Goal: Information Seeking & Learning: Learn about a topic

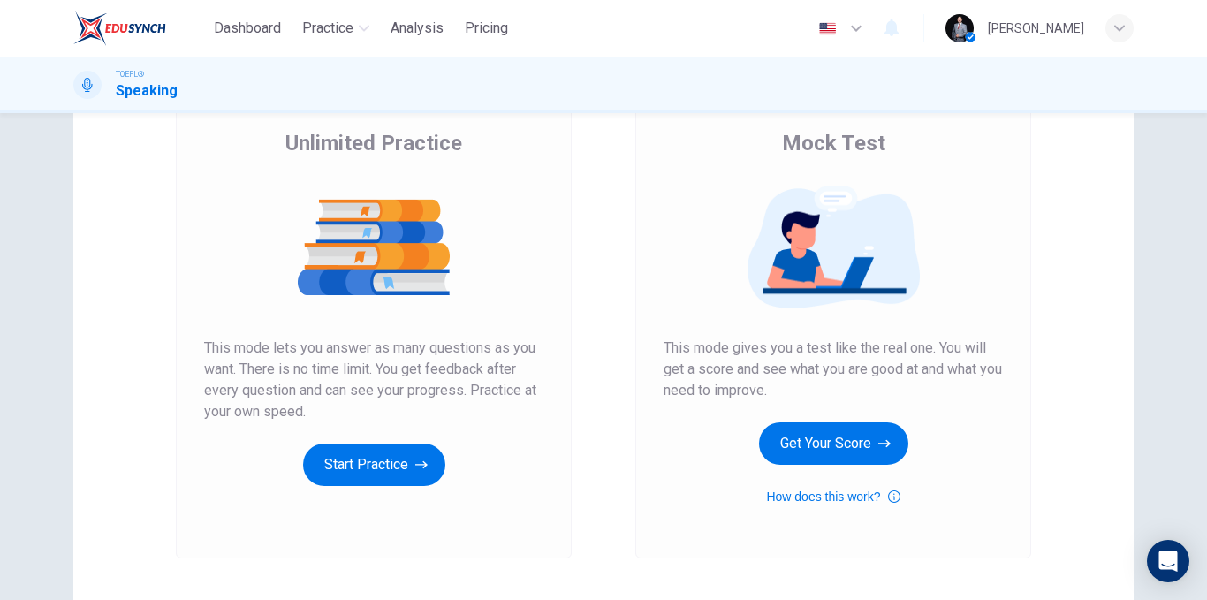
scroll to position [177, 0]
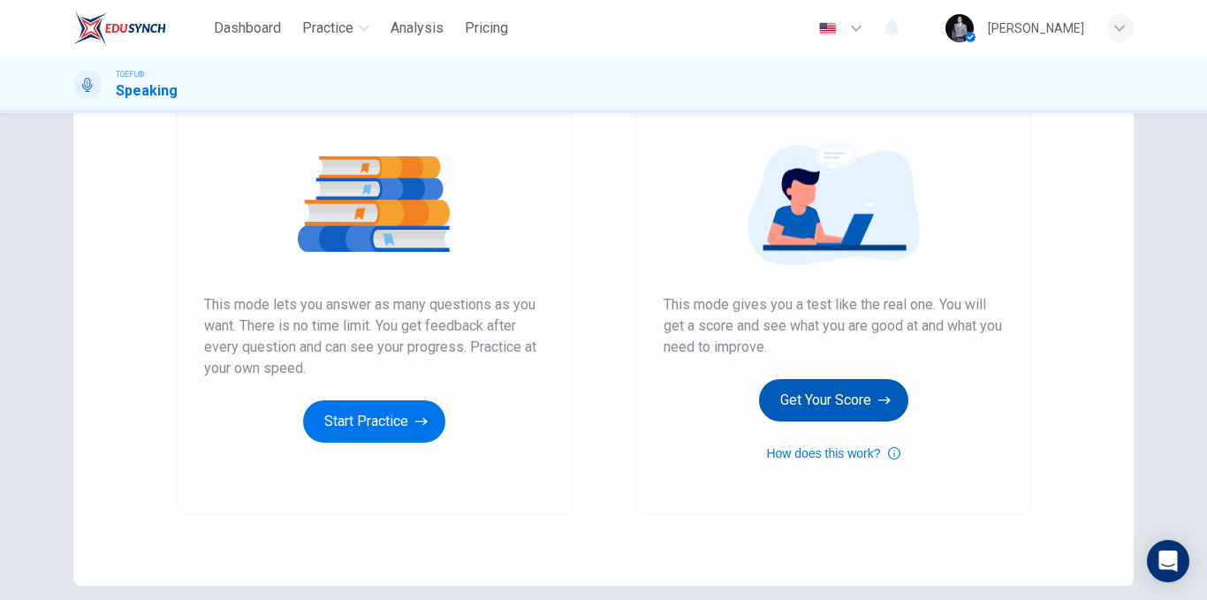
click at [832, 399] on button "Get Your Score" at bounding box center [833, 400] width 149 height 42
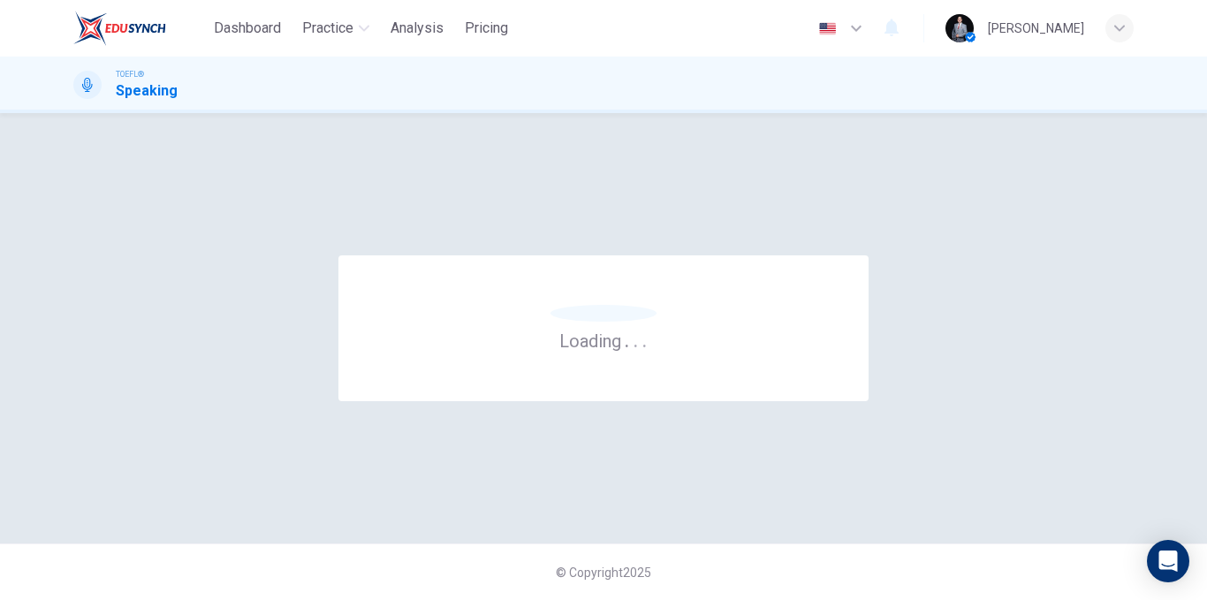
scroll to position [0, 0]
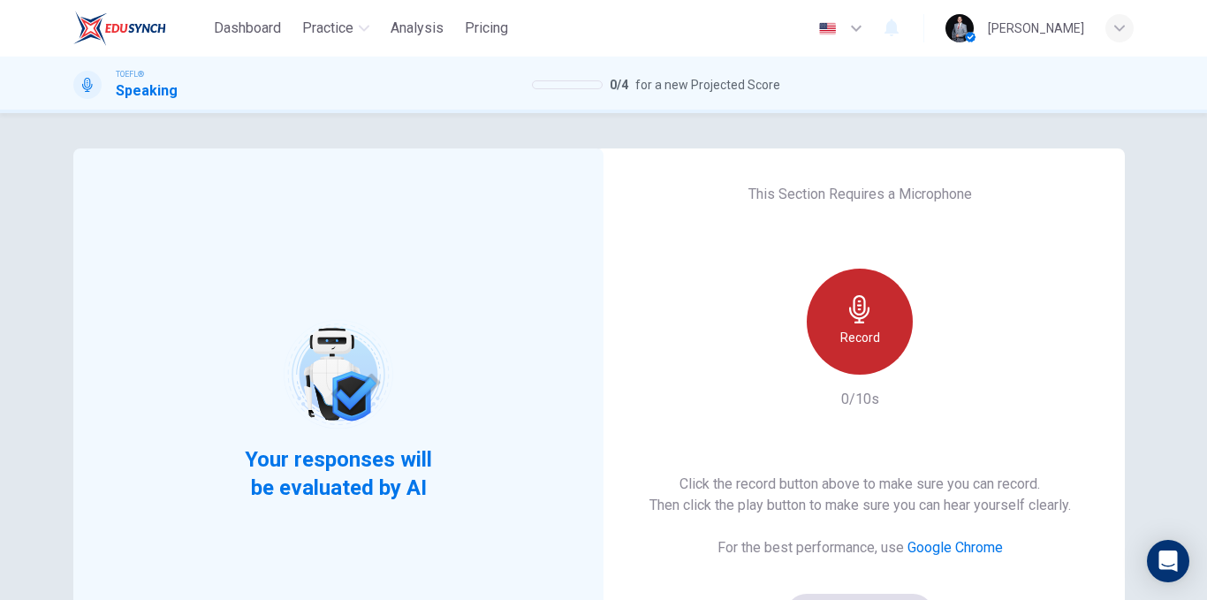
click at [853, 325] on div "Record" at bounding box center [859, 322] width 106 height 106
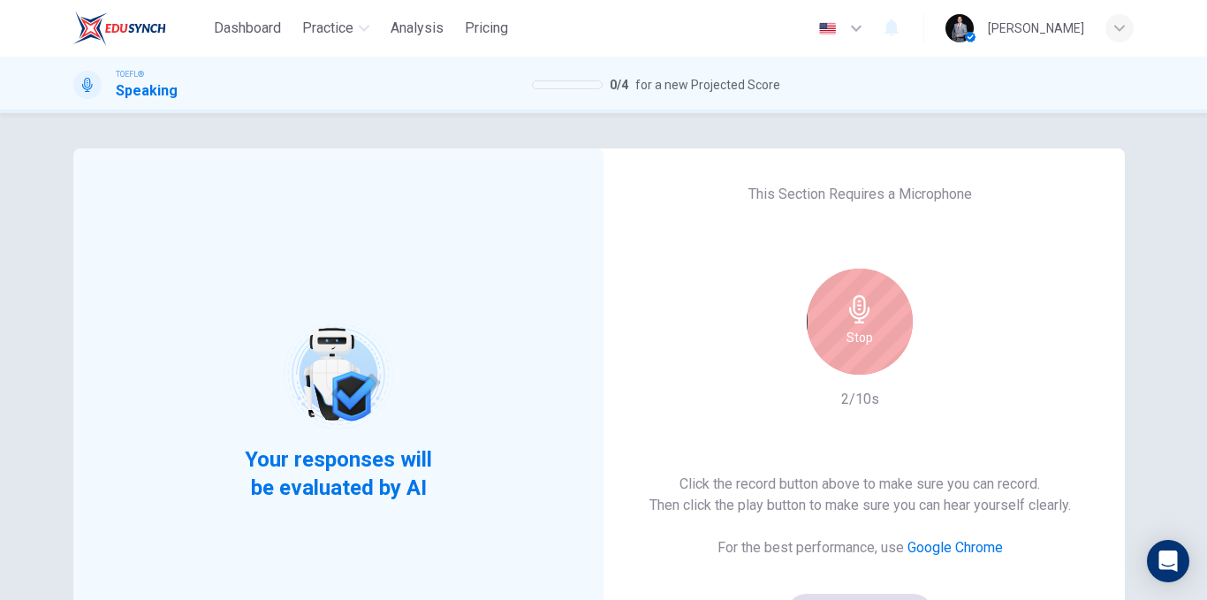
click at [848, 331] on h6 "Stop" at bounding box center [859, 337] width 26 height 21
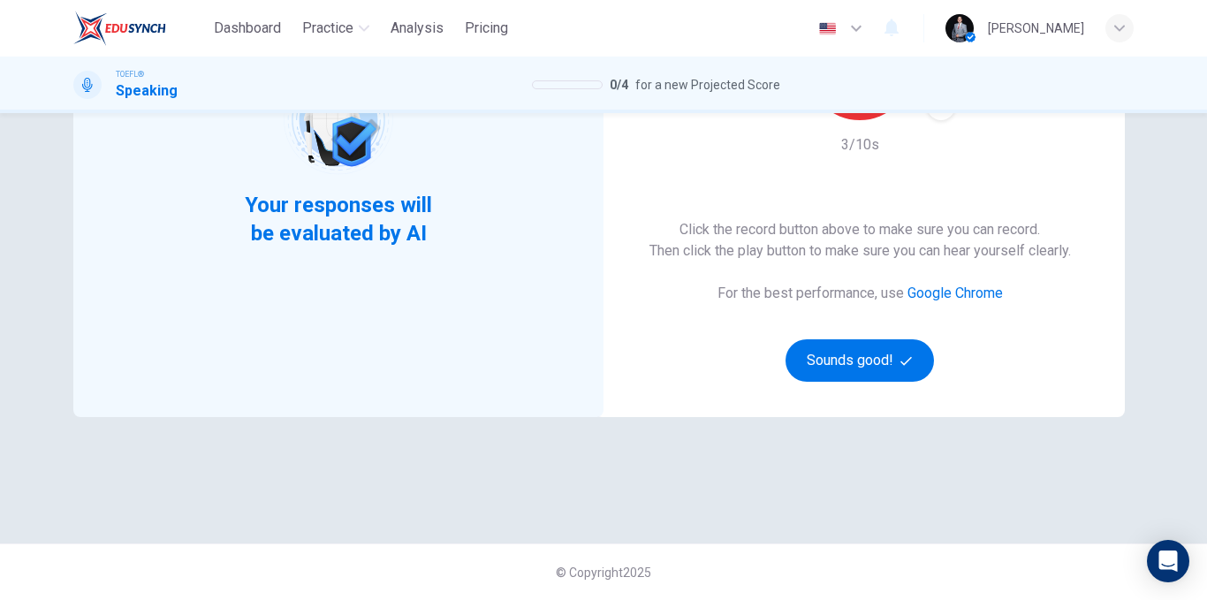
scroll to position [166, 0]
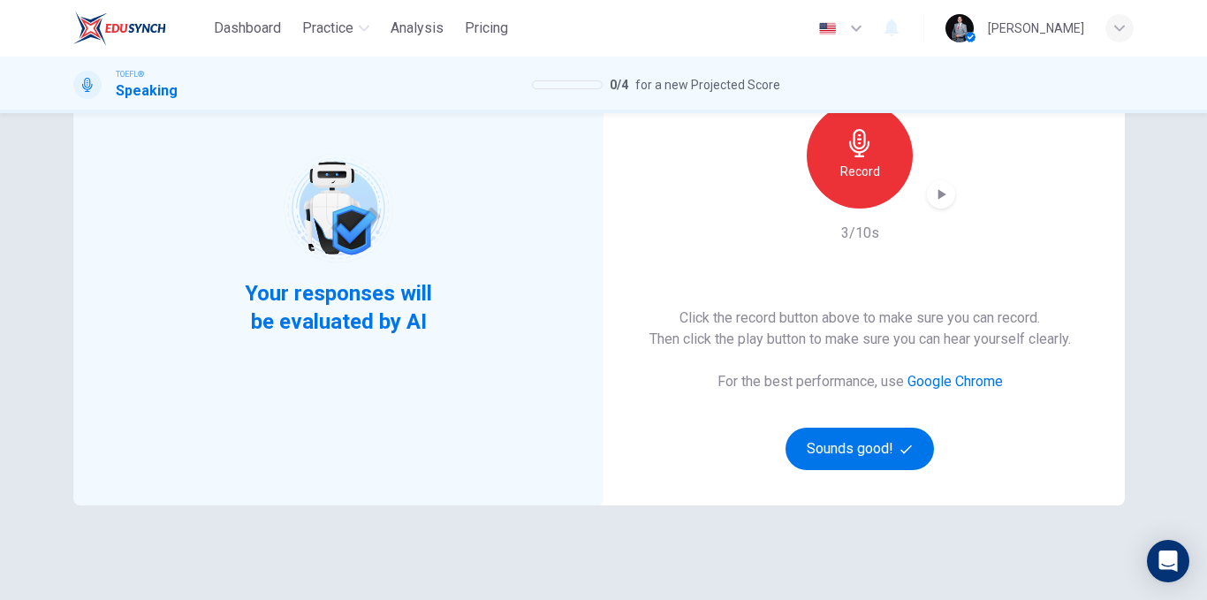
click at [853, 193] on div "Record" at bounding box center [859, 155] width 106 height 106
click at [944, 183] on div "button" at bounding box center [941, 194] width 28 height 28
click at [938, 193] on icon "button" at bounding box center [942, 194] width 8 height 11
click at [888, 453] on button "Sounds good!" at bounding box center [859, 449] width 148 height 42
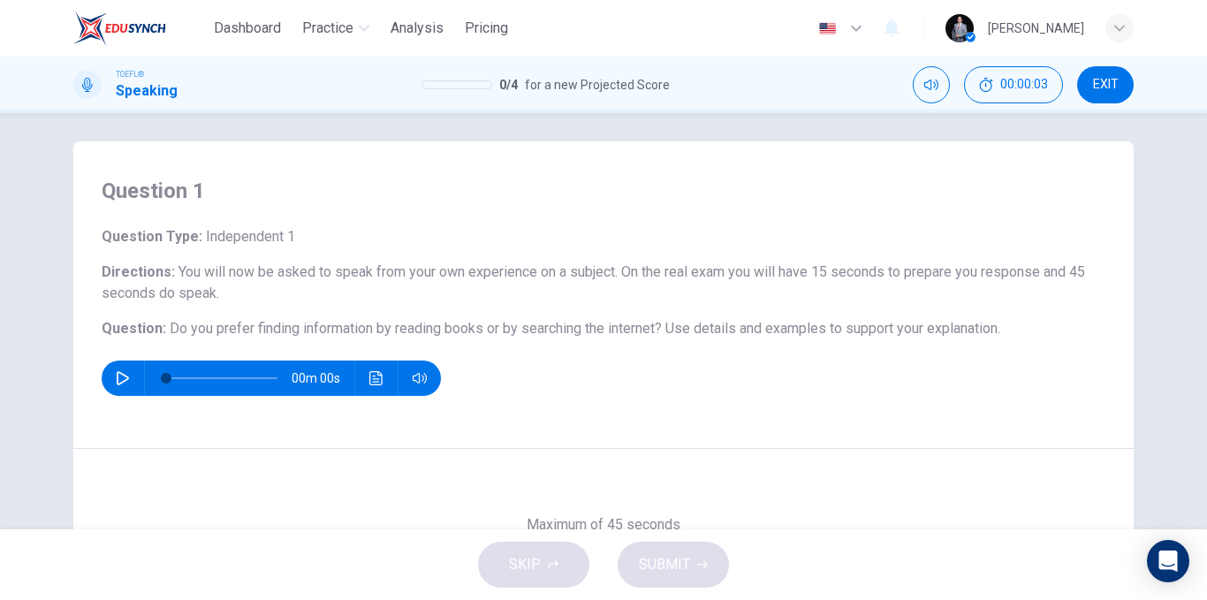
scroll to position [0, 0]
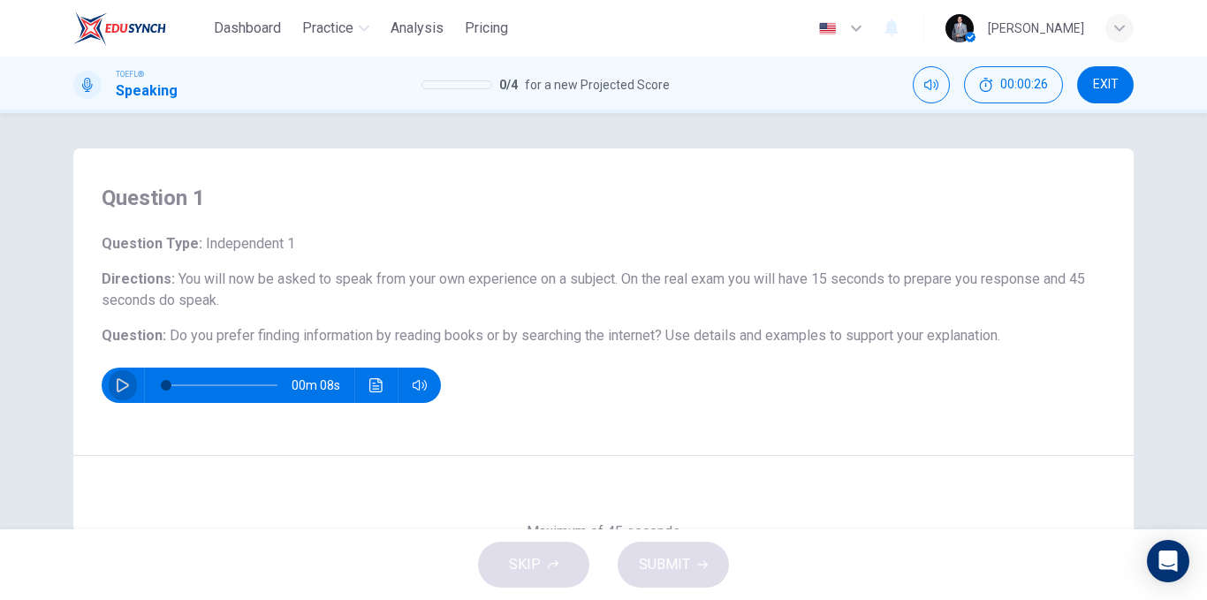
click at [124, 387] on icon "button" at bounding box center [123, 385] width 14 height 14
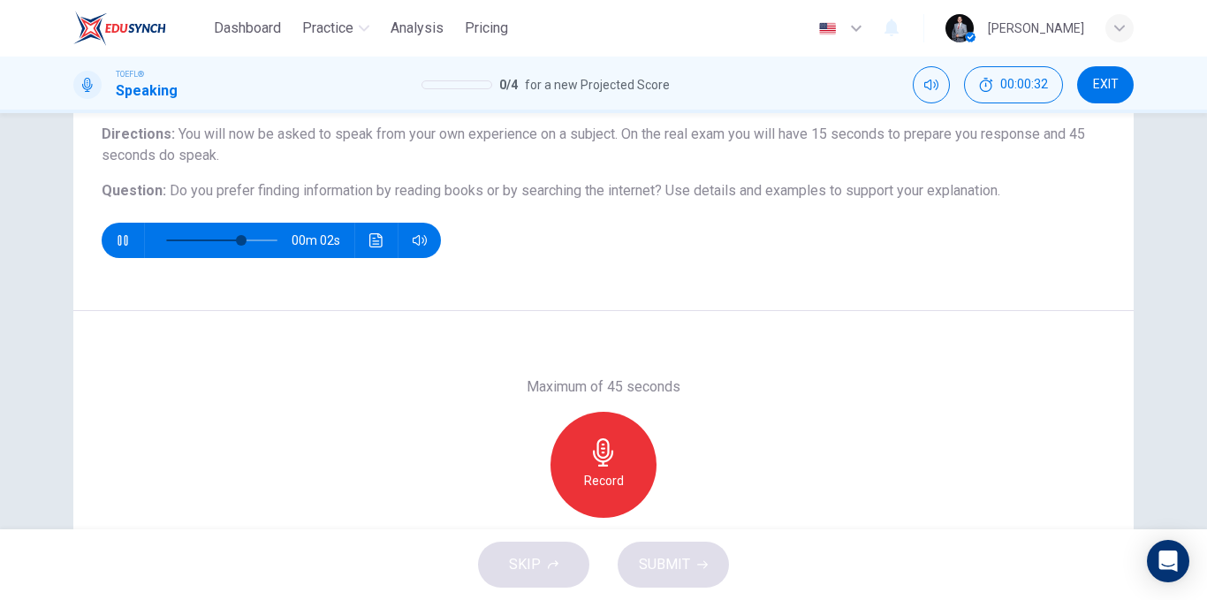
scroll to position [177, 0]
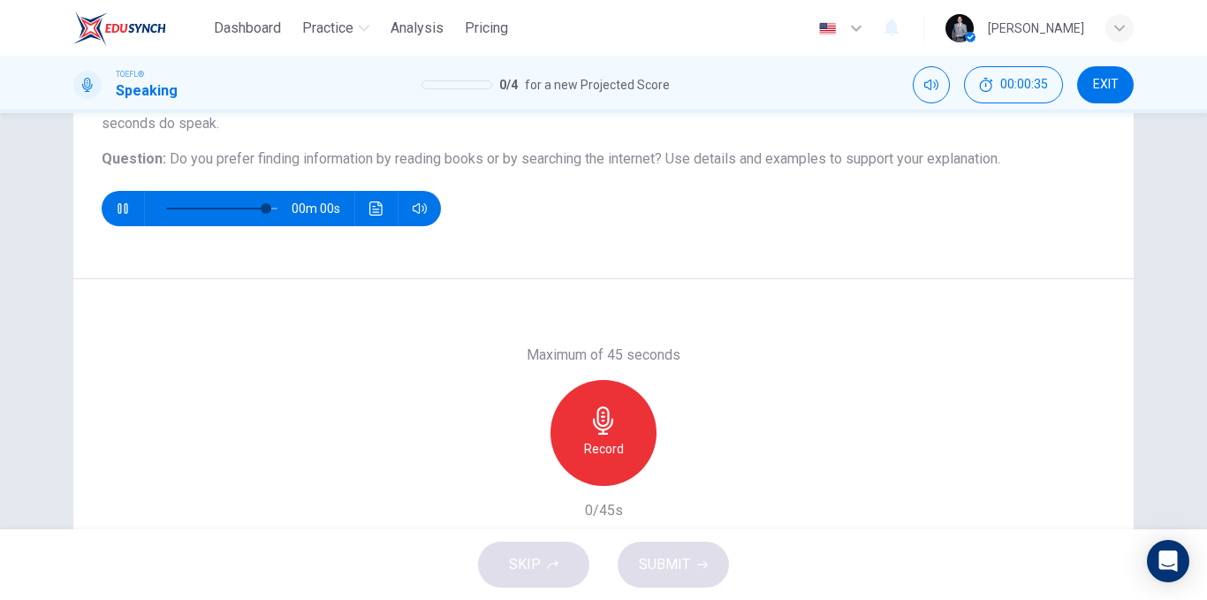
type input "0"
click at [595, 428] on icon "button" at bounding box center [603, 420] width 28 height 28
click at [654, 563] on span "SUBMIT" at bounding box center [664, 564] width 51 height 25
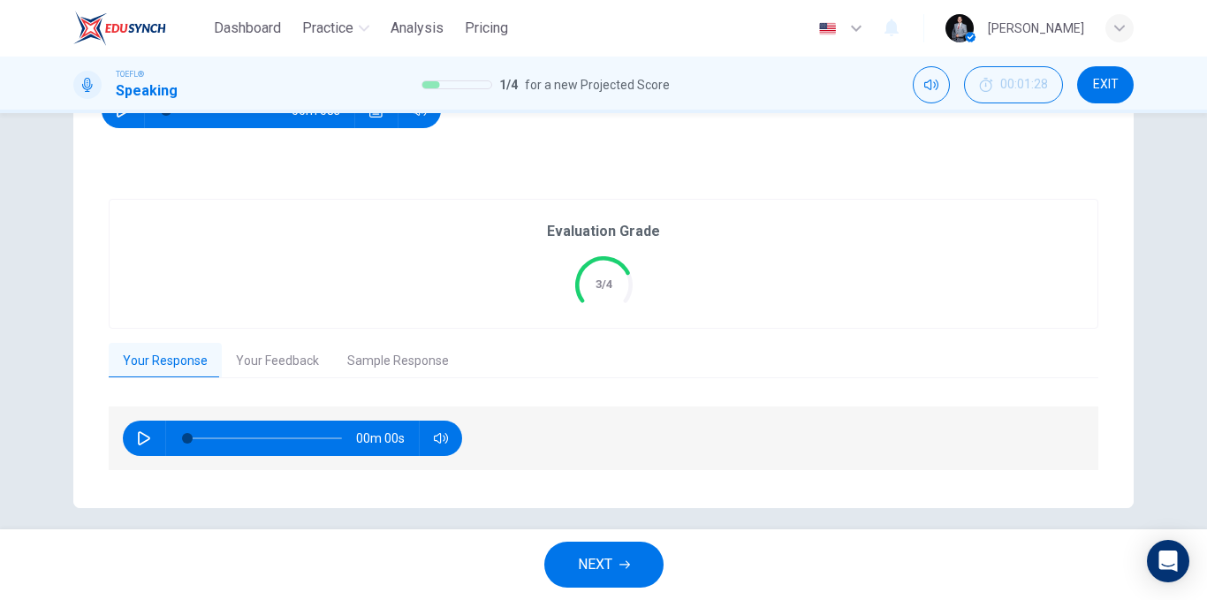
scroll to position [289, 0]
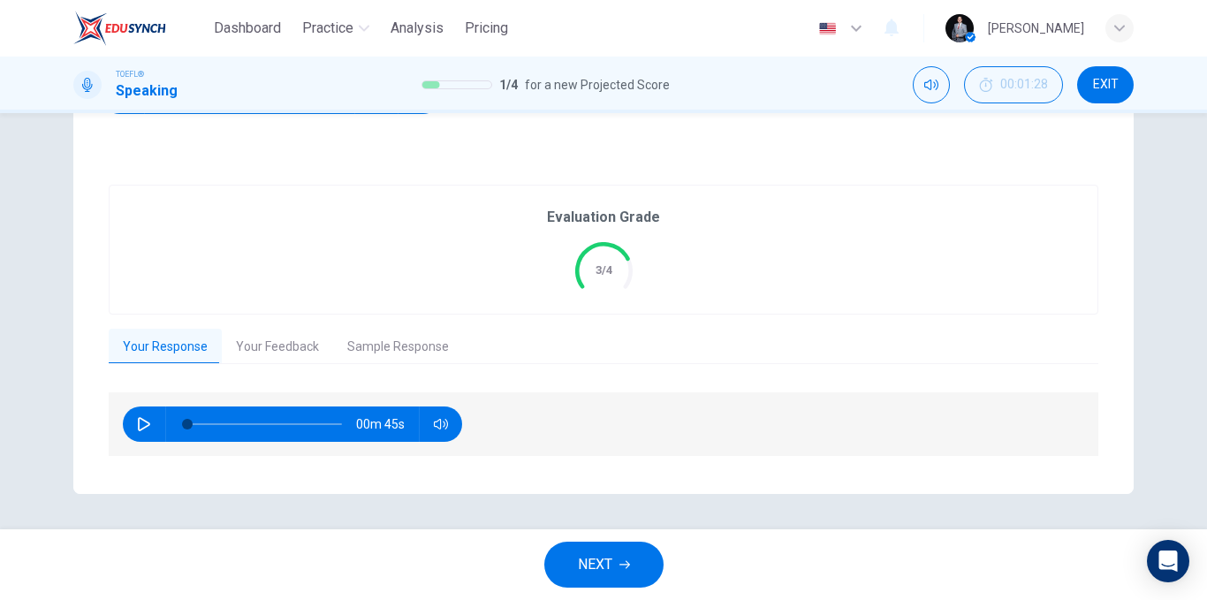
click at [275, 351] on button "Your Feedback" at bounding box center [277, 347] width 111 height 37
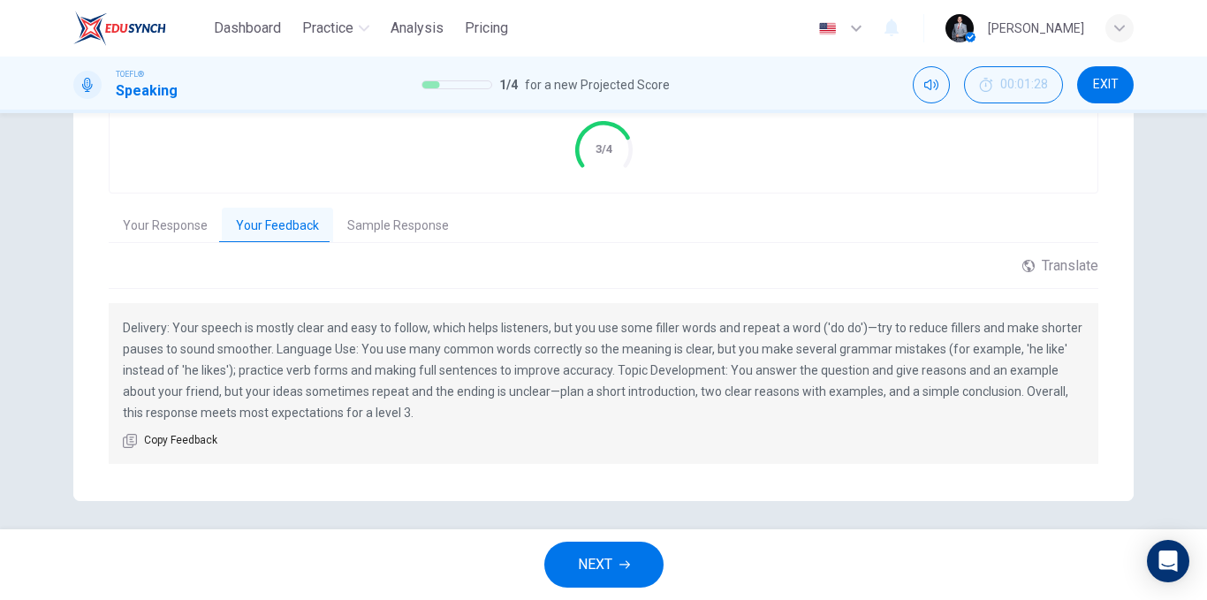
scroll to position [417, 0]
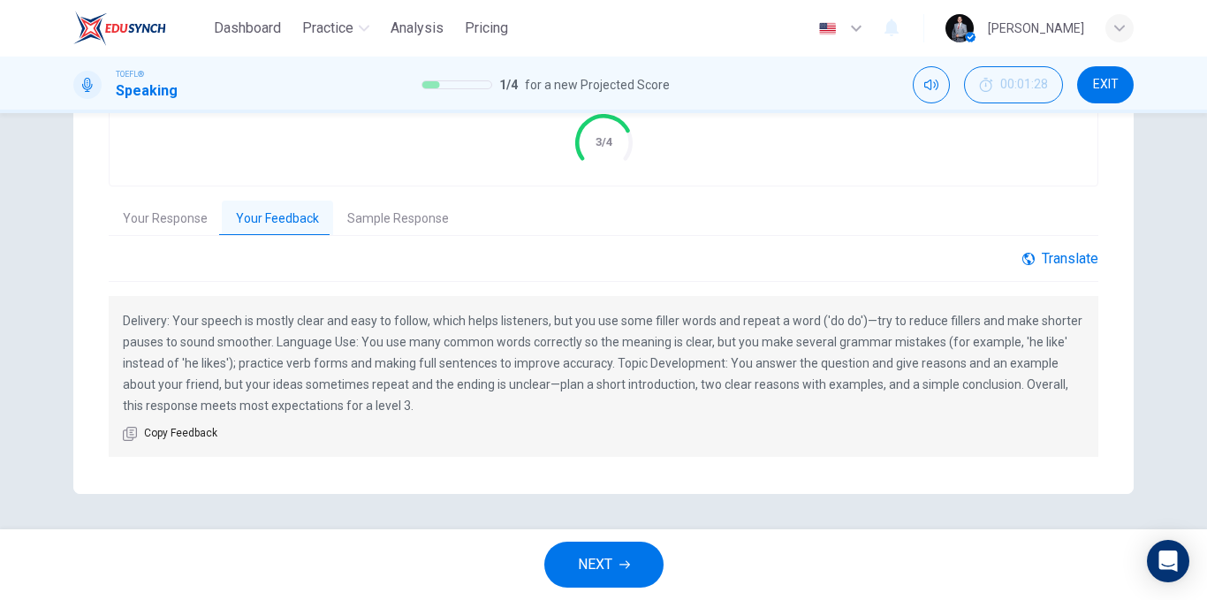
click at [1041, 252] on div "Translate" at bounding box center [1060, 258] width 76 height 17
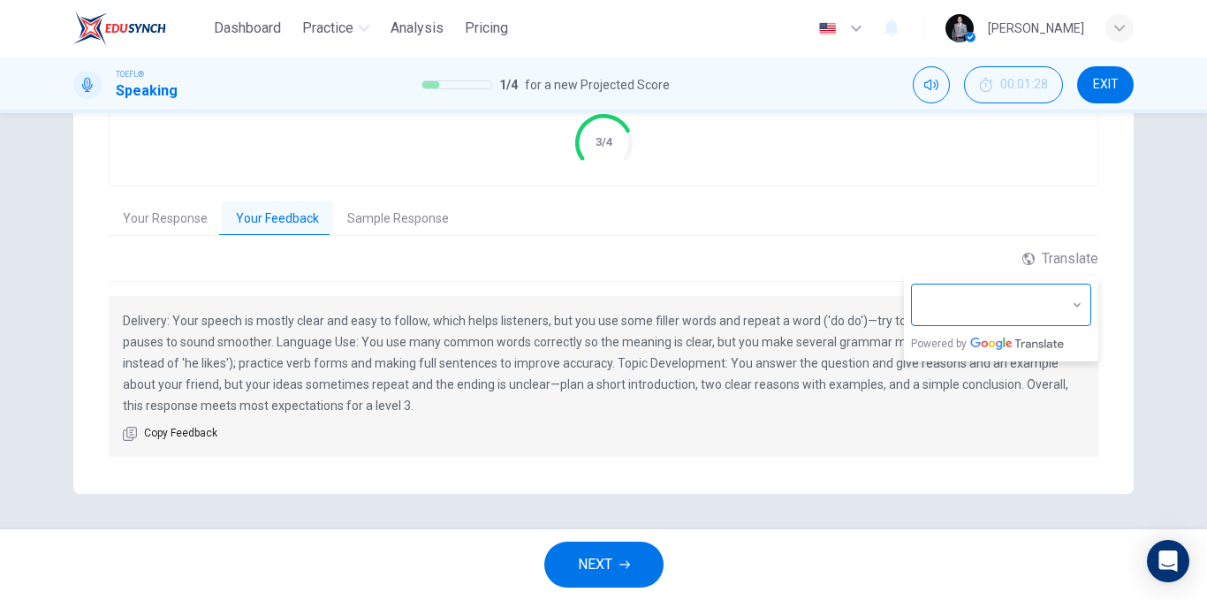
click at [1069, 298] on body "Dashboard Practice Analysis Pricing English en ​ [PERSON_NAME] TOEFL® Speaking …" at bounding box center [603, 300] width 1207 height 600
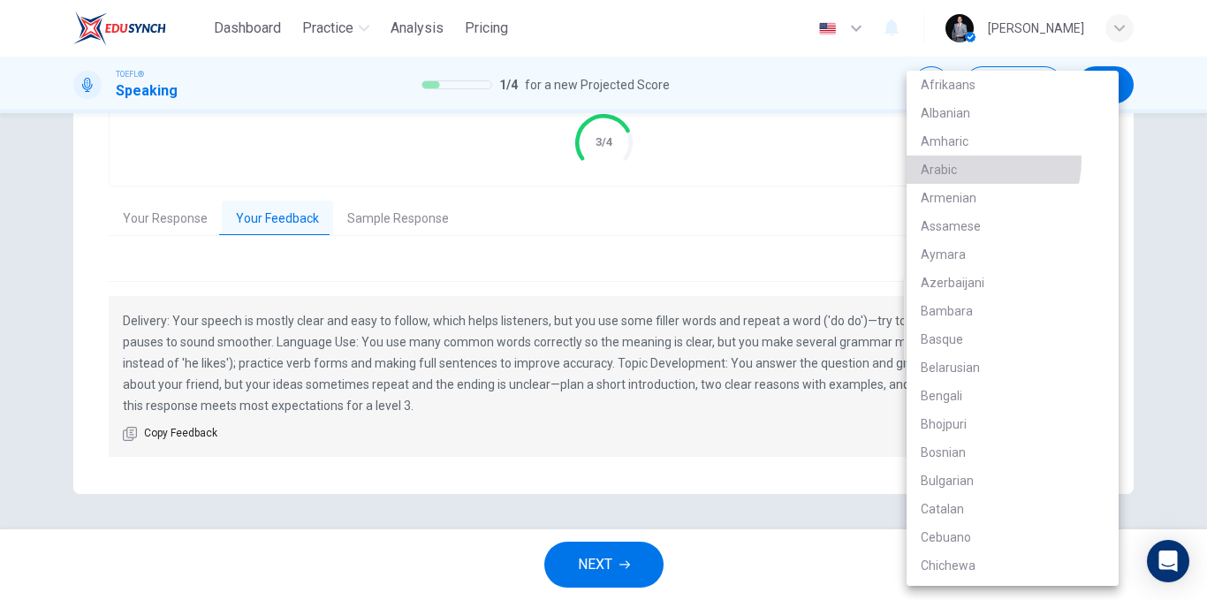
drag, startPoint x: 983, startPoint y: 161, endPoint x: 978, endPoint y: 172, distance: 12.6
click at [983, 162] on li "Arabic" at bounding box center [1012, 169] width 212 height 28
type input "ar"
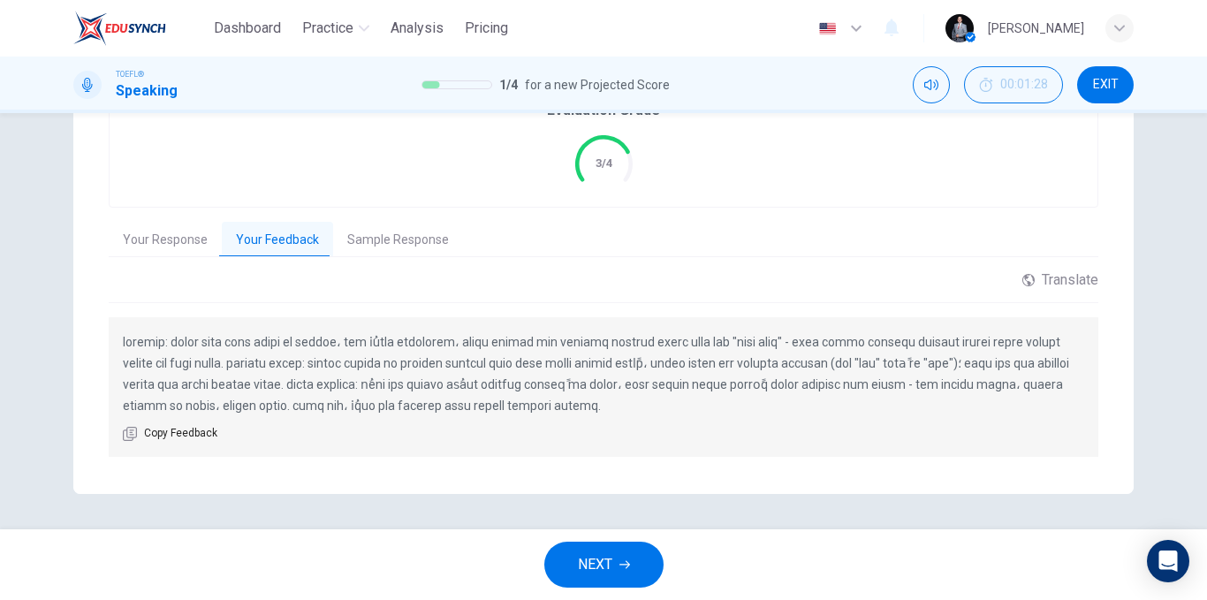
scroll to position [375, 0]
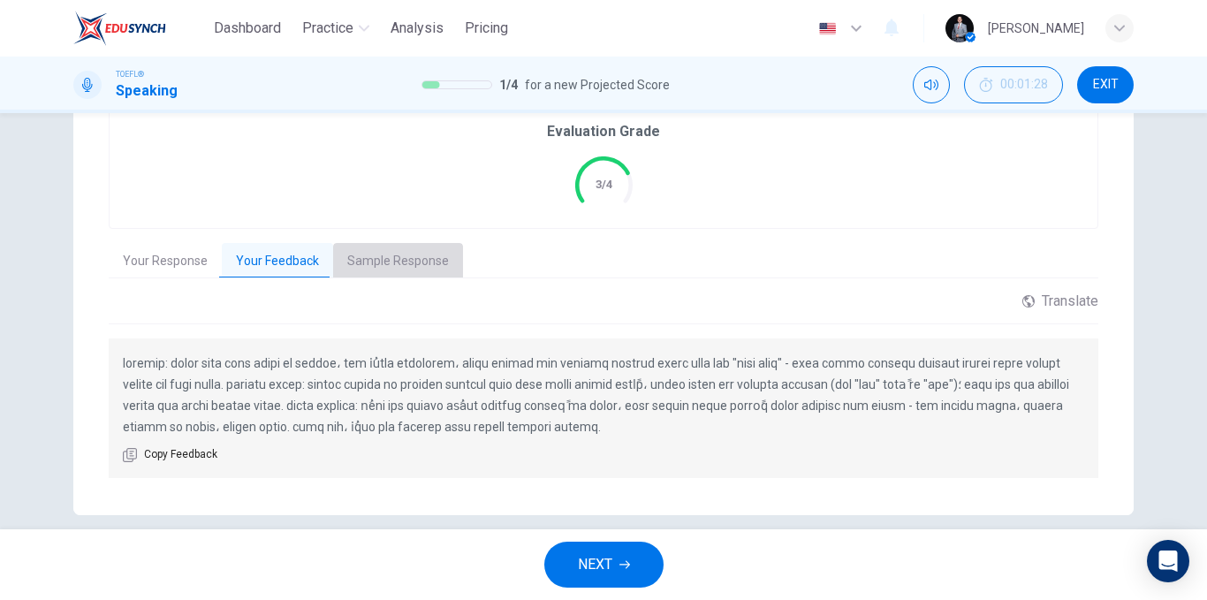
click at [418, 257] on button "Sample Response" at bounding box center [398, 261] width 130 height 37
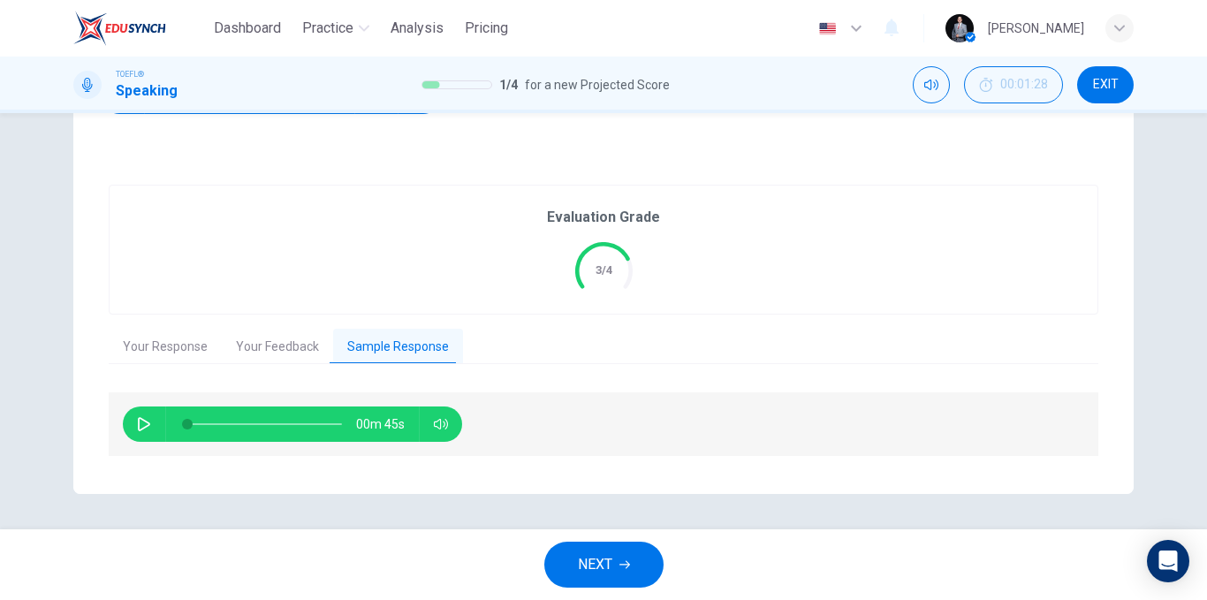
click at [144, 435] on button "button" at bounding box center [144, 423] width 28 height 35
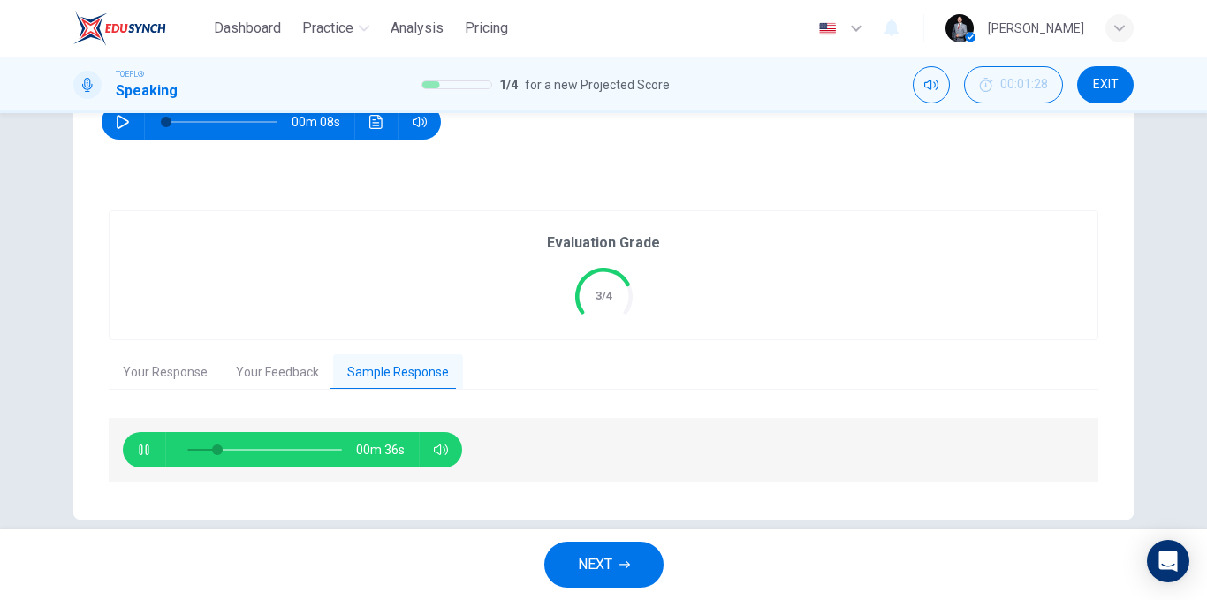
scroll to position [265, 0]
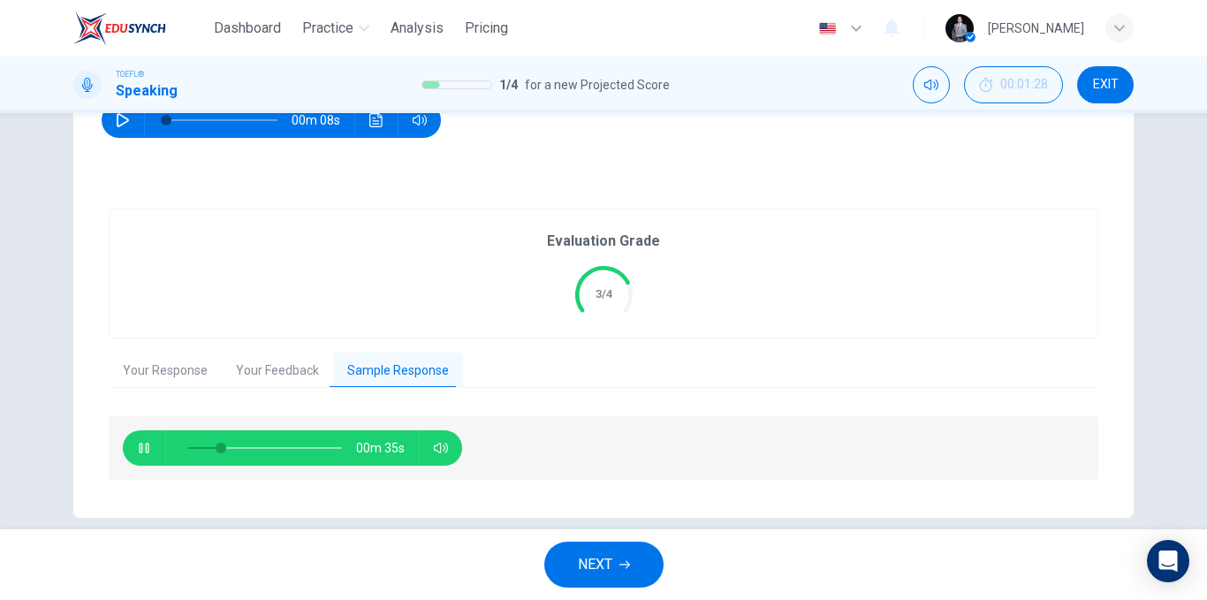
type input "24"
click at [283, 369] on button "Your Feedback" at bounding box center [277, 370] width 111 height 37
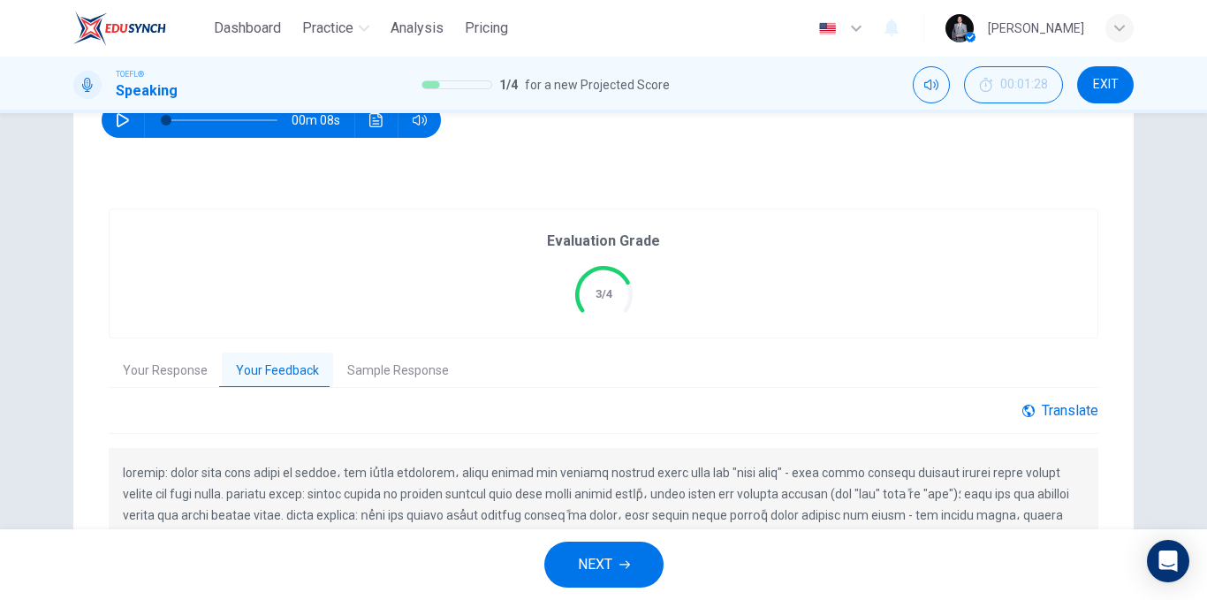
click at [1035, 404] on div "Translate" at bounding box center [1060, 410] width 76 height 17
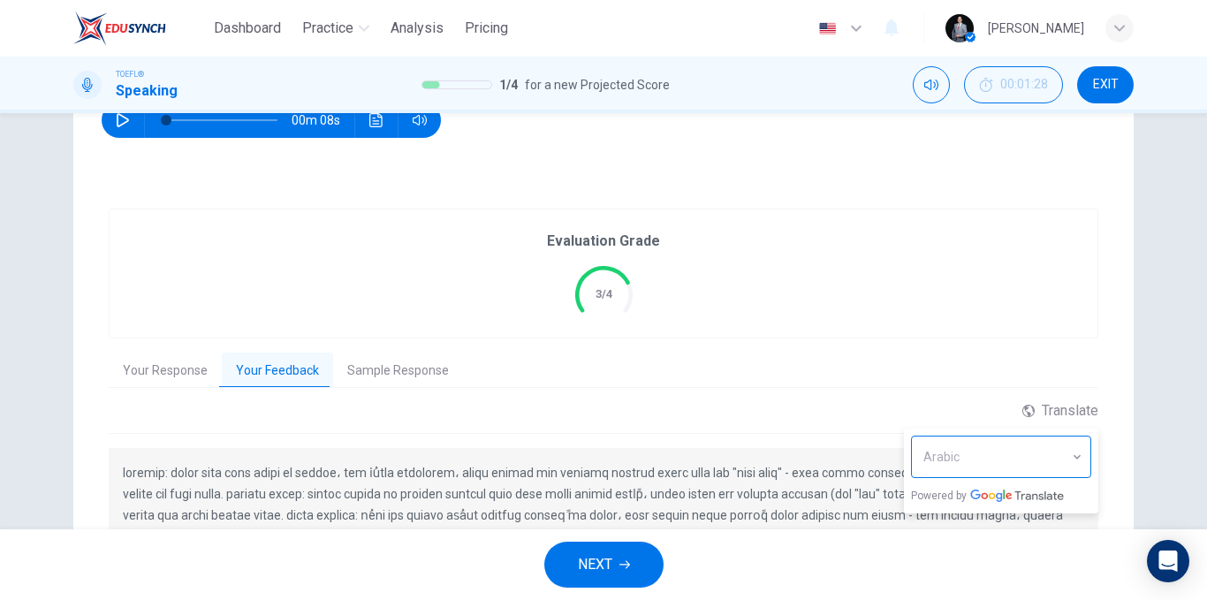
click at [1058, 452] on body "Dashboard Practice Analysis Pricing English en ​ [PERSON_NAME] TOEFL® Speaking …" at bounding box center [603, 300] width 1207 height 600
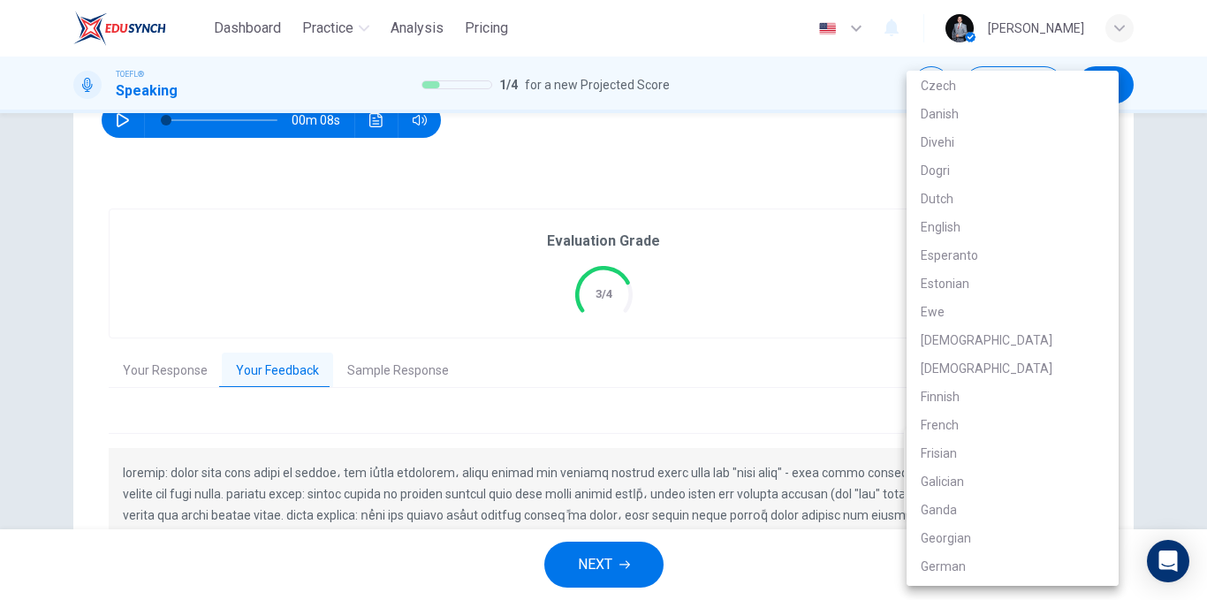
scroll to position [618, 0]
click at [990, 257] on li "English" at bounding box center [1012, 258] width 212 height 28
type input "en"
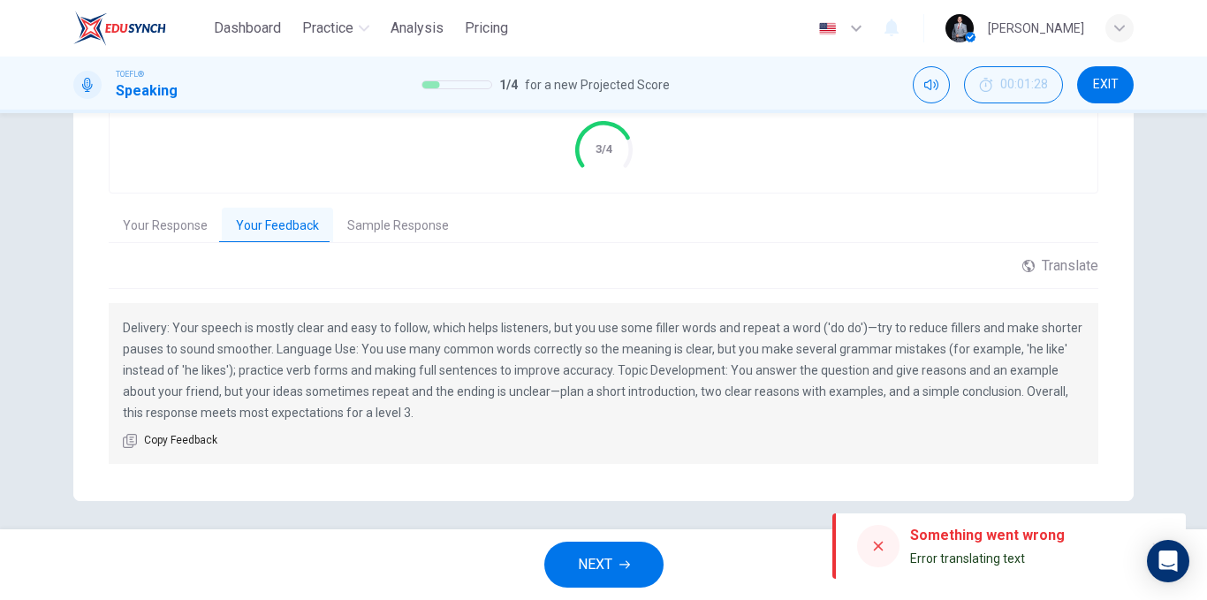
scroll to position [417, 0]
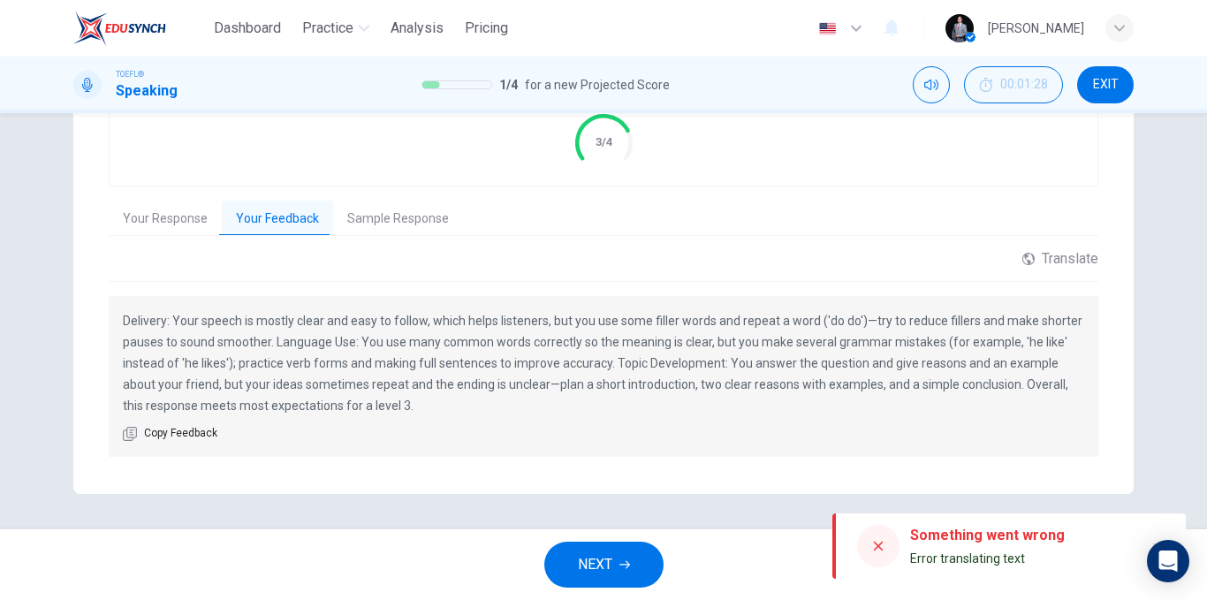
click at [882, 545] on icon at bounding box center [878, 546] width 14 height 14
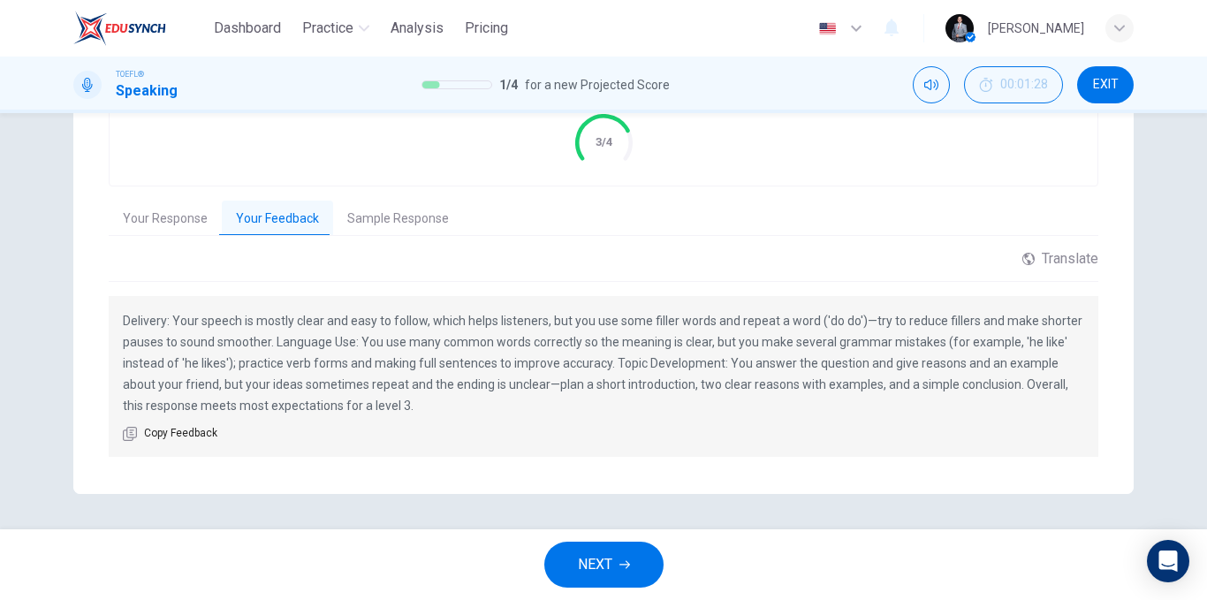
click at [166, 208] on button "Your Response" at bounding box center [165, 219] width 113 height 37
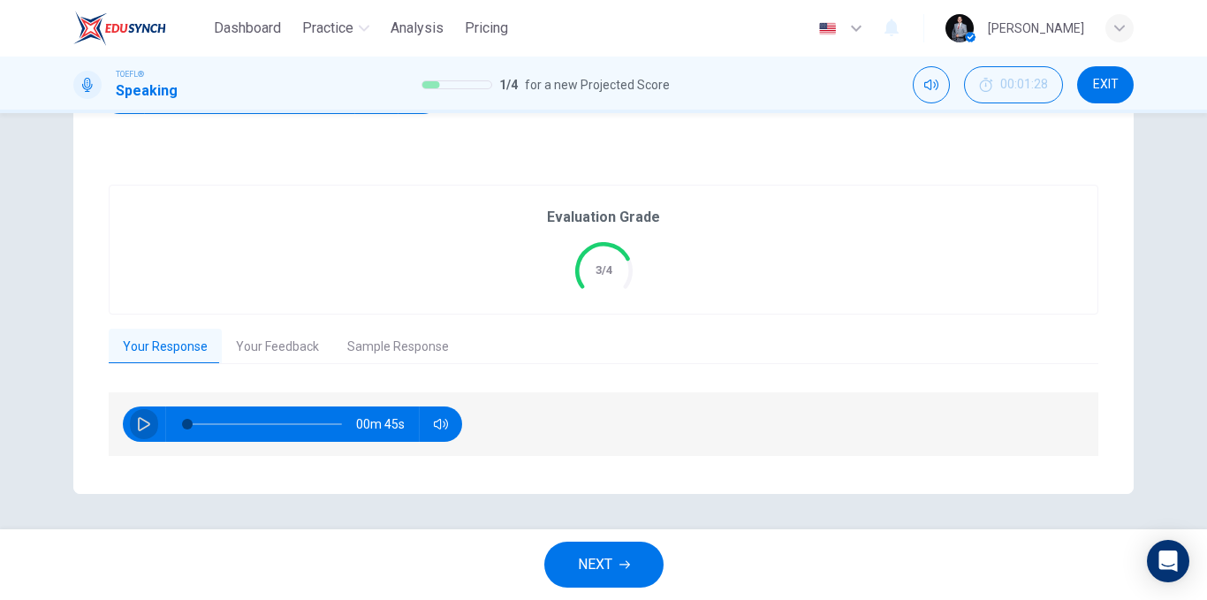
click at [130, 429] on button "button" at bounding box center [144, 423] width 28 height 35
type input "55"
click at [580, 568] on span "NEXT" at bounding box center [595, 564] width 34 height 25
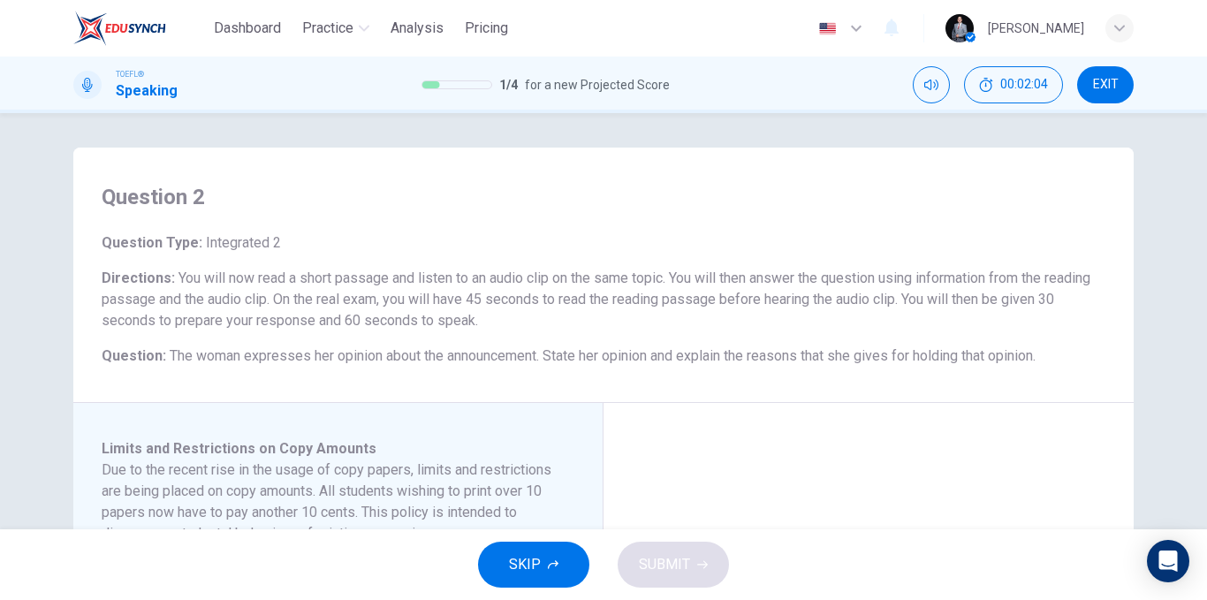
scroll to position [0, 0]
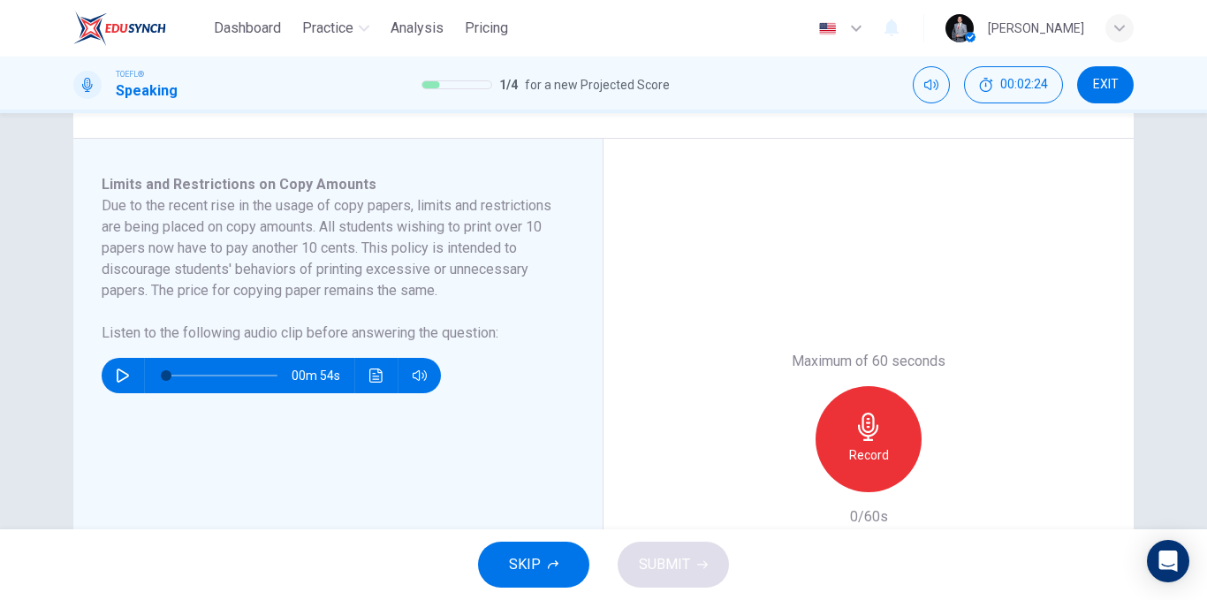
click at [781, 355] on div "Maximum of 60 seconds Record 0/60s" at bounding box center [868, 439] width 191 height 177
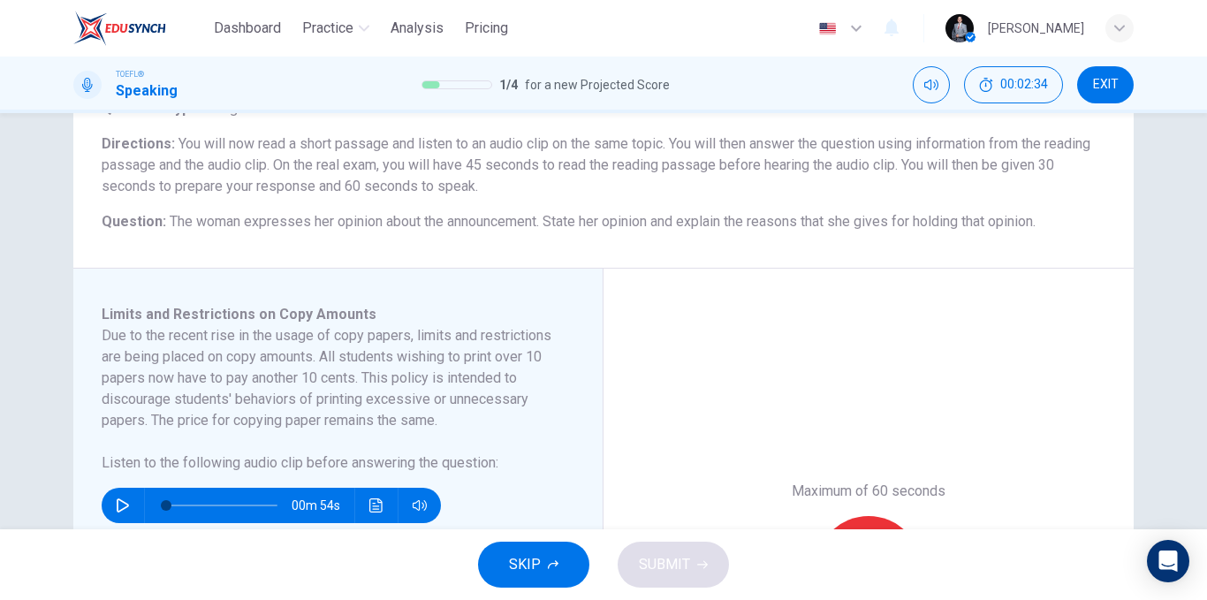
scroll to position [265, 0]
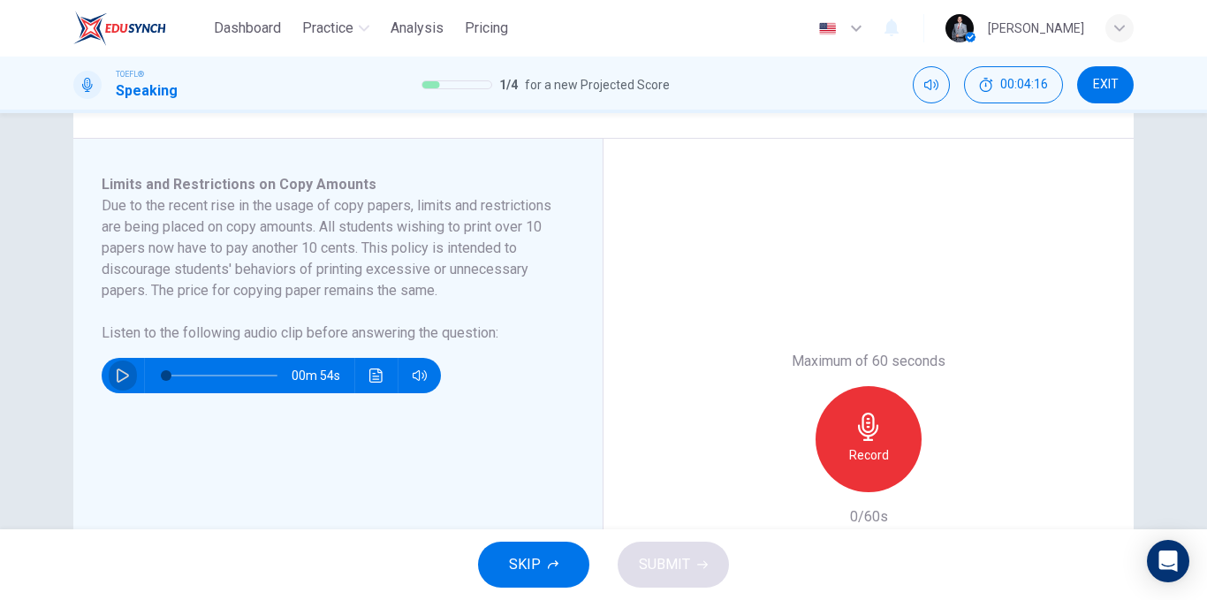
click at [117, 371] on icon "button" at bounding box center [123, 375] width 12 height 14
type input "0"
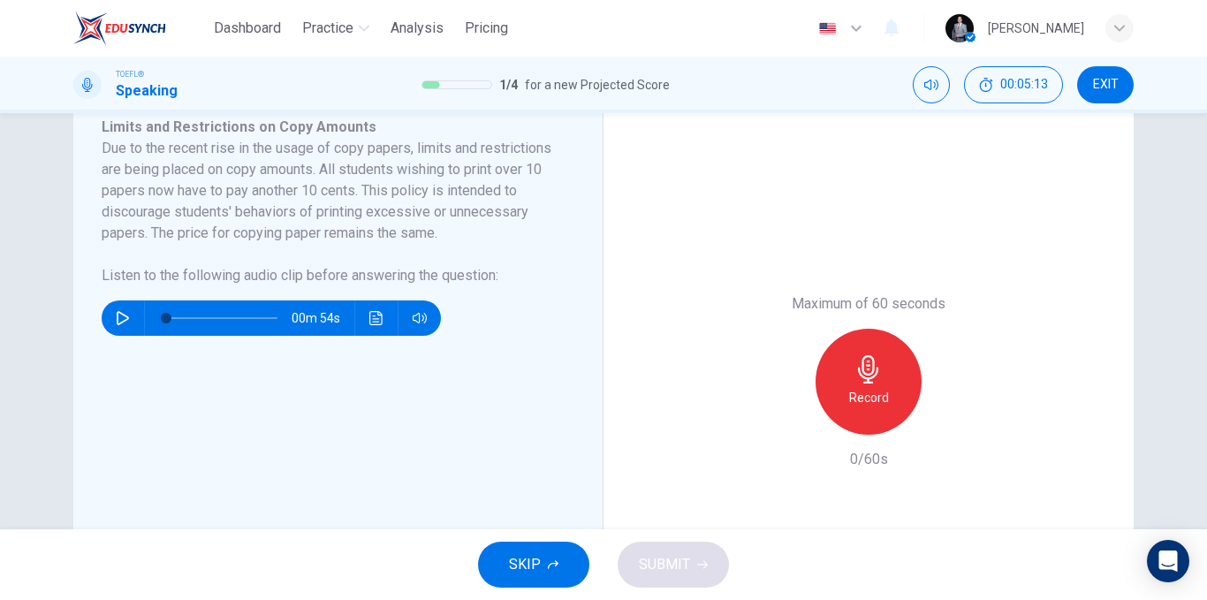
scroll to position [353, 0]
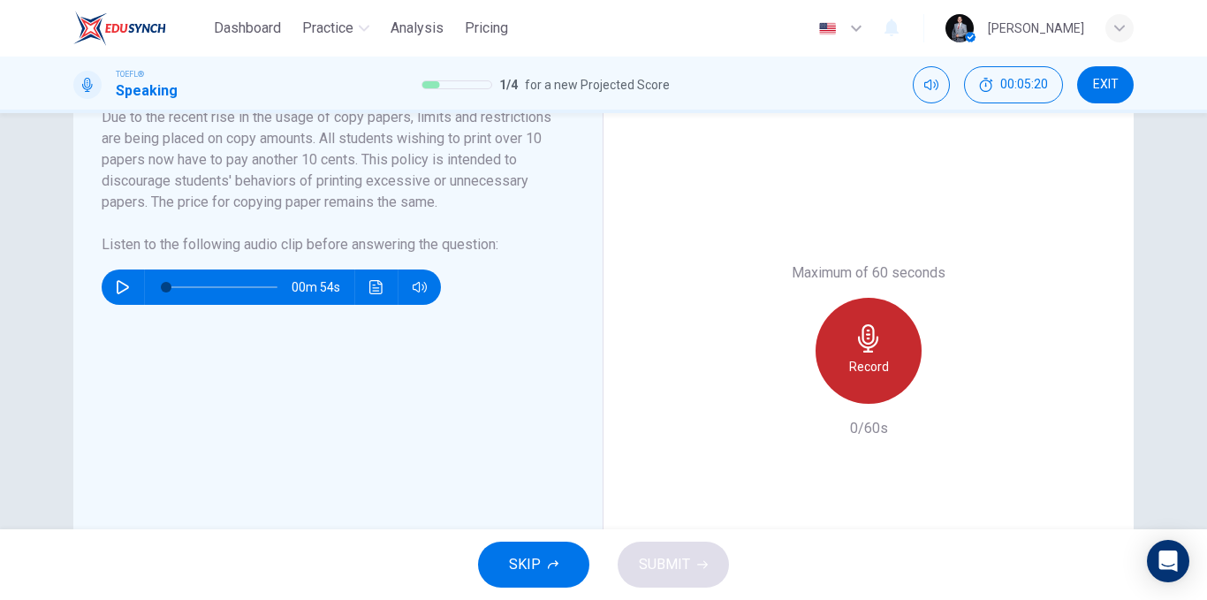
click at [845, 335] on div "Record" at bounding box center [868, 351] width 106 height 106
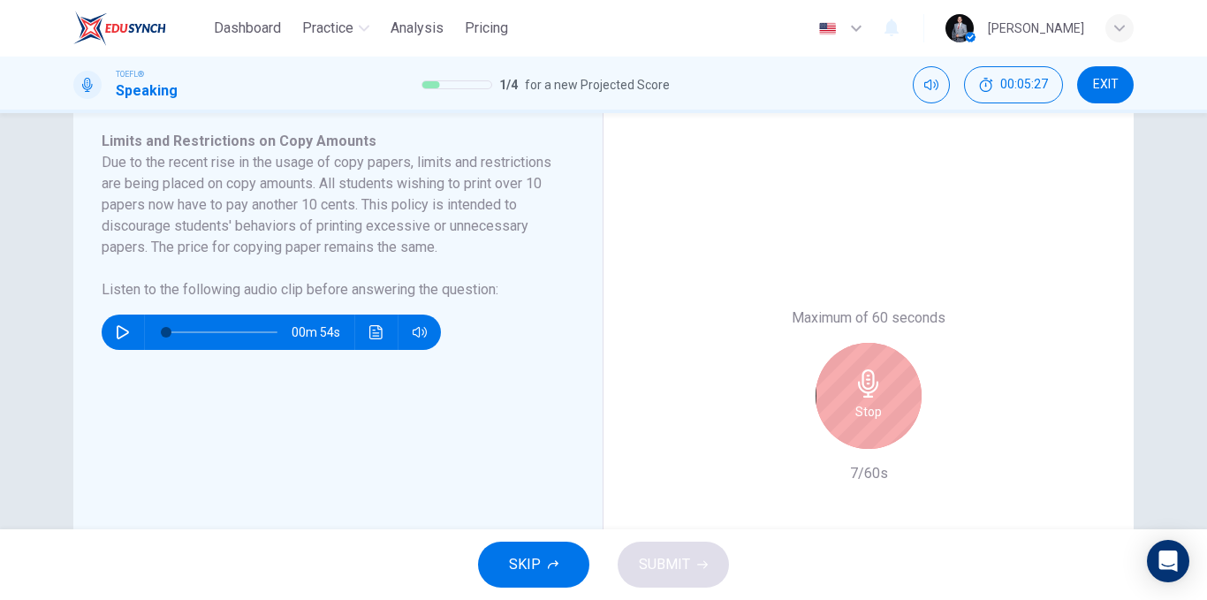
scroll to position [265, 0]
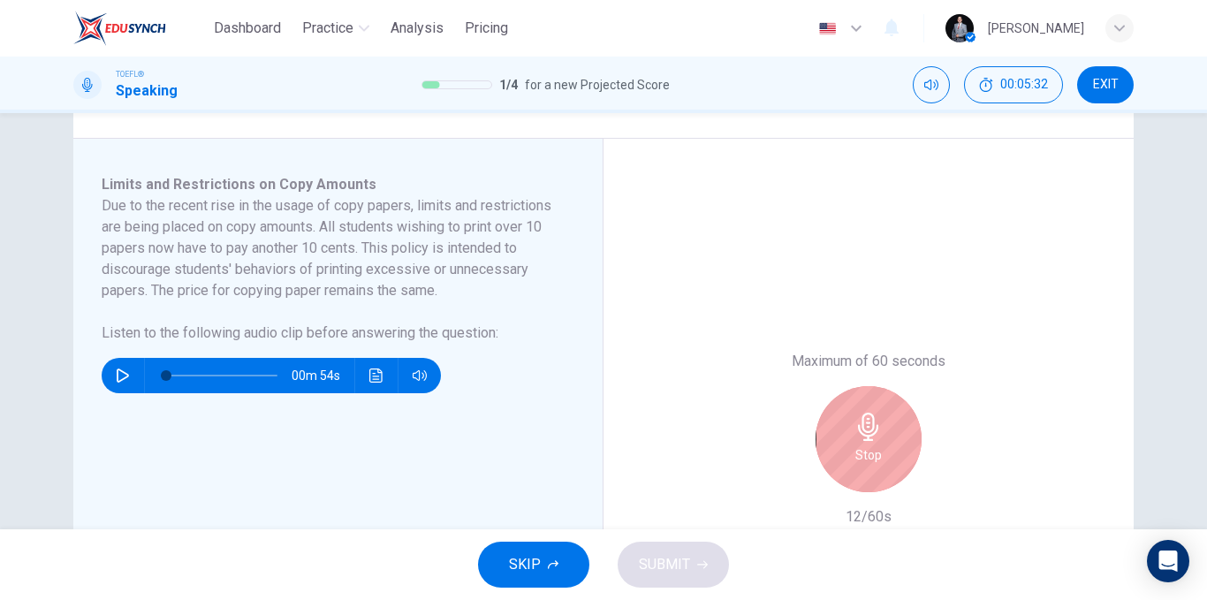
click at [878, 432] on div "Stop" at bounding box center [868, 439] width 106 height 106
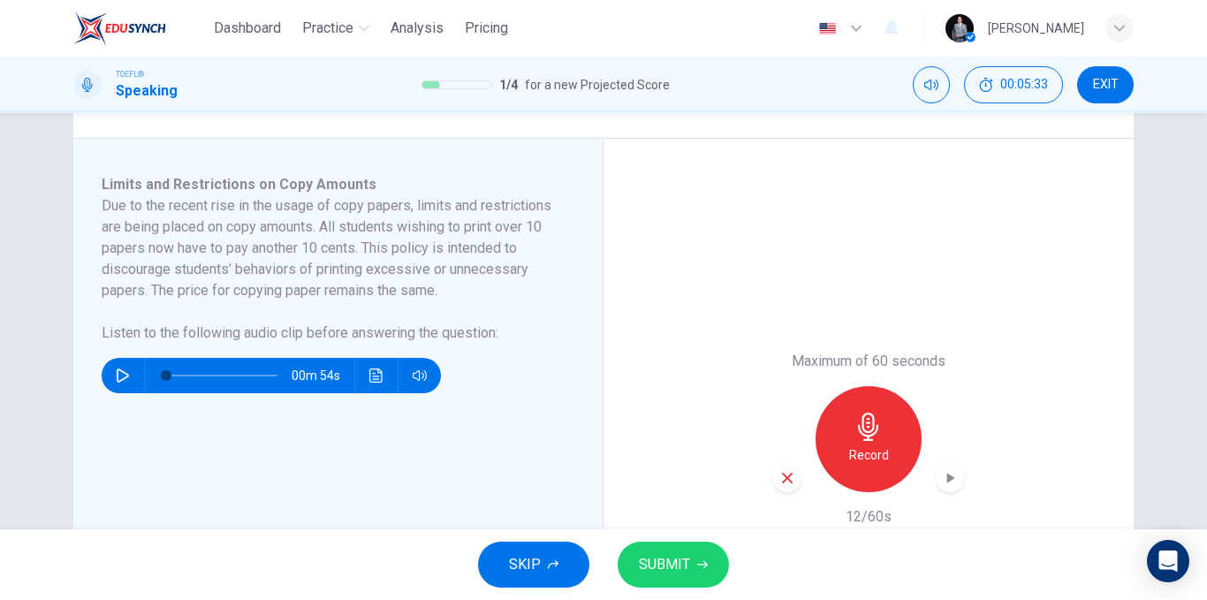
click at [782, 476] on icon "button" at bounding box center [787, 478] width 11 height 11
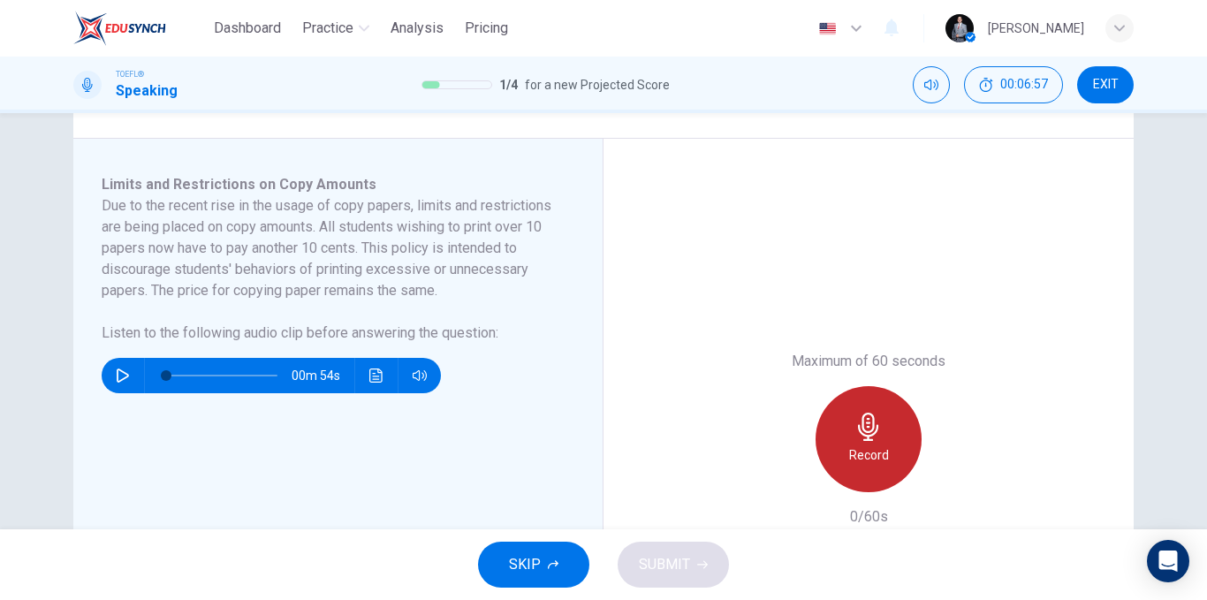
click at [852, 443] on div "Record" at bounding box center [868, 439] width 106 height 106
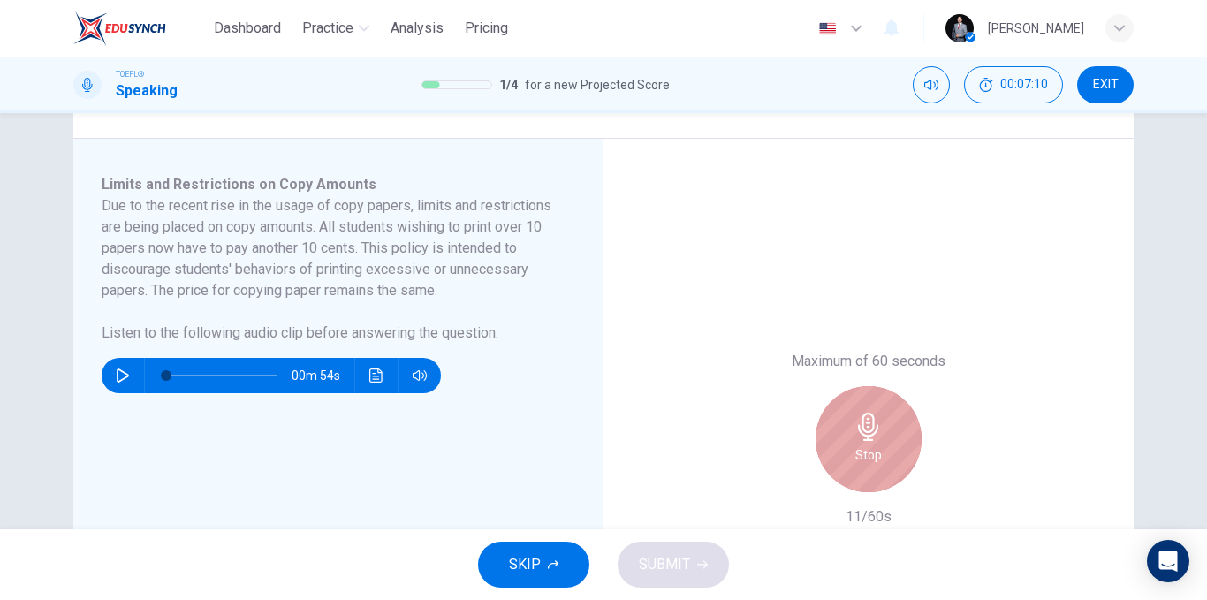
click at [855, 444] on h6 "Stop" at bounding box center [868, 454] width 26 height 21
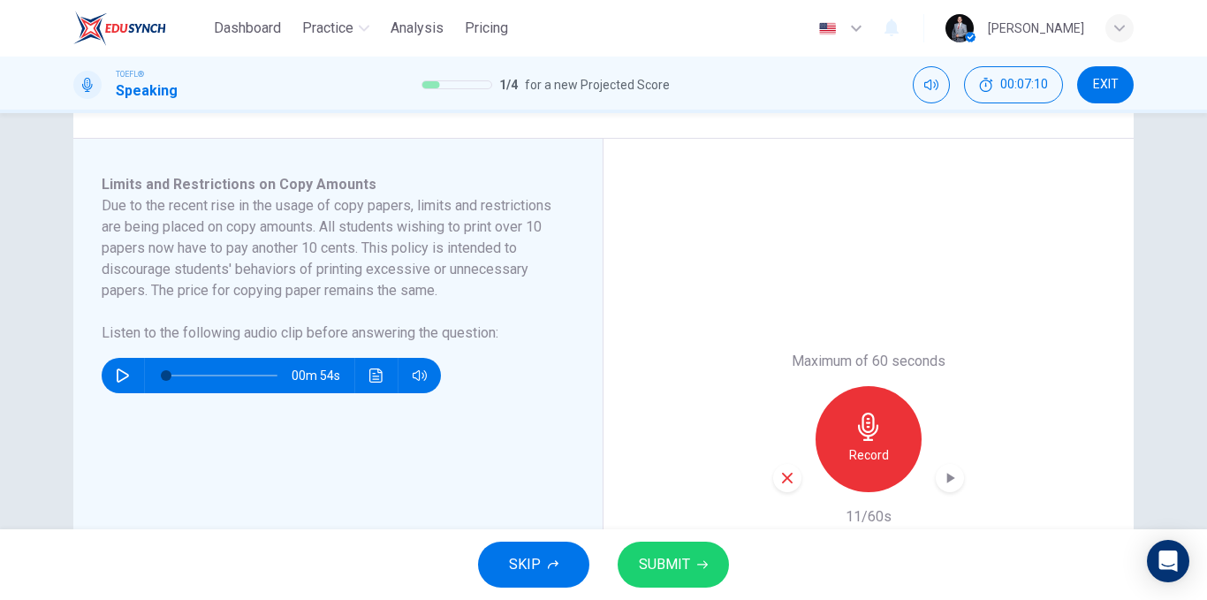
click at [779, 473] on icon "button" at bounding box center [787, 478] width 16 height 16
click at [842, 423] on div "Record" at bounding box center [868, 439] width 106 height 106
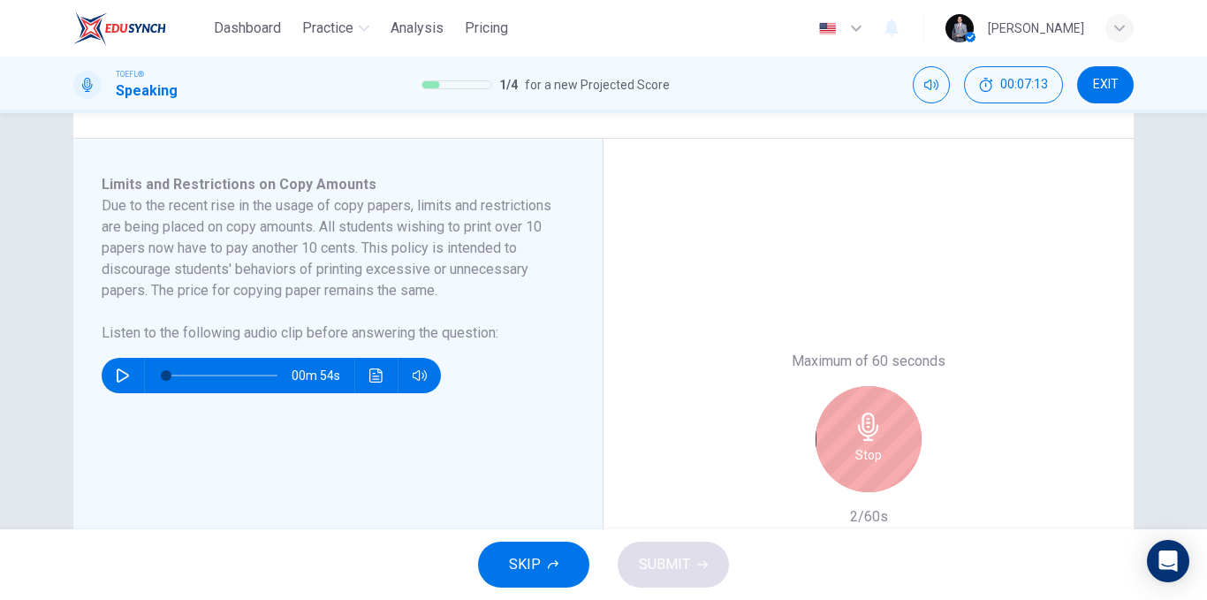
click at [842, 423] on div "Stop" at bounding box center [868, 439] width 106 height 106
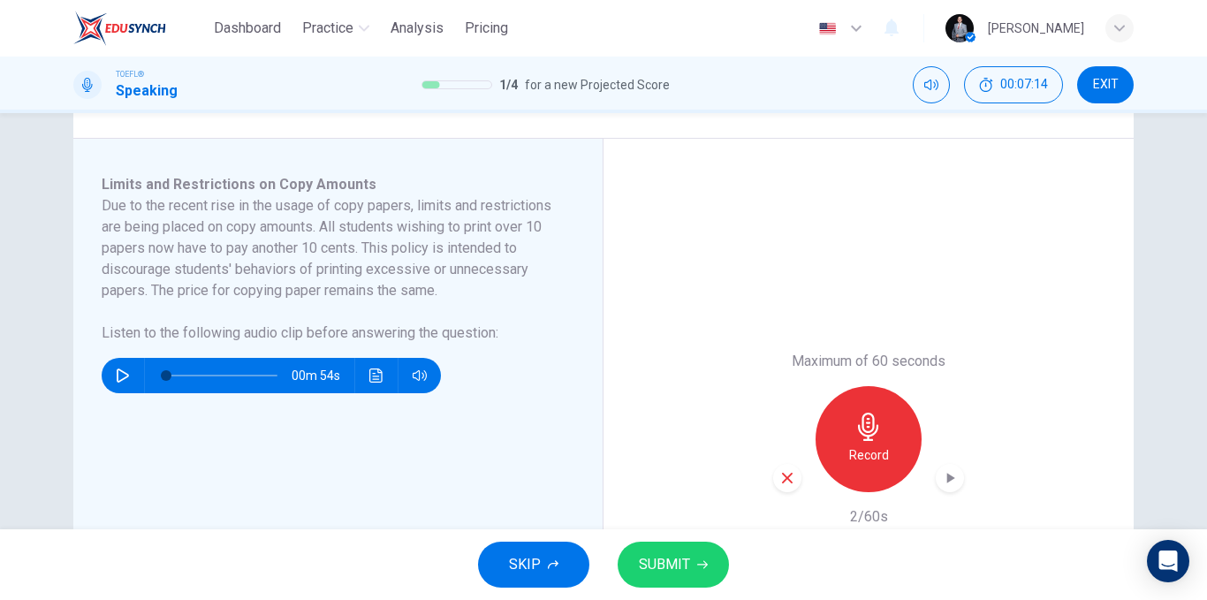
click at [779, 470] on icon "button" at bounding box center [787, 478] width 16 height 16
click at [843, 448] on div "Record" at bounding box center [868, 439] width 106 height 106
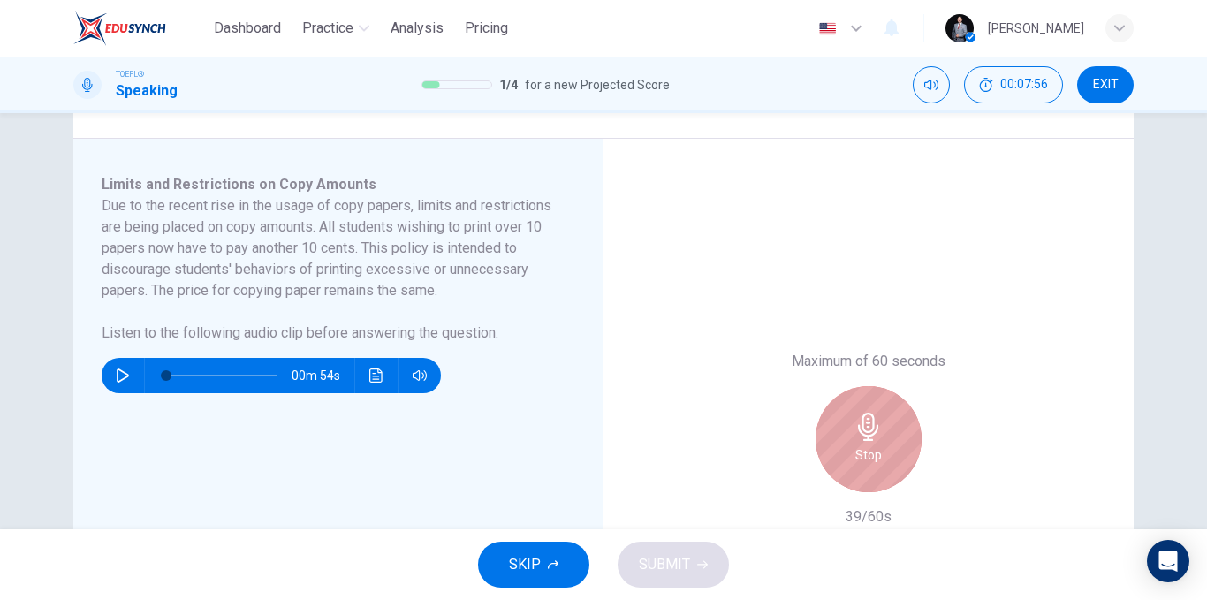
click at [843, 449] on div "Stop" at bounding box center [868, 439] width 106 height 106
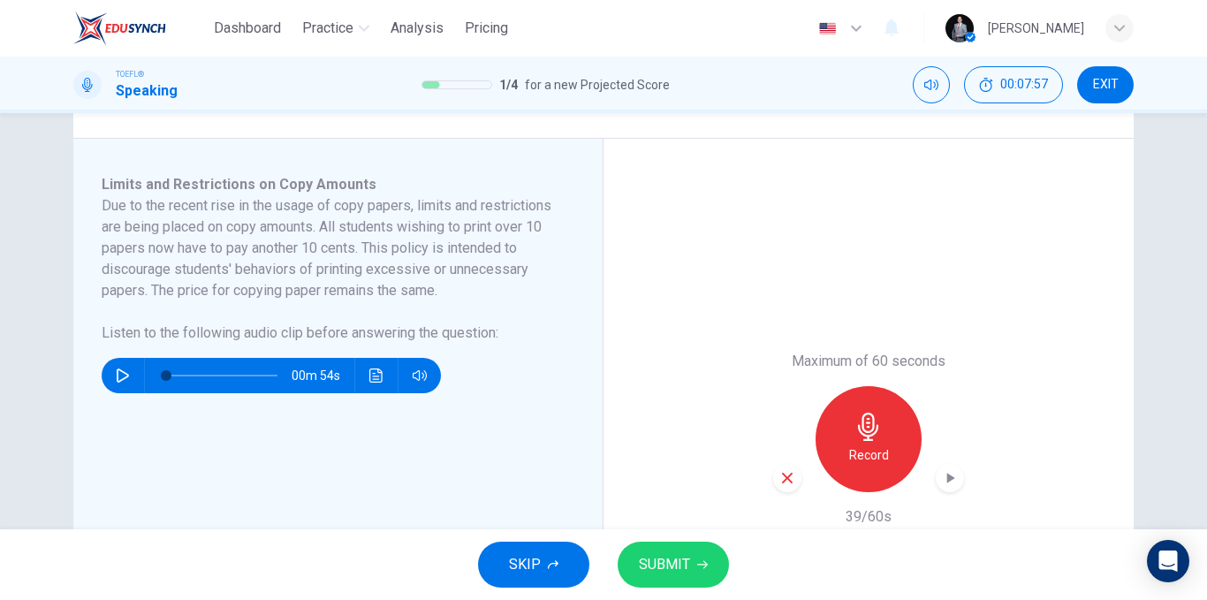
click at [779, 480] on icon "button" at bounding box center [787, 478] width 16 height 16
click at [859, 450] on h6 "Record" at bounding box center [869, 454] width 40 height 21
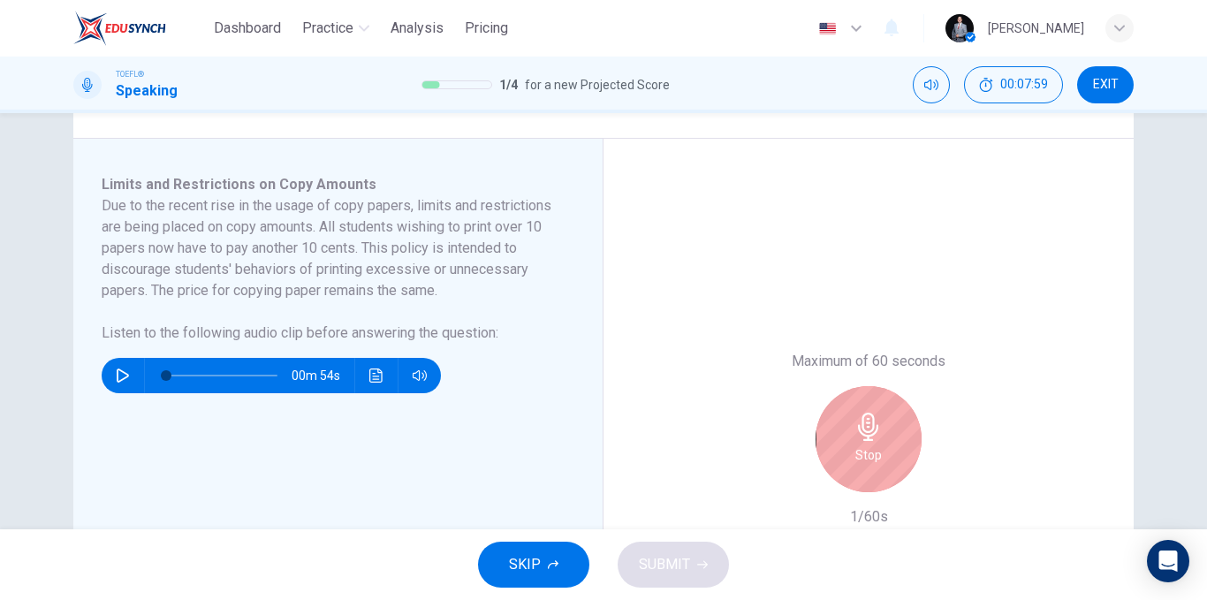
click at [859, 450] on h6 "Stop" at bounding box center [868, 454] width 26 height 21
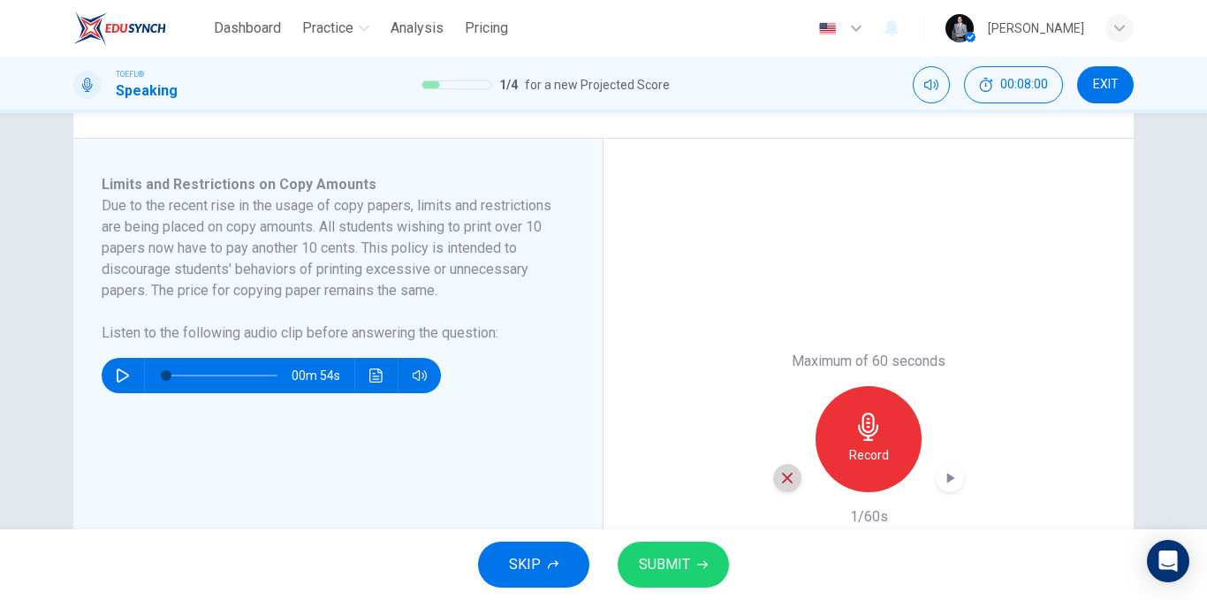
click at [781, 478] on icon "button" at bounding box center [787, 478] width 16 height 16
click at [842, 457] on div "Record" at bounding box center [868, 439] width 106 height 106
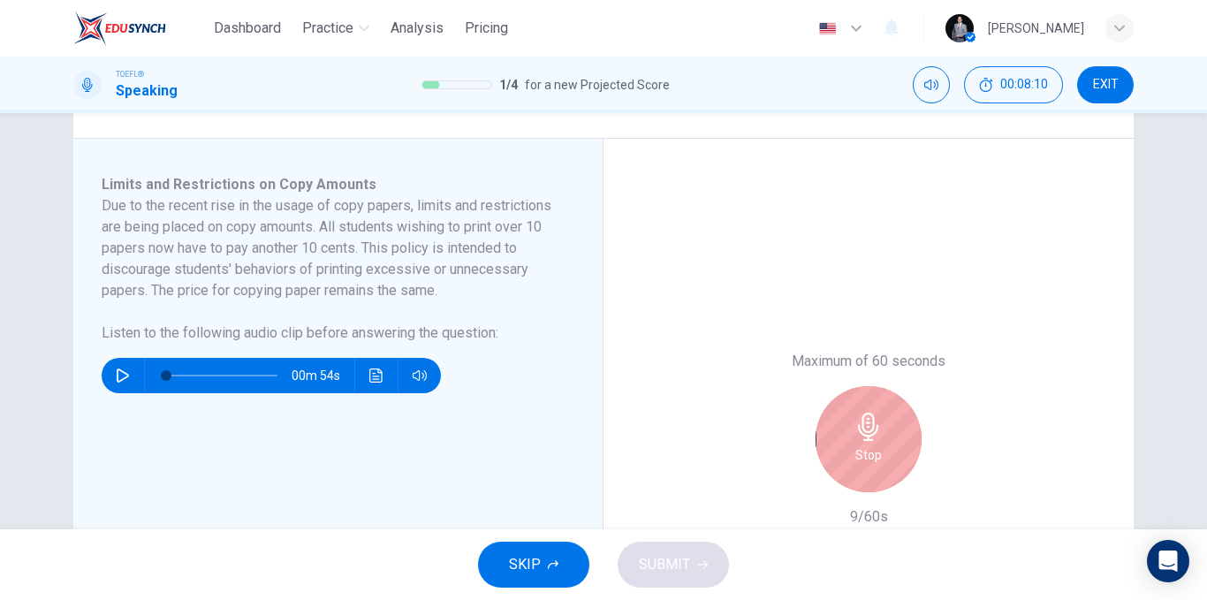
click at [855, 453] on h6 "Stop" at bounding box center [868, 454] width 26 height 21
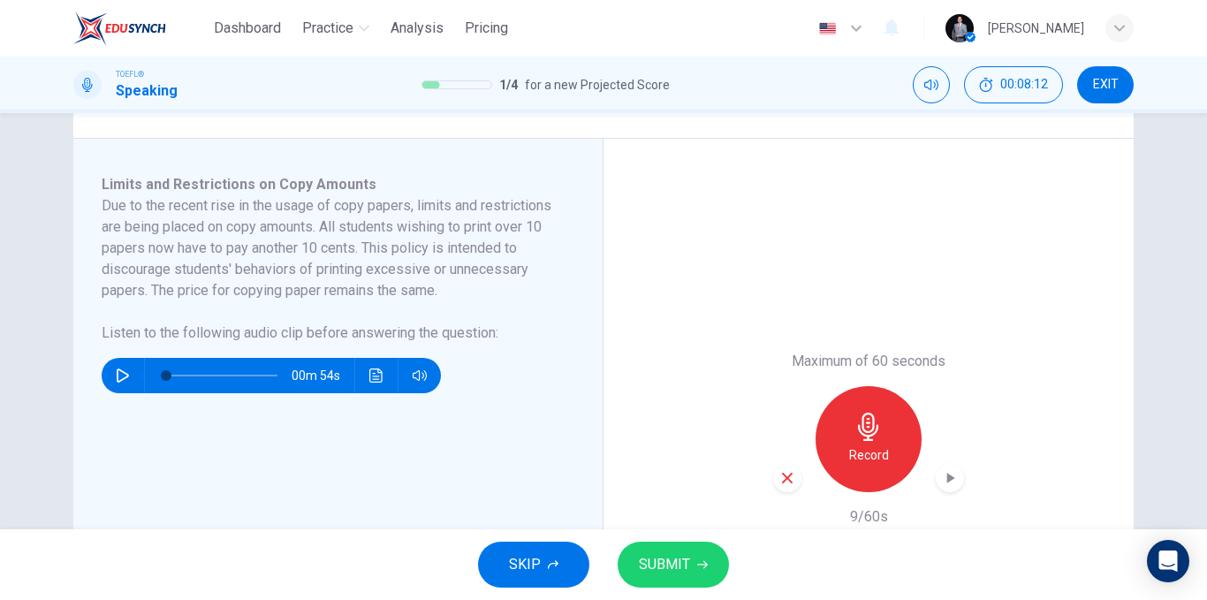
click at [783, 473] on icon "button" at bounding box center [787, 478] width 16 height 16
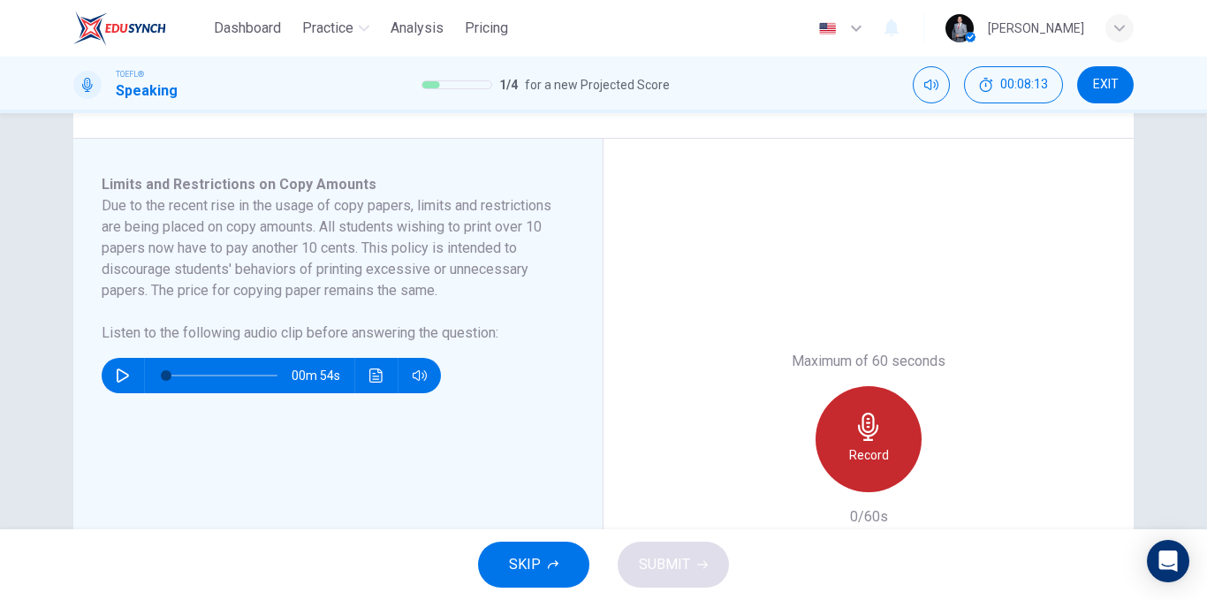
click at [860, 446] on h6 "Record" at bounding box center [869, 454] width 40 height 21
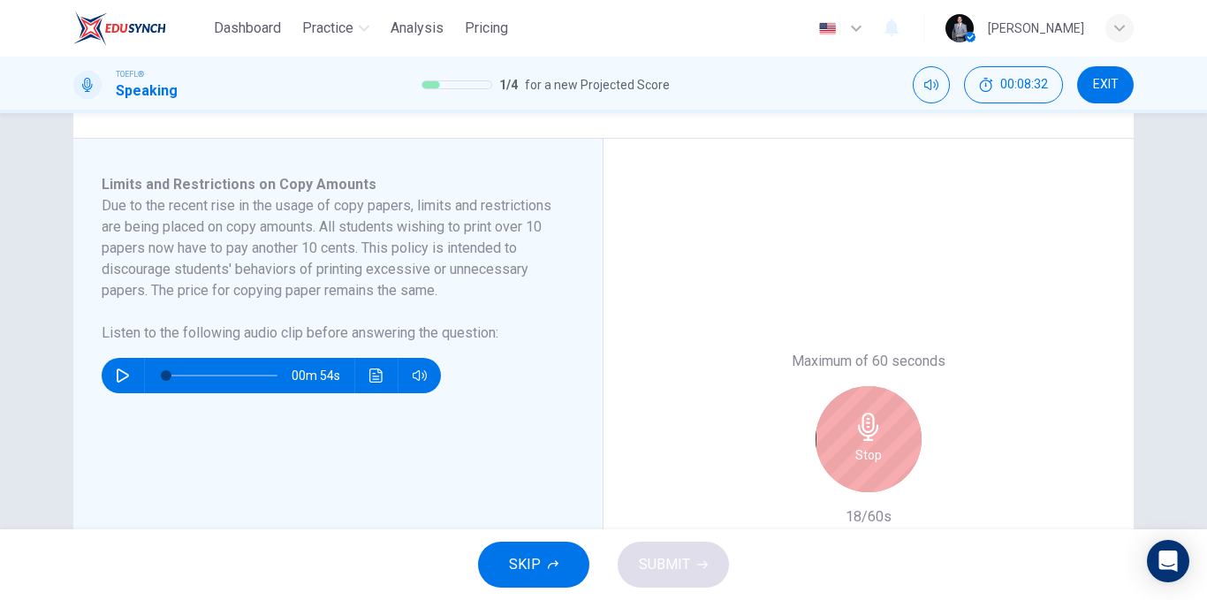
click at [860, 446] on h6 "Stop" at bounding box center [868, 454] width 26 height 21
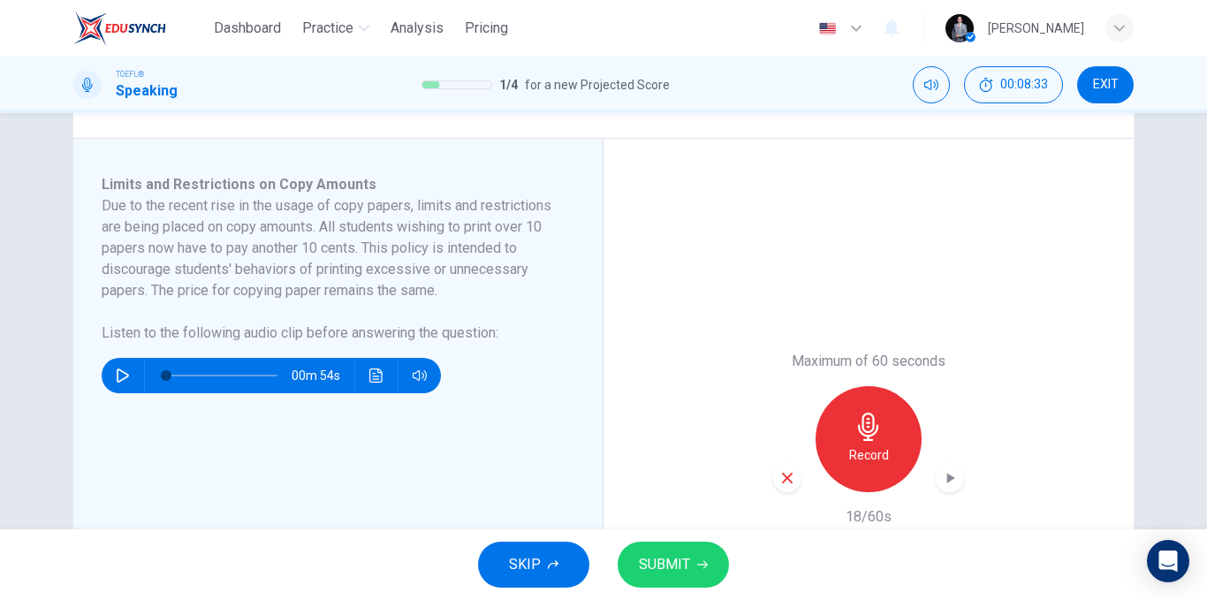
click at [773, 475] on div "button" at bounding box center [787, 478] width 28 height 28
click at [836, 450] on div "Record" at bounding box center [868, 439] width 106 height 106
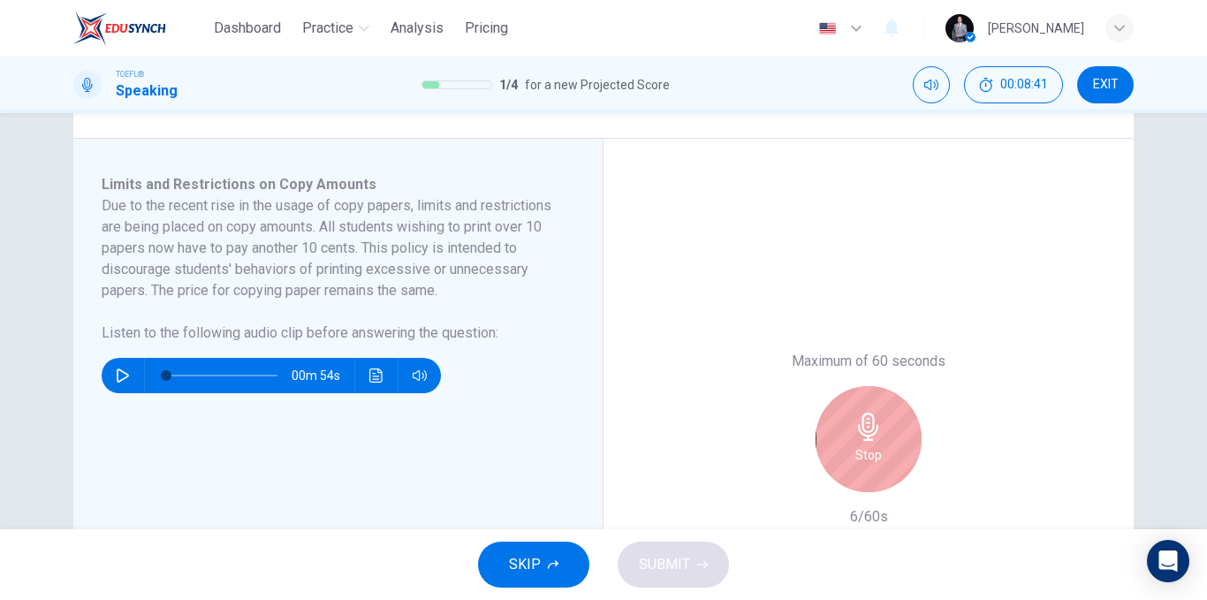
click at [836, 450] on div "Stop" at bounding box center [868, 439] width 106 height 106
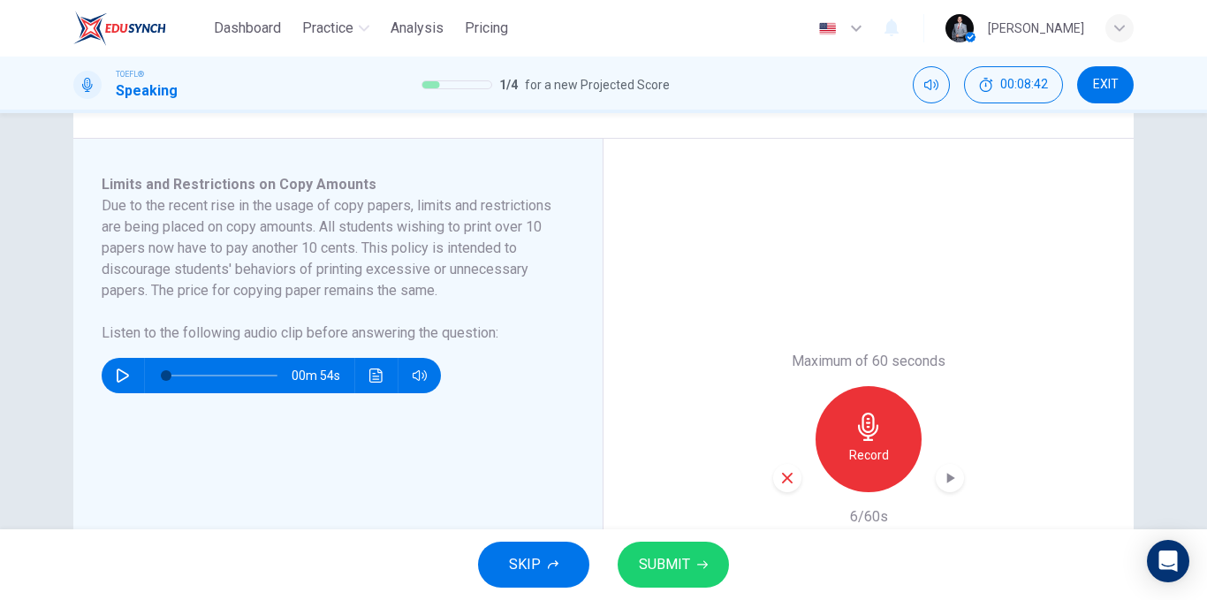
click at [779, 480] on icon "button" at bounding box center [787, 478] width 16 height 16
click at [864, 450] on h6 "Record" at bounding box center [869, 454] width 40 height 21
click at [691, 569] on button "SUBMIT" at bounding box center [672, 564] width 111 height 46
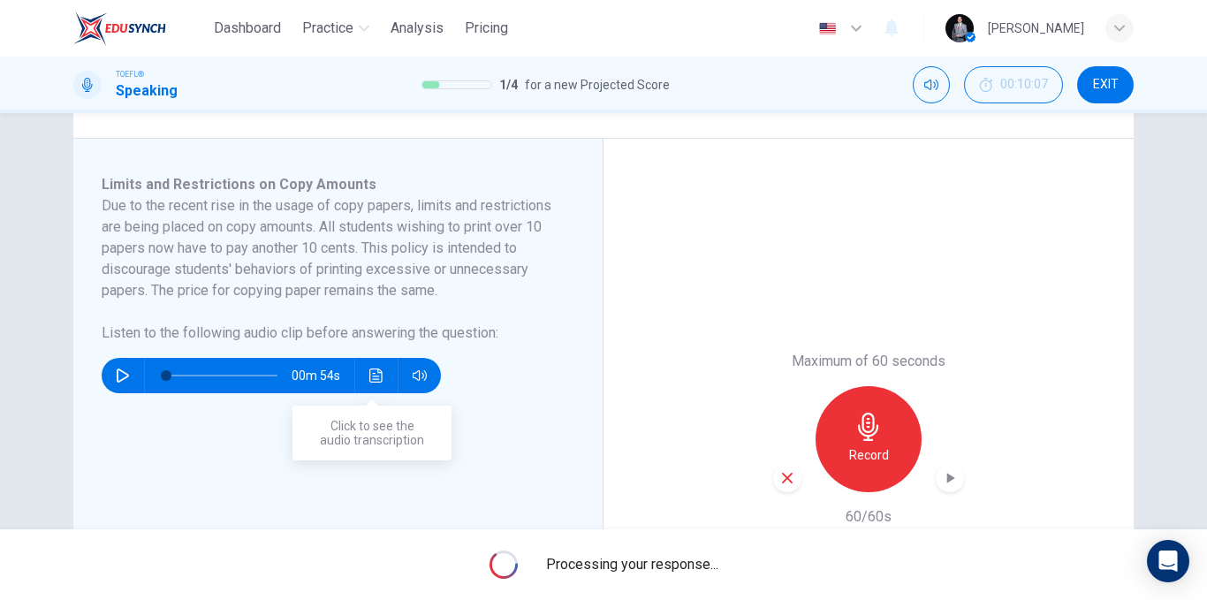
click at [365, 385] on button "Click to see the audio transcription" at bounding box center [376, 375] width 28 height 35
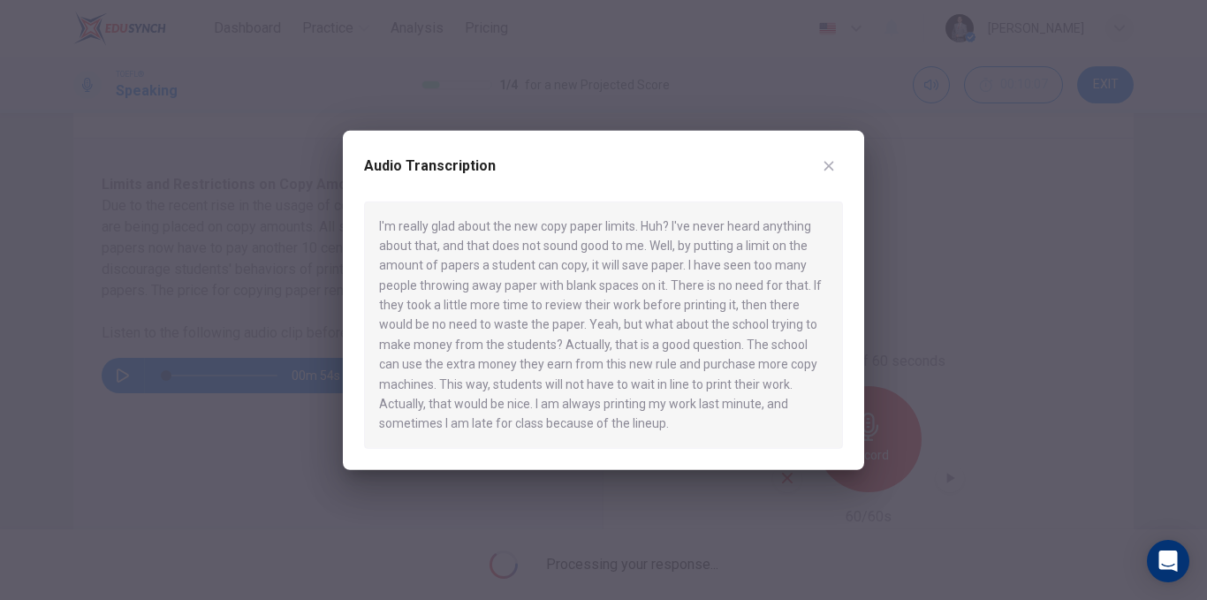
click at [830, 165] on icon "button" at bounding box center [828, 165] width 14 height 14
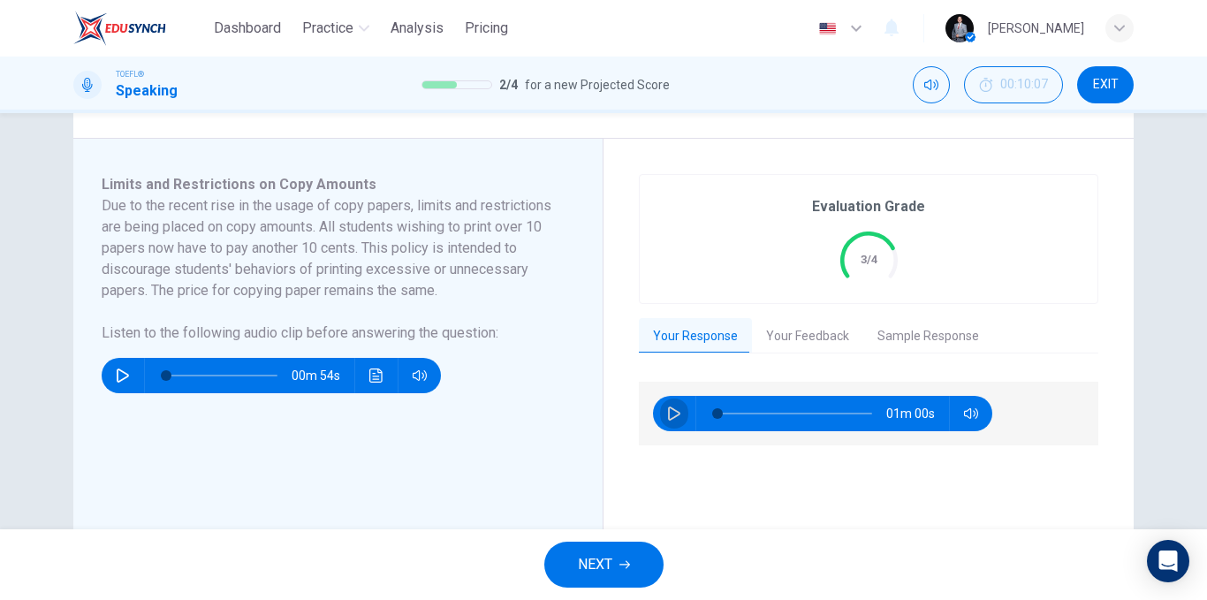
click at [668, 424] on button "button" at bounding box center [674, 413] width 28 height 35
type input "5"
click at [821, 330] on button "Your Feedback" at bounding box center [807, 336] width 111 height 37
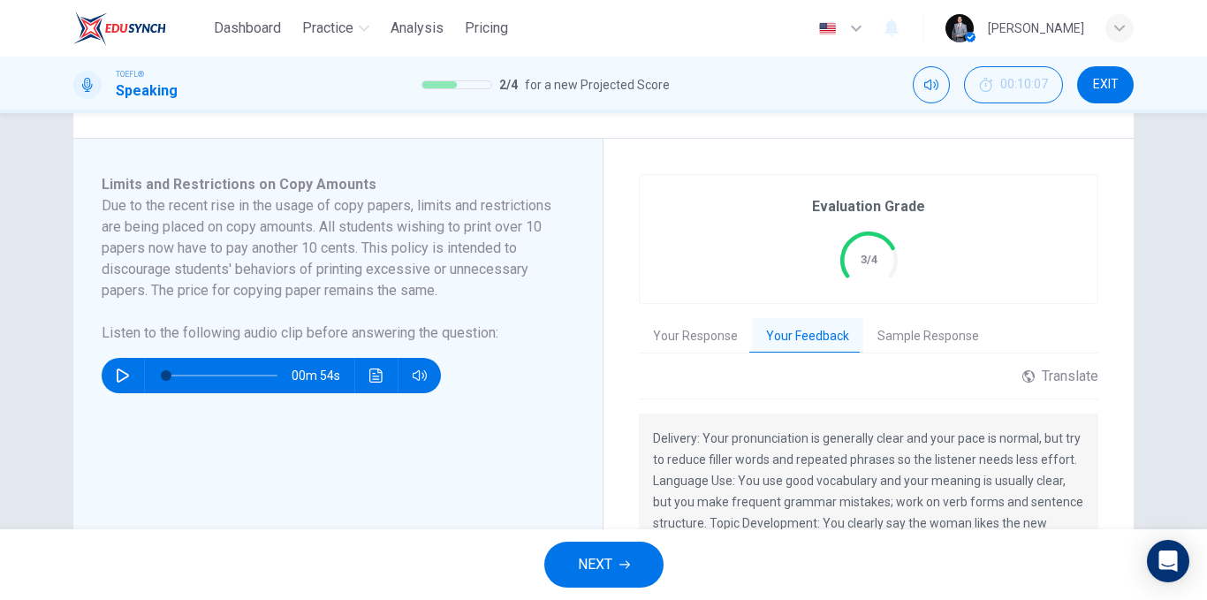
scroll to position [353, 0]
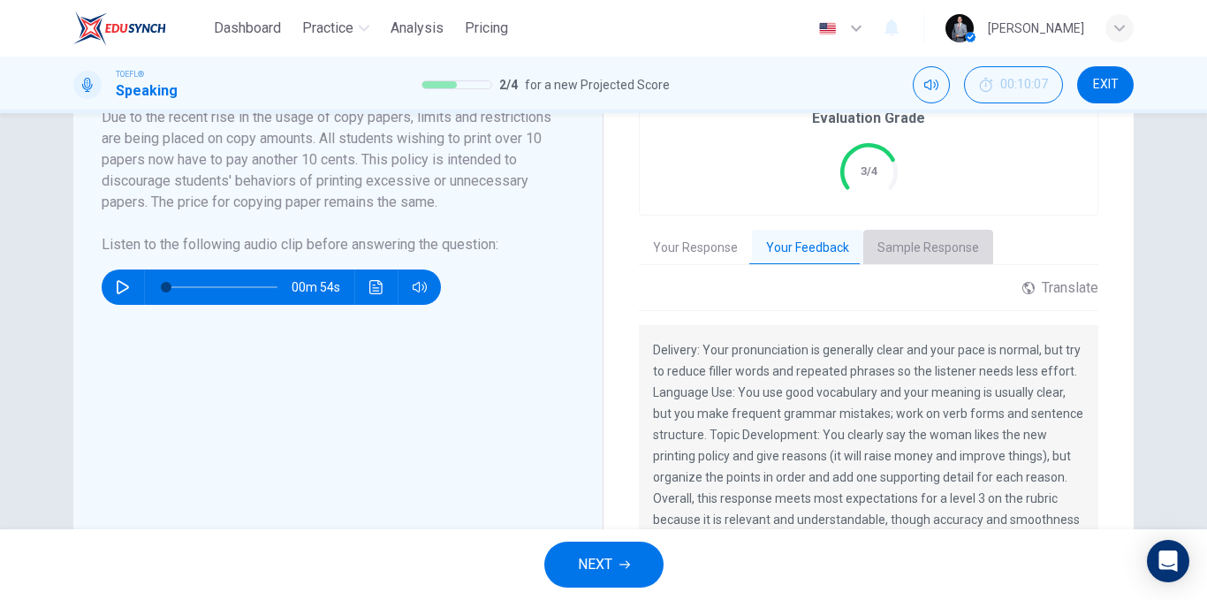
click at [928, 242] on button "Sample Response" at bounding box center [928, 248] width 130 height 37
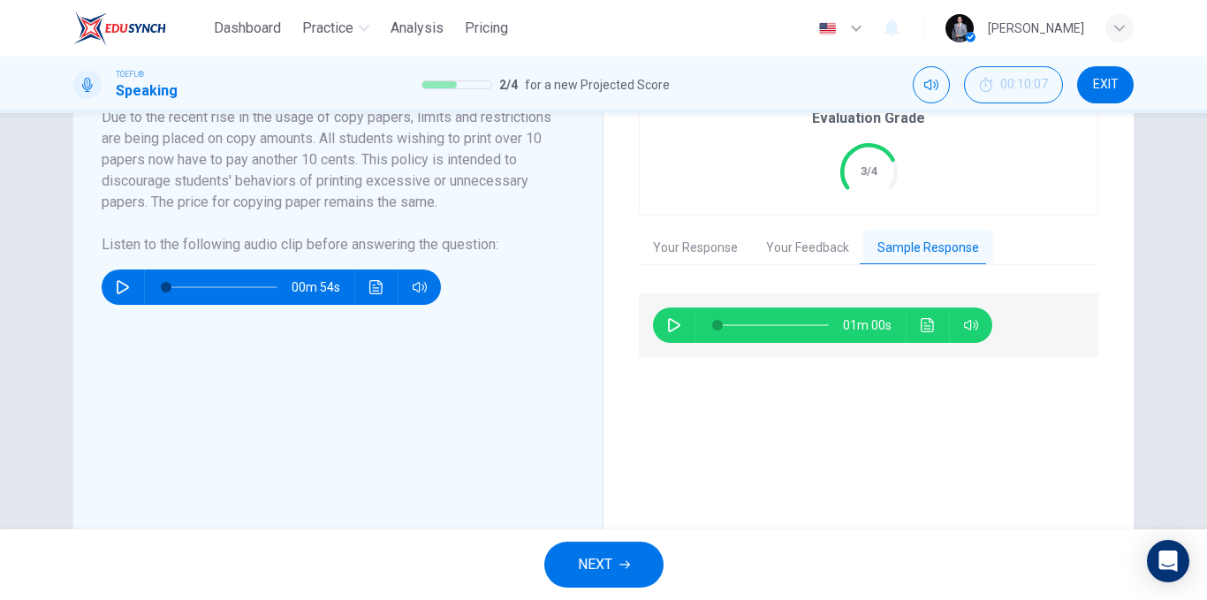
click at [660, 329] on button "button" at bounding box center [674, 324] width 28 height 35
type input "2"
click at [691, 246] on button "Your Response" at bounding box center [695, 248] width 113 height 37
type input "15"
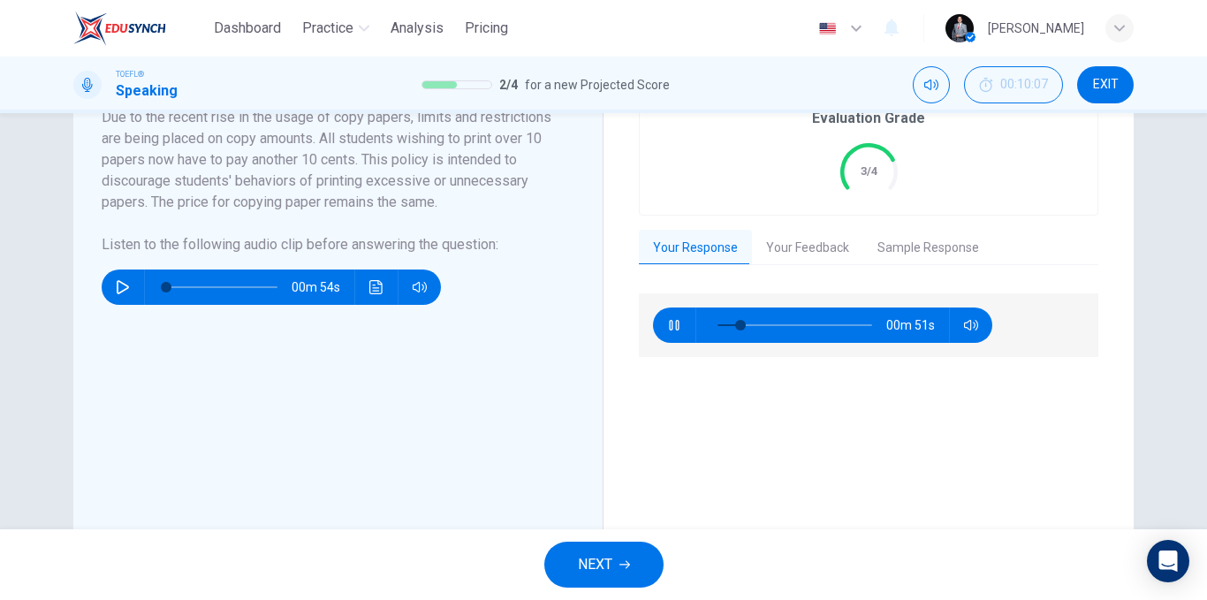
type input "3"
click at [677, 329] on button "button" at bounding box center [674, 324] width 28 height 35
type input "15"
click at [913, 239] on button "Sample Response" at bounding box center [928, 248] width 130 height 37
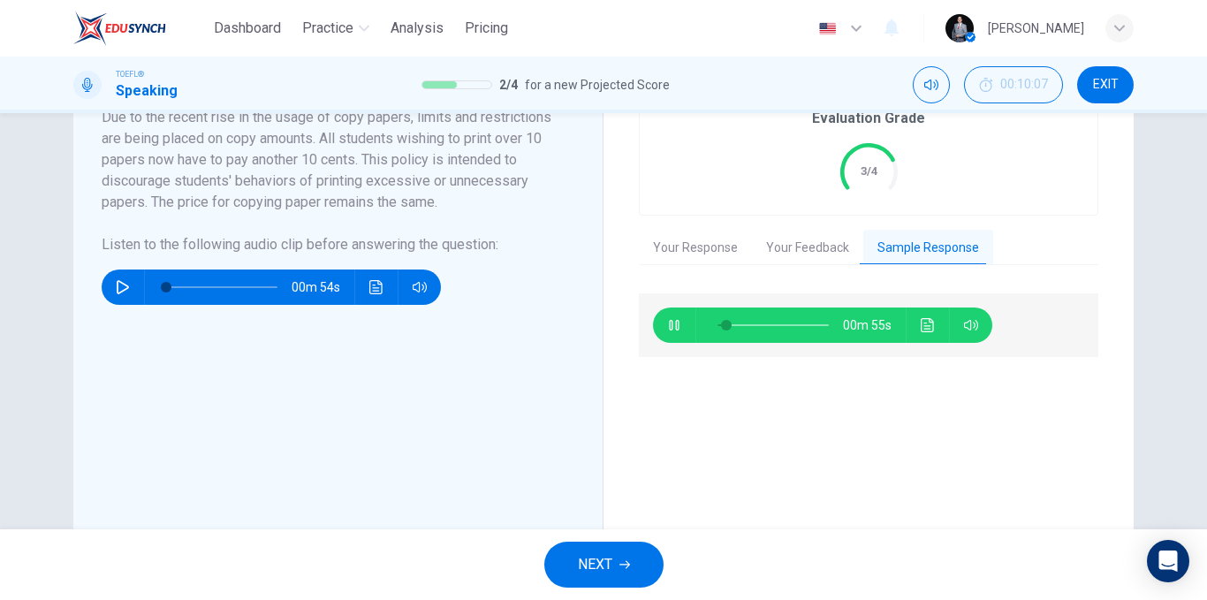
scroll to position [265, 0]
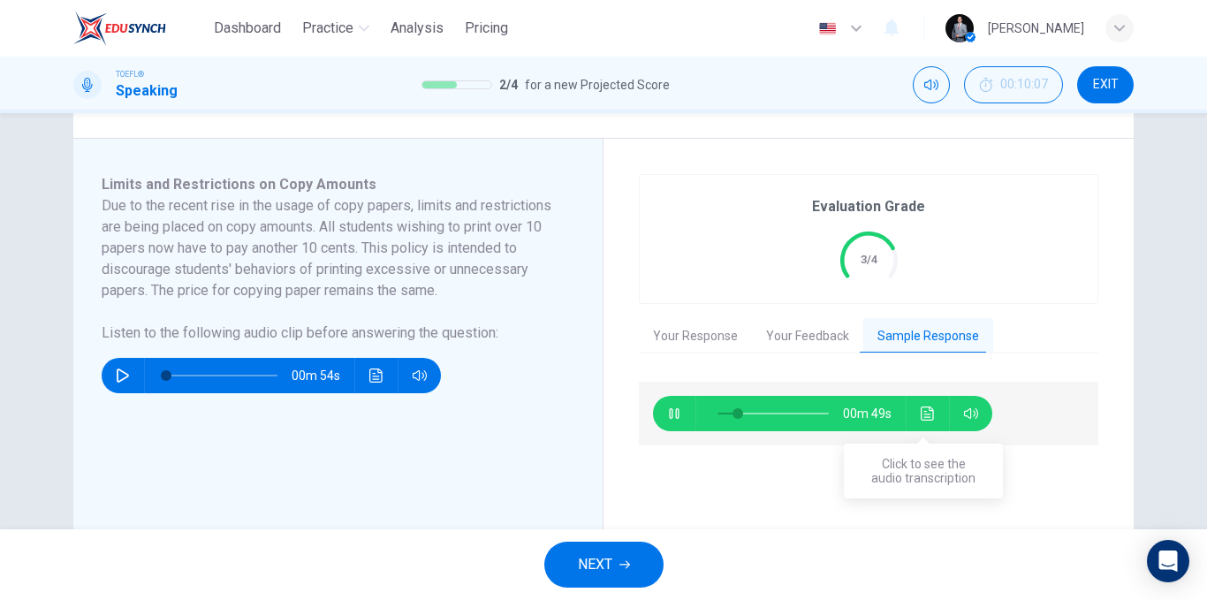
click at [924, 411] on icon "Click to see the audio transcription" at bounding box center [927, 413] width 14 height 14
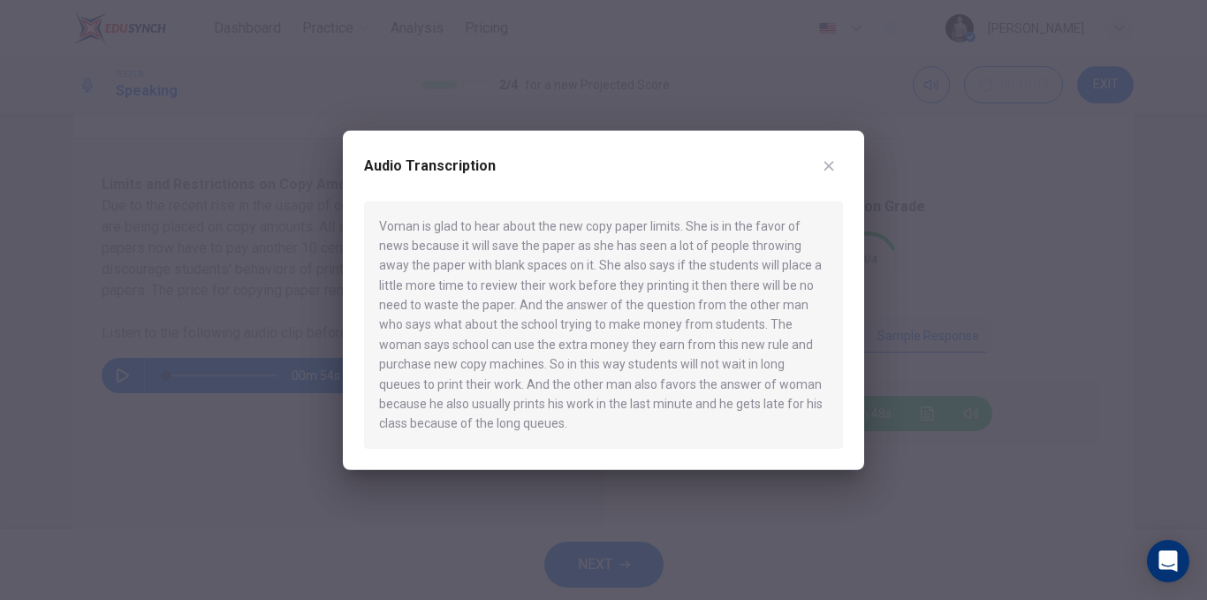
click at [827, 167] on icon "button" at bounding box center [829, 166] width 10 height 10
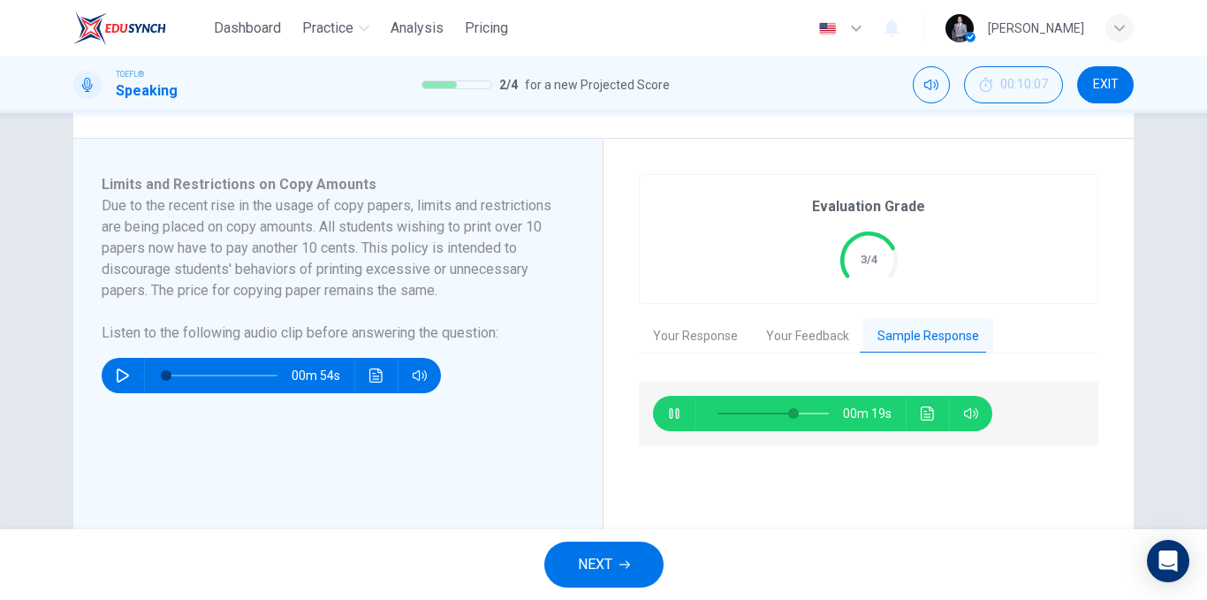
type input "70"
click at [595, 548] on button "NEXT" at bounding box center [603, 564] width 119 height 46
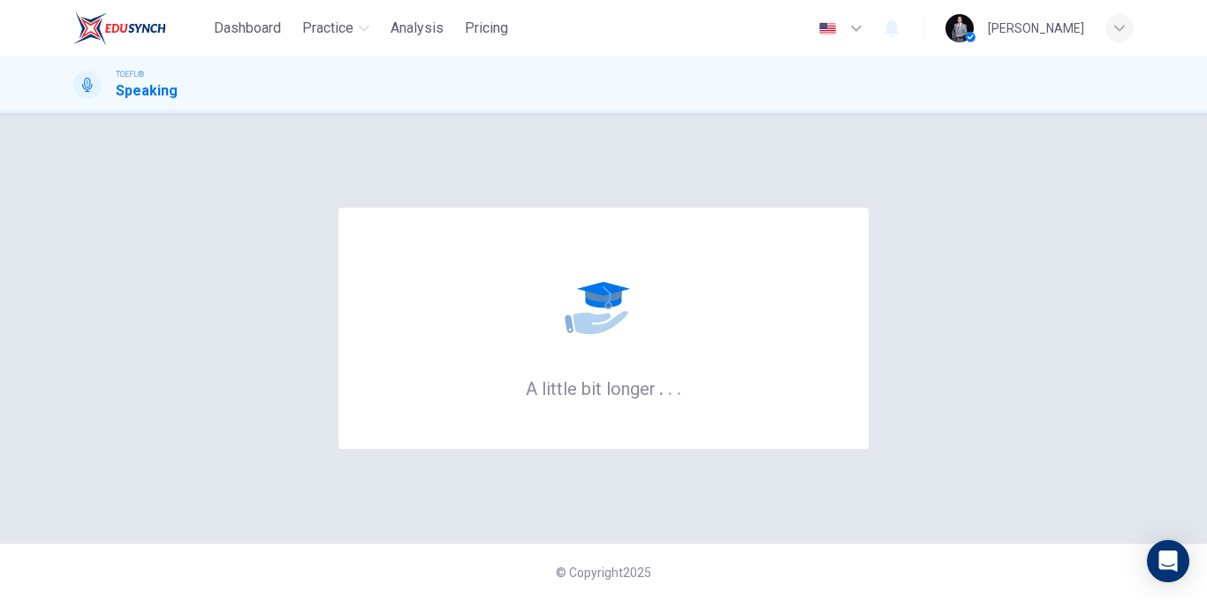
drag, startPoint x: 671, startPoint y: 393, endPoint x: 529, endPoint y: 401, distance: 142.4
click at [531, 401] on div "A little bit longer . . ." at bounding box center [603, 328] width 530 height 241
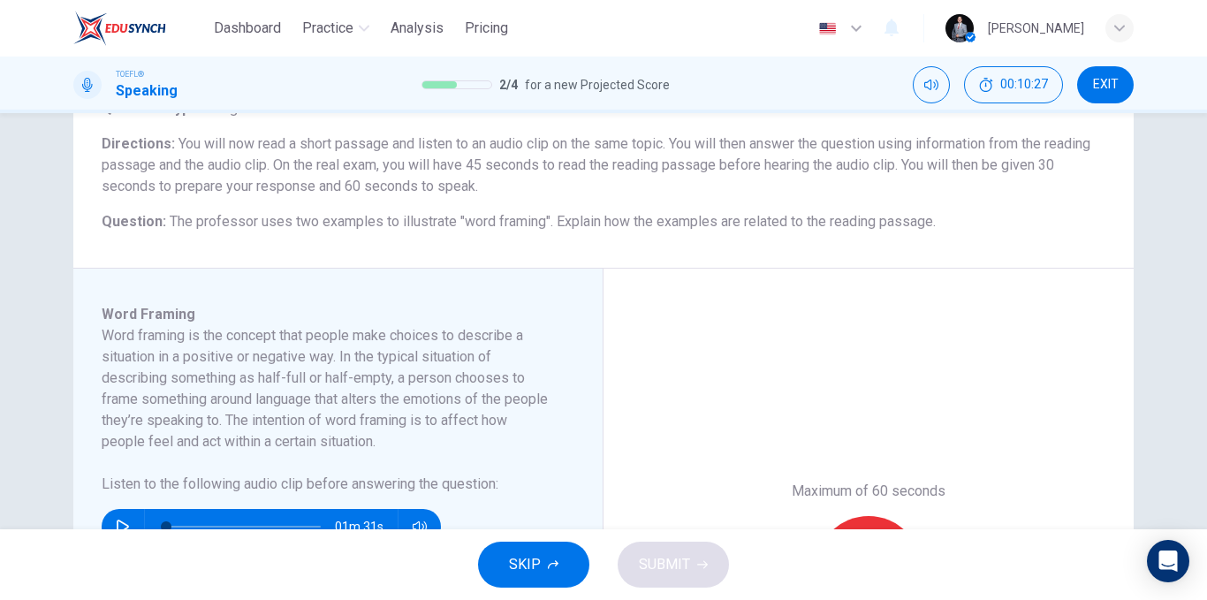
scroll to position [177, 0]
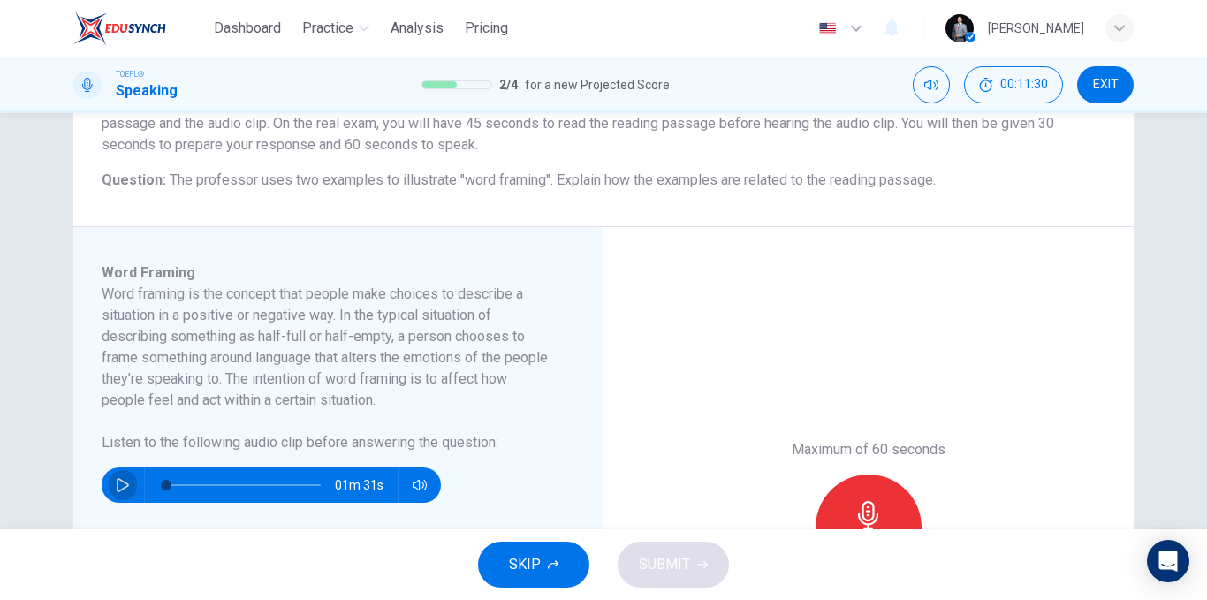
click at [120, 488] on icon "button" at bounding box center [123, 485] width 14 height 14
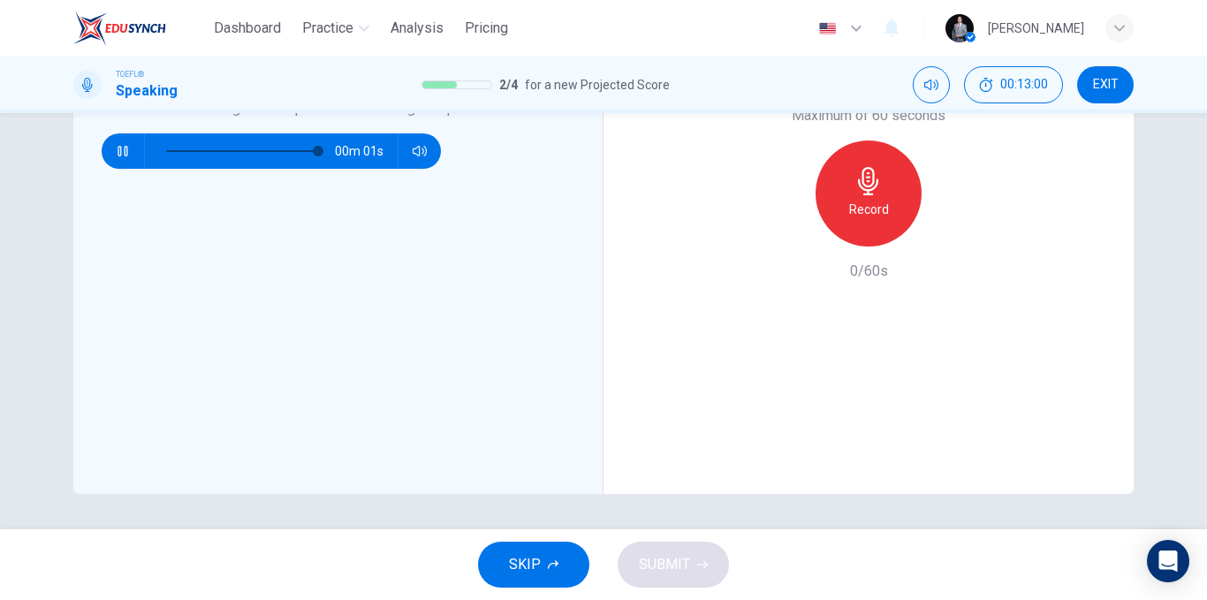
scroll to position [422, 0]
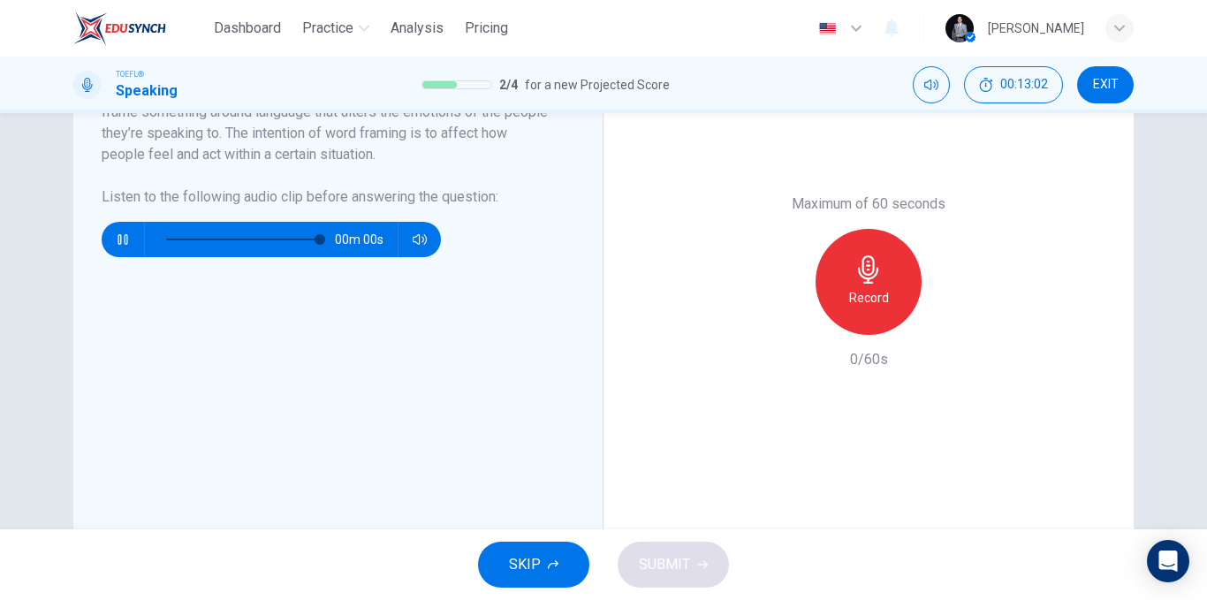
type input "0"
click at [863, 271] on icon "button" at bounding box center [868, 269] width 28 height 28
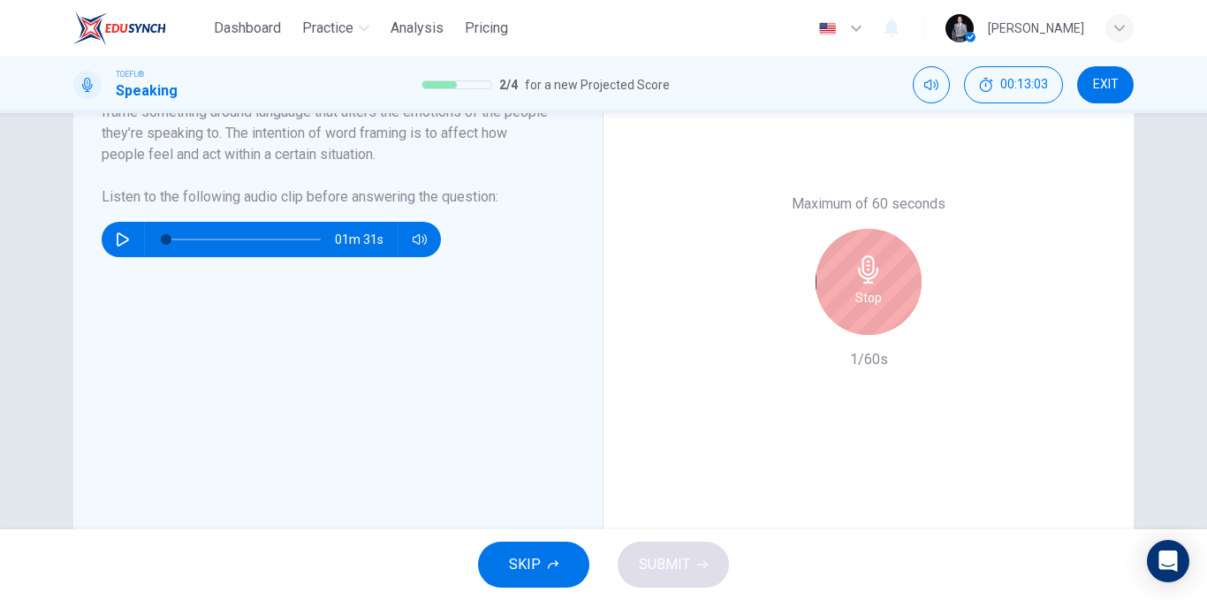
click at [891, 296] on div "Stop" at bounding box center [868, 282] width 106 height 106
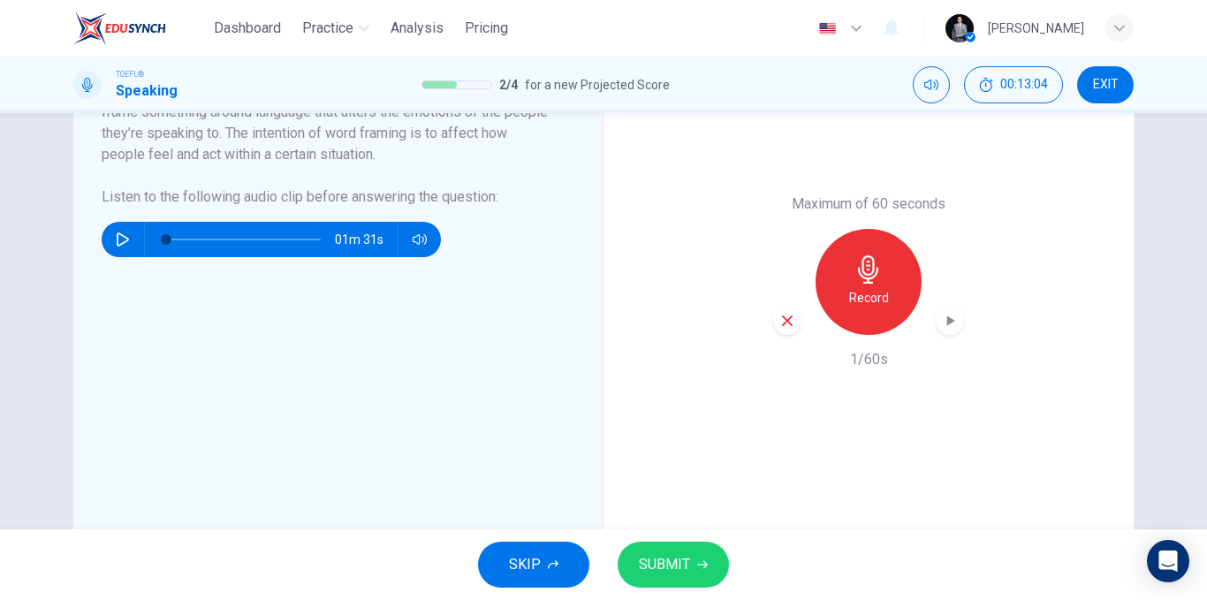
click at [783, 306] on div "Record" at bounding box center [868, 282] width 191 height 106
click at [787, 309] on div "button" at bounding box center [787, 320] width 28 height 28
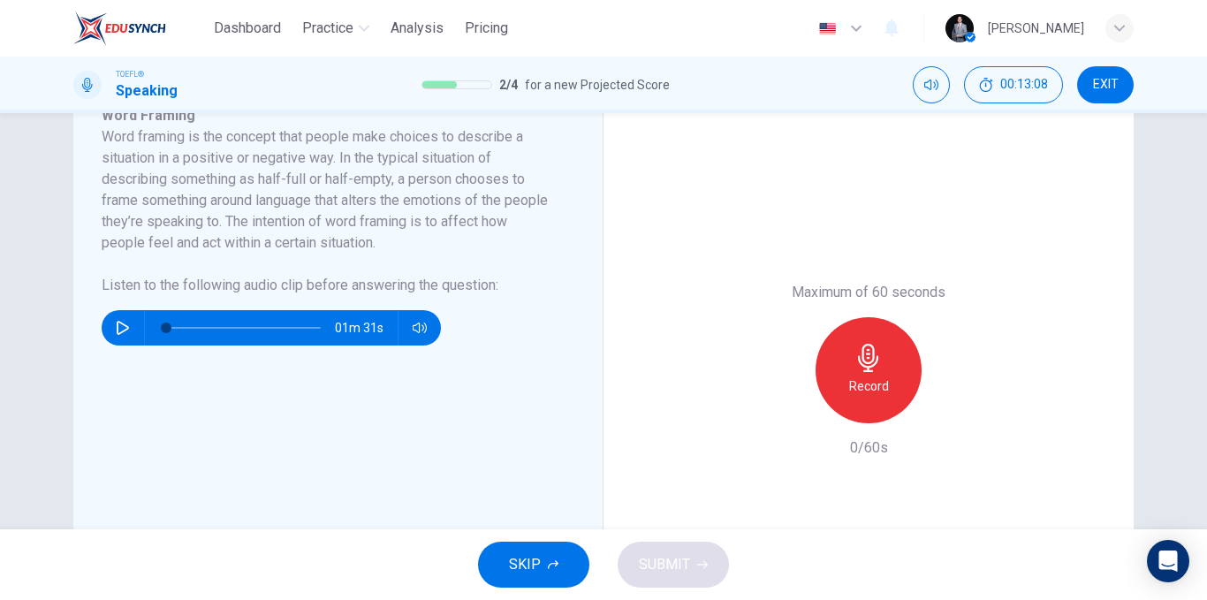
scroll to position [246, 0]
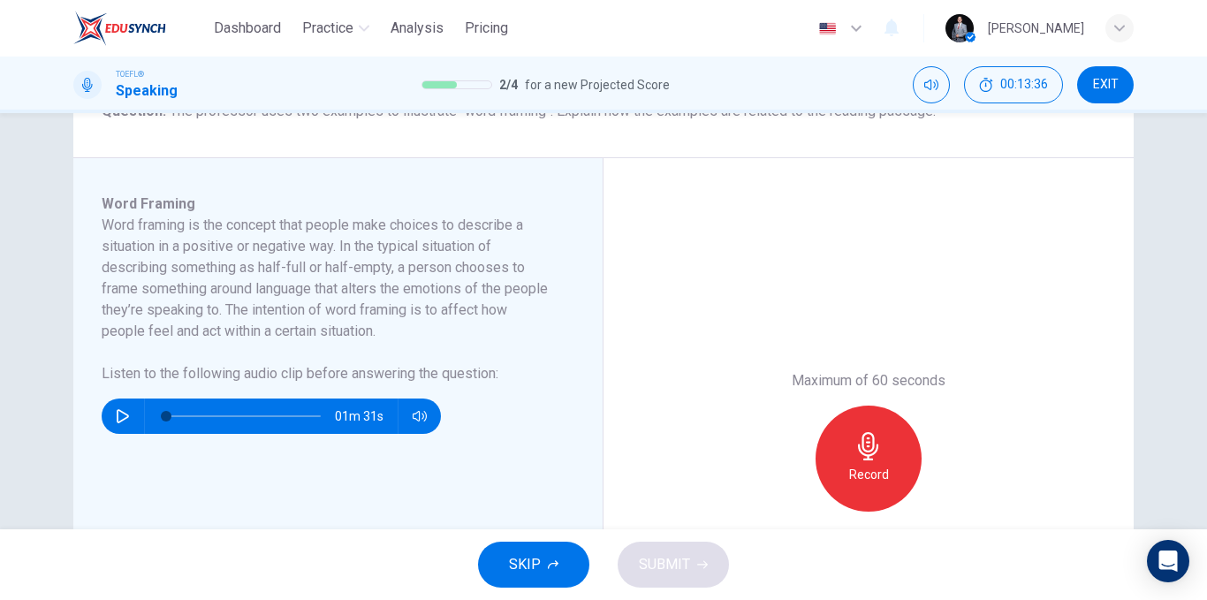
click at [886, 435] on div "Record" at bounding box center [868, 458] width 106 height 106
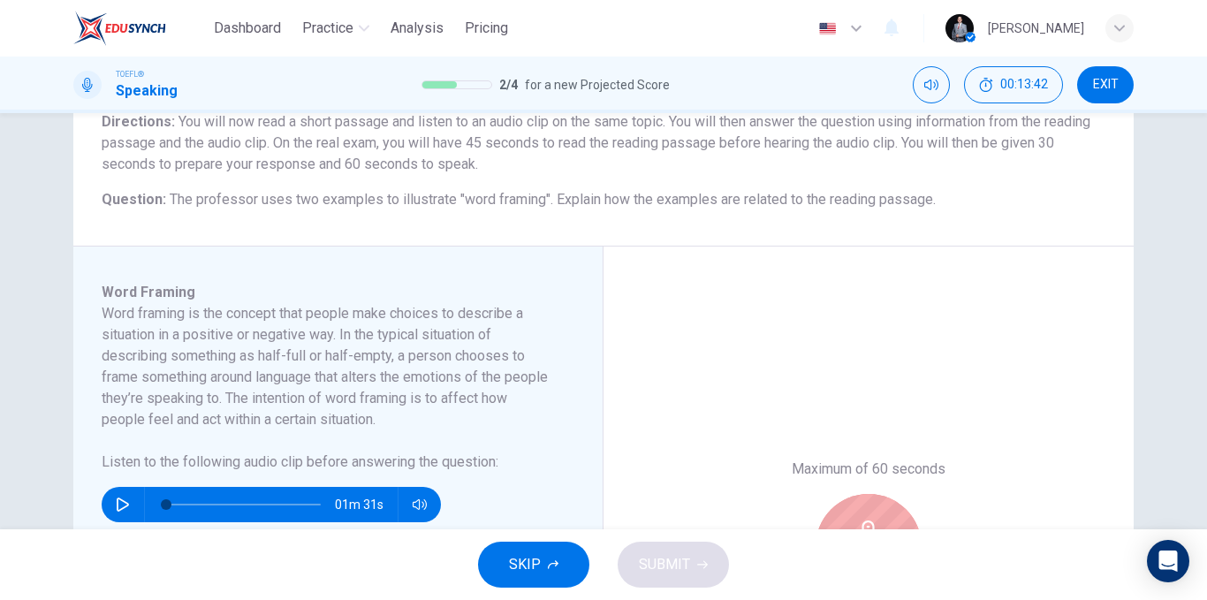
click at [886, 435] on div "Maximum of 60 seconds Stop 5/60s" at bounding box center [868, 546] width 530 height 601
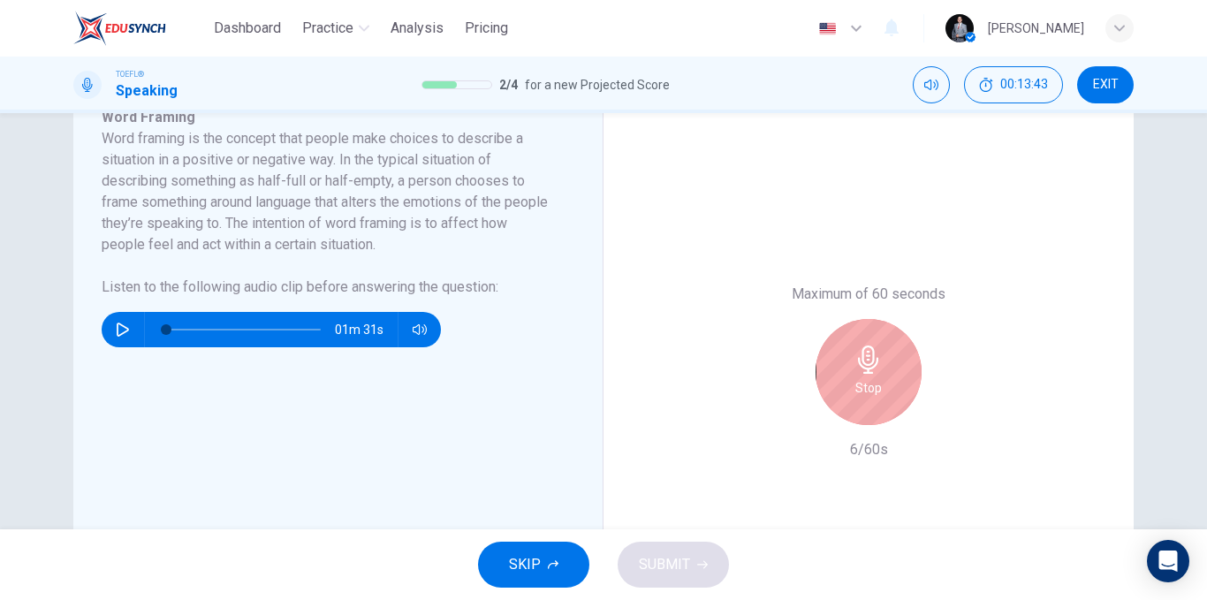
scroll to position [334, 0]
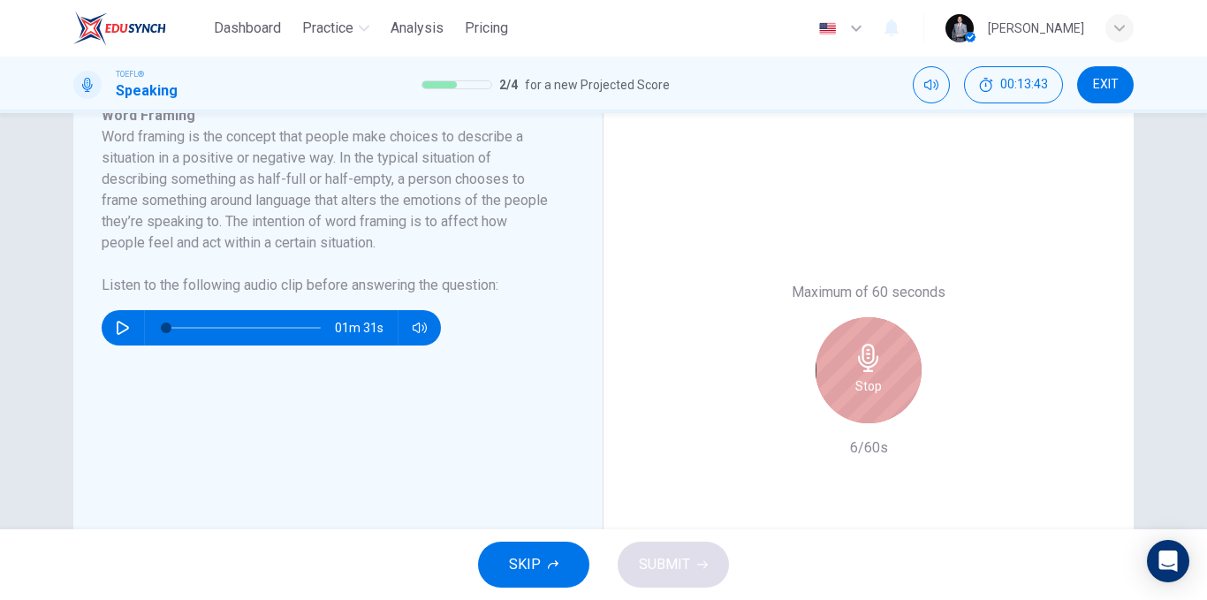
click at [850, 381] on div "Stop" at bounding box center [868, 370] width 106 height 106
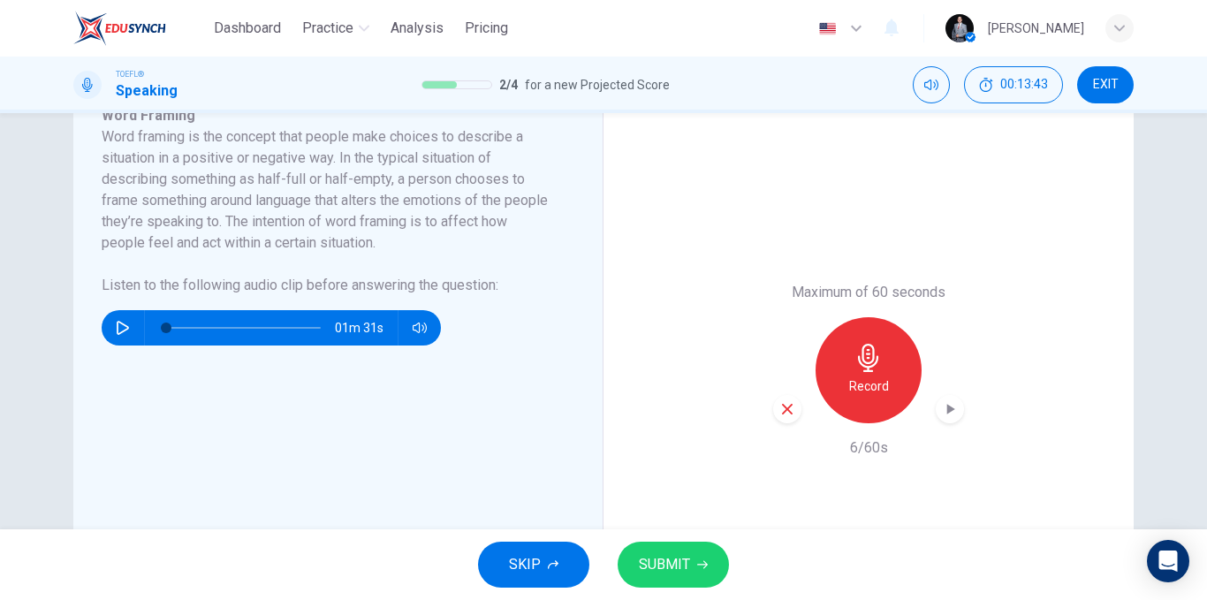
click at [785, 410] on icon "button" at bounding box center [787, 409] width 16 height 16
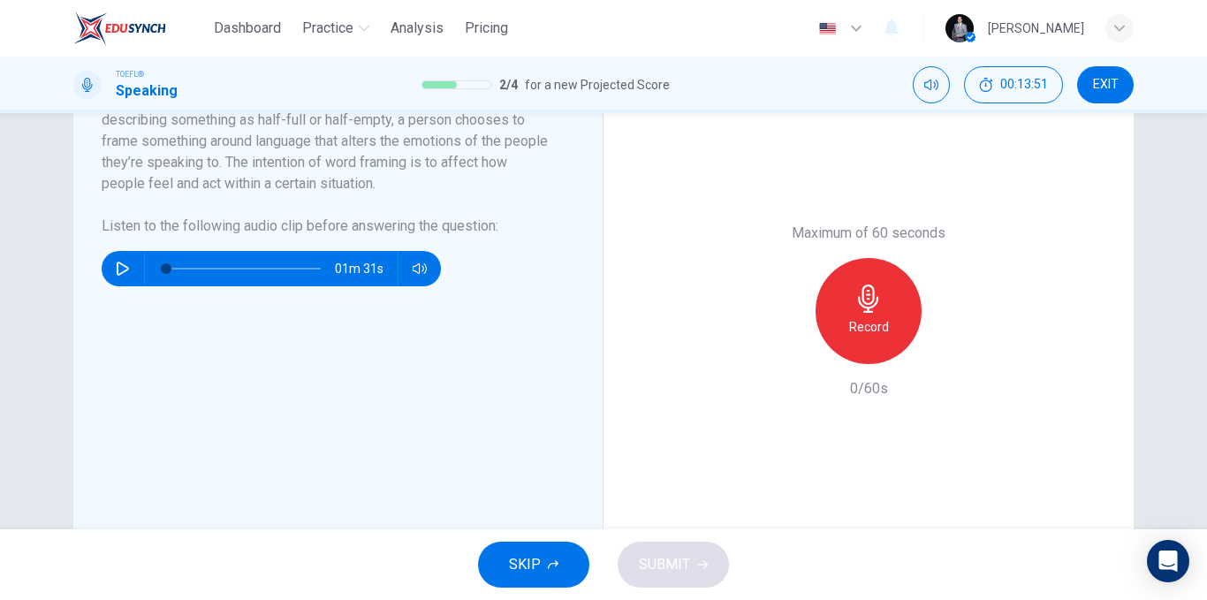
scroll to position [353, 0]
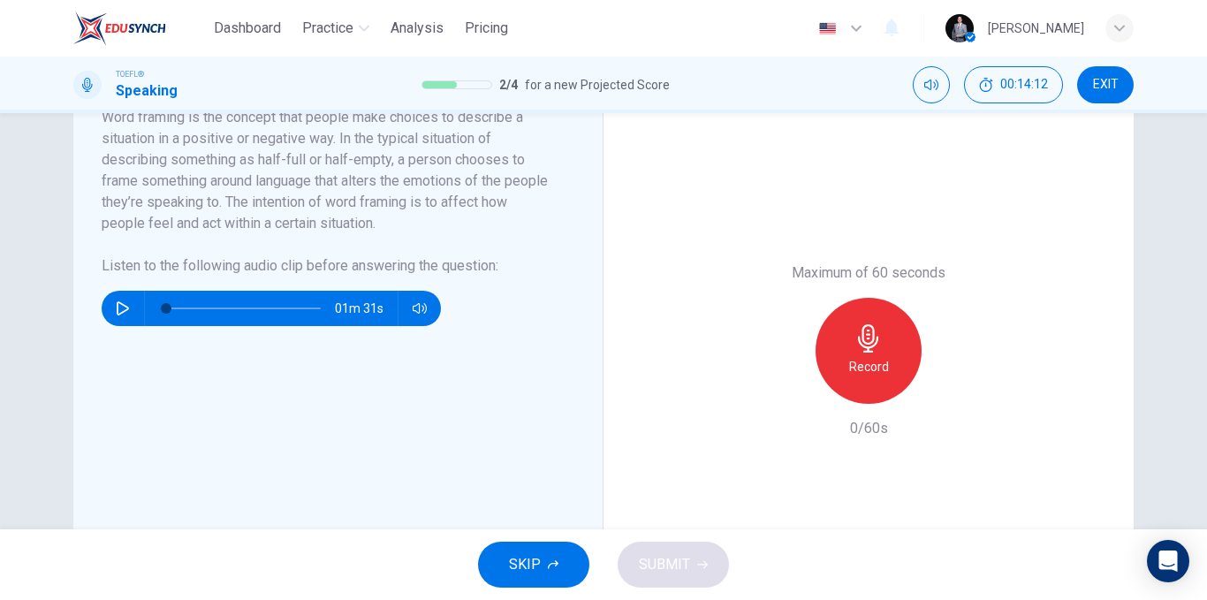
click at [829, 355] on div "Record" at bounding box center [868, 351] width 106 height 106
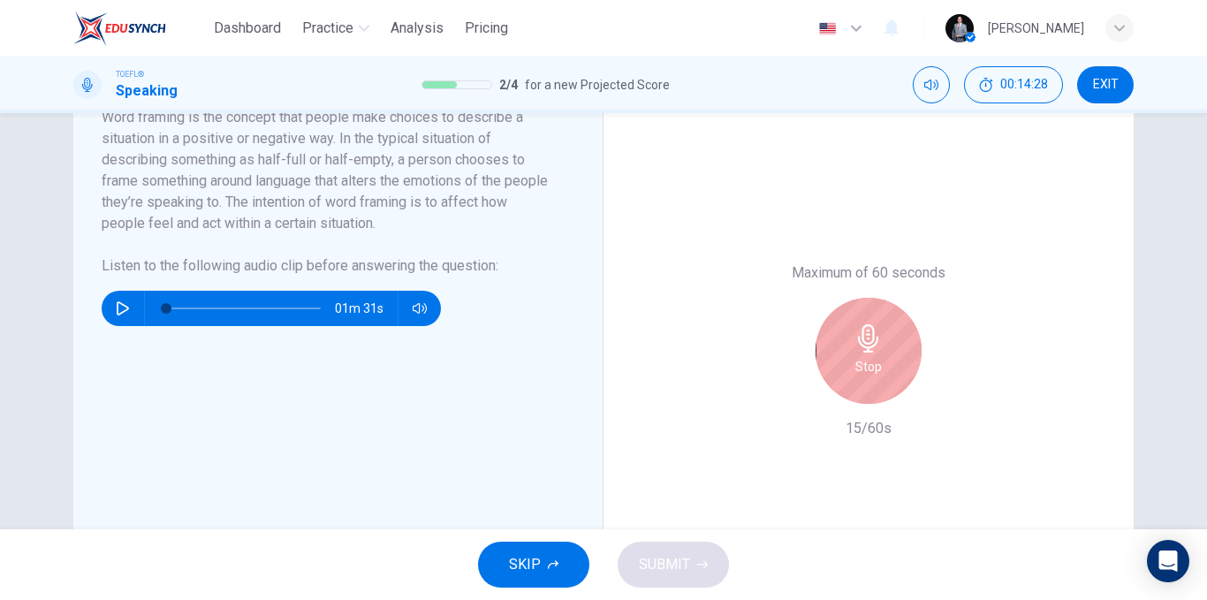
click at [844, 327] on div "Stop" at bounding box center [868, 351] width 106 height 106
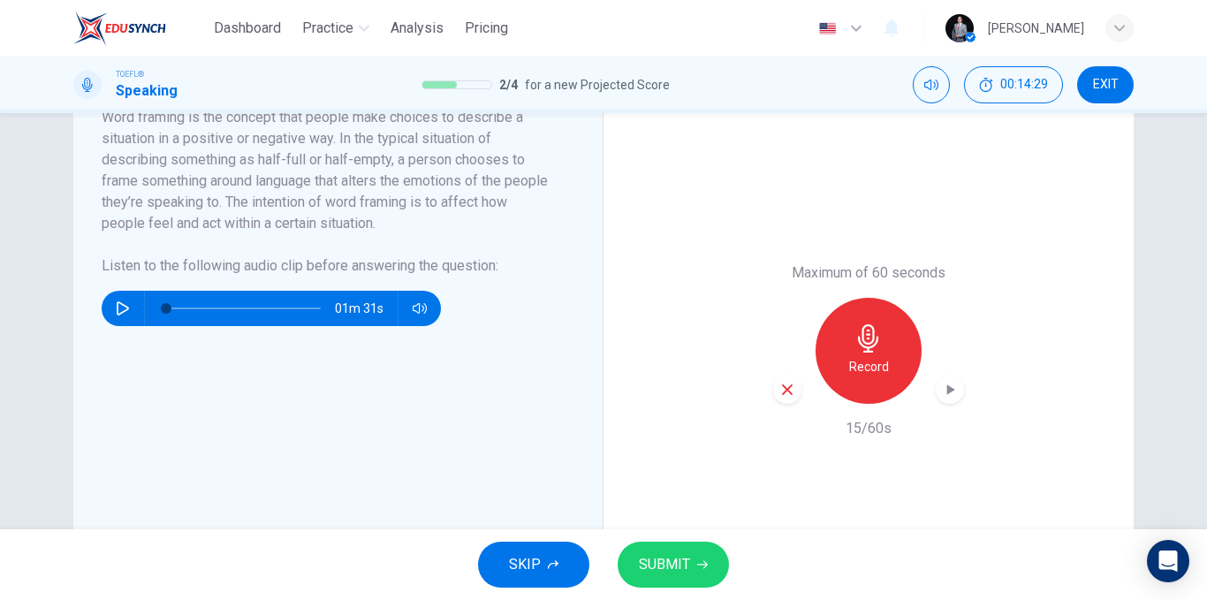
click at [788, 380] on div "button" at bounding box center [787, 389] width 28 height 28
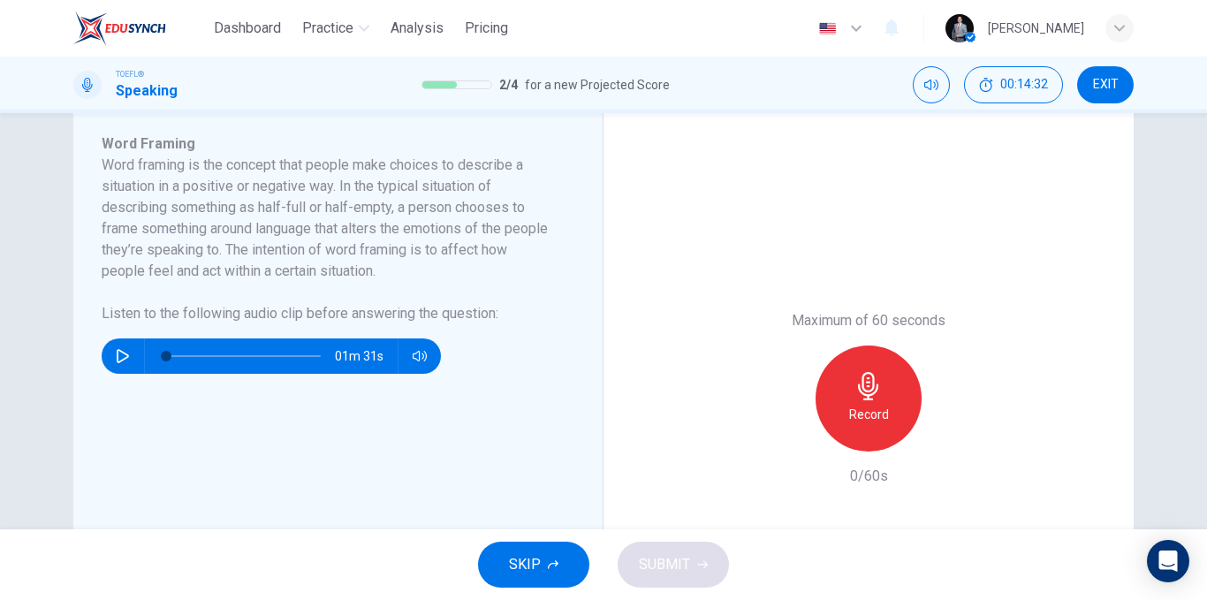
scroll to position [265, 0]
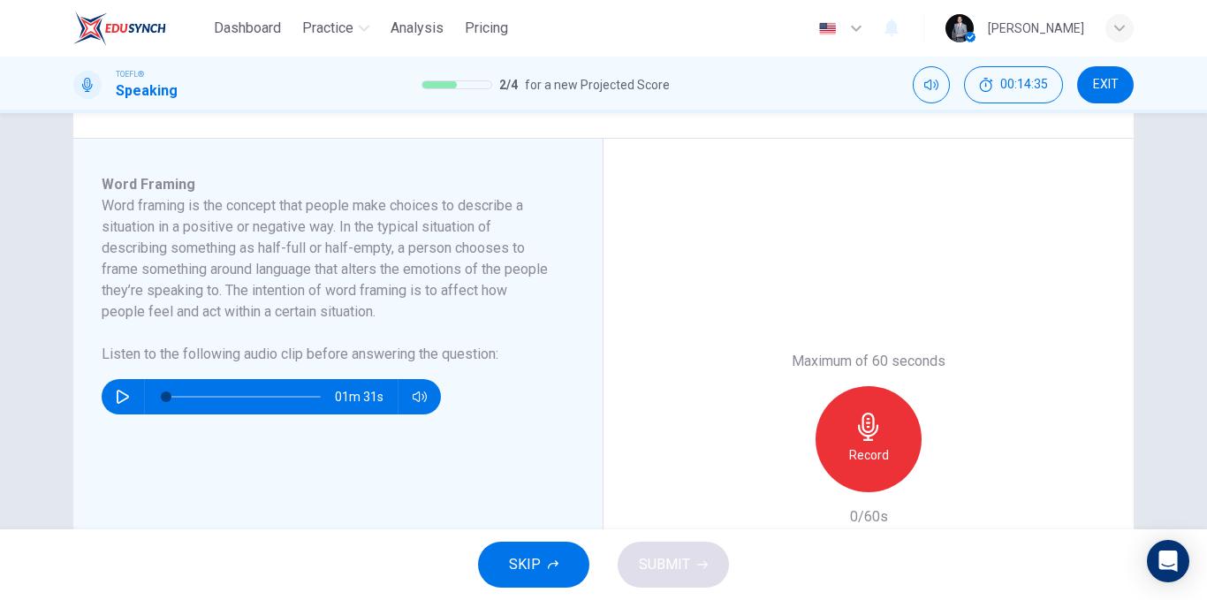
click at [864, 405] on div "Record" at bounding box center [868, 439] width 106 height 106
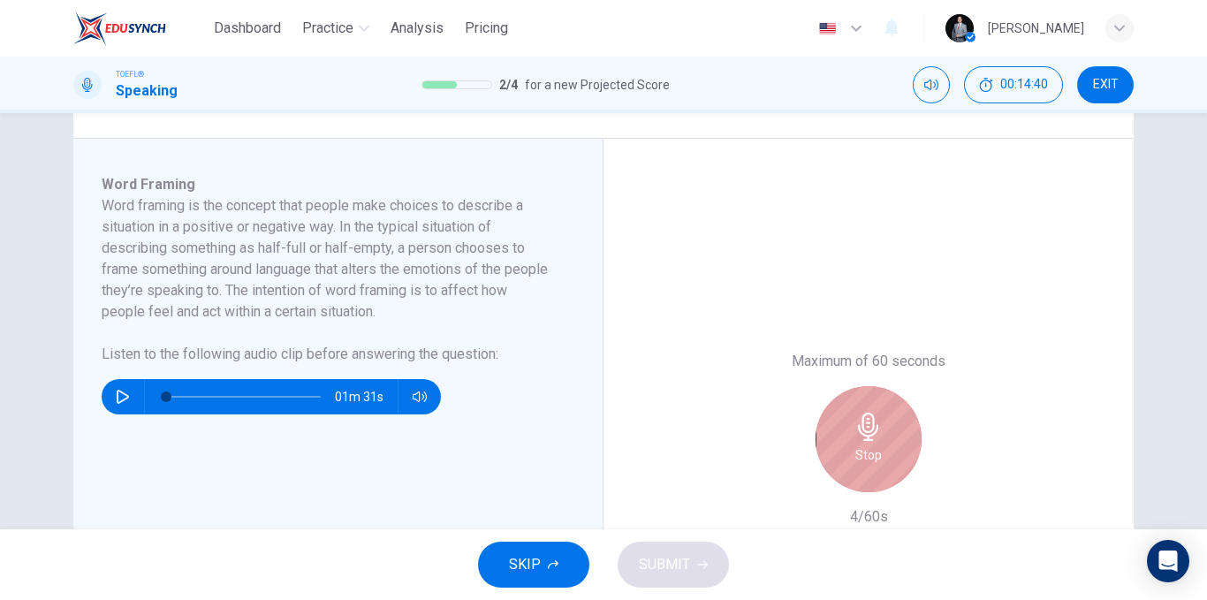
click at [877, 398] on div "Stop" at bounding box center [868, 439] width 106 height 106
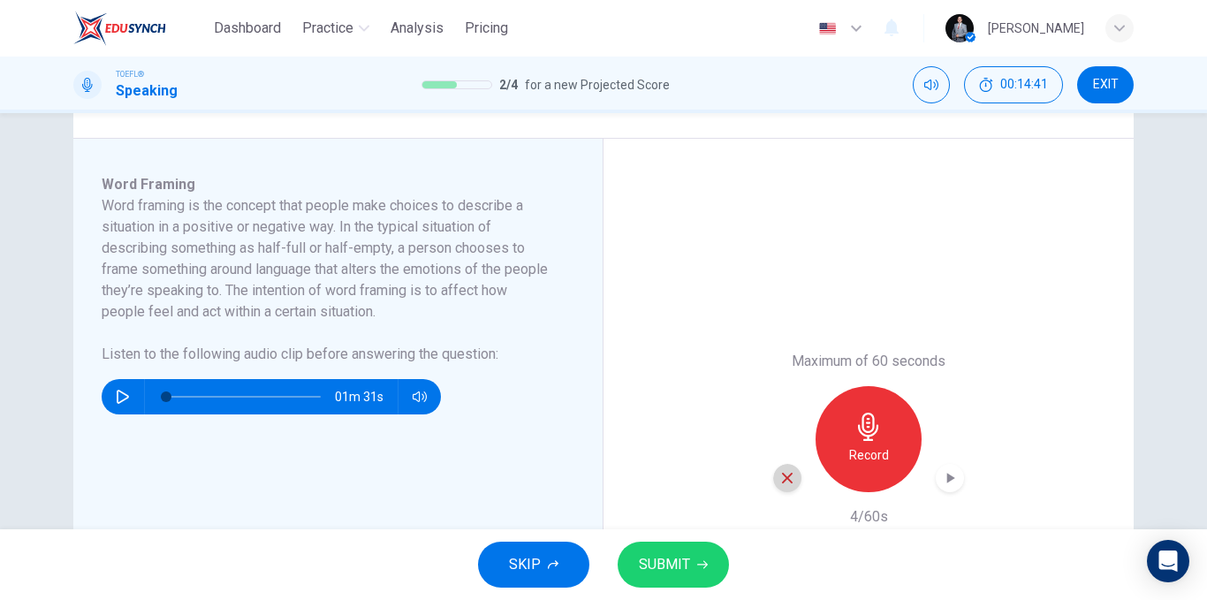
click at [793, 477] on div "button" at bounding box center [787, 478] width 28 height 28
click at [839, 451] on div "Record" at bounding box center [868, 439] width 106 height 106
click at [684, 559] on span "SUBMIT" at bounding box center [664, 564] width 51 height 25
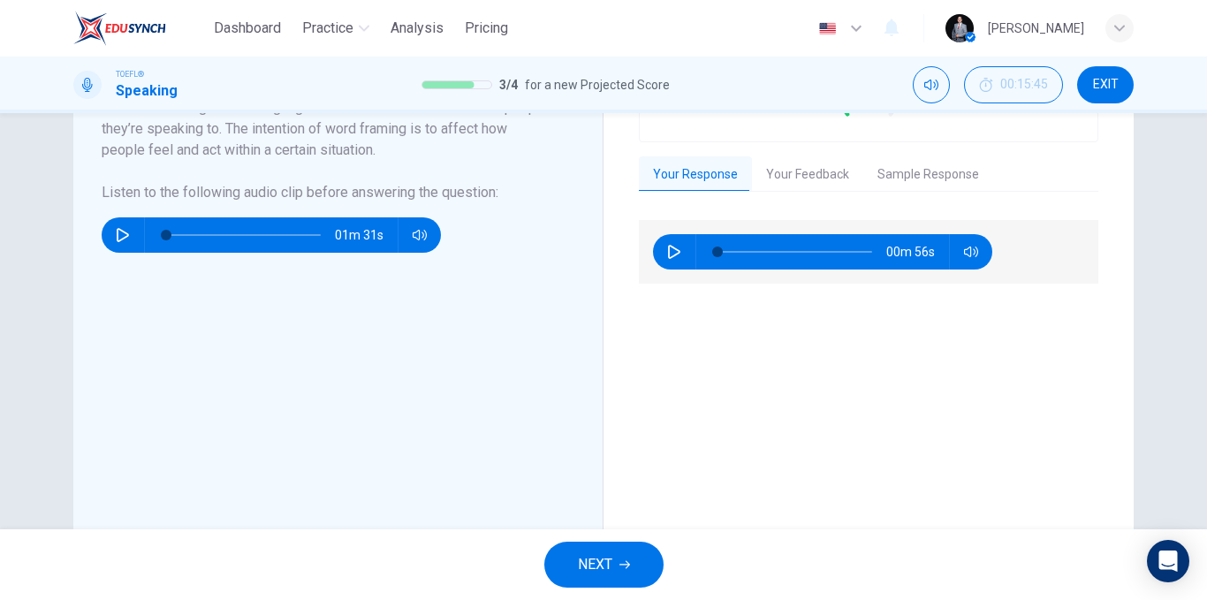
scroll to position [334, 0]
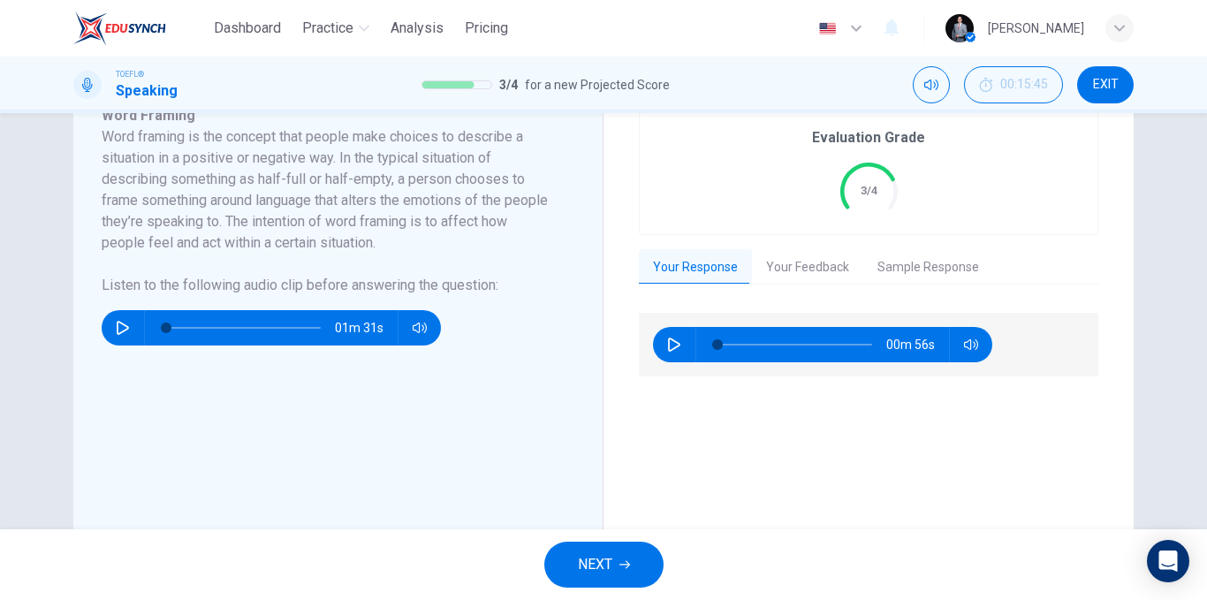
click at [790, 280] on button "Your Feedback" at bounding box center [807, 267] width 111 height 37
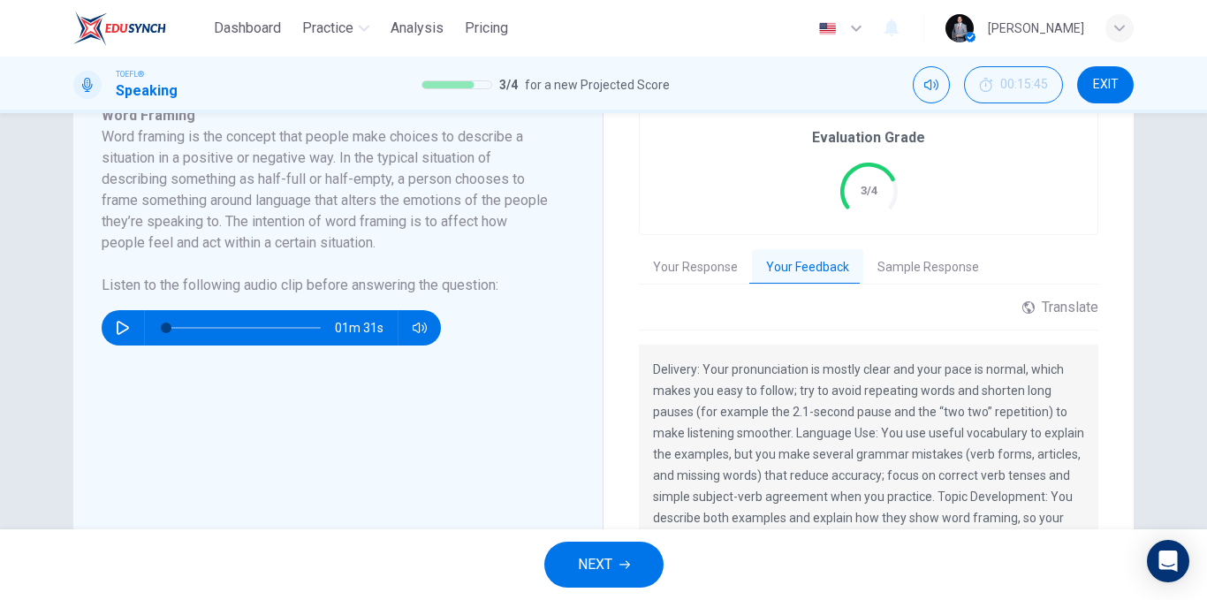
click at [884, 260] on button "Sample Response" at bounding box center [928, 267] width 130 height 37
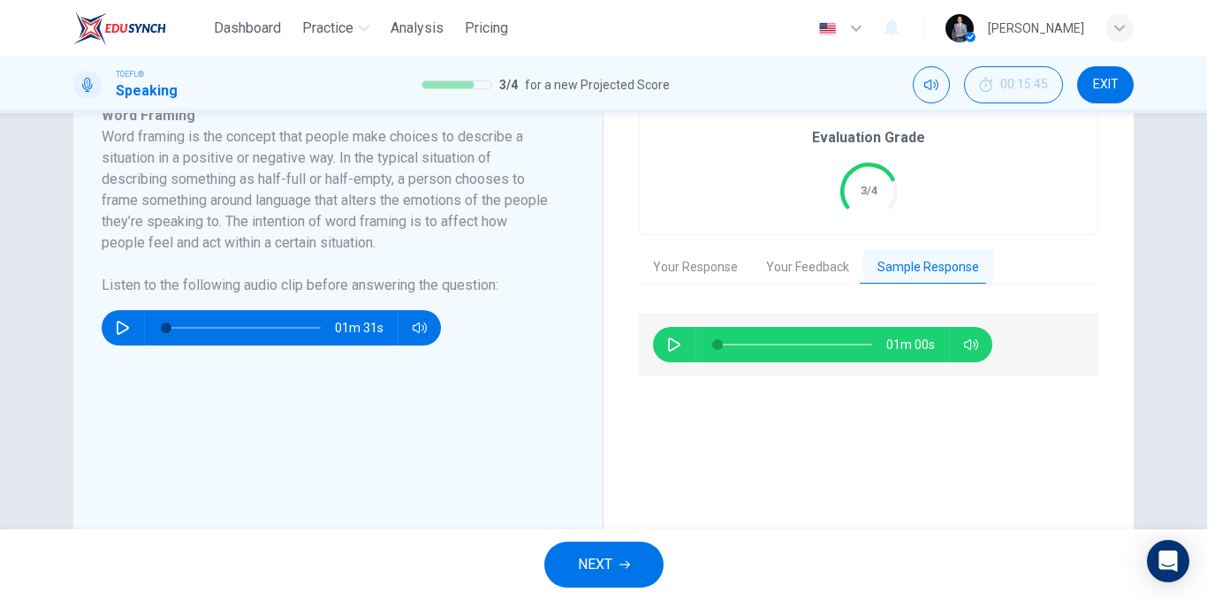
click at [806, 265] on button "Your Feedback" at bounding box center [807, 267] width 111 height 37
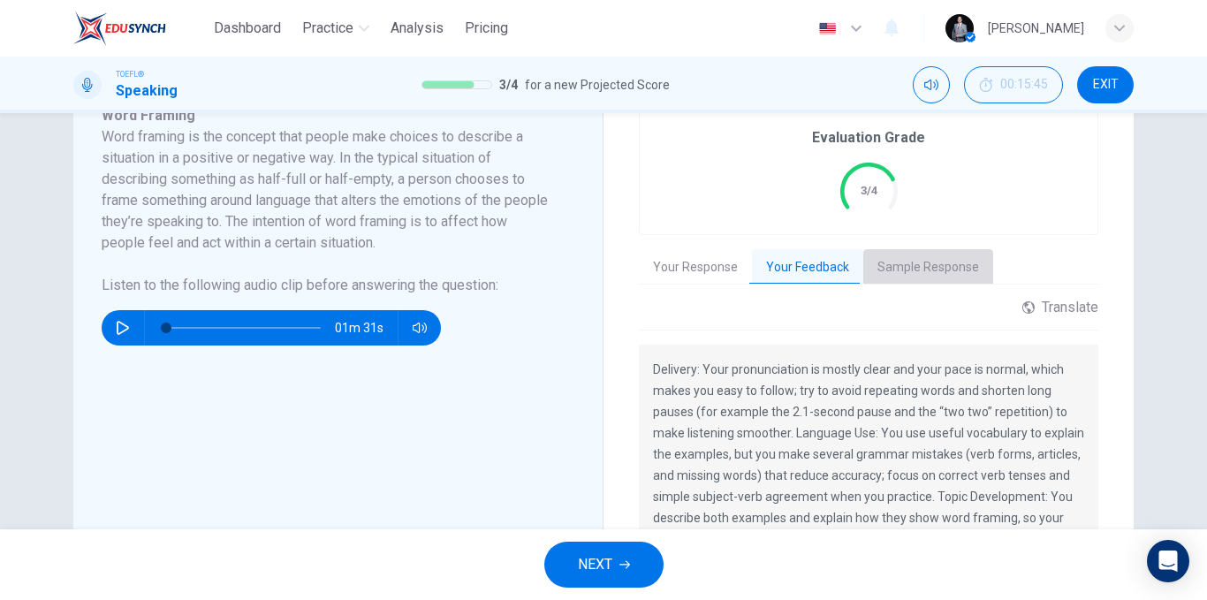
click at [935, 275] on button "Sample Response" at bounding box center [928, 267] width 130 height 37
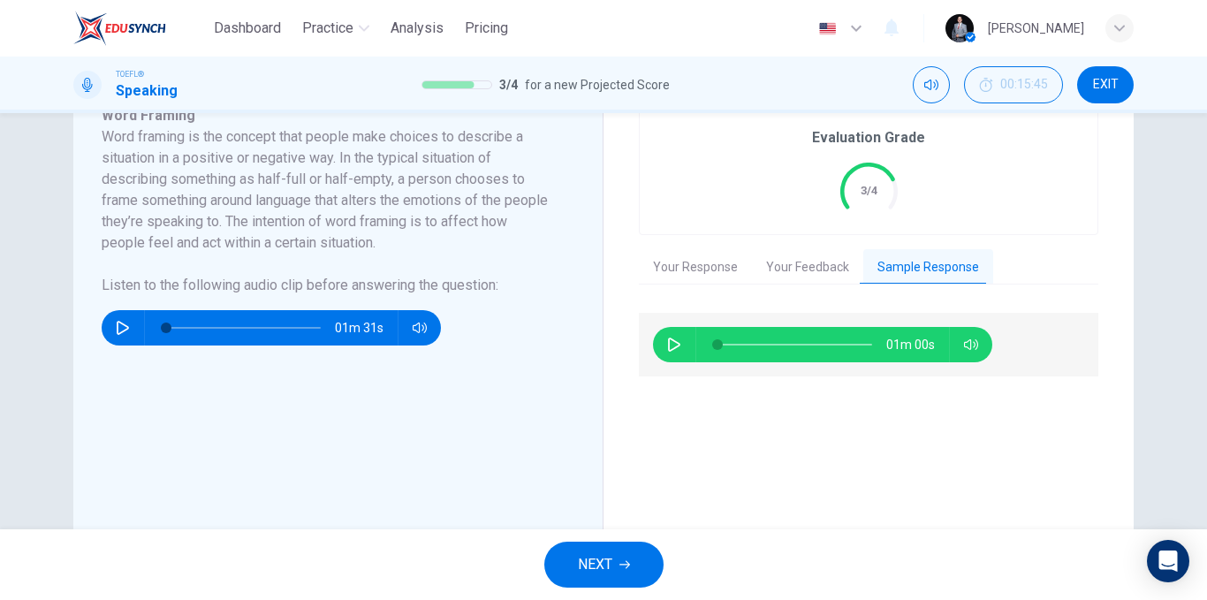
click at [674, 344] on icon "button" at bounding box center [674, 344] width 14 height 14
type input "16"
click at [586, 565] on span "NEXT" at bounding box center [595, 564] width 34 height 25
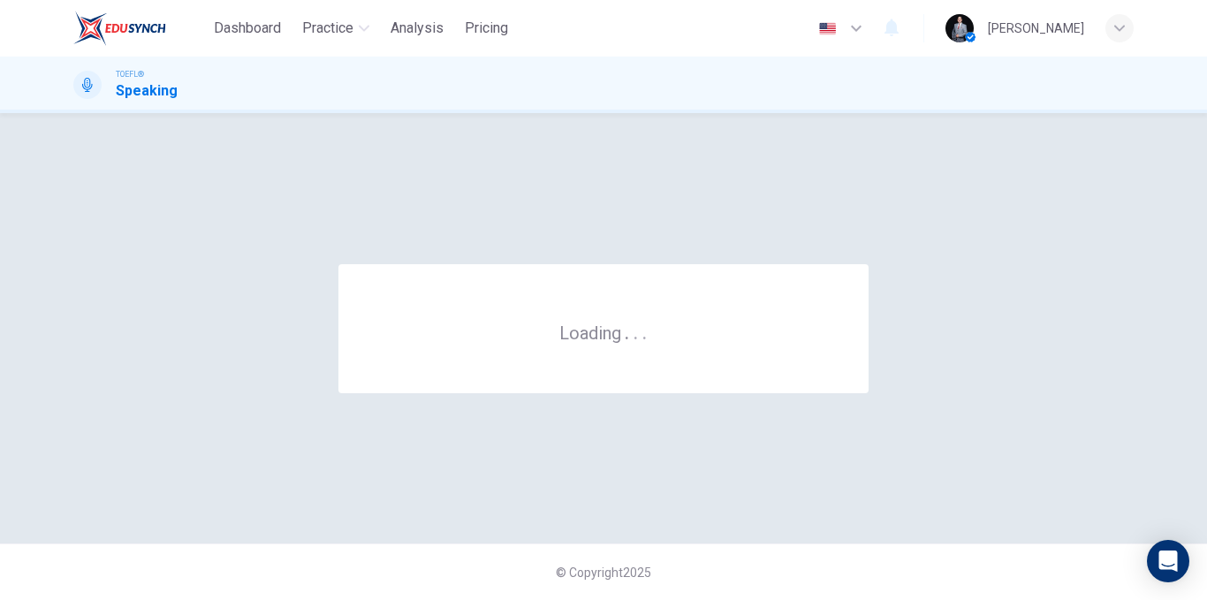
scroll to position [0, 0]
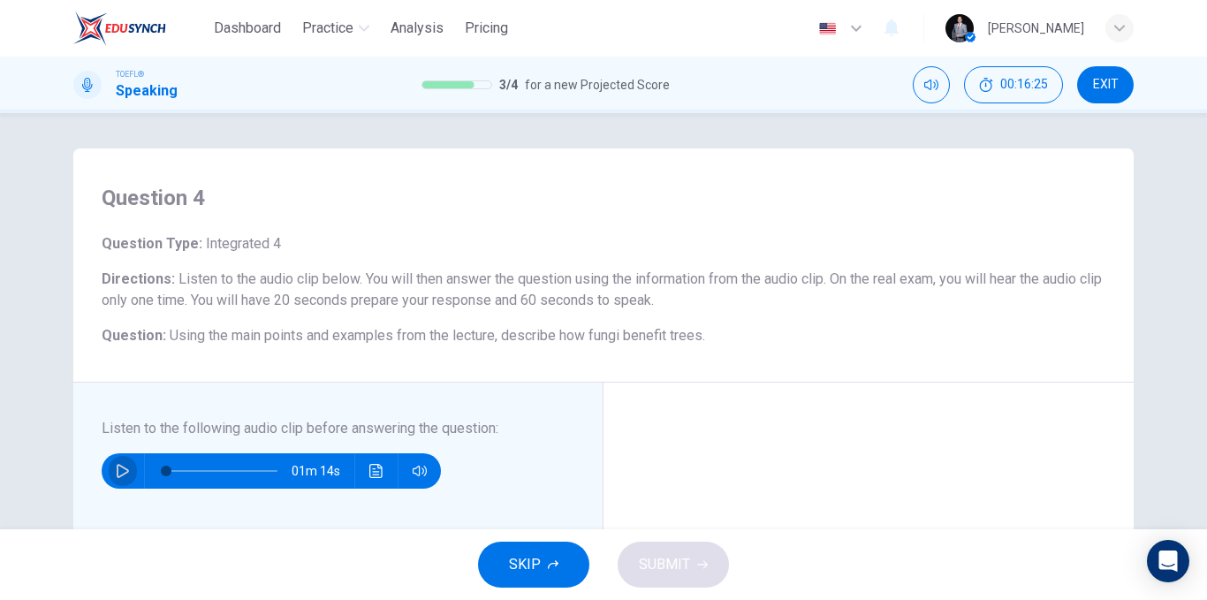
click at [119, 464] on icon "button" at bounding box center [123, 471] width 14 height 14
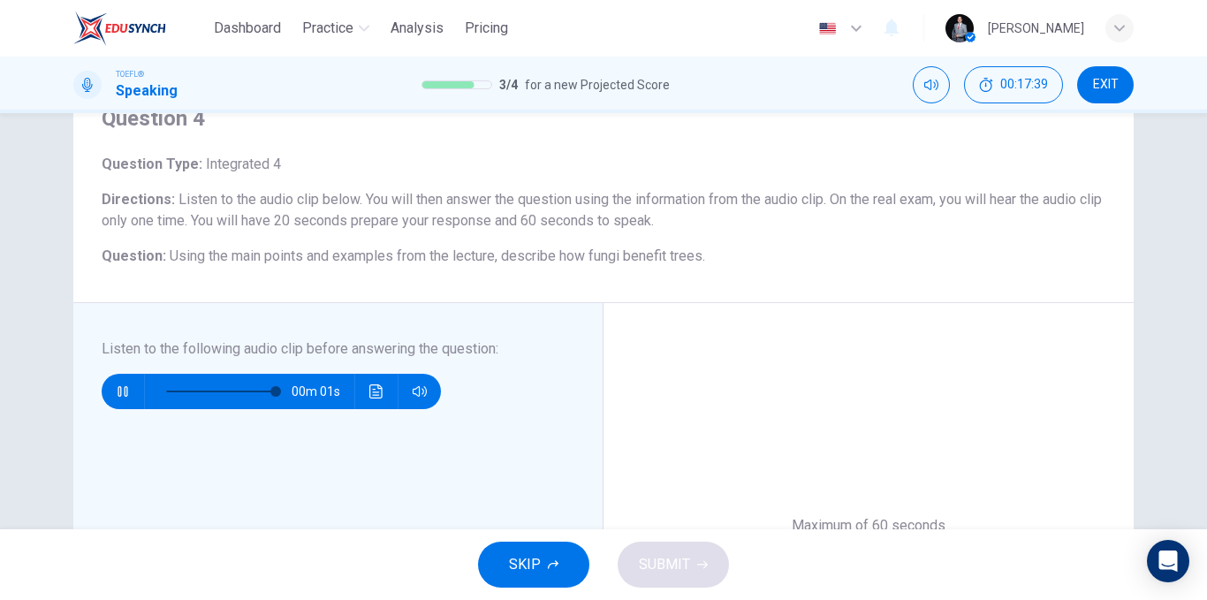
scroll to position [353, 0]
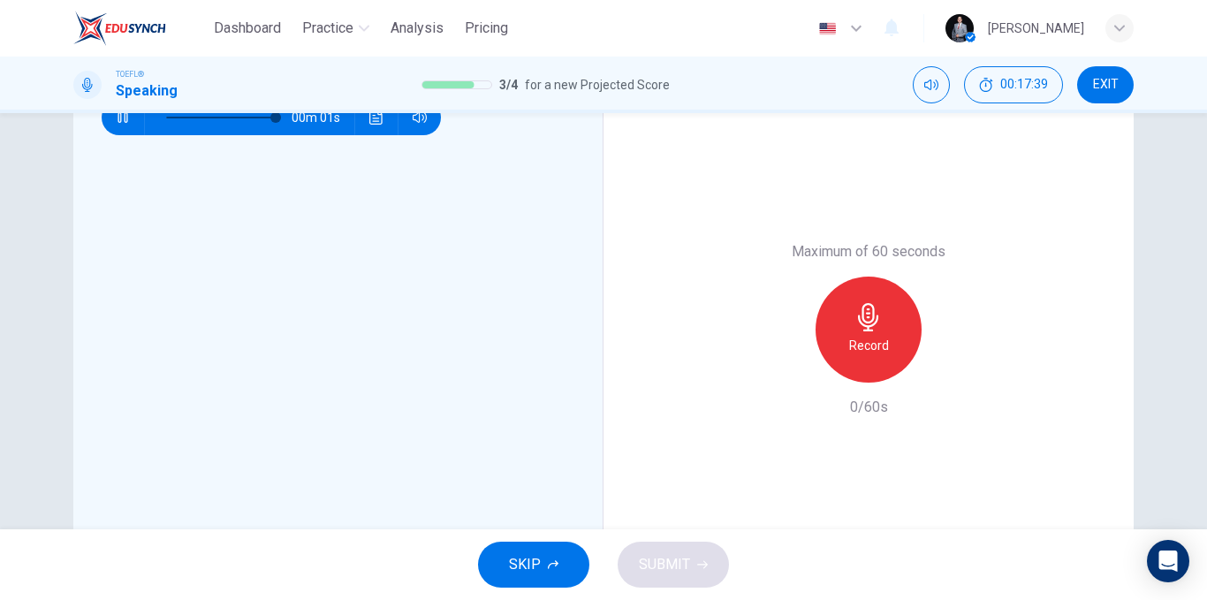
type input "0"
click at [851, 345] on h6 "Record" at bounding box center [869, 345] width 40 height 21
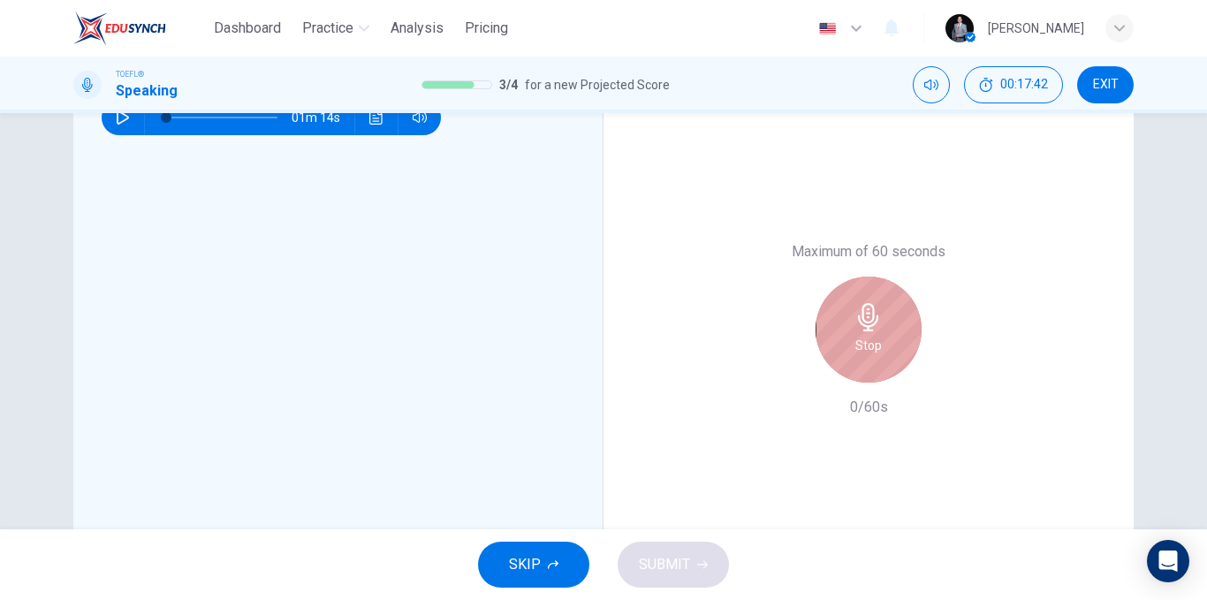
click at [871, 322] on icon "button" at bounding box center [868, 317] width 20 height 28
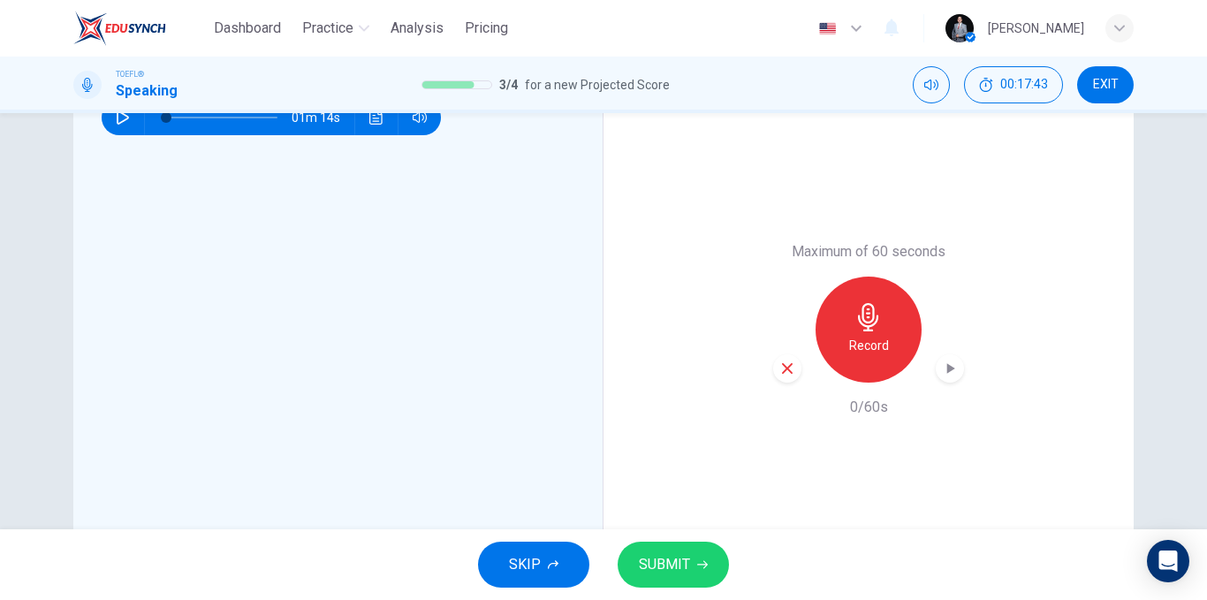
click at [781, 363] on icon "button" at bounding box center [787, 368] width 16 height 16
click at [861, 332] on div "Record" at bounding box center [868, 329] width 106 height 106
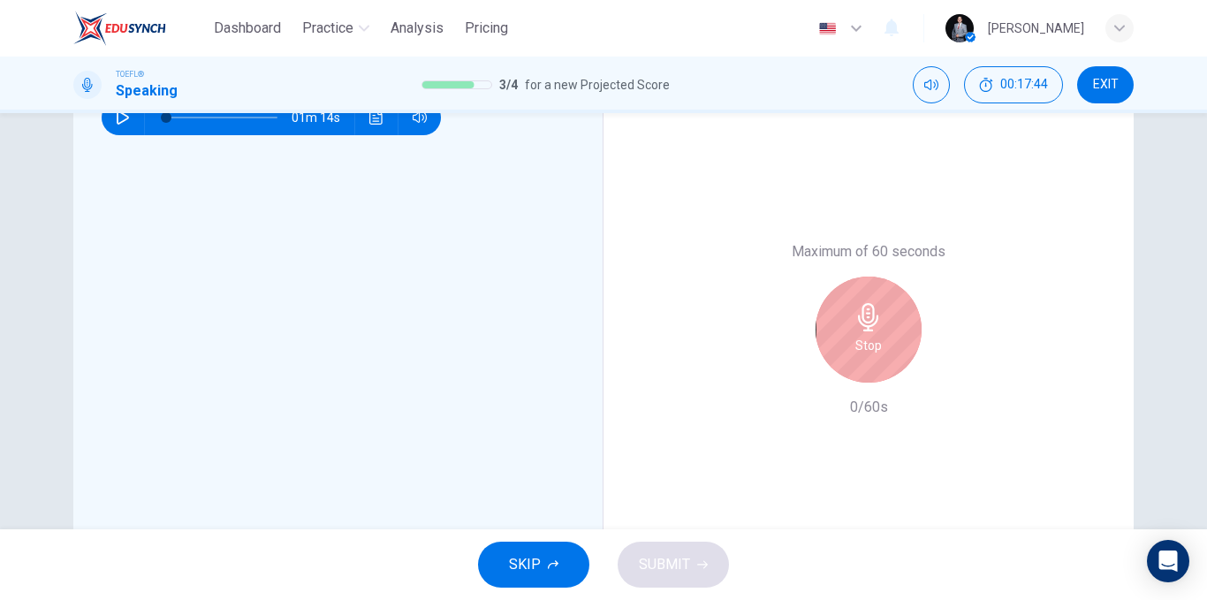
click at [834, 326] on div "Stop" at bounding box center [868, 329] width 106 height 106
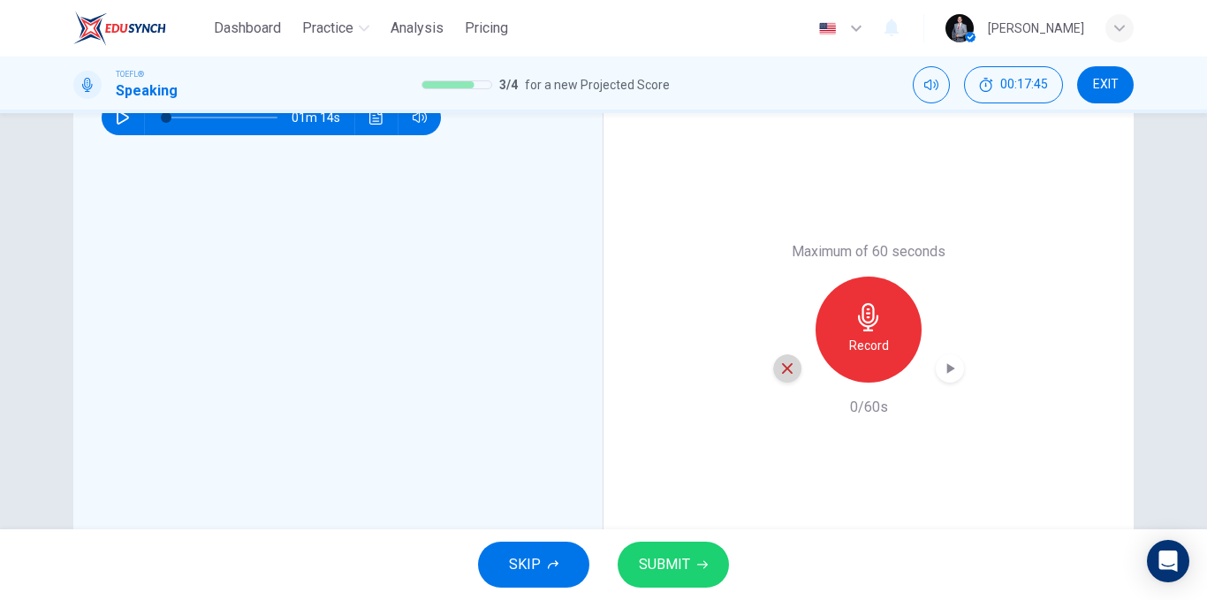
click at [787, 362] on icon "button" at bounding box center [787, 368] width 16 height 16
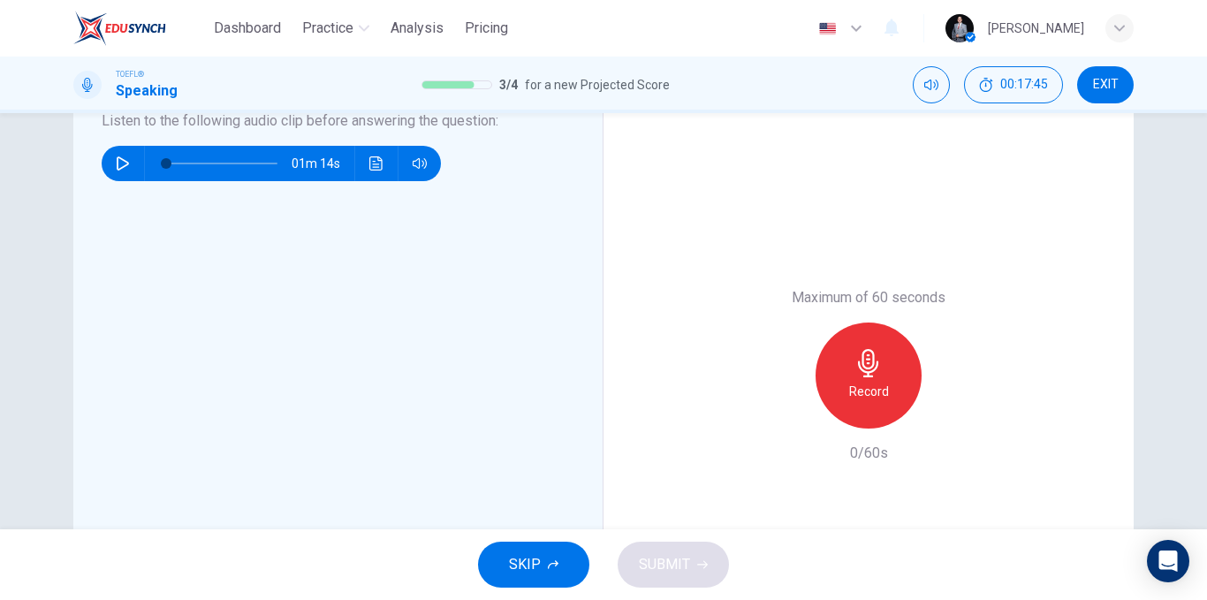
scroll to position [265, 0]
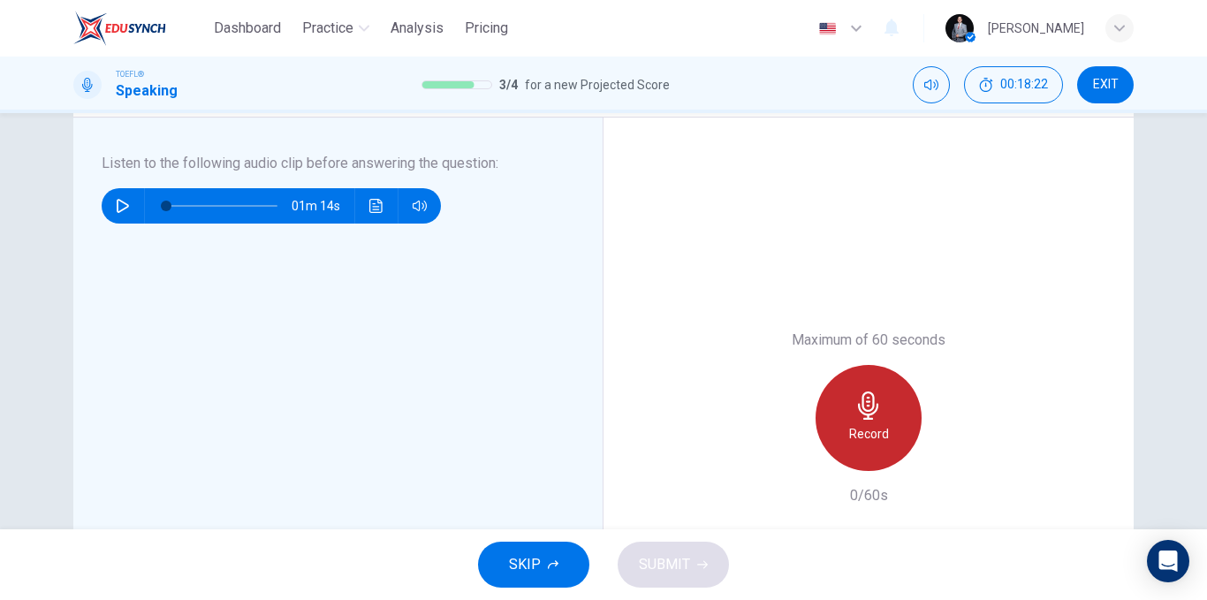
click at [851, 433] on h6 "Record" at bounding box center [869, 433] width 40 height 21
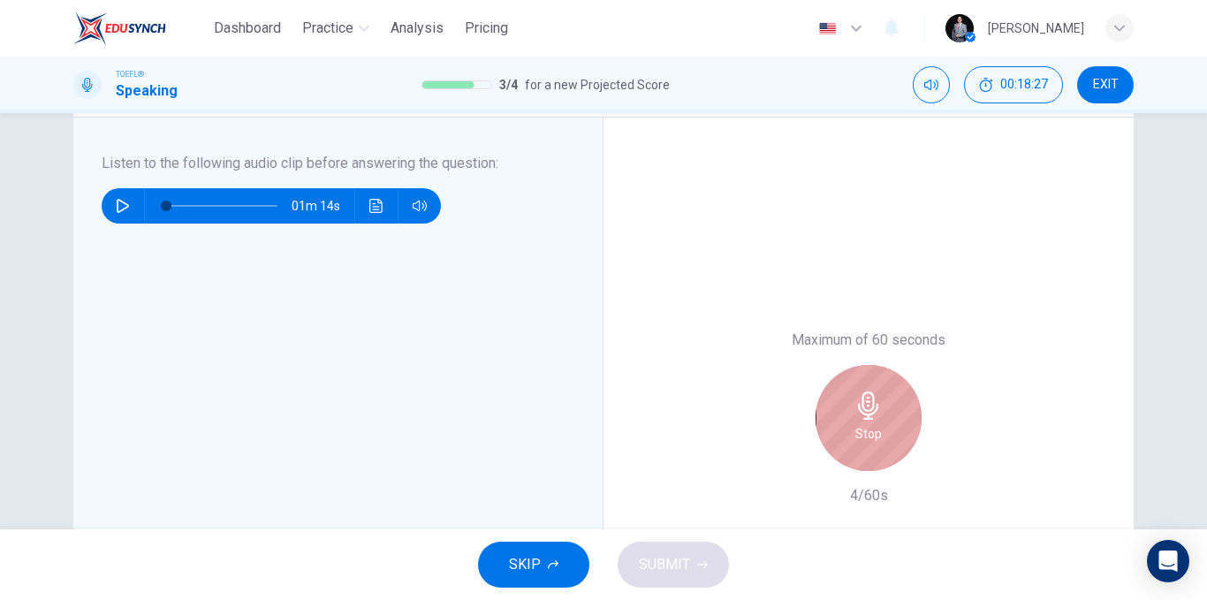
click at [882, 432] on div "Stop" at bounding box center [868, 418] width 106 height 106
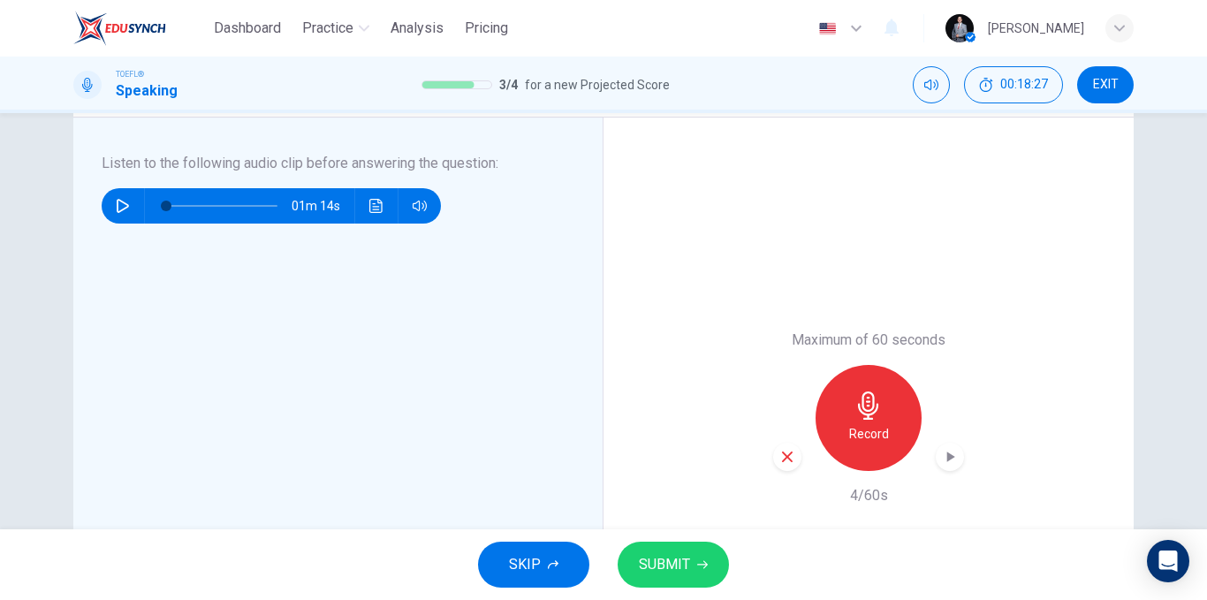
click at [787, 455] on icon "button" at bounding box center [787, 457] width 16 height 16
click at [849, 411] on div "Record" at bounding box center [868, 418] width 106 height 106
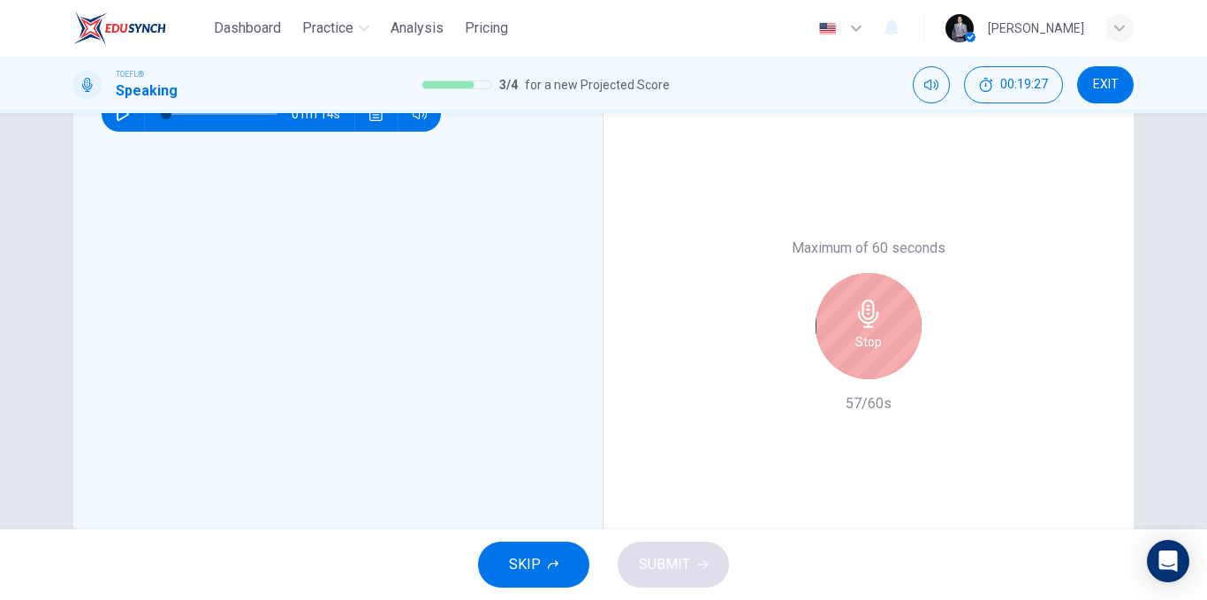
scroll to position [442, 0]
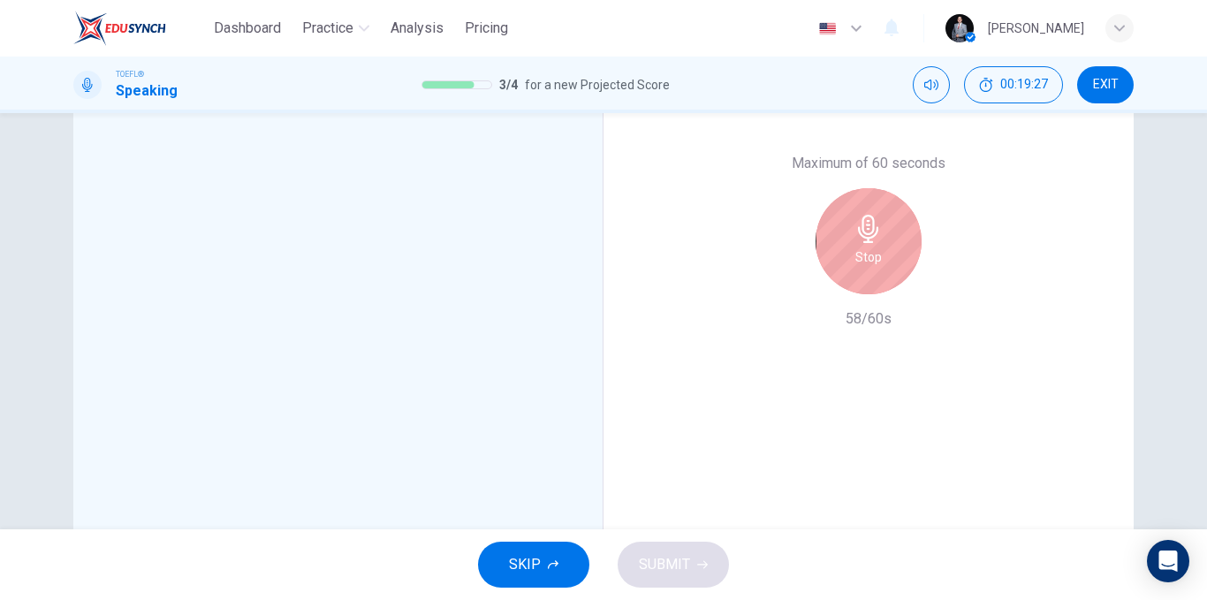
click at [866, 243] on div "Stop" at bounding box center [868, 241] width 106 height 106
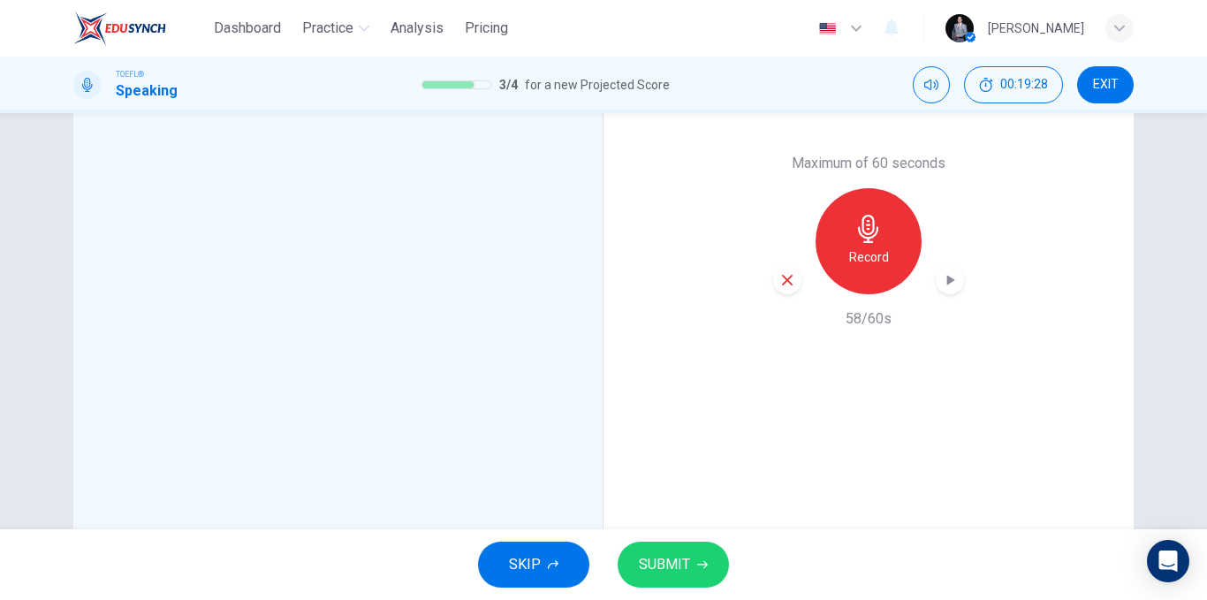
click at [667, 548] on button "SUBMIT" at bounding box center [672, 564] width 111 height 46
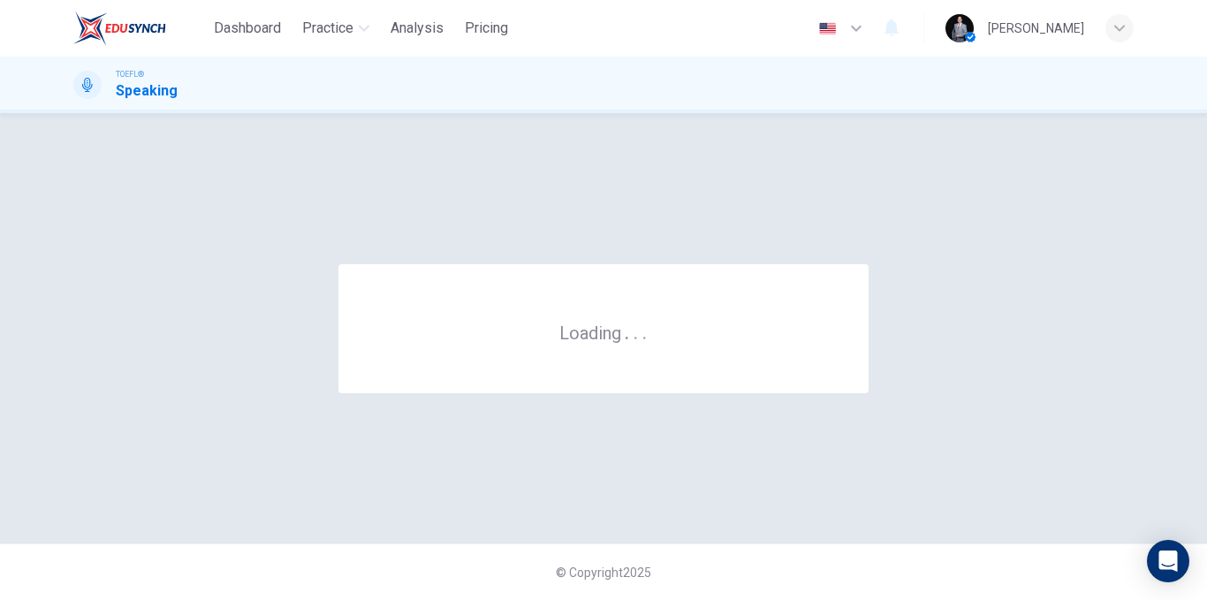
scroll to position [0, 0]
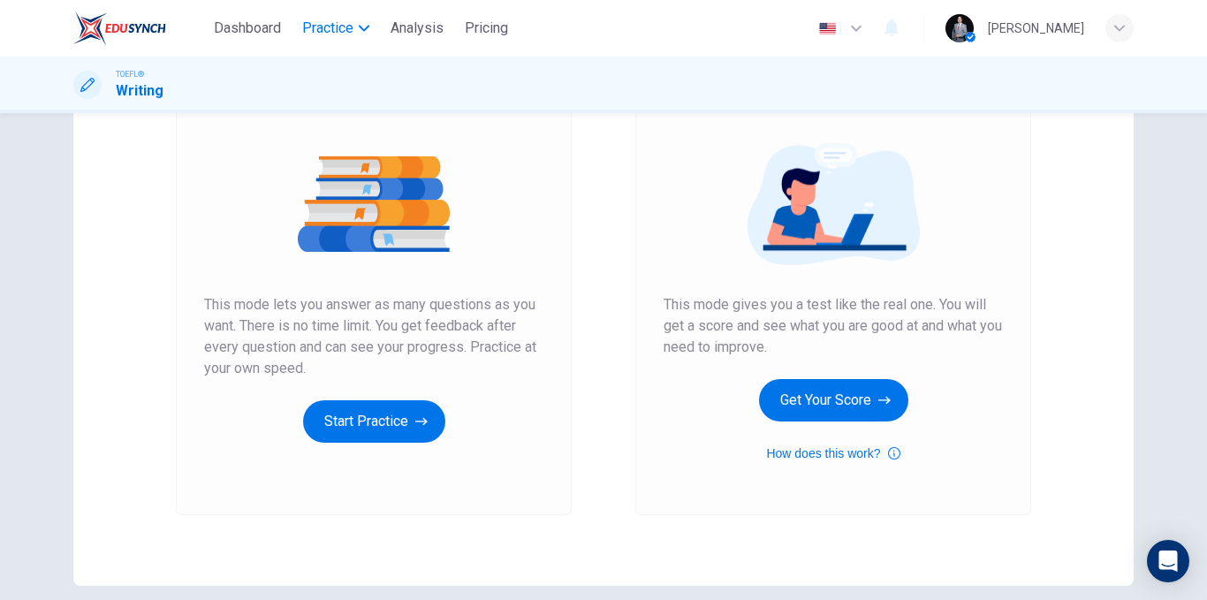
click at [352, 26] on span "Practice" at bounding box center [327, 28] width 51 height 21
click at [595, 170] on div "Unlimited Practice This mode lets you answer as many questions as you want. The…" at bounding box center [373, 278] width 459 height 473
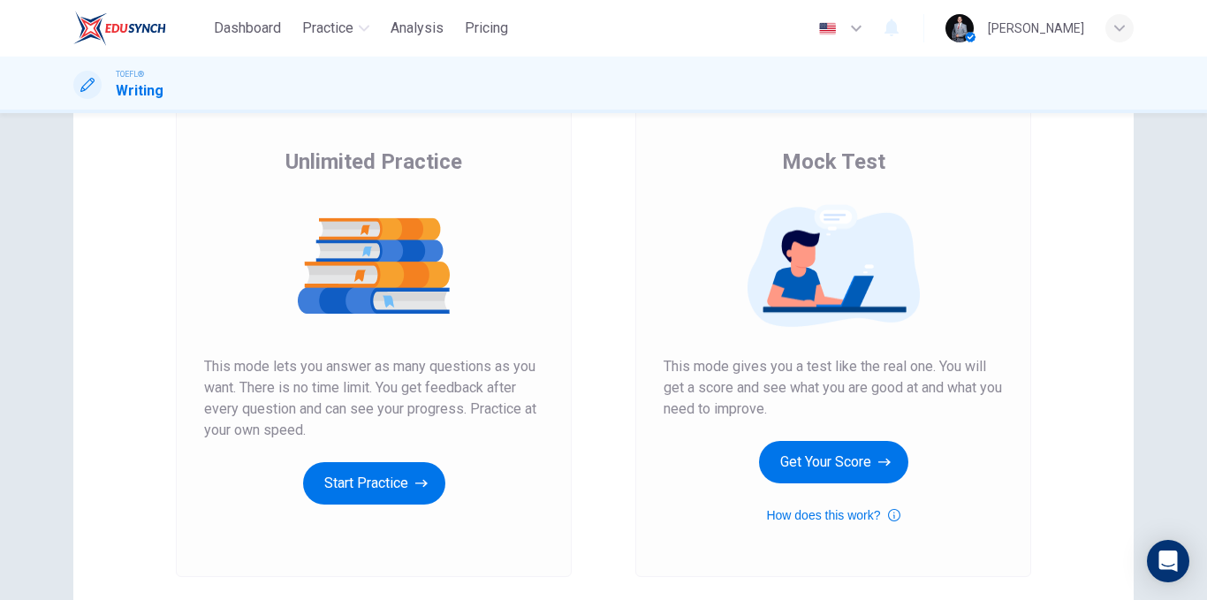
scroll to position [88, 0]
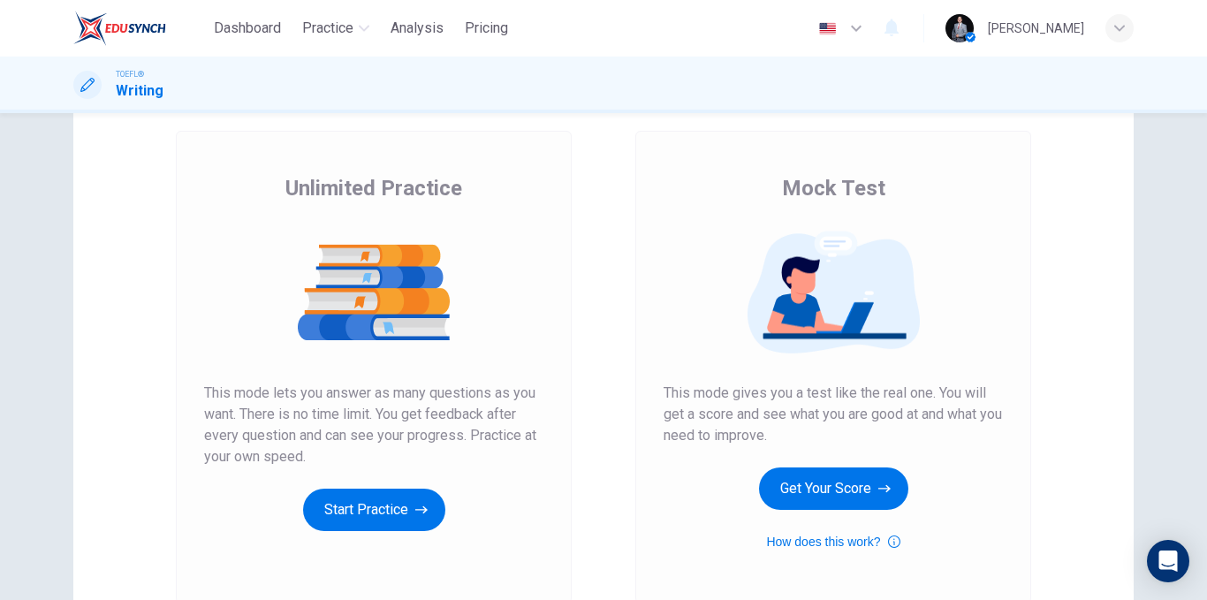
click at [964, 289] on img at bounding box center [832, 293] width 339 height 124
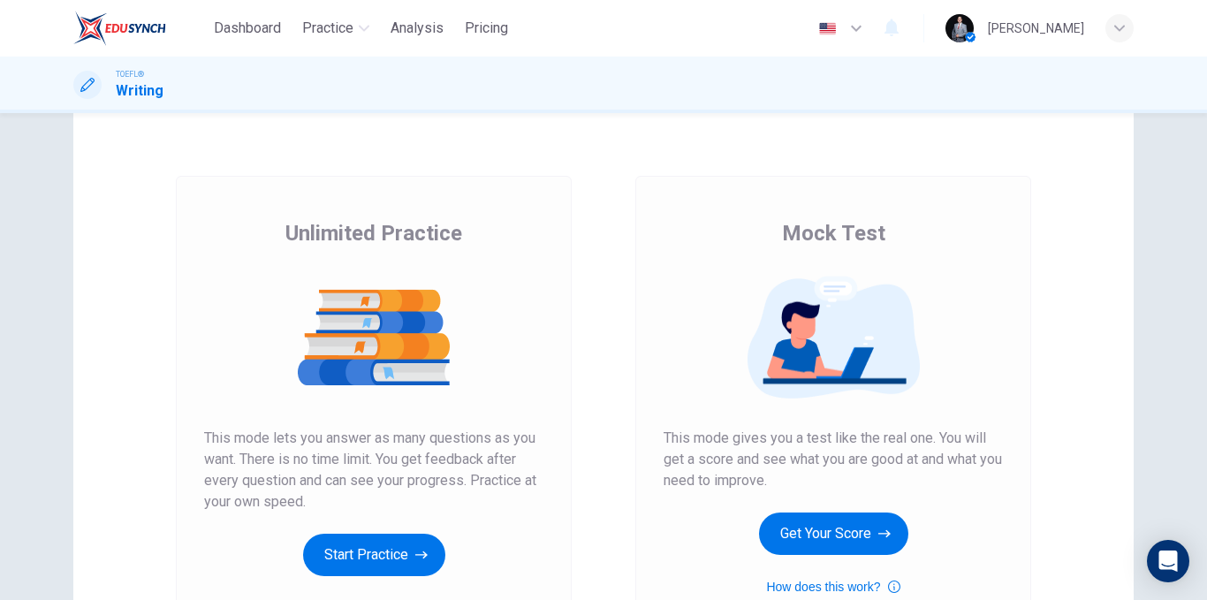
scroll to position [0, 0]
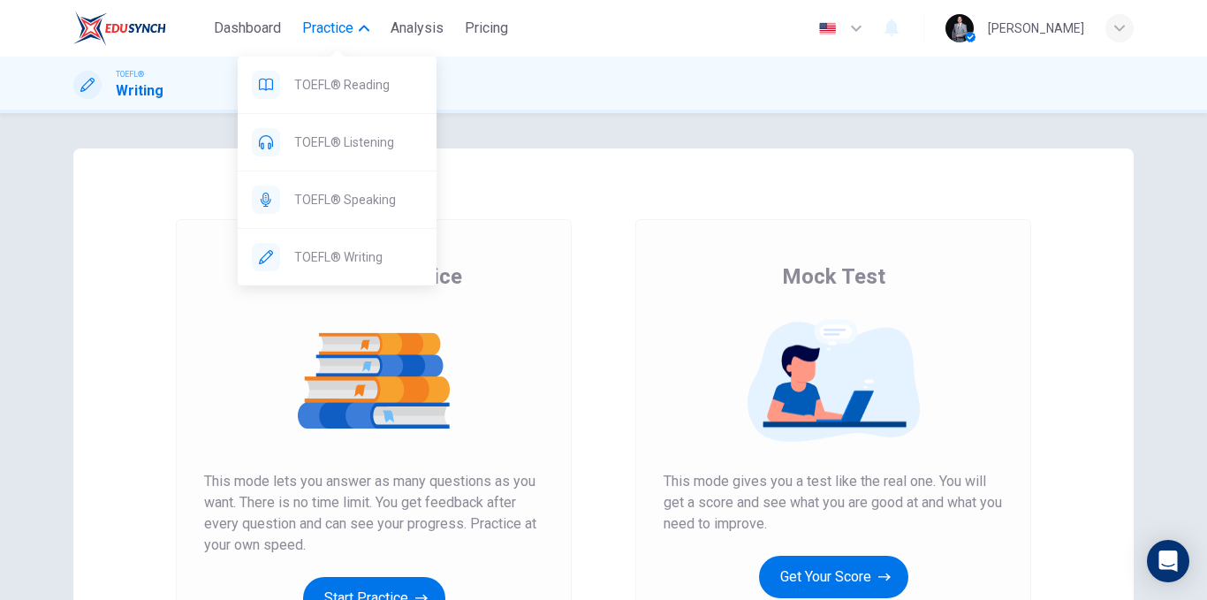
click at [347, 31] on span "Practice" at bounding box center [327, 28] width 51 height 21
click at [369, 130] on div "TOEFL® Listening" at bounding box center [337, 142] width 199 height 57
click at [385, 211] on div "TOEFL® Speaking" at bounding box center [337, 199] width 199 height 57
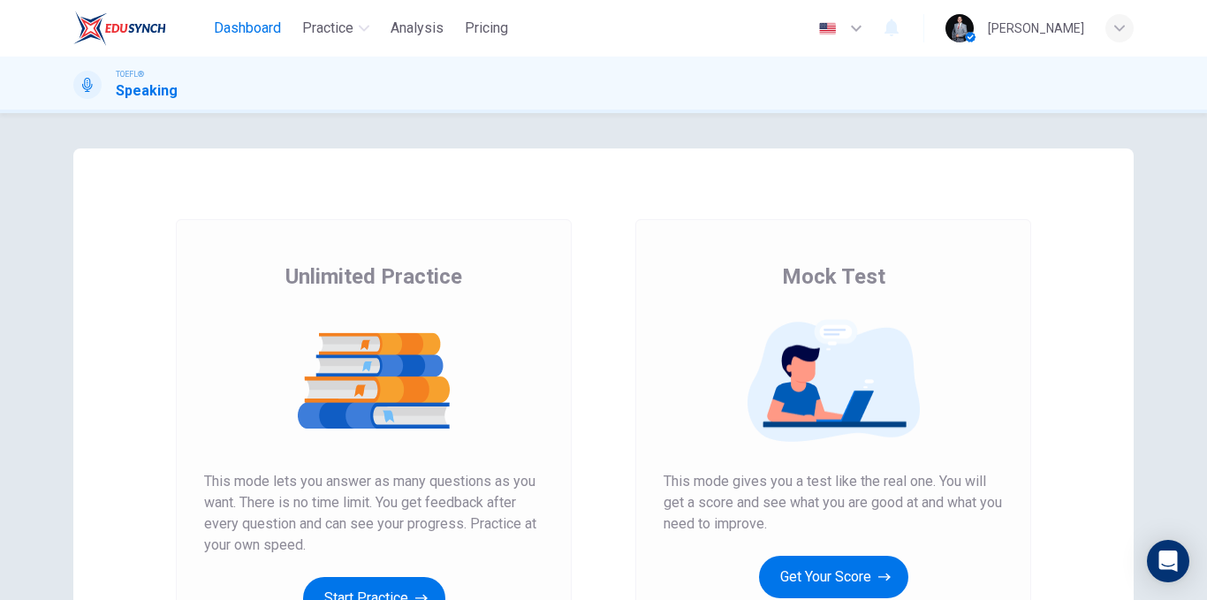
click at [242, 41] on button "Dashboard" at bounding box center [247, 28] width 81 height 32
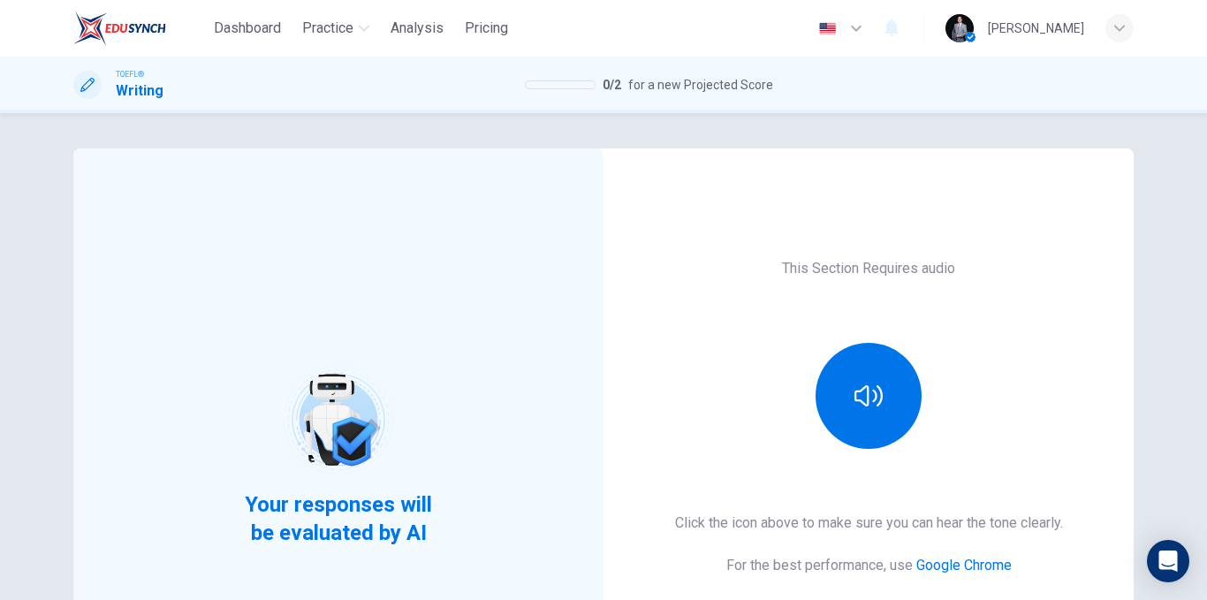
scroll to position [88, 0]
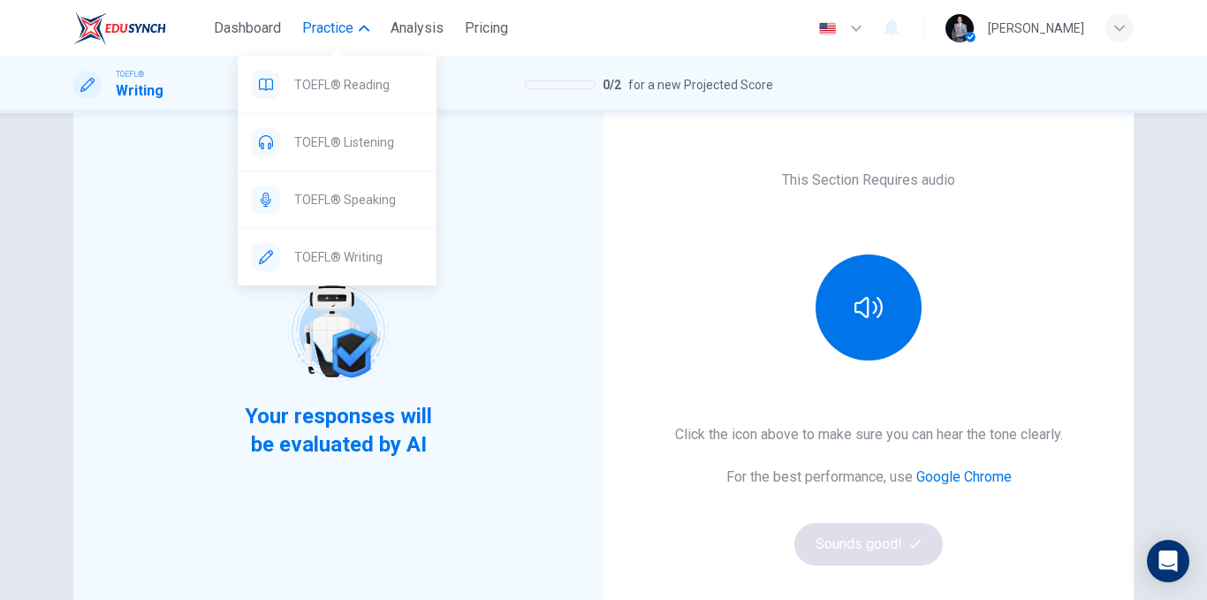
click at [313, 23] on span "Practice" at bounding box center [327, 28] width 51 height 21
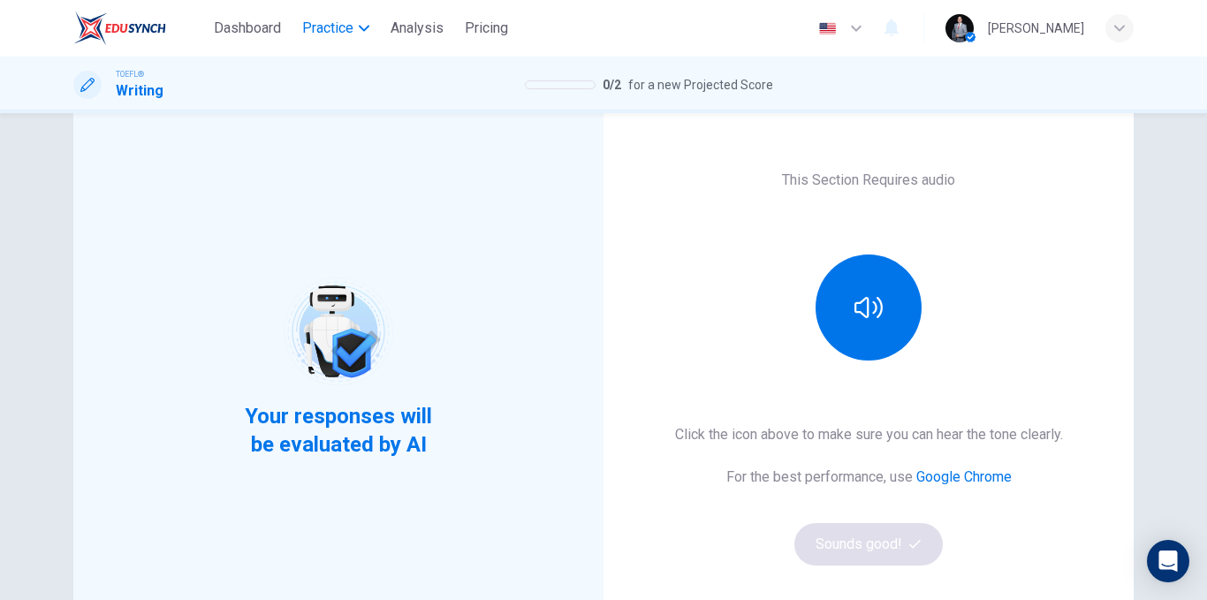
click at [313, 23] on span "Practice" at bounding box center [327, 28] width 51 height 21
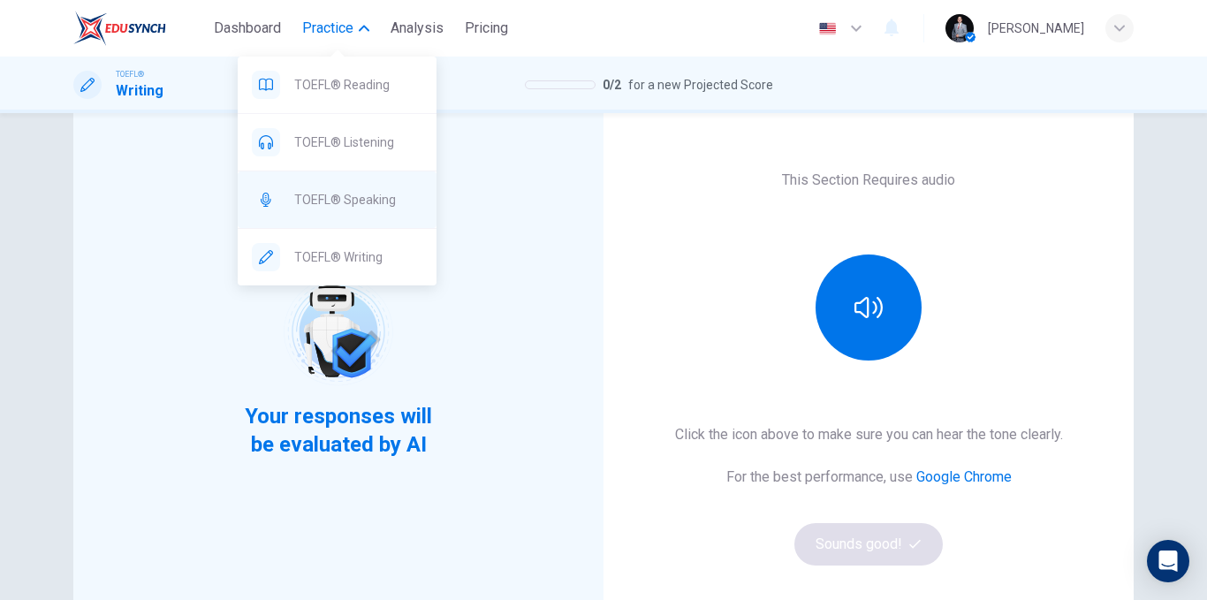
click at [377, 193] on span "TOEFL® Speaking" at bounding box center [358, 199] width 128 height 21
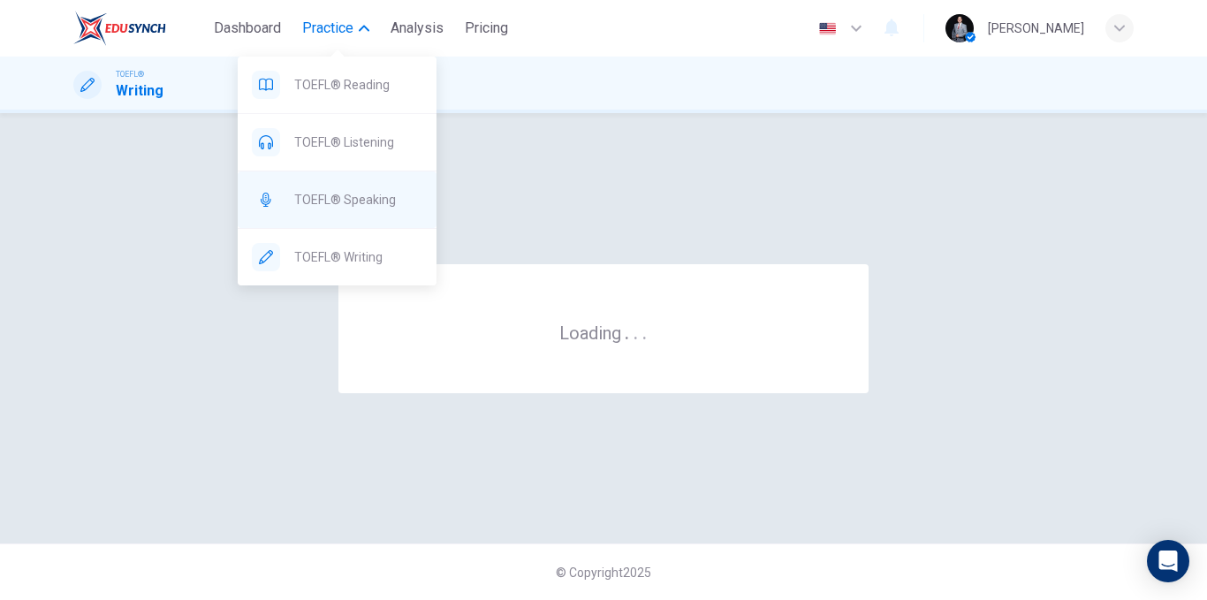
scroll to position [0, 0]
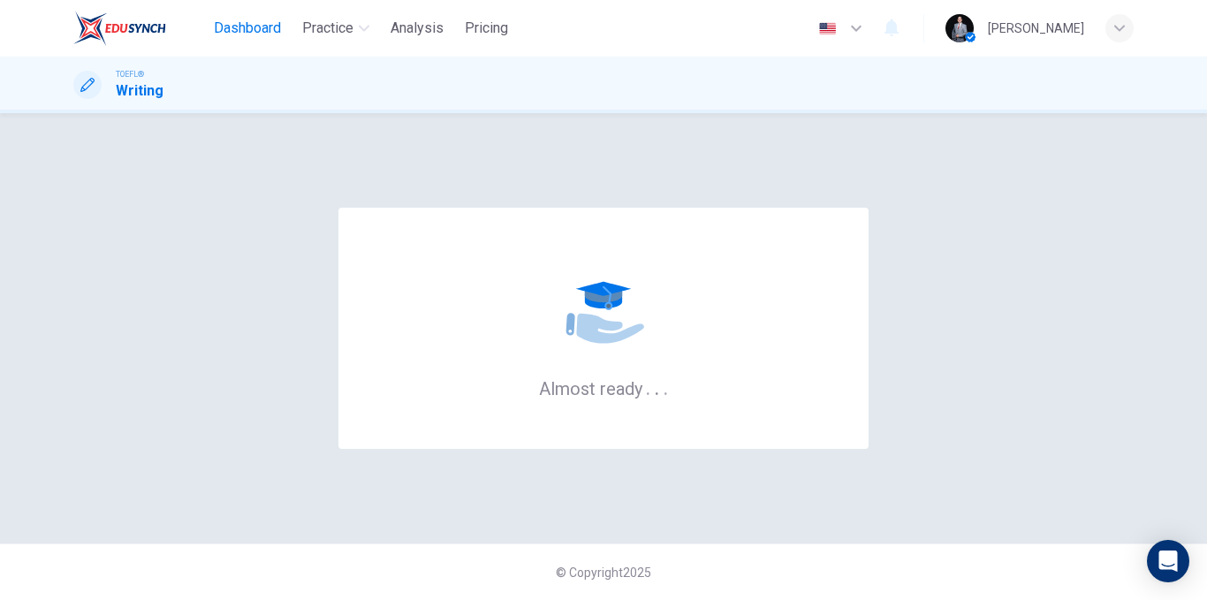
click at [271, 34] on span "Dashboard" at bounding box center [247, 28] width 67 height 21
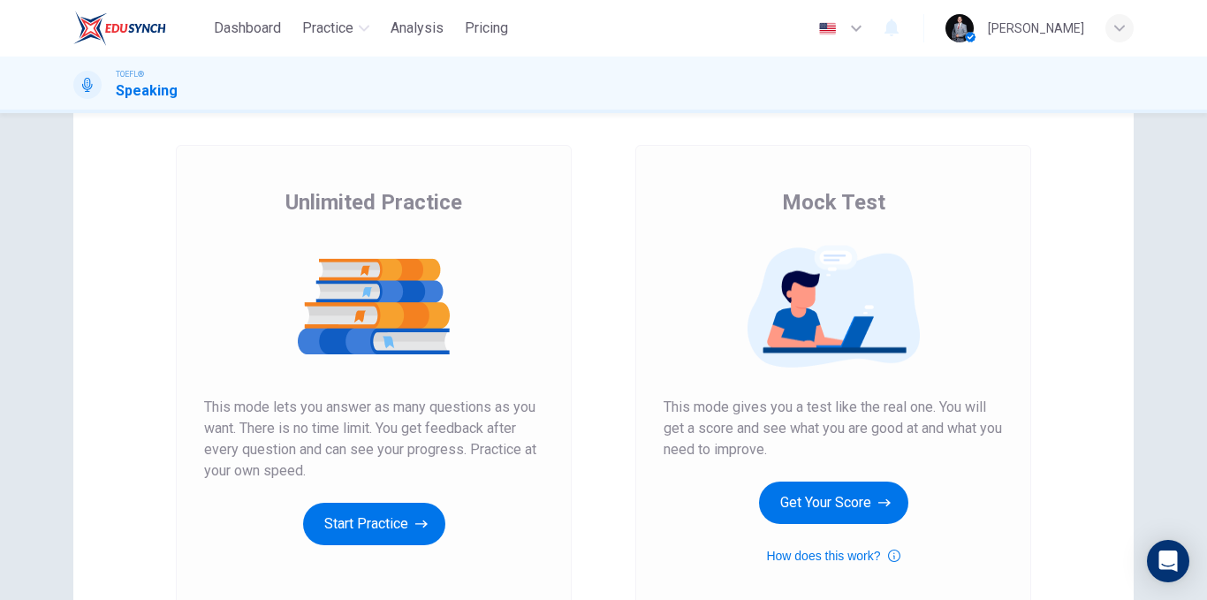
scroll to position [177, 0]
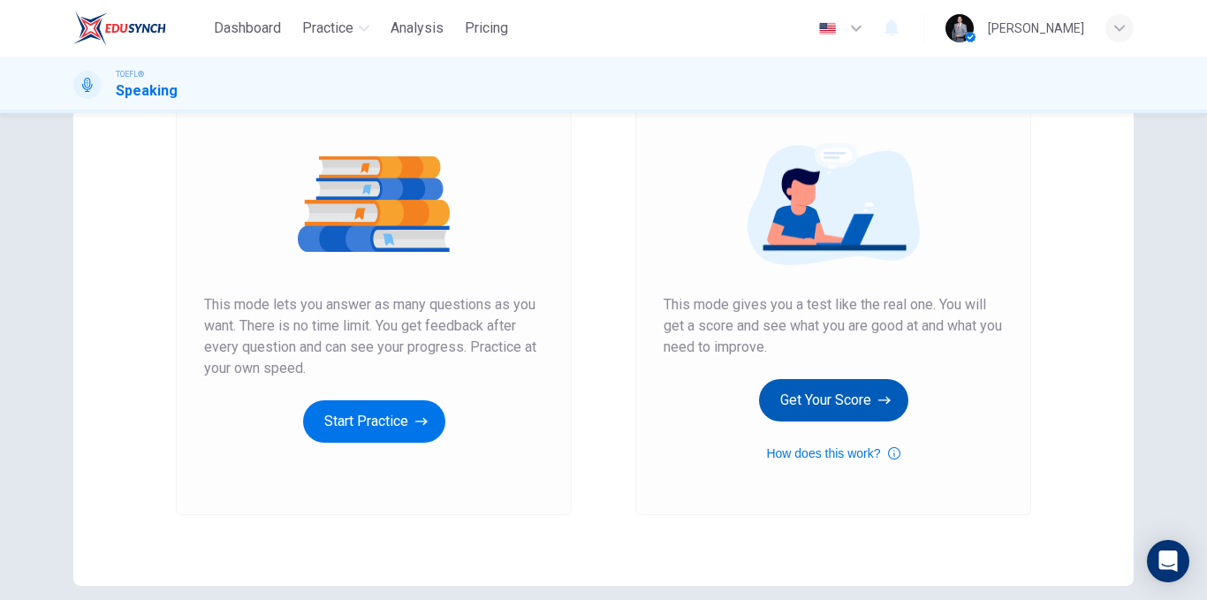
click at [826, 403] on button "Get Your Score" at bounding box center [833, 400] width 149 height 42
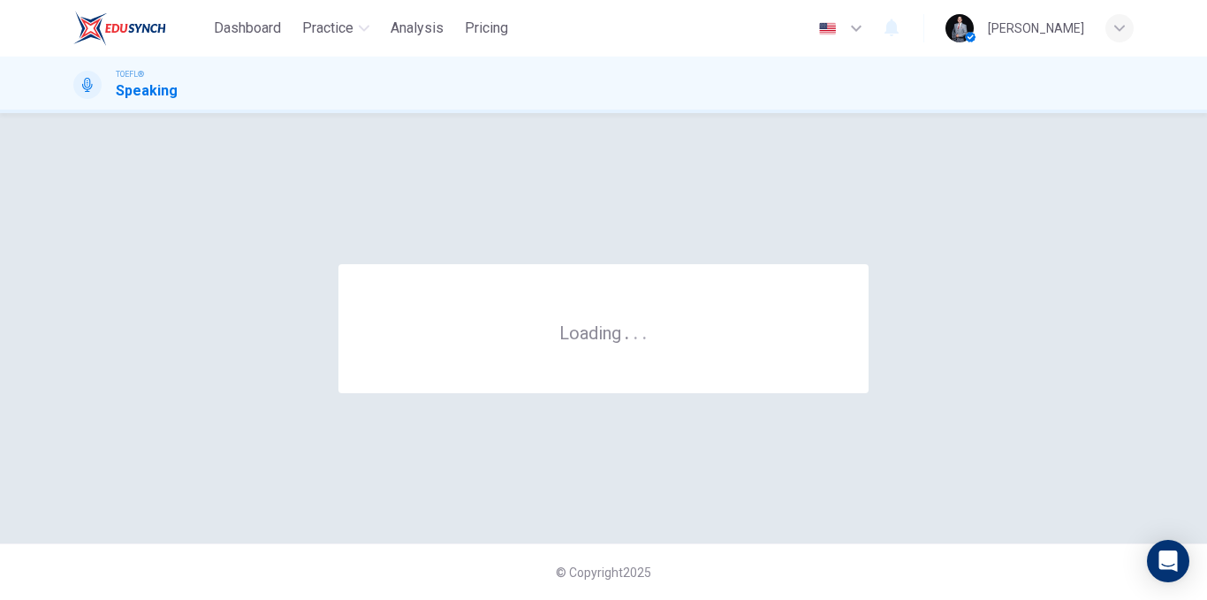
scroll to position [0, 0]
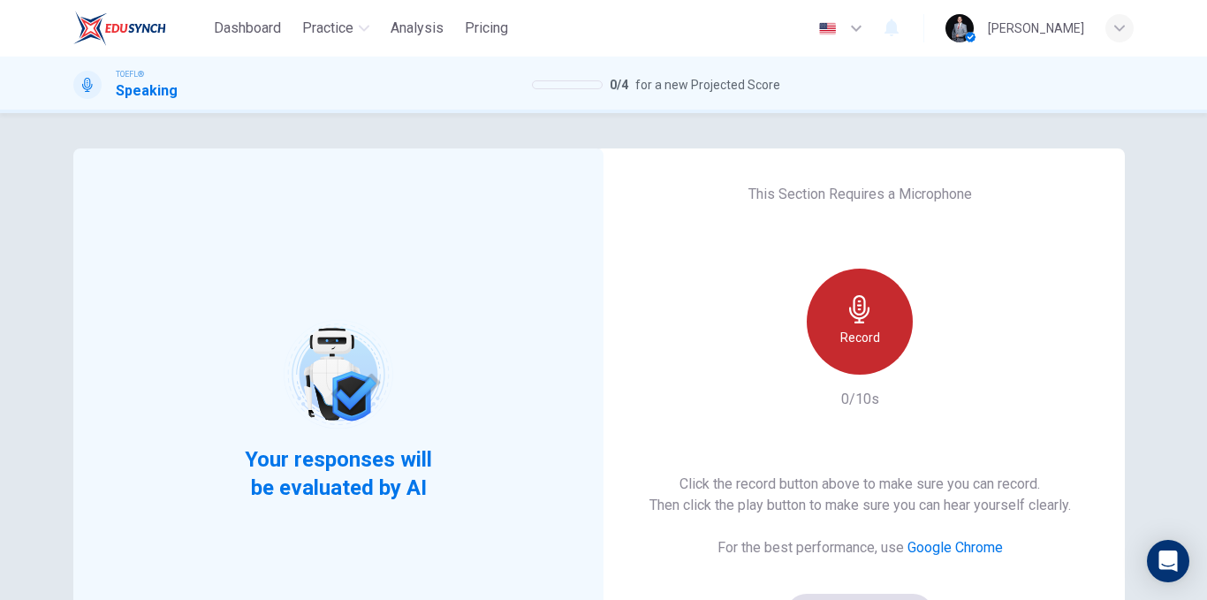
click at [870, 322] on div "Record" at bounding box center [859, 322] width 106 height 106
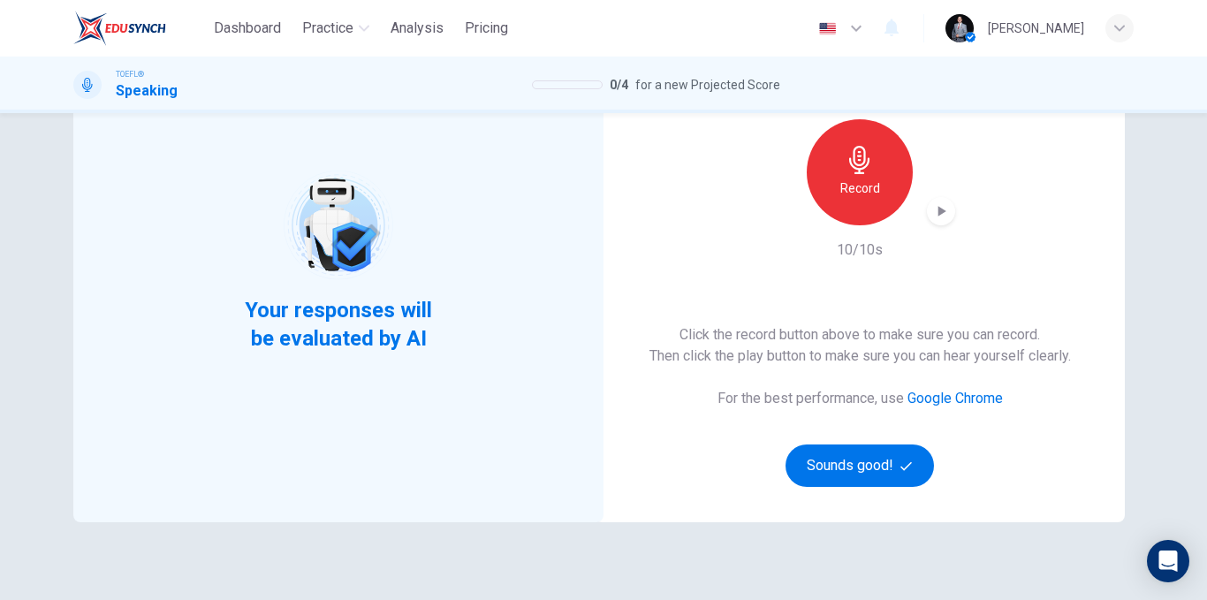
scroll to position [177, 0]
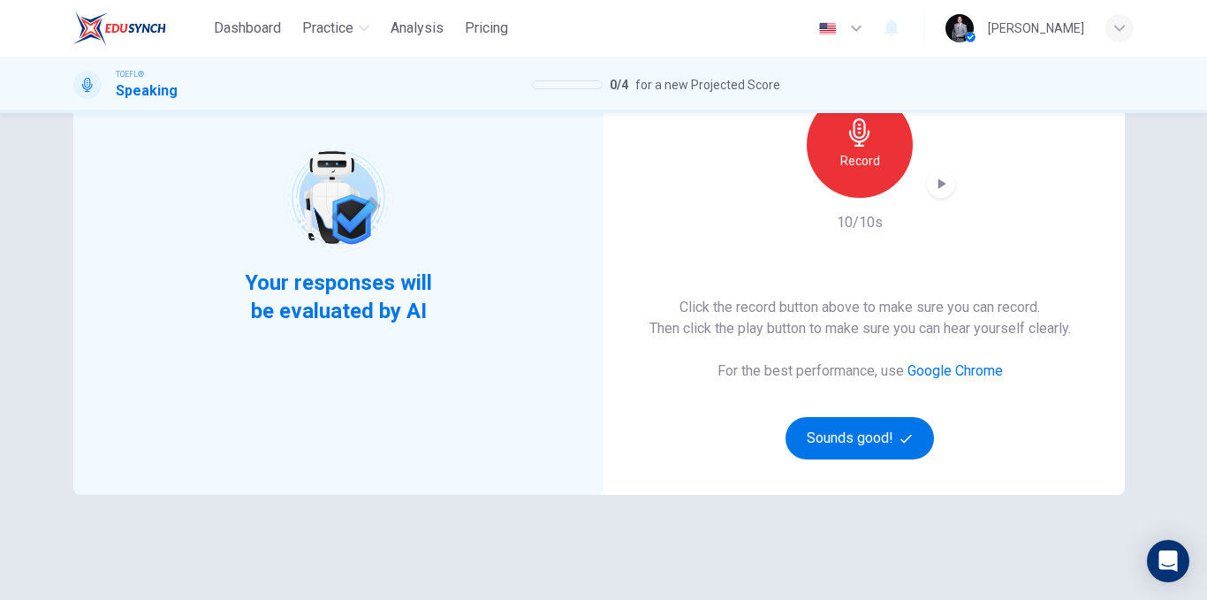
click at [934, 176] on icon "button" at bounding box center [941, 184] width 18 height 18
click at [936, 183] on icon "button" at bounding box center [941, 184] width 18 height 18
click at [837, 455] on button "Sounds good!" at bounding box center [859, 438] width 148 height 42
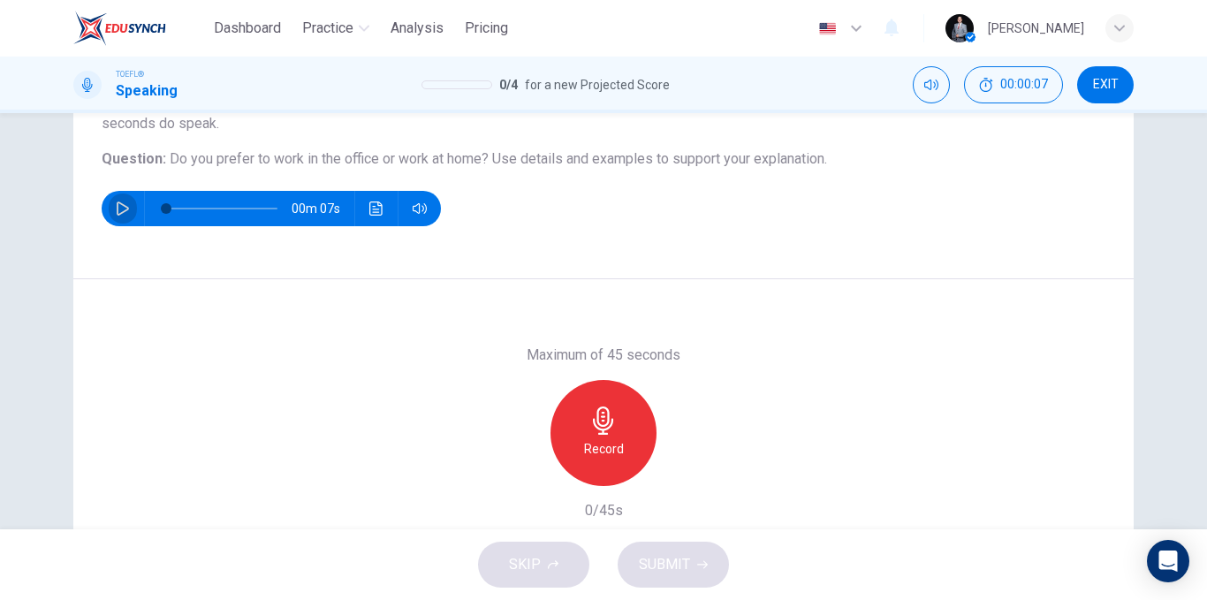
click at [116, 204] on icon "button" at bounding box center [123, 208] width 14 height 14
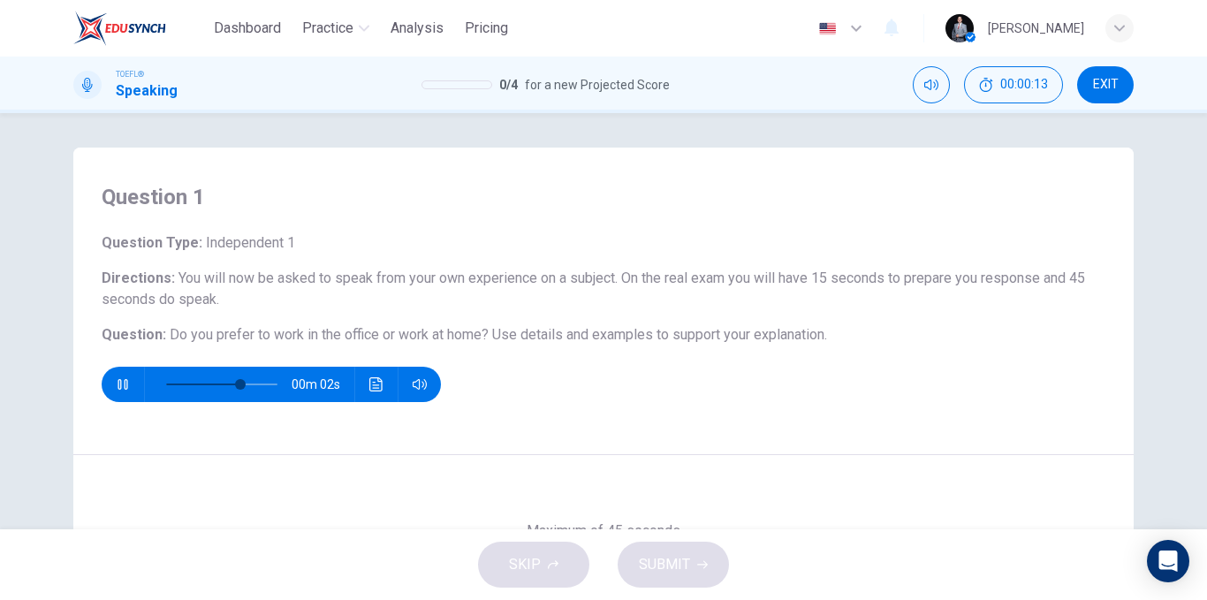
scroll to position [0, 0]
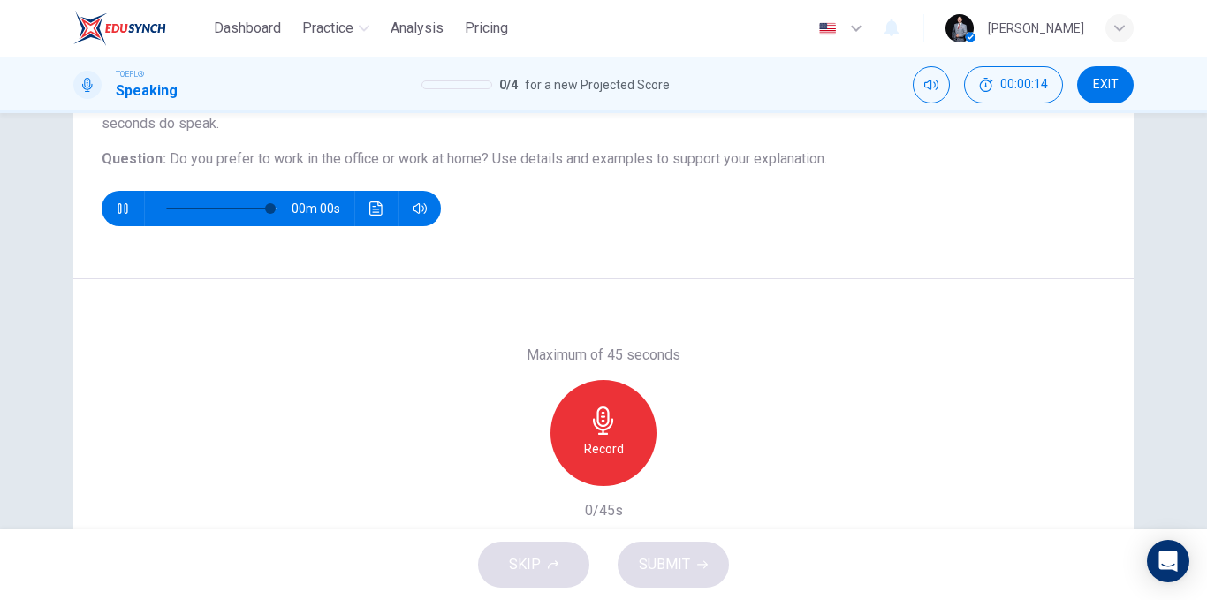
type input "0"
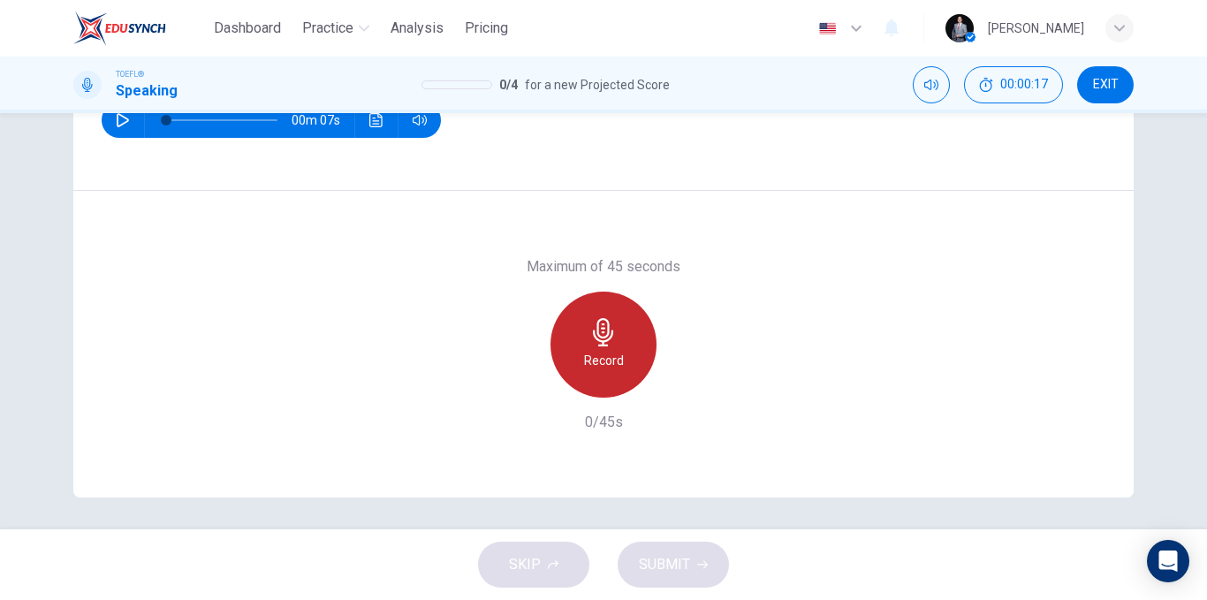
click at [634, 350] on div "Record" at bounding box center [603, 344] width 106 height 106
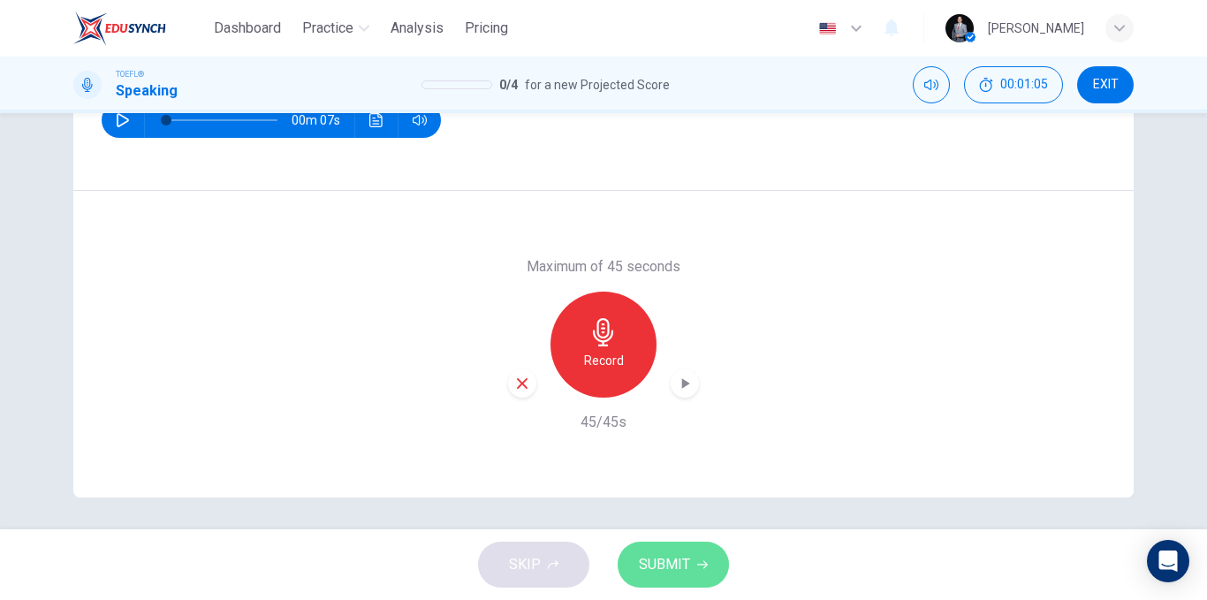
click at [666, 575] on span "SUBMIT" at bounding box center [664, 564] width 51 height 25
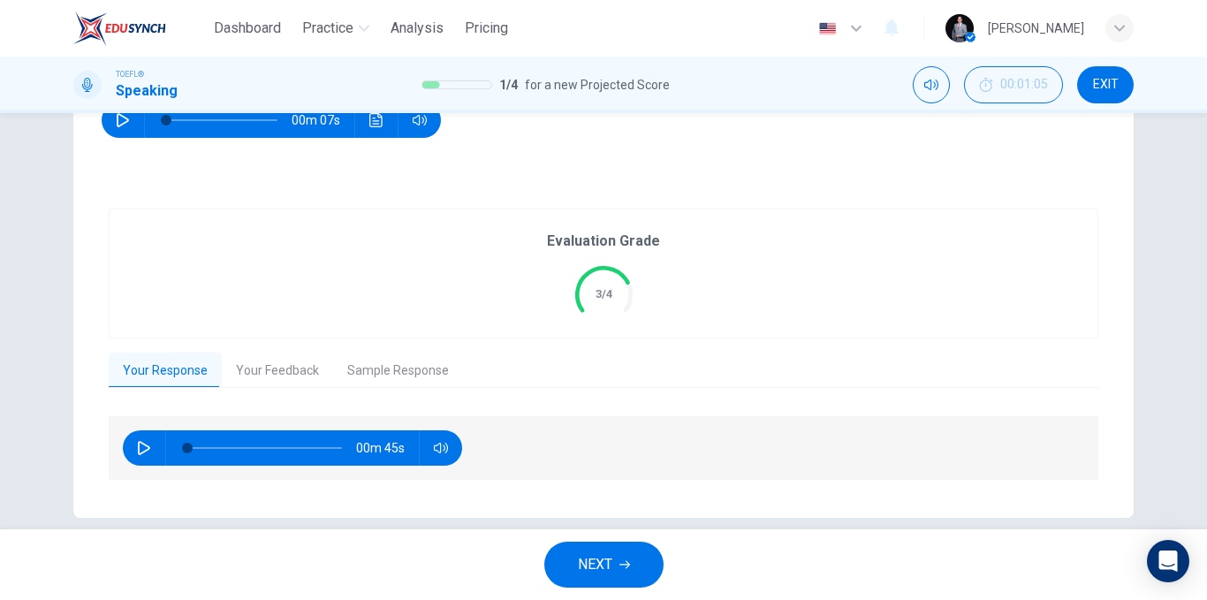
click at [591, 558] on span "NEXT" at bounding box center [595, 564] width 34 height 25
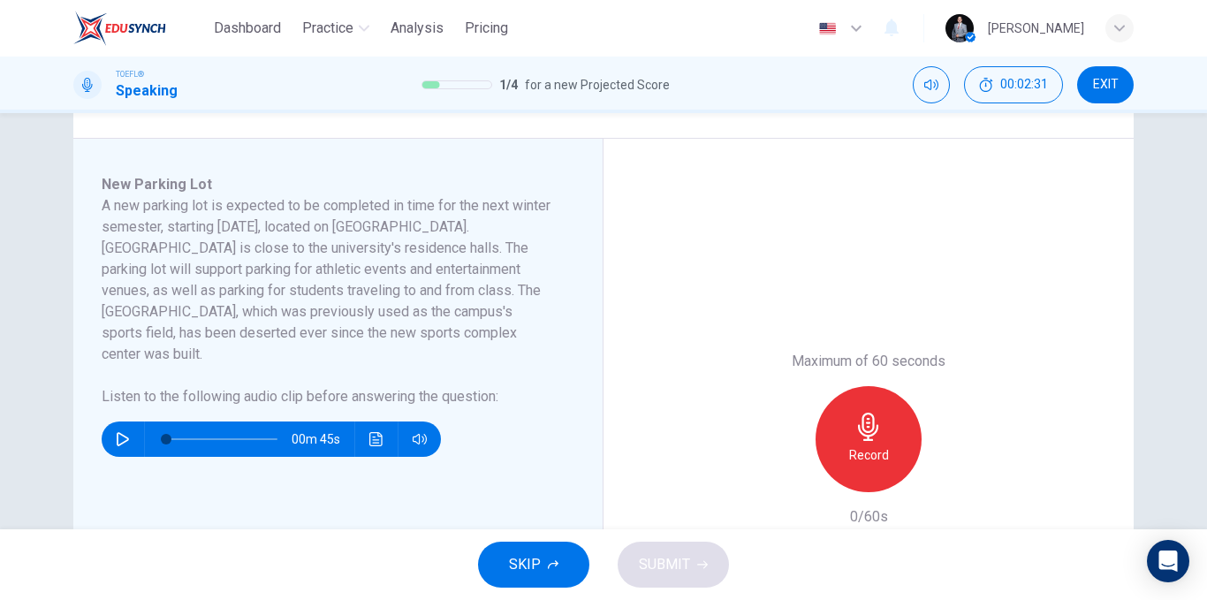
click at [120, 432] on icon "button" at bounding box center [123, 439] width 14 height 14
type input "0"
click at [909, 443] on div "Record" at bounding box center [868, 439] width 106 height 106
click at [675, 559] on span "SUBMIT" at bounding box center [664, 564] width 51 height 25
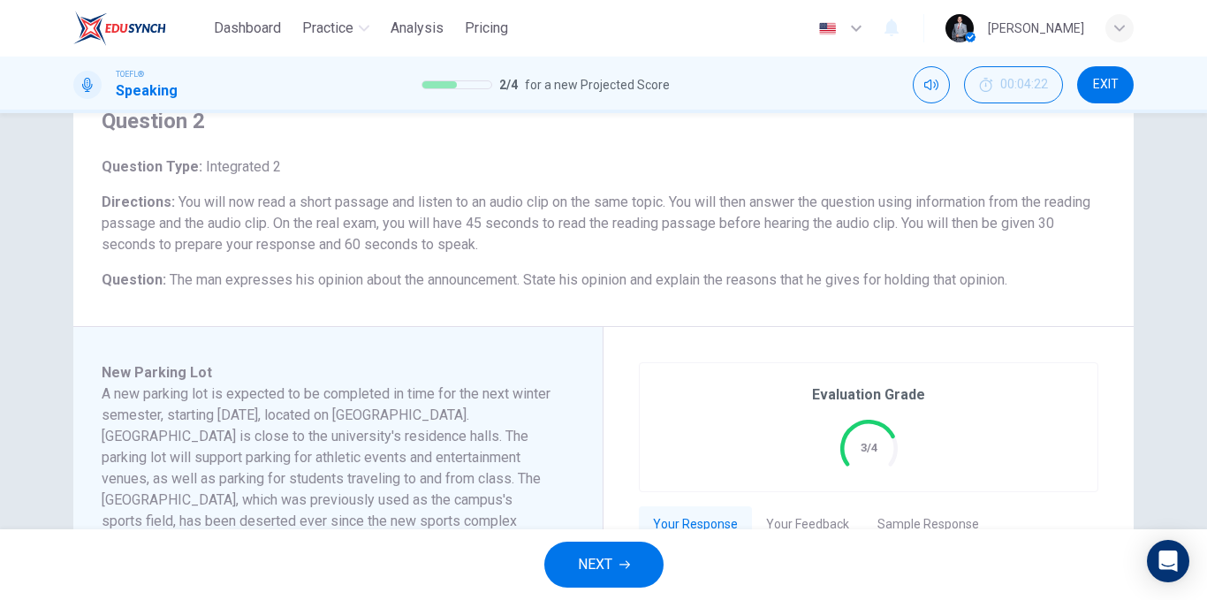
scroll to position [0, 0]
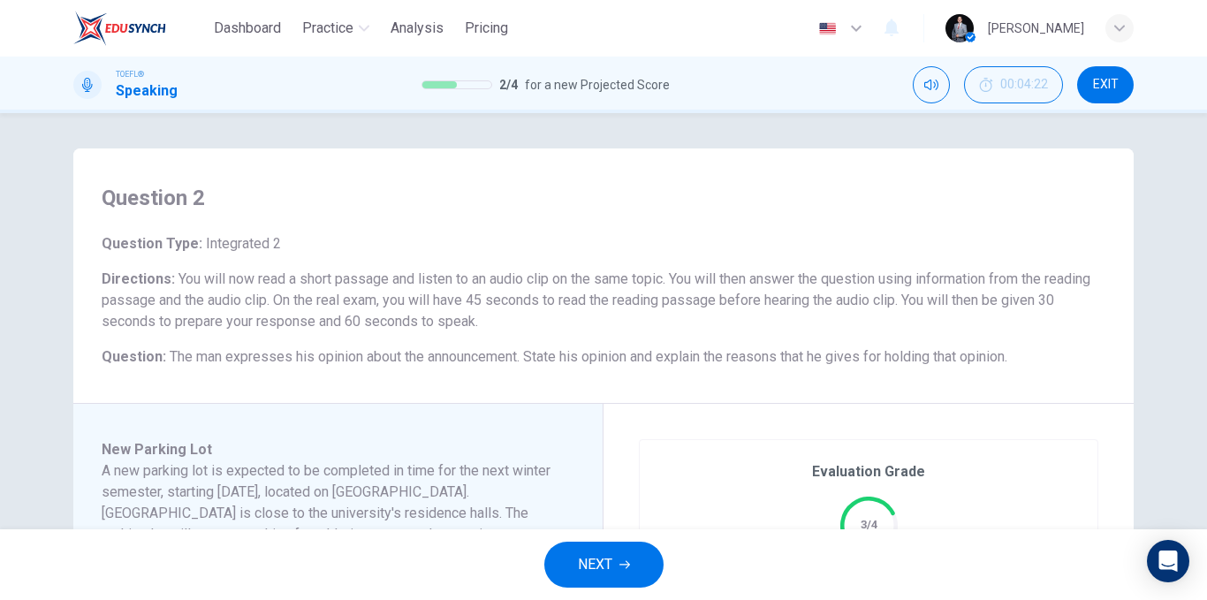
drag, startPoint x: 526, startPoint y: 300, endPoint x: 608, endPoint y: 294, distance: 82.4
click at [605, 296] on span "You will now read a short passage and listen to an audio clip on the same topic…" at bounding box center [596, 299] width 988 height 59
click at [630, 553] on button "NEXT" at bounding box center [603, 564] width 119 height 46
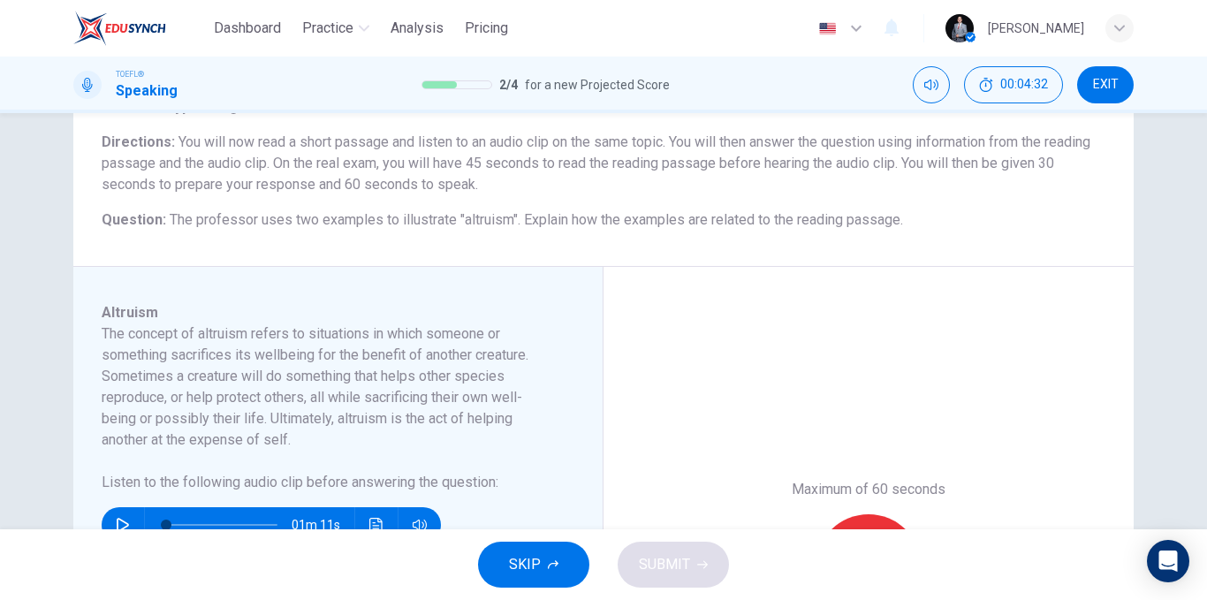
scroll to position [177, 0]
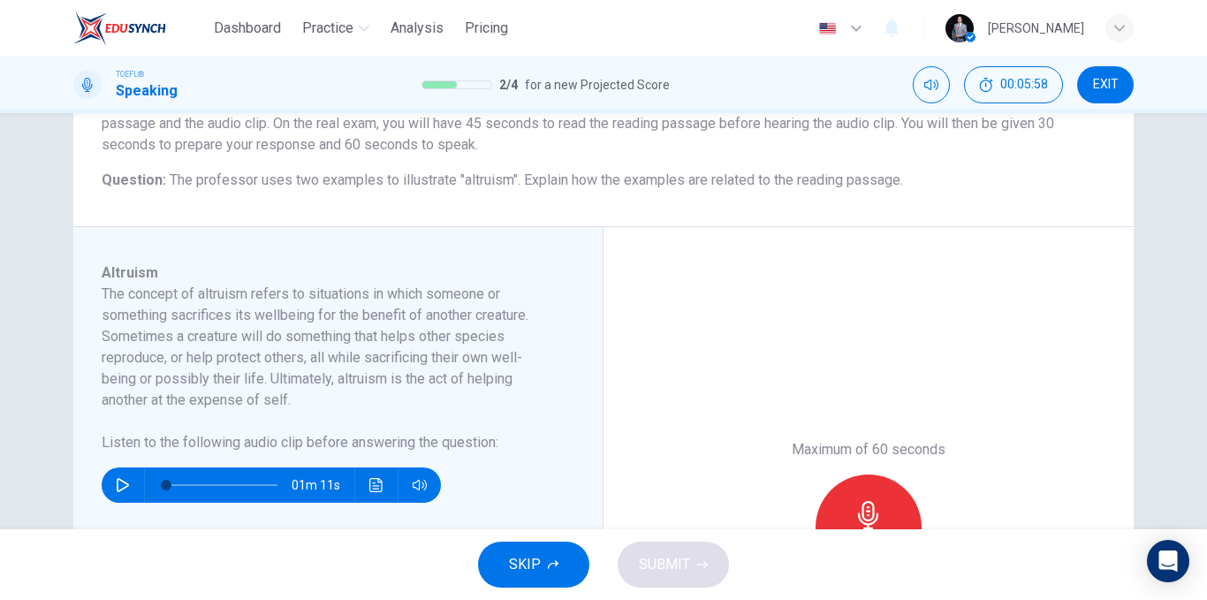
drag, startPoint x: 130, startPoint y: 479, endPoint x: 170, endPoint y: 436, distance: 58.1
click at [128, 480] on button "button" at bounding box center [123, 484] width 28 height 35
type input "0"
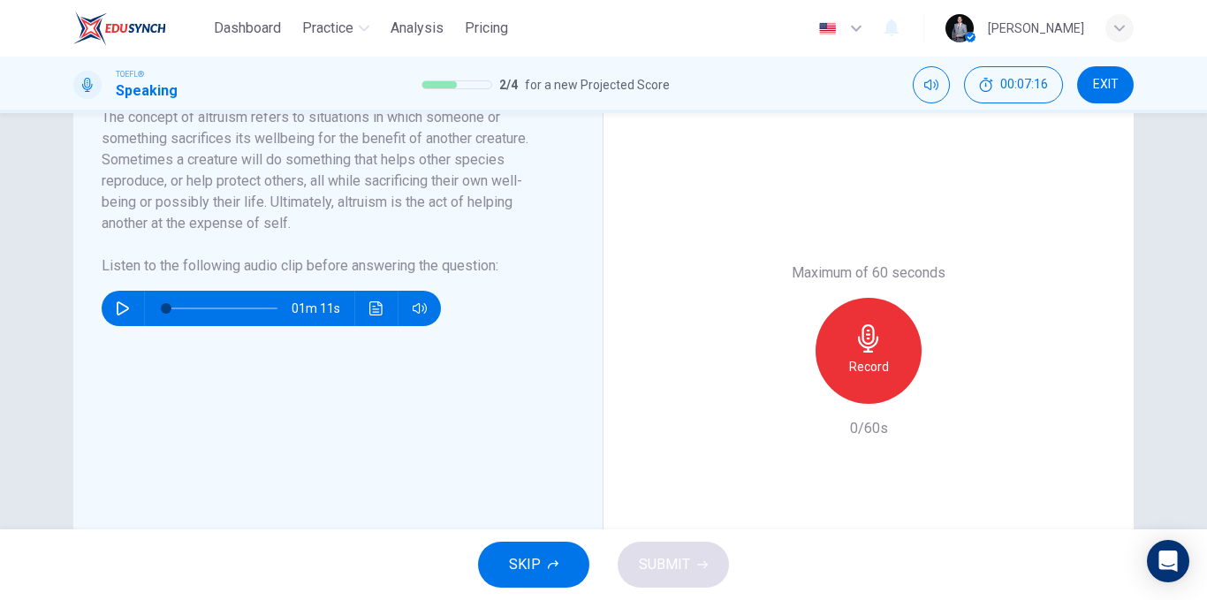
scroll to position [265, 0]
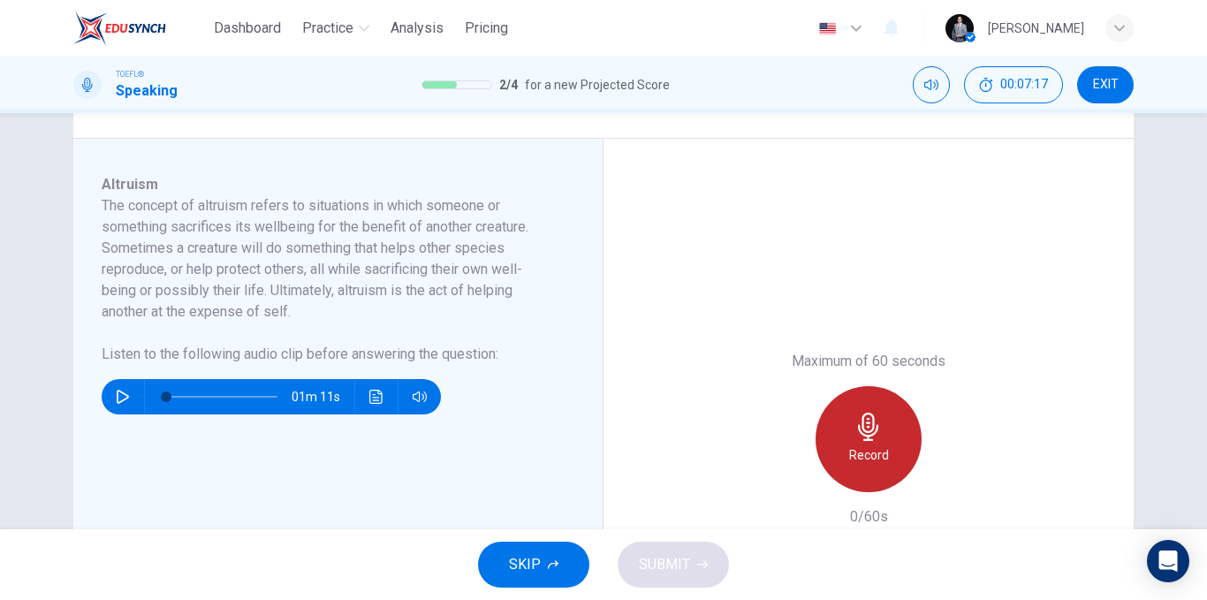
click at [862, 435] on icon "button" at bounding box center [868, 426] width 28 height 28
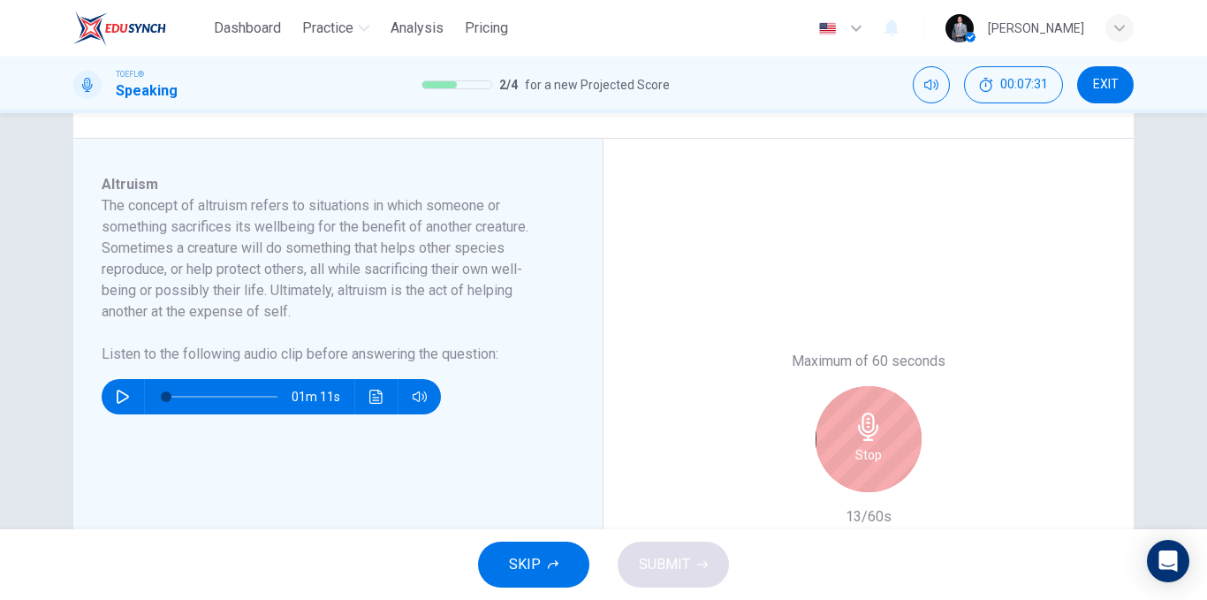
click at [847, 476] on div "Stop" at bounding box center [868, 439] width 106 height 106
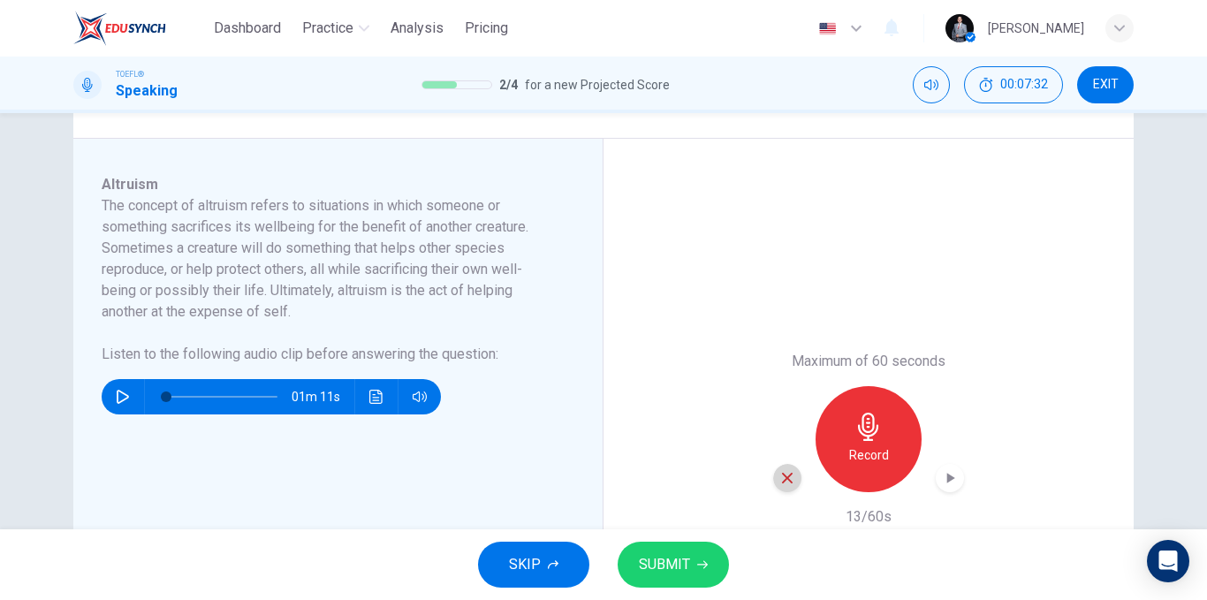
click at [781, 472] on icon "button" at bounding box center [787, 478] width 16 height 16
click at [875, 415] on icon "button" at bounding box center [868, 426] width 28 height 28
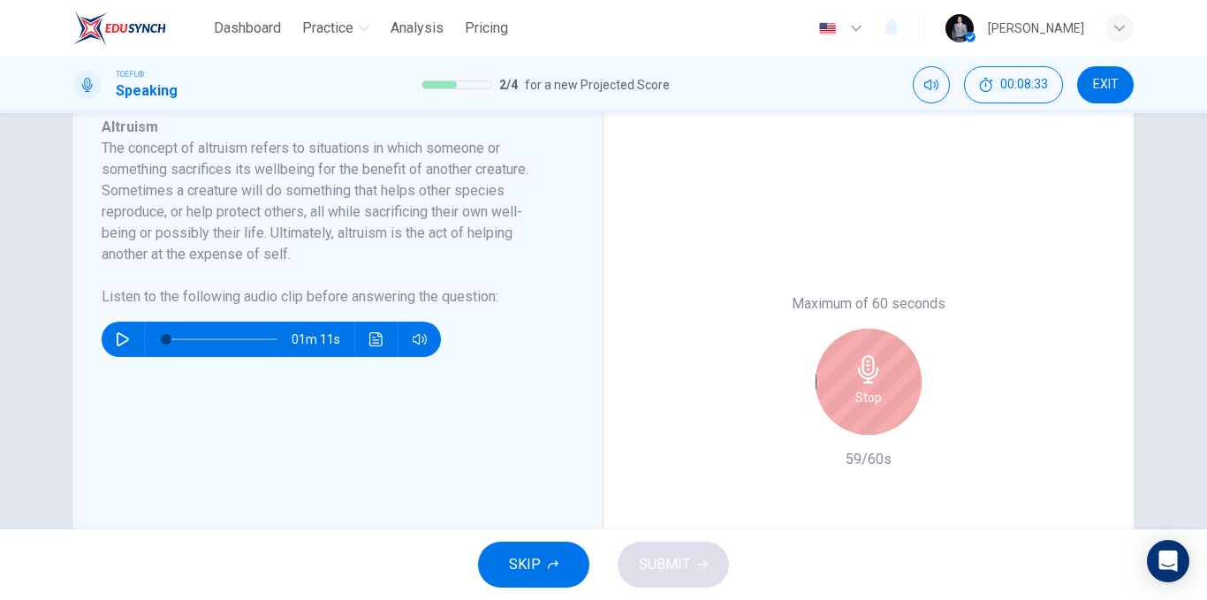
scroll to position [353, 0]
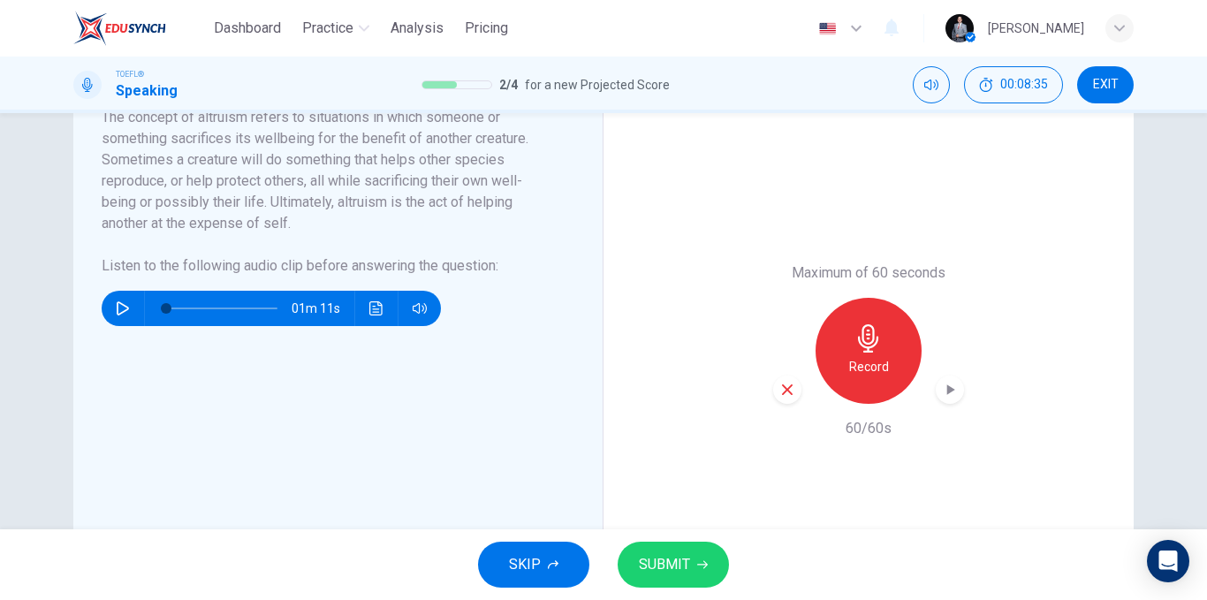
click at [662, 560] on span "SUBMIT" at bounding box center [664, 564] width 51 height 25
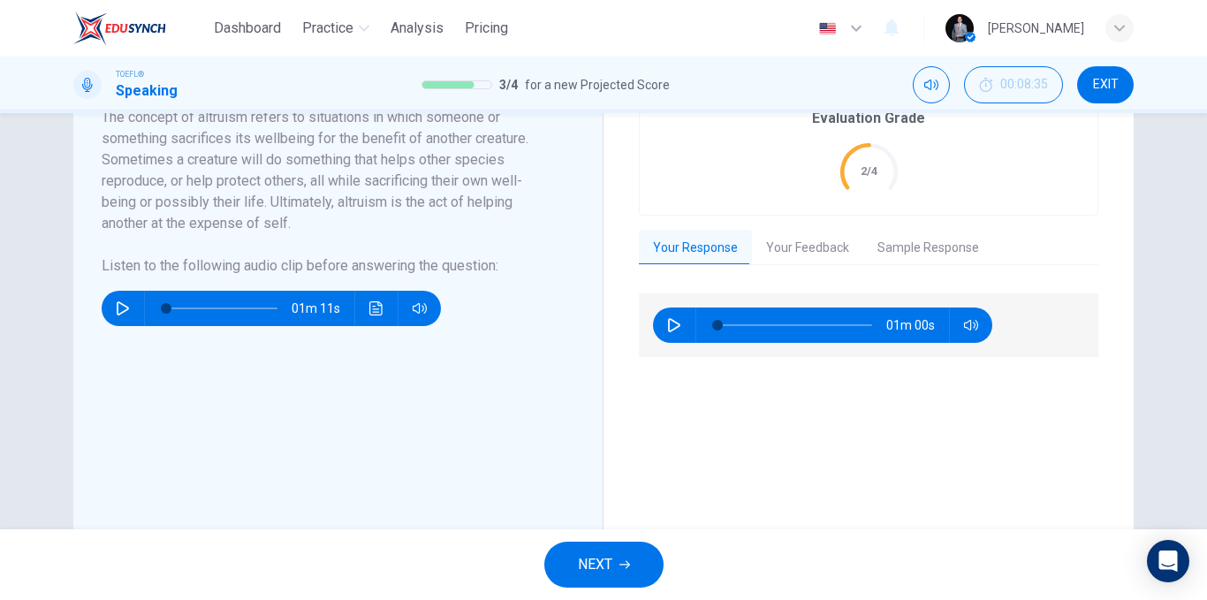
click at [616, 556] on button "NEXT" at bounding box center [603, 564] width 119 height 46
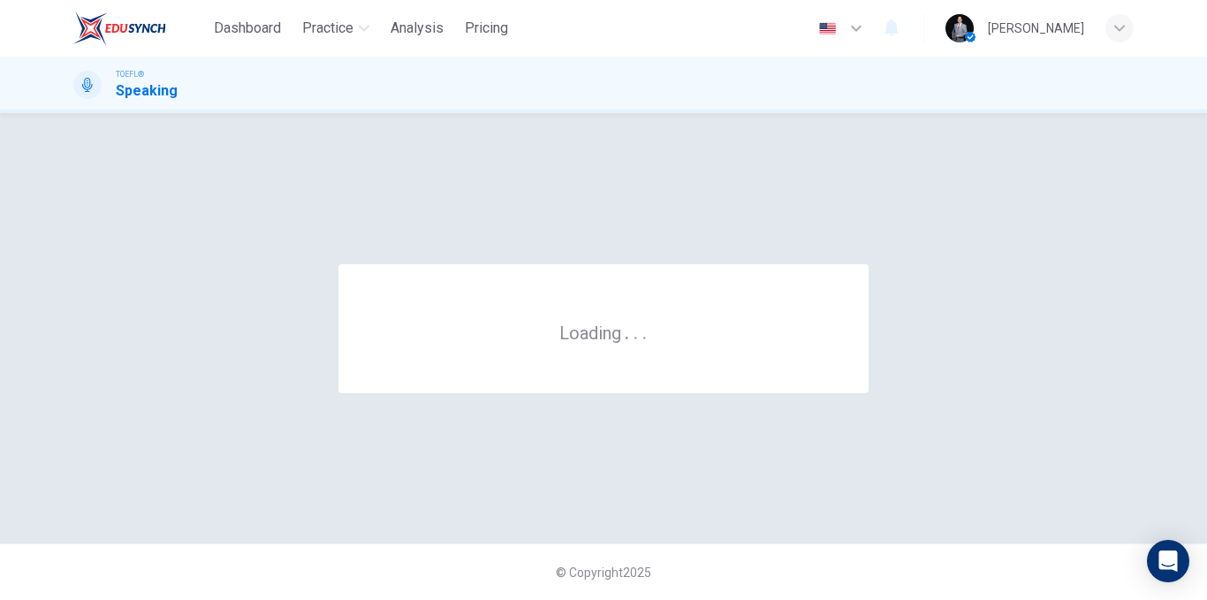
scroll to position [0, 0]
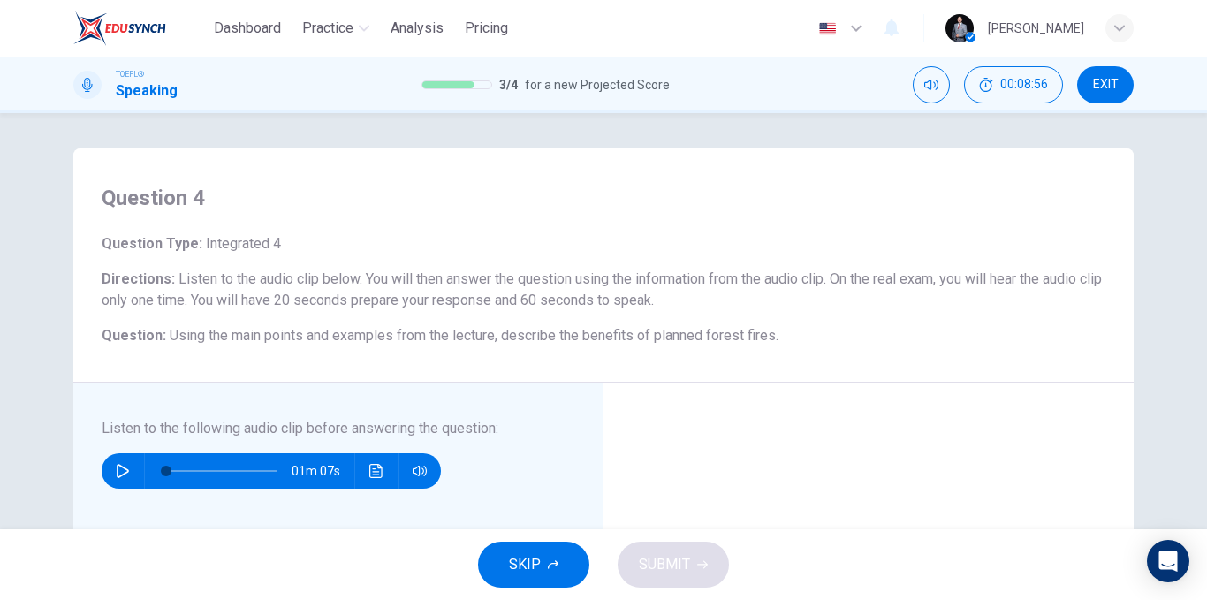
click at [117, 471] on icon "button" at bounding box center [123, 471] width 14 height 14
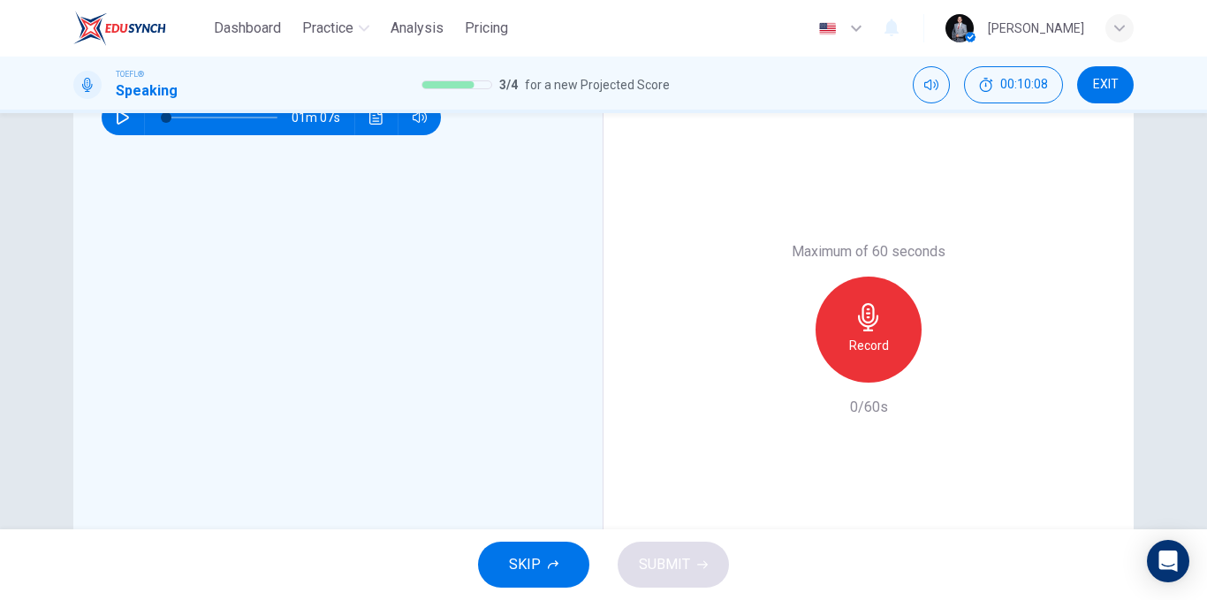
scroll to position [265, 0]
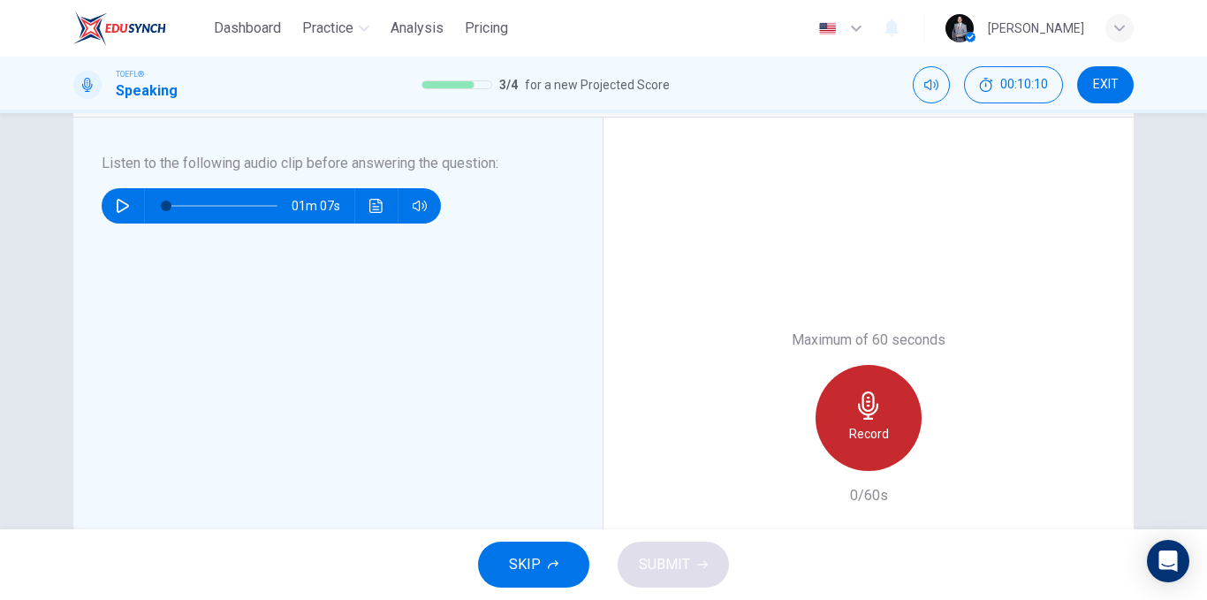
drag, startPoint x: 871, startPoint y: 404, endPoint x: 825, endPoint y: 375, distance: 54.4
click at [867, 408] on icon "button" at bounding box center [868, 405] width 28 height 28
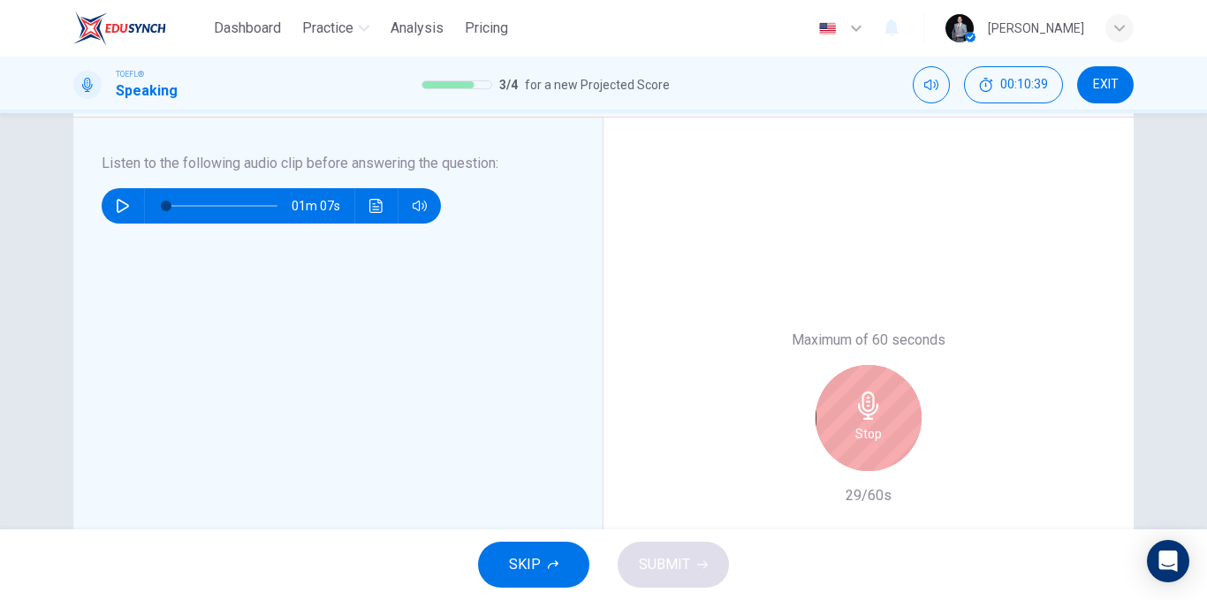
click at [861, 412] on icon "button" at bounding box center [868, 405] width 28 height 28
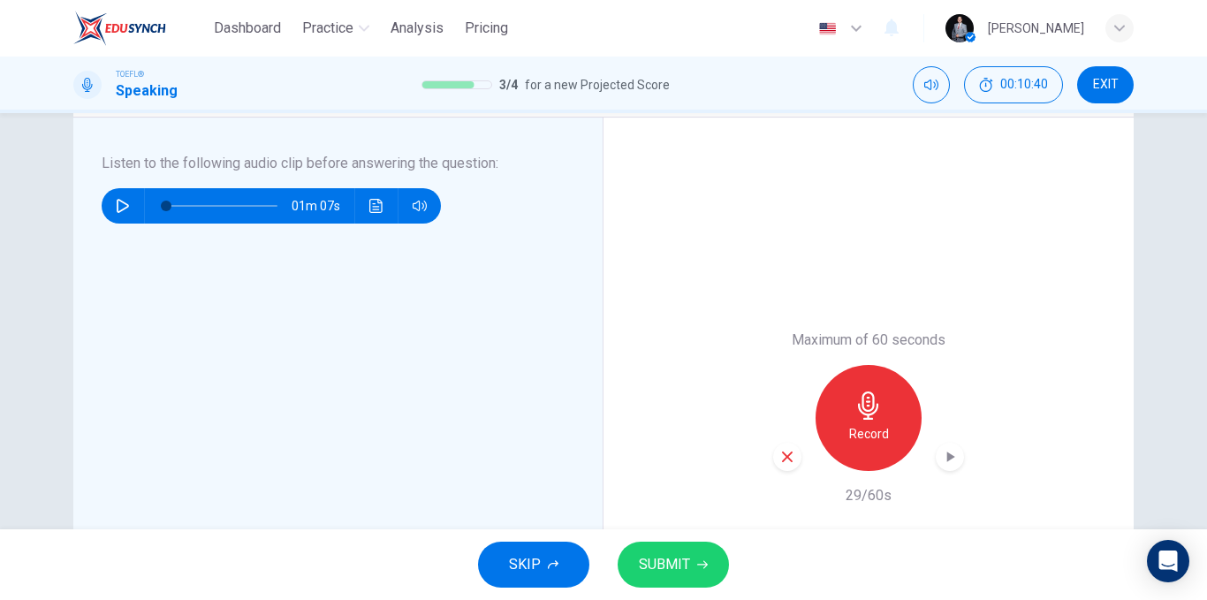
drag, startPoint x: 780, startPoint y: 460, endPoint x: 603, endPoint y: 452, distance: 176.8
click at [780, 461] on icon "button" at bounding box center [787, 457] width 16 height 16
click at [116, 205] on icon "button" at bounding box center [123, 206] width 14 height 14
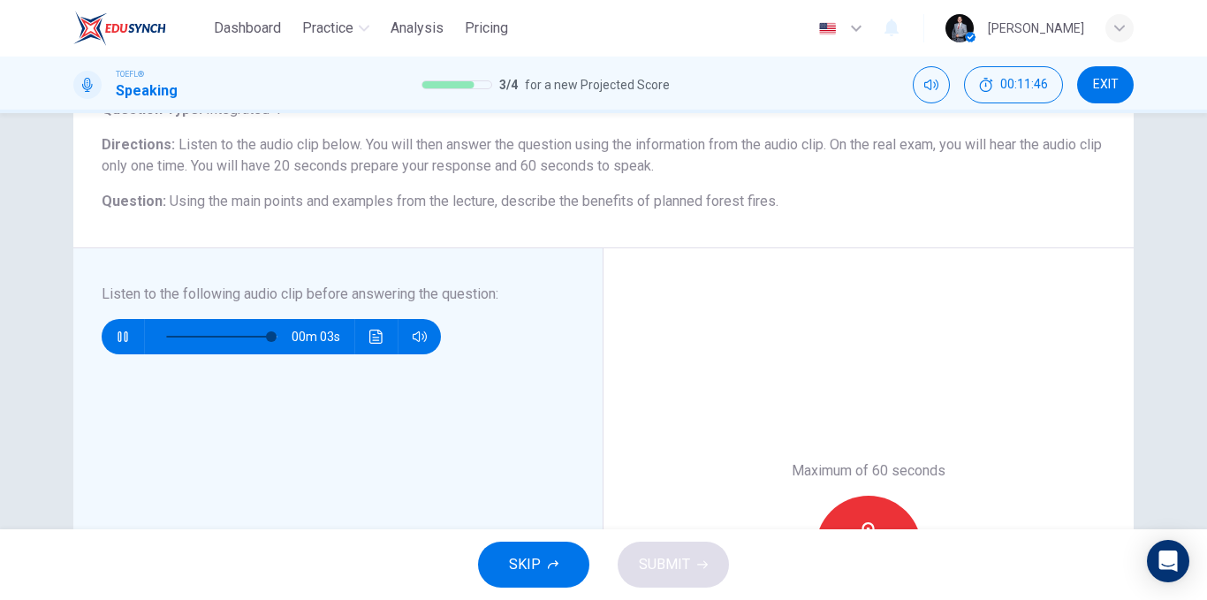
scroll to position [177, 0]
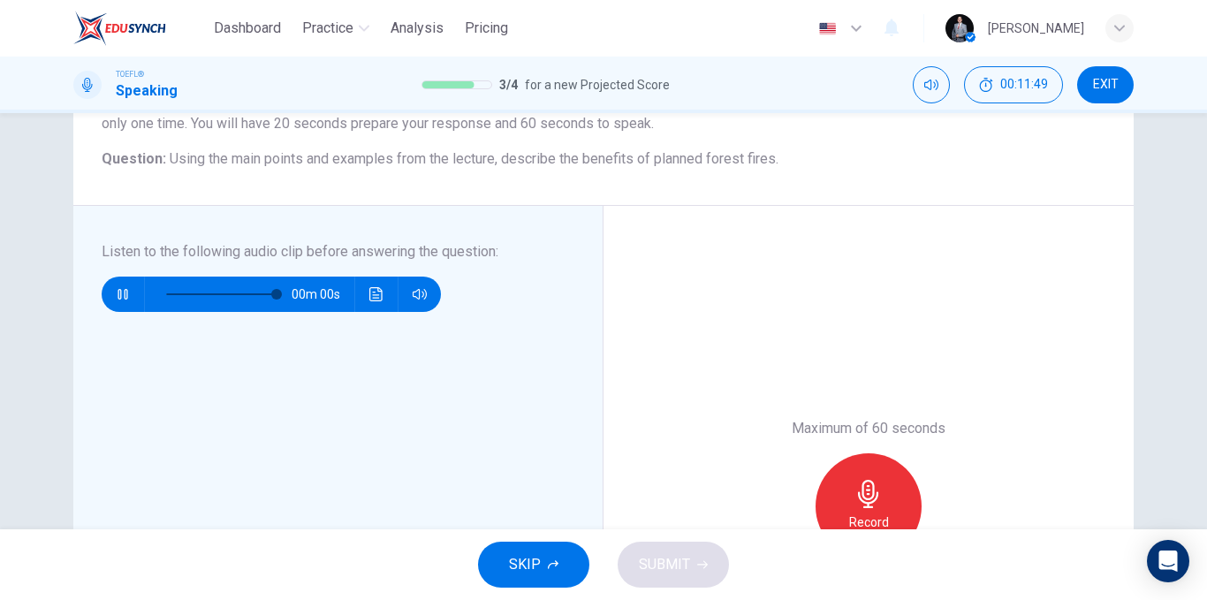
click at [885, 498] on div "Record" at bounding box center [868, 506] width 106 height 106
type input "0"
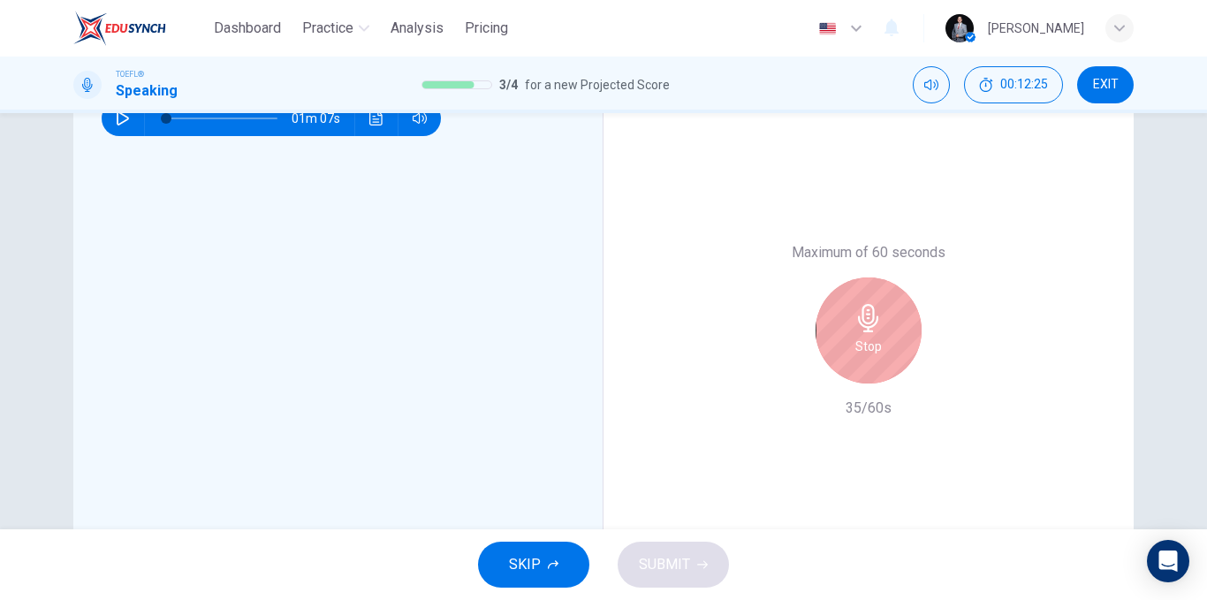
scroll to position [353, 0]
click at [855, 351] on h6 "Stop" at bounding box center [868, 345] width 26 height 21
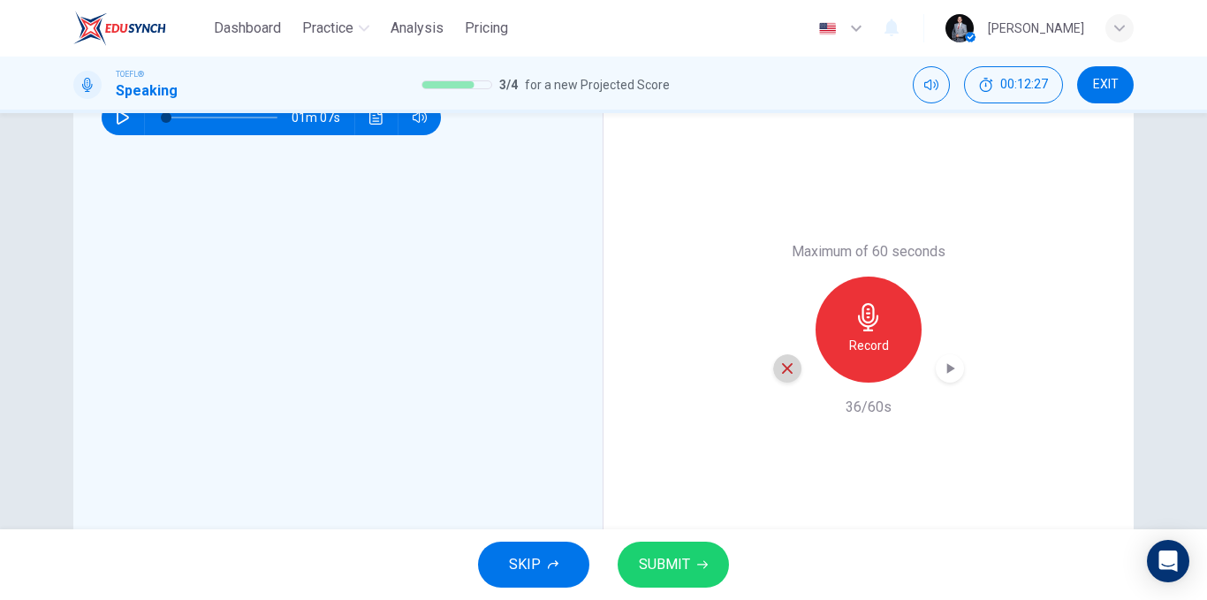
click at [781, 371] on icon "button" at bounding box center [787, 368] width 16 height 16
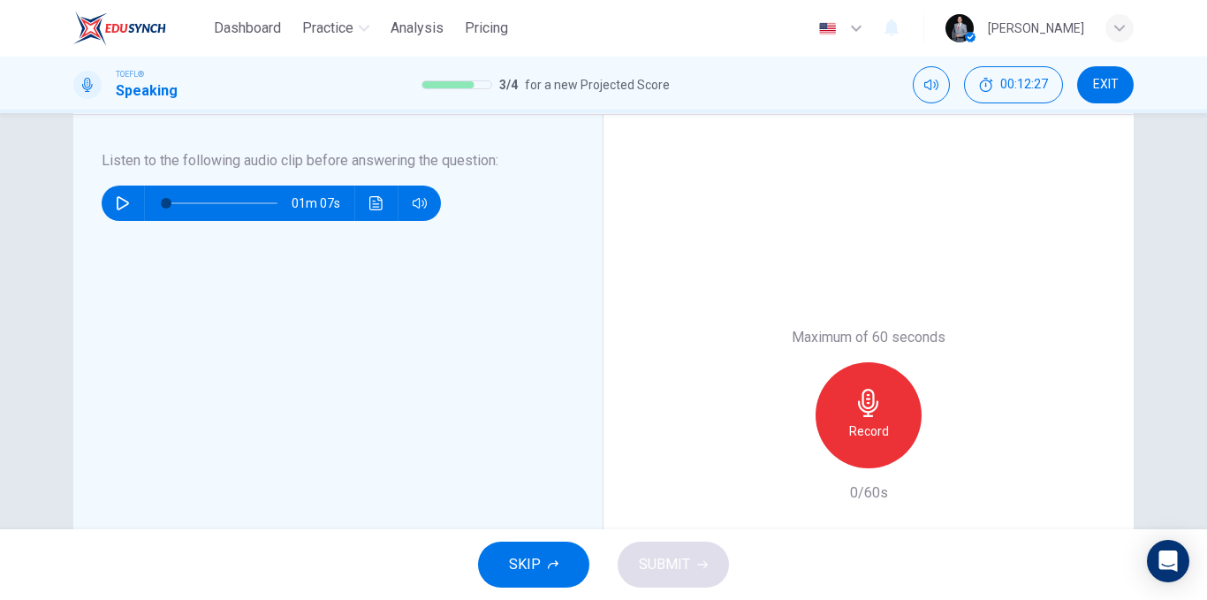
scroll to position [265, 0]
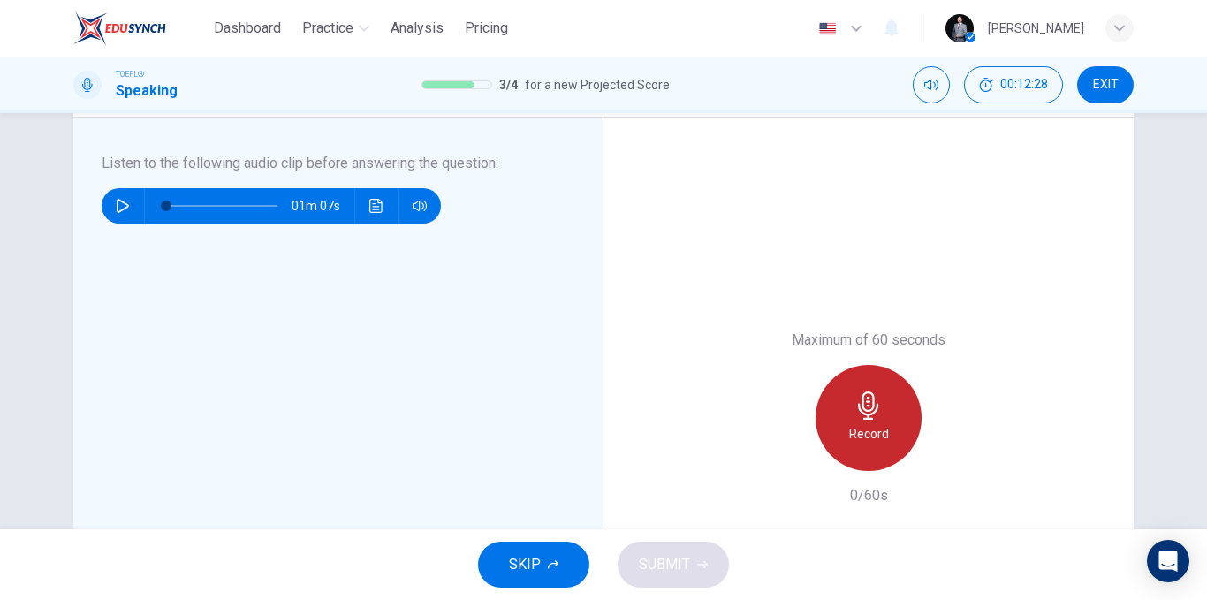
click at [836, 414] on div "Record" at bounding box center [868, 418] width 106 height 106
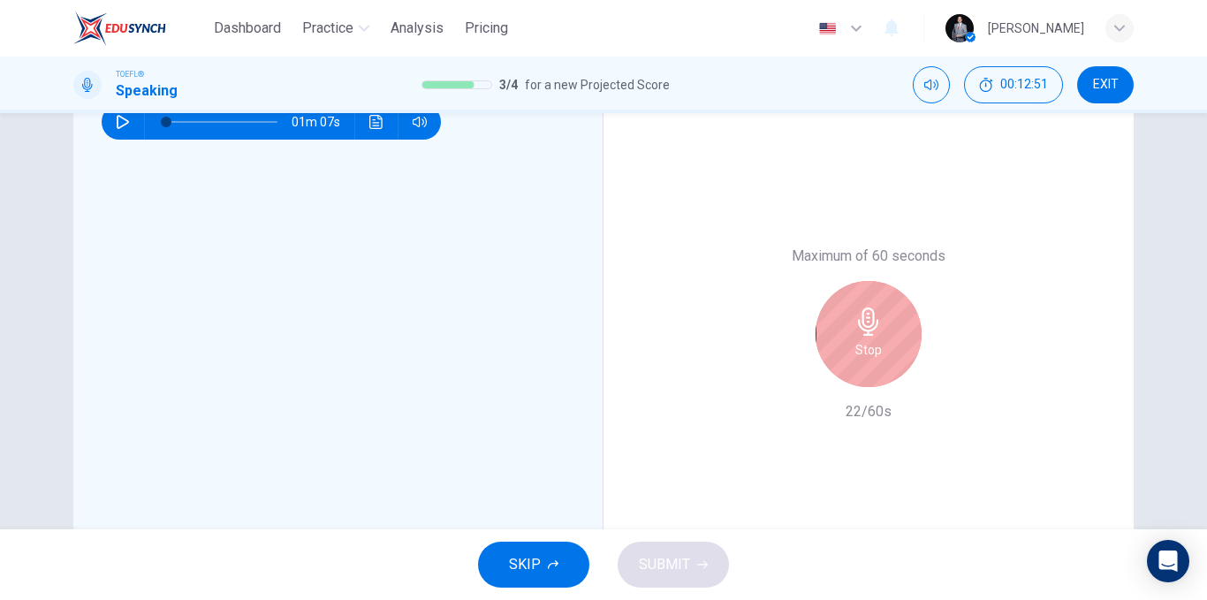
scroll to position [353, 0]
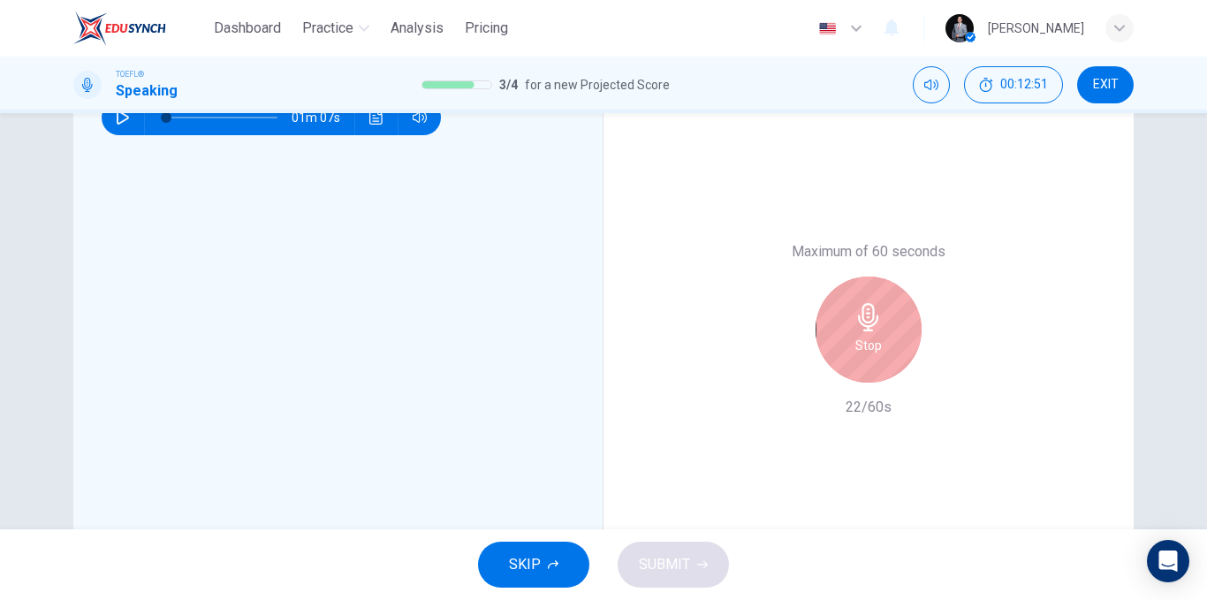
click at [862, 368] on div "Stop" at bounding box center [868, 329] width 106 height 106
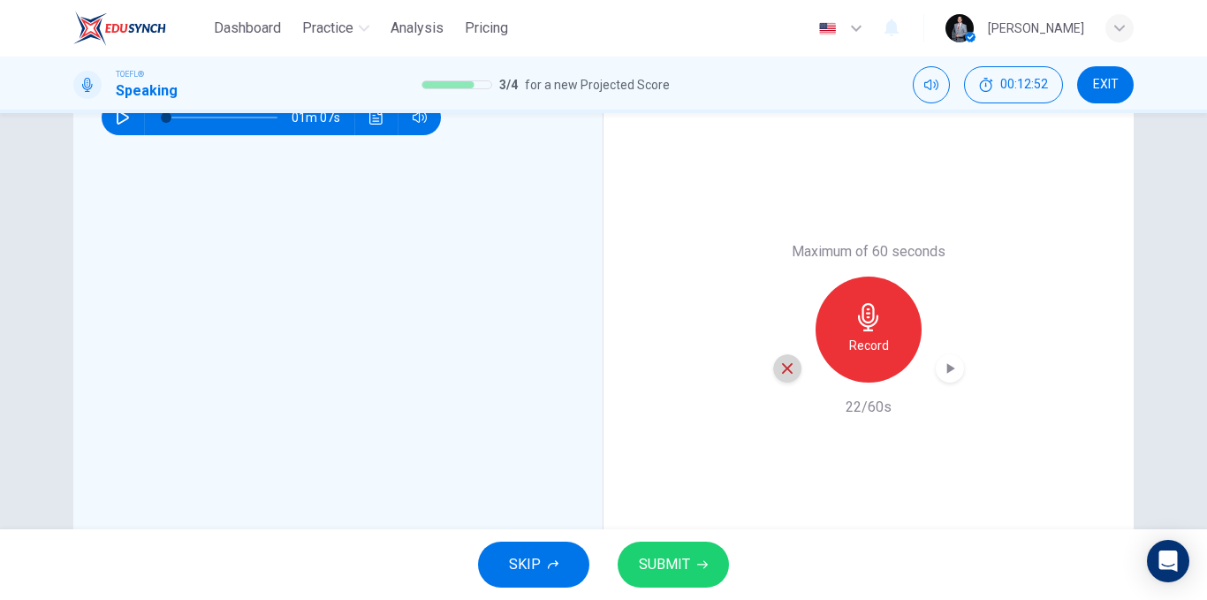
click at [773, 373] on div "button" at bounding box center [787, 368] width 28 height 28
click at [849, 359] on div "Record" at bounding box center [868, 329] width 106 height 106
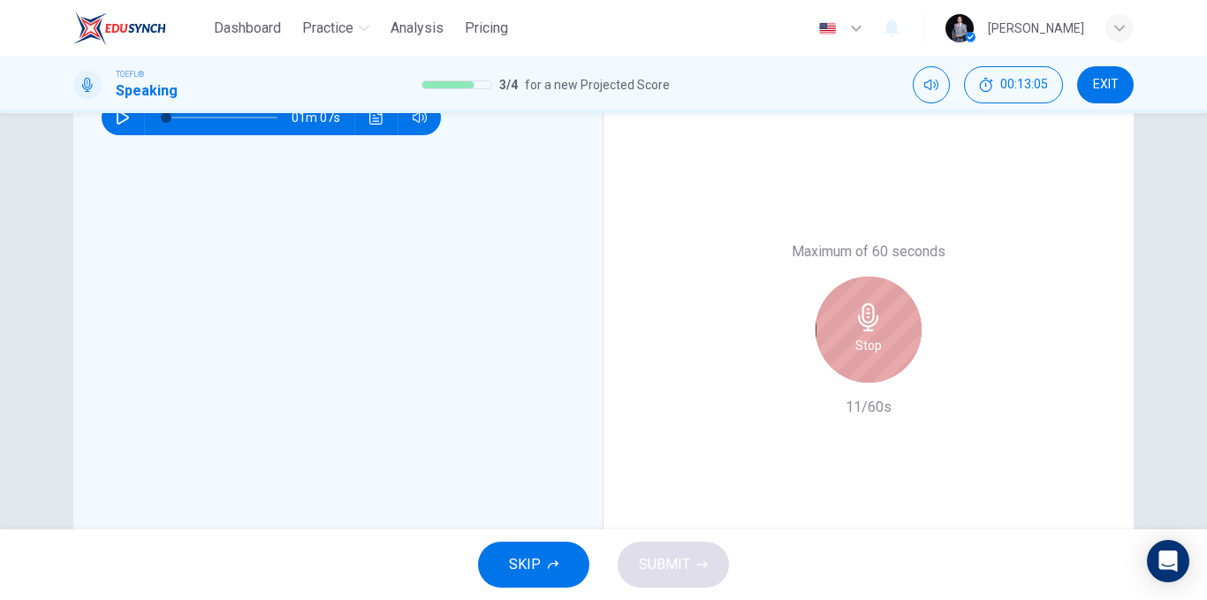
click at [833, 352] on div "Stop" at bounding box center [868, 329] width 106 height 106
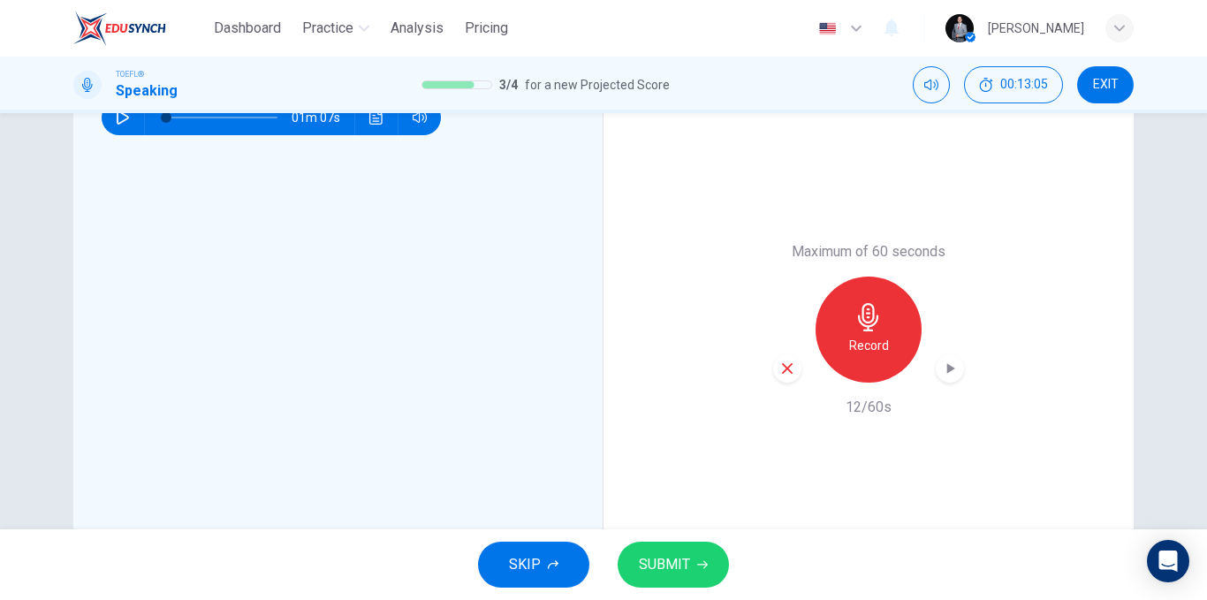
click at [783, 366] on icon "button" at bounding box center [787, 368] width 16 height 16
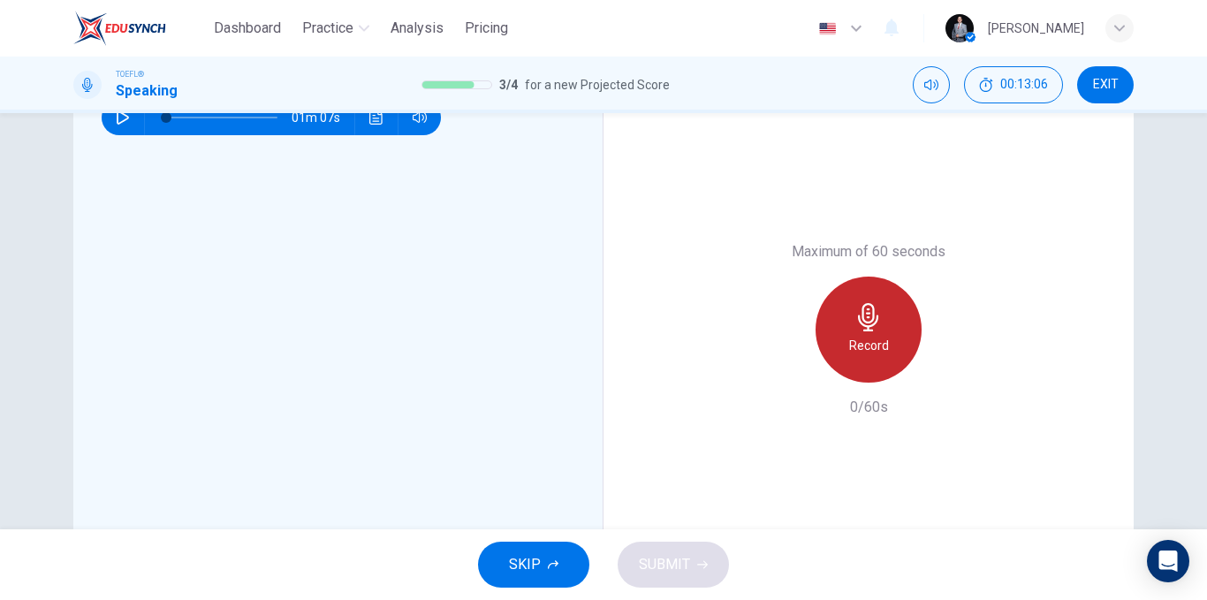
click at [862, 343] on h6 "Record" at bounding box center [869, 345] width 40 height 21
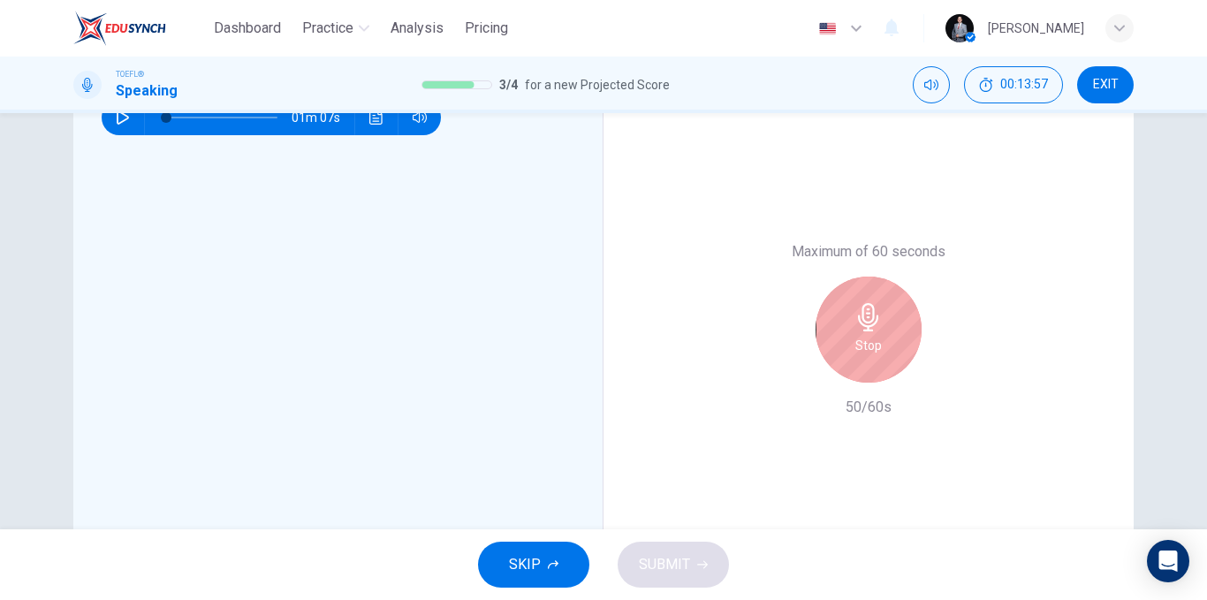
click at [837, 371] on div "Stop" at bounding box center [868, 329] width 106 height 106
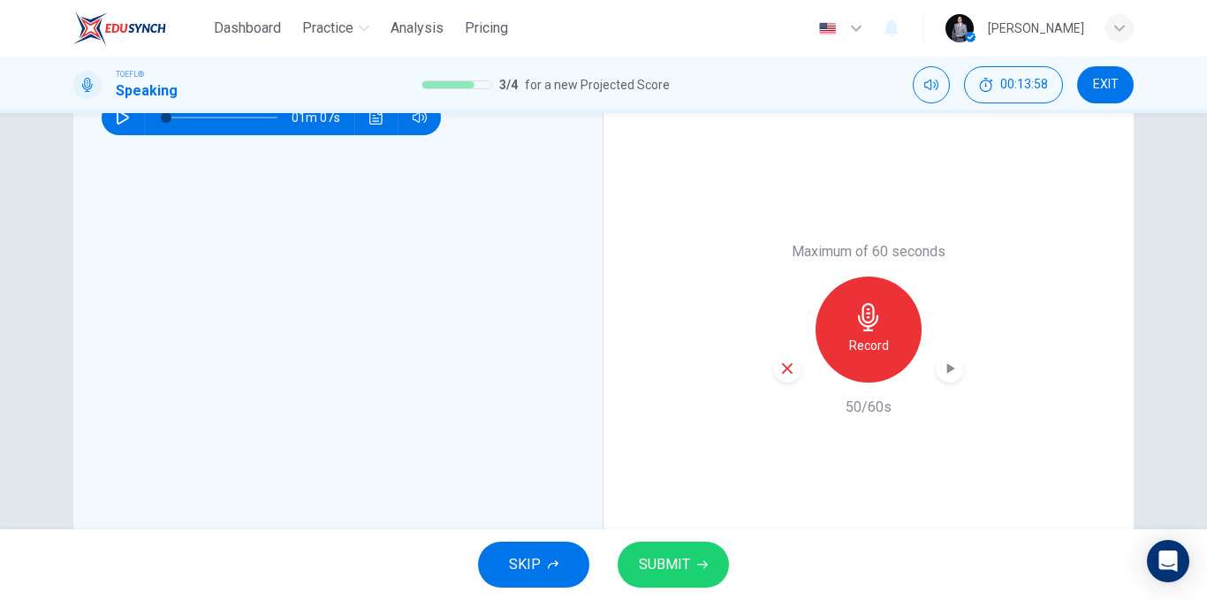
click at [789, 359] on div "button" at bounding box center [787, 368] width 28 height 28
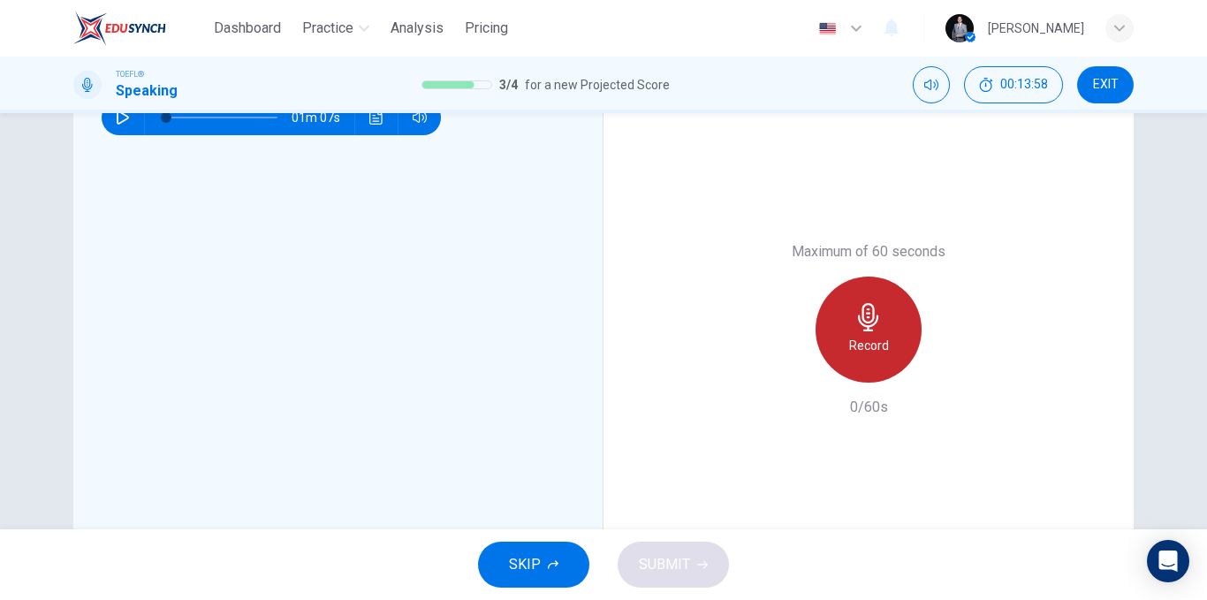
click at [838, 344] on div "Record" at bounding box center [868, 329] width 106 height 106
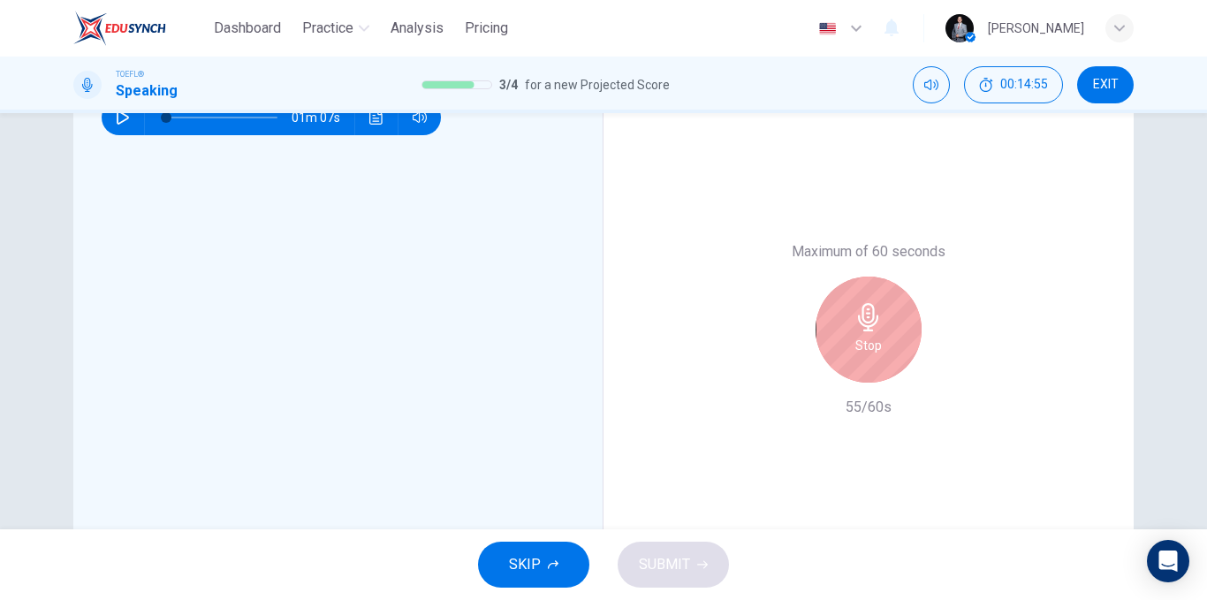
click at [825, 335] on div "Stop" at bounding box center [868, 329] width 106 height 106
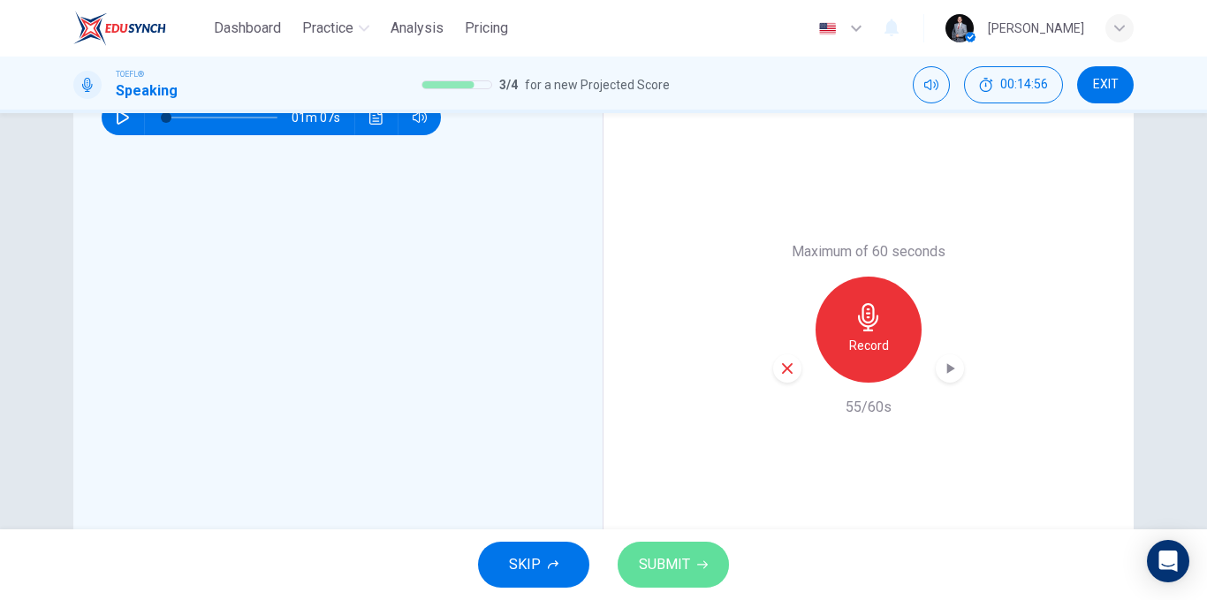
click at [693, 563] on button "SUBMIT" at bounding box center [672, 564] width 111 height 46
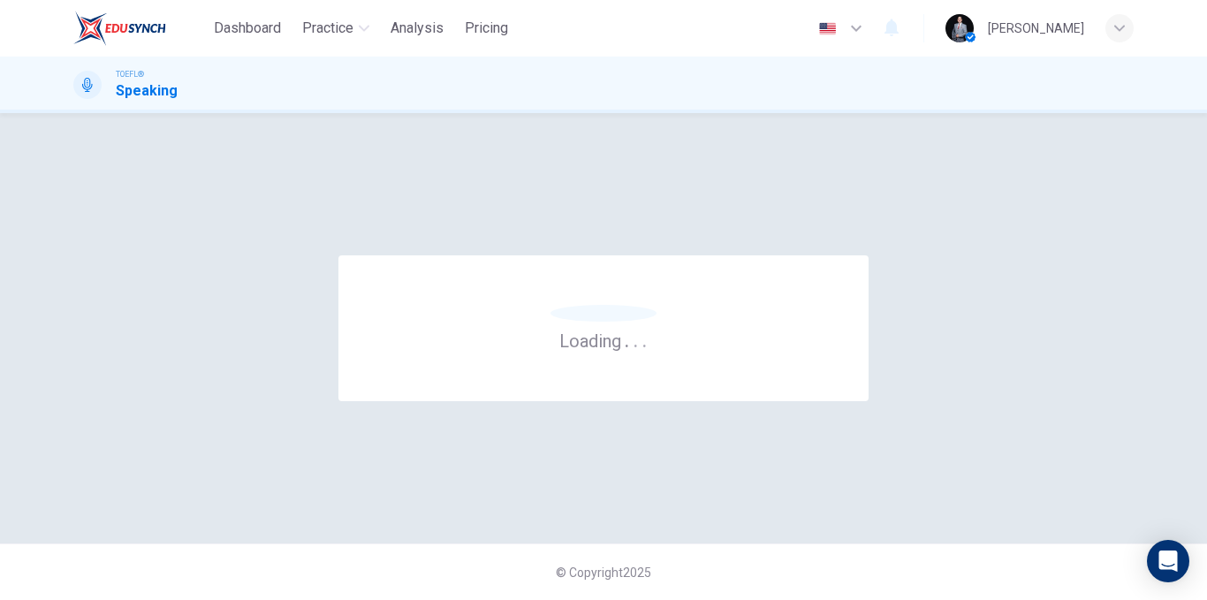
scroll to position [0, 0]
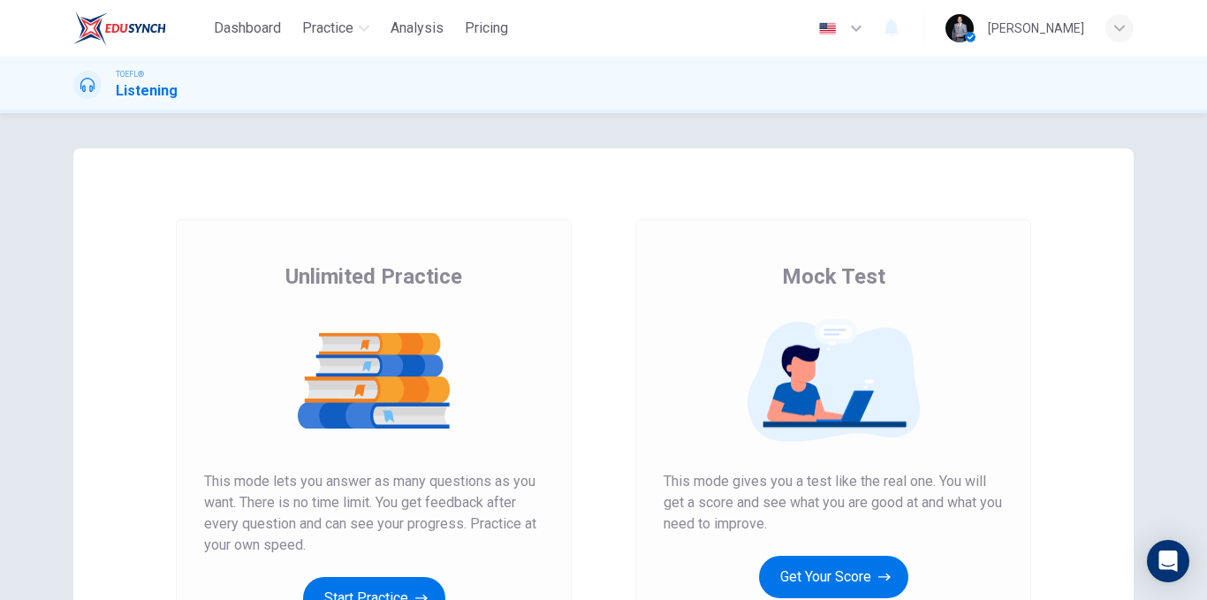
scroll to position [88, 0]
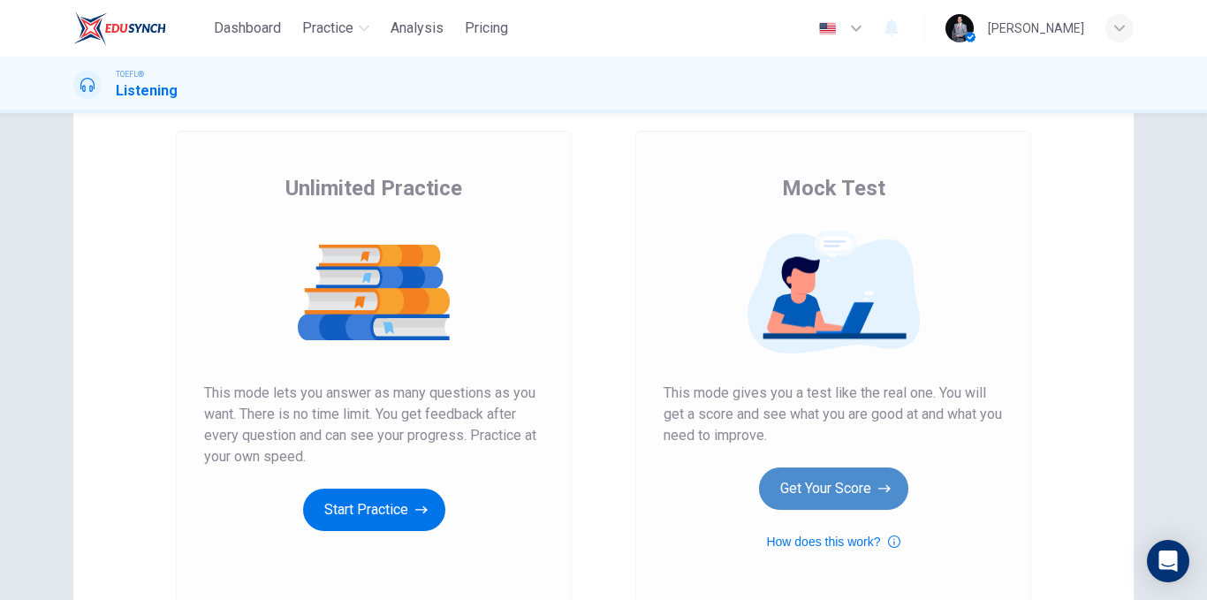
click at [824, 481] on button "Get Your Score" at bounding box center [833, 488] width 149 height 42
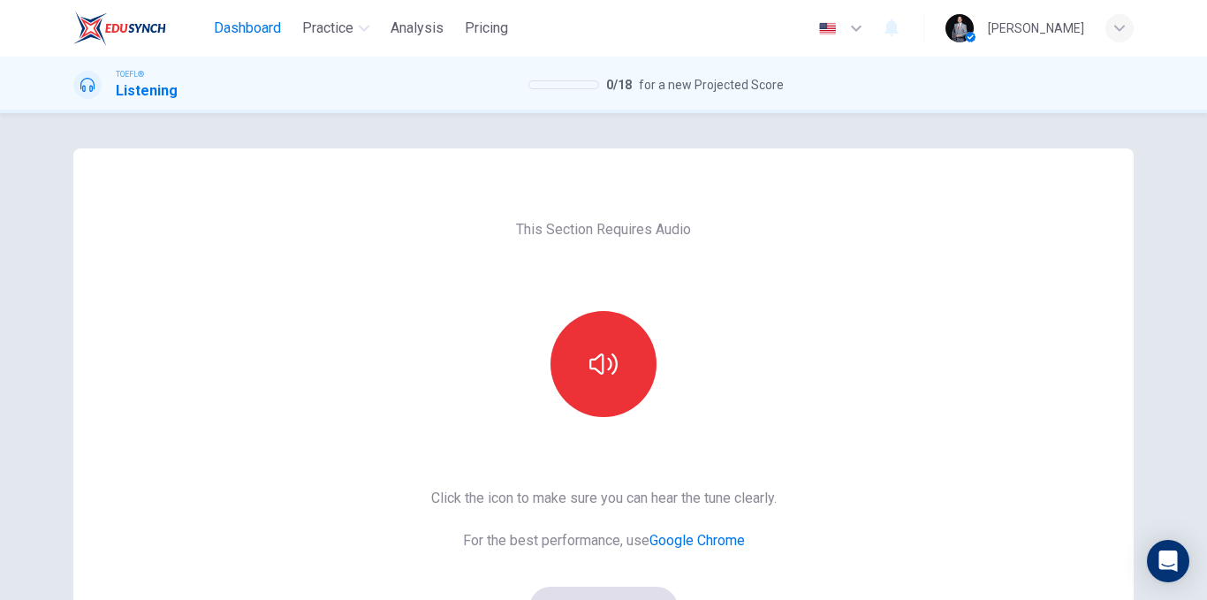
click at [243, 34] on span "Dashboard" at bounding box center [247, 28] width 67 height 21
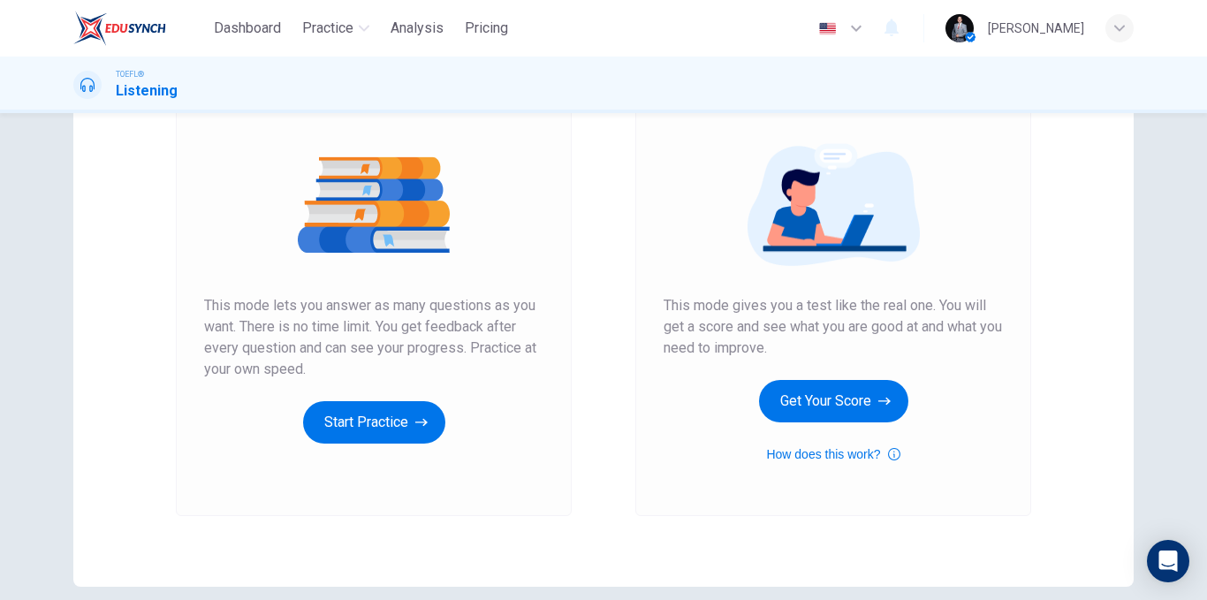
scroll to position [177, 0]
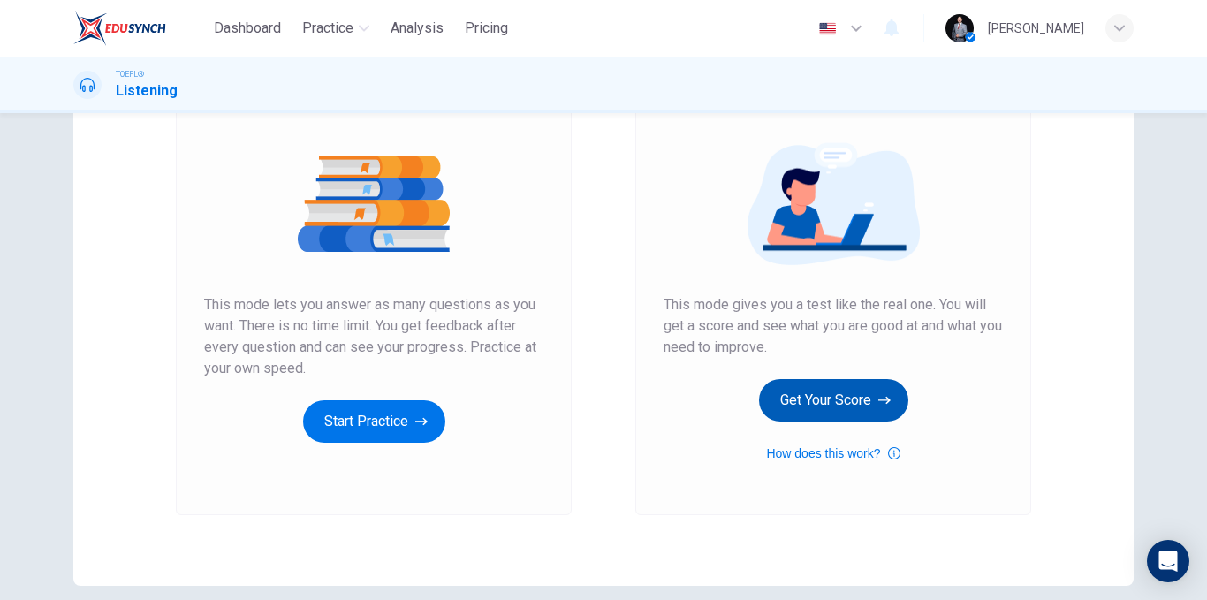
click at [868, 401] on button "Get Your Score" at bounding box center [833, 400] width 149 height 42
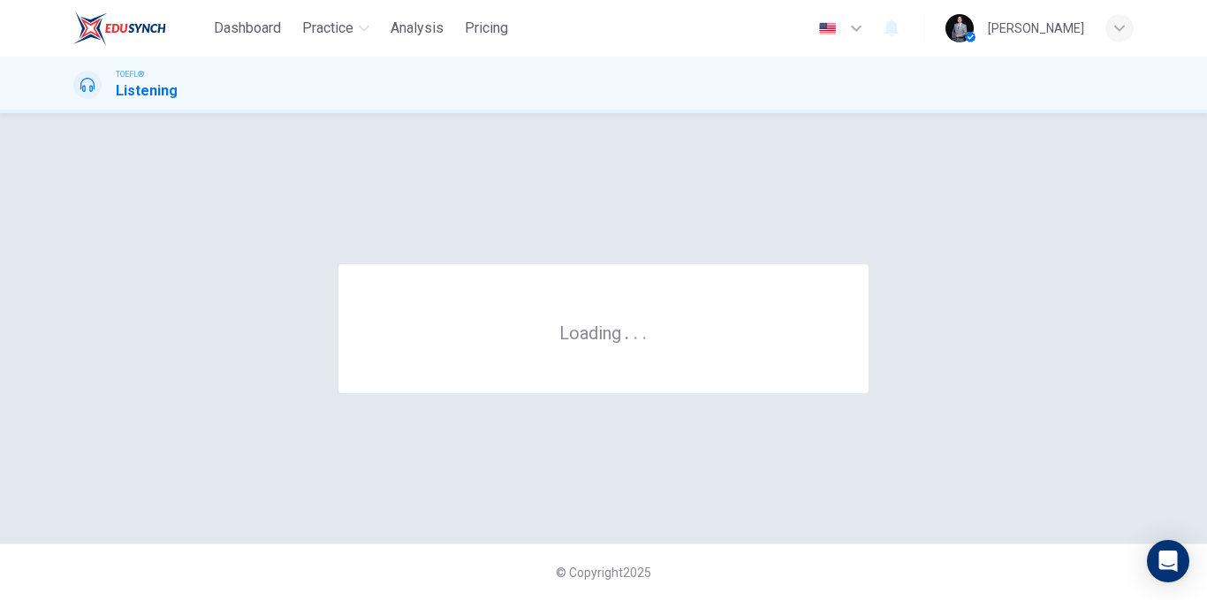
scroll to position [0, 0]
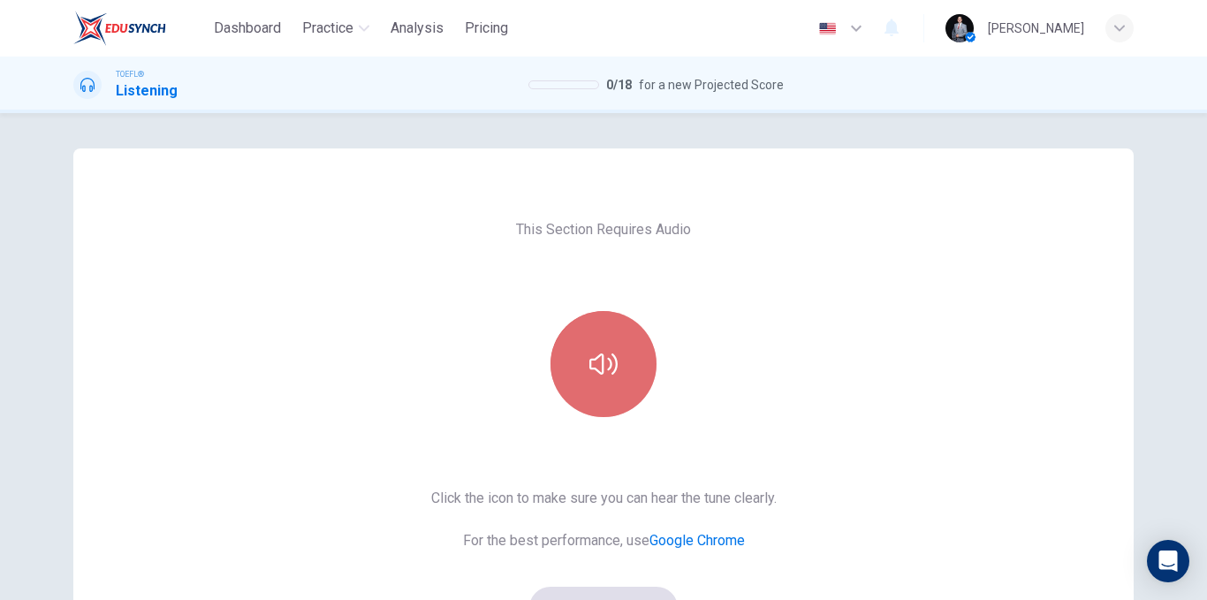
click at [609, 372] on icon "button" at bounding box center [603, 363] width 28 height 21
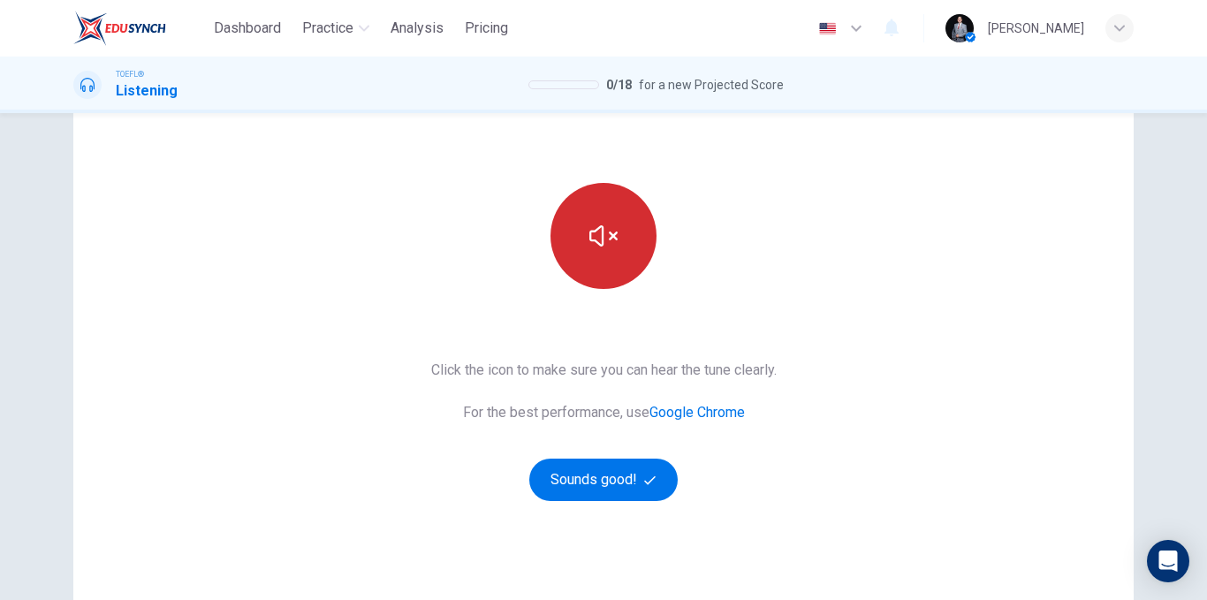
scroll to position [254, 0]
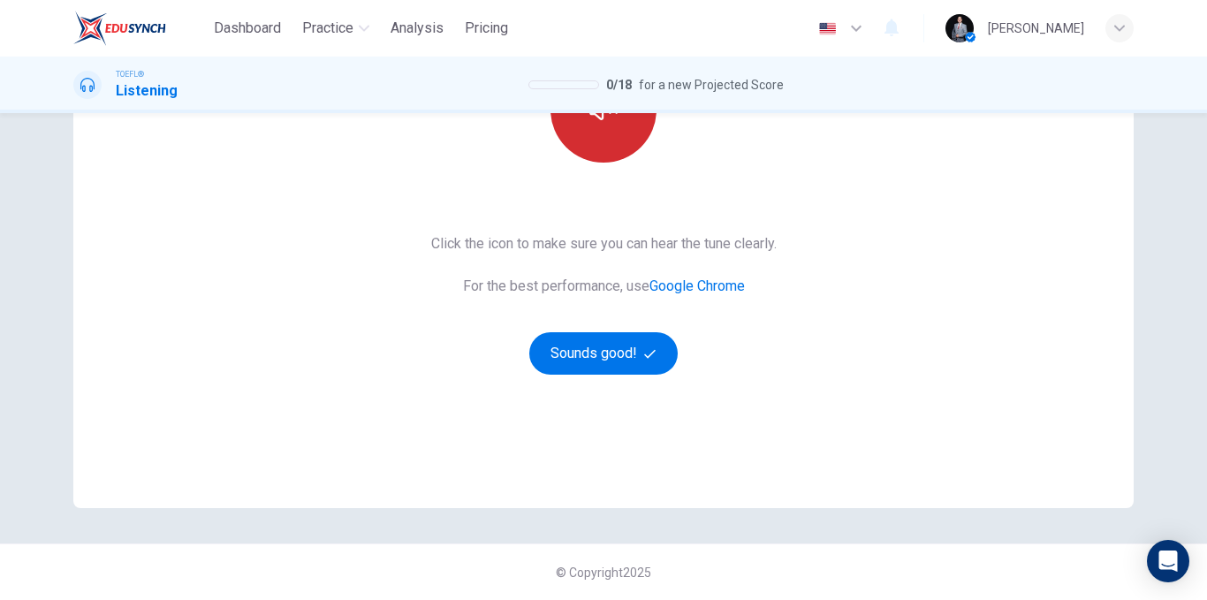
click at [606, 380] on div "This Section Requires Audio Click the icon to make sure you can hear the tune c…" at bounding box center [604, 201] width 374 height 614
click at [604, 355] on button "Sounds good!" at bounding box center [603, 353] width 148 height 42
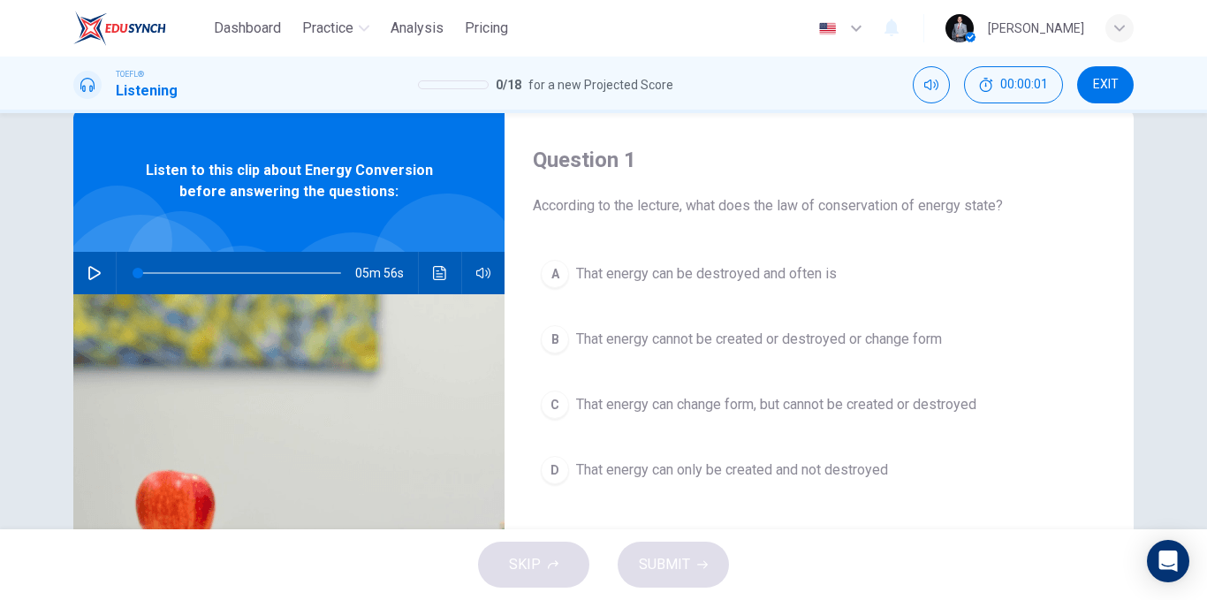
scroll to position [0, 0]
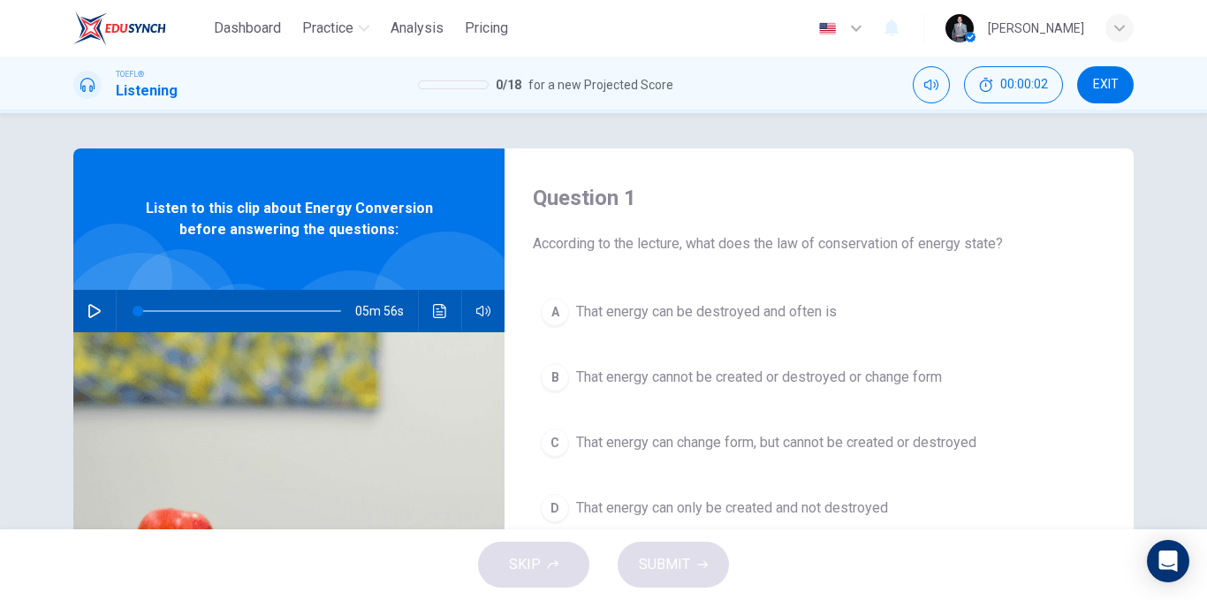
click at [73, 314] on div "05m 56s" at bounding box center [288, 311] width 431 height 42
click at [91, 319] on button "button" at bounding box center [94, 311] width 28 height 42
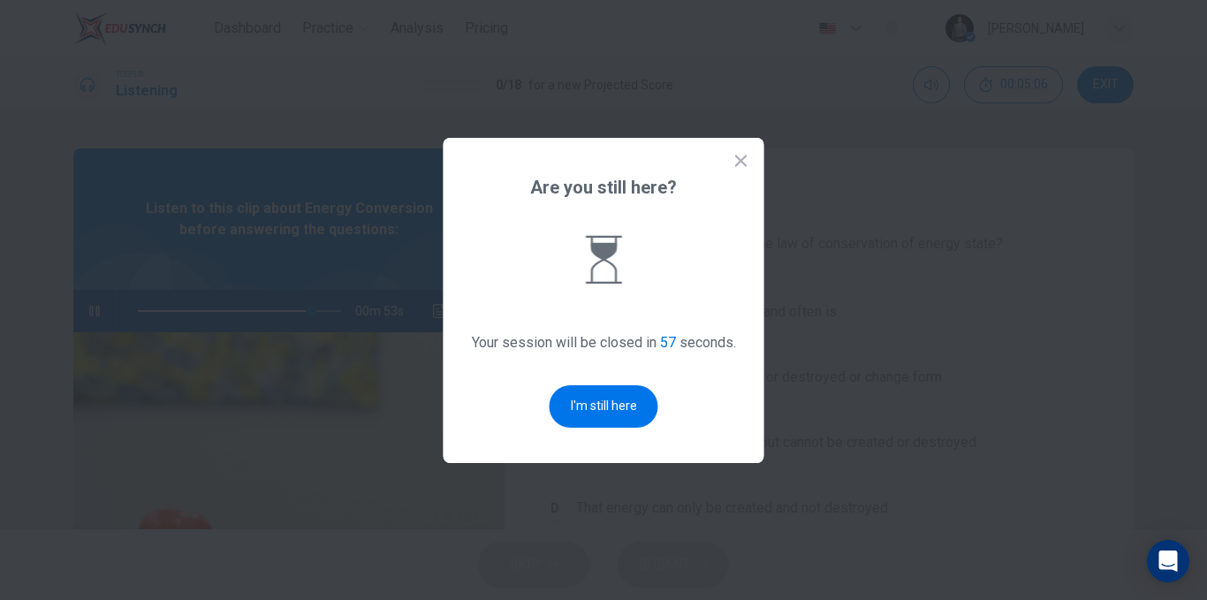
drag, startPoint x: 585, startPoint y: 400, endPoint x: 637, endPoint y: 410, distance: 53.0
click at [585, 401] on button "I'm still here" at bounding box center [603, 406] width 109 height 42
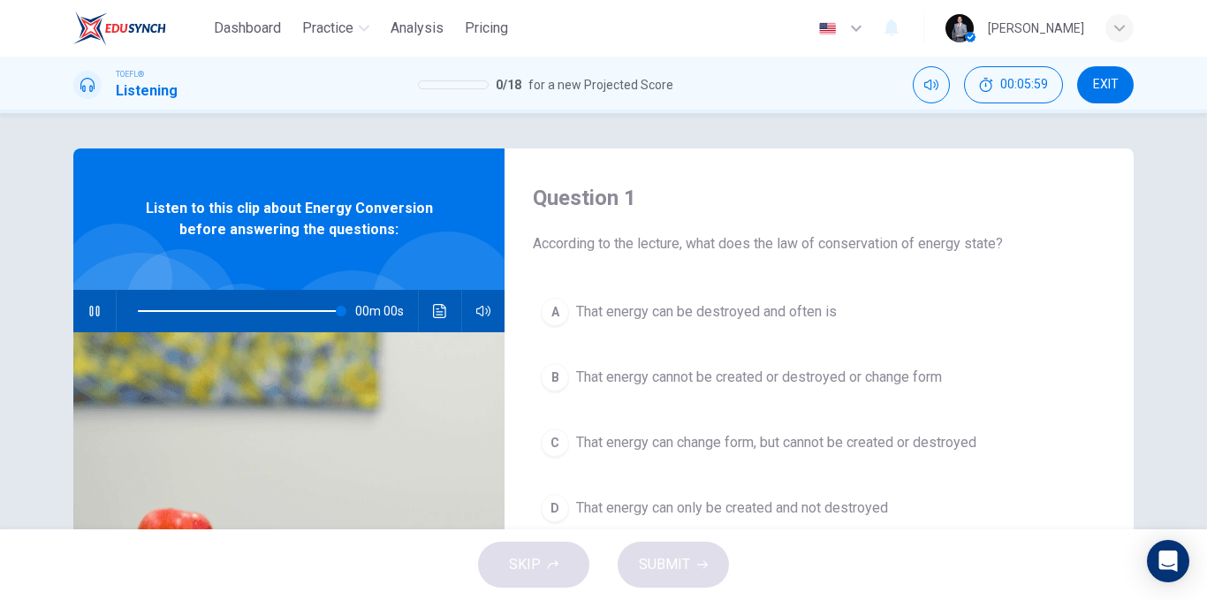
type input "0"
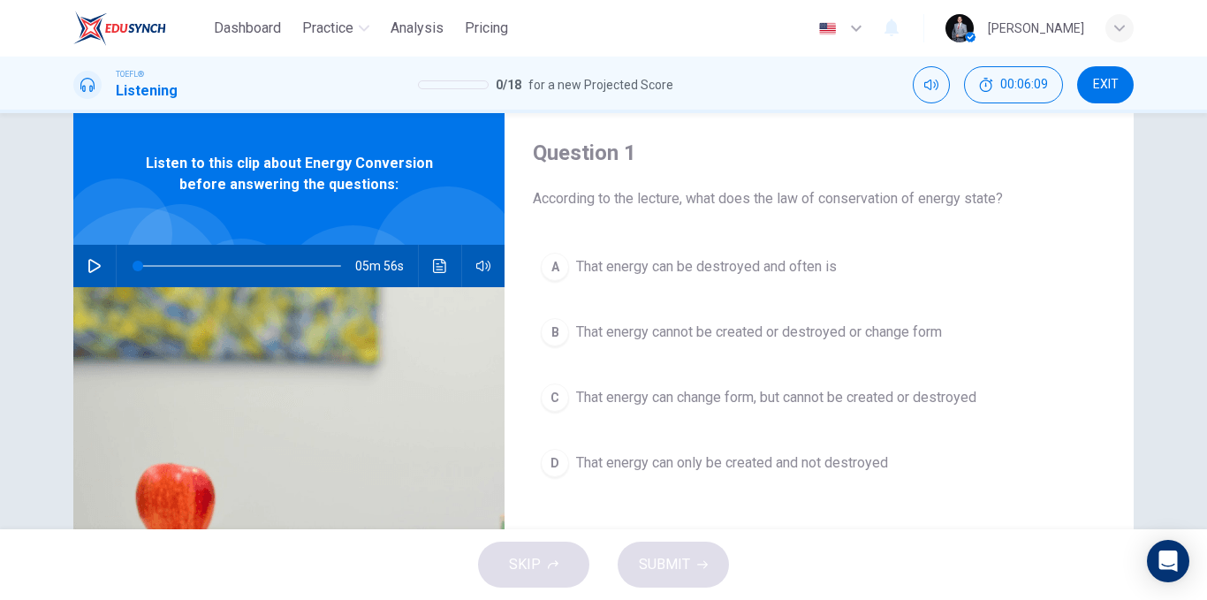
scroll to position [88, 0]
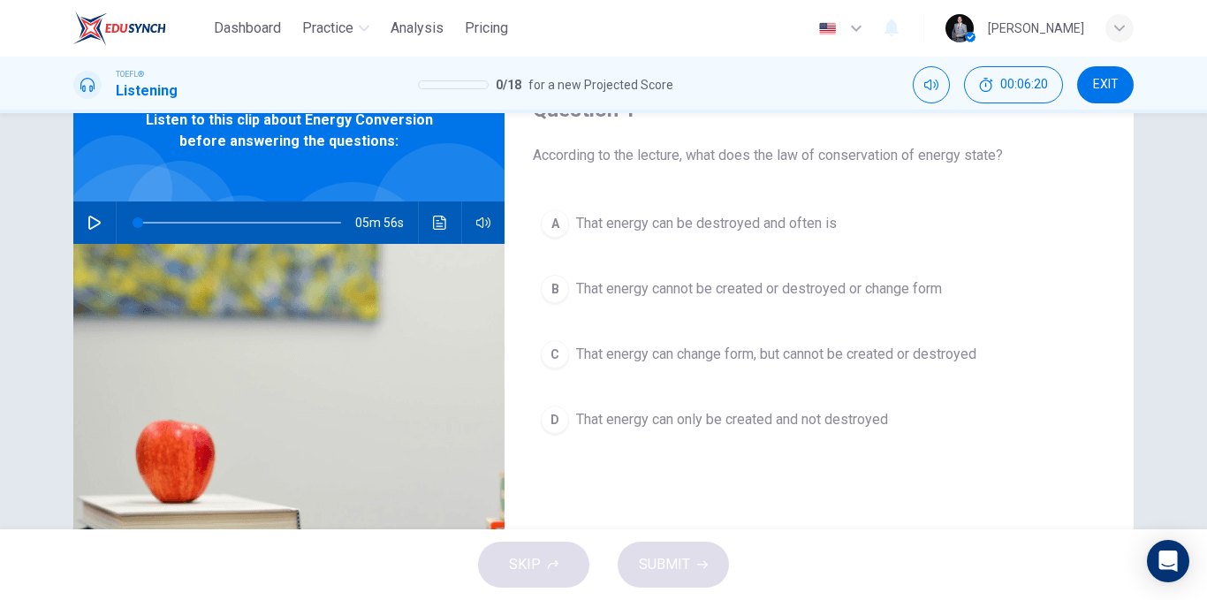
click at [824, 359] on span "That energy can change form, but cannot be created or destroyed" at bounding box center [776, 354] width 400 height 21
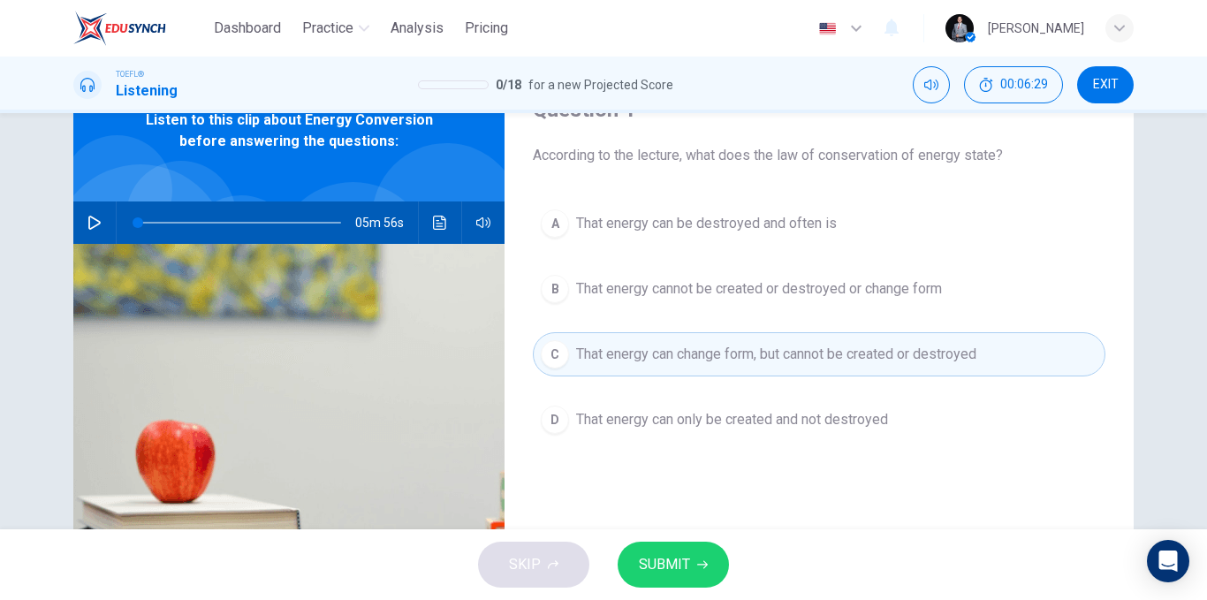
click at [677, 557] on span "SUBMIT" at bounding box center [664, 564] width 51 height 25
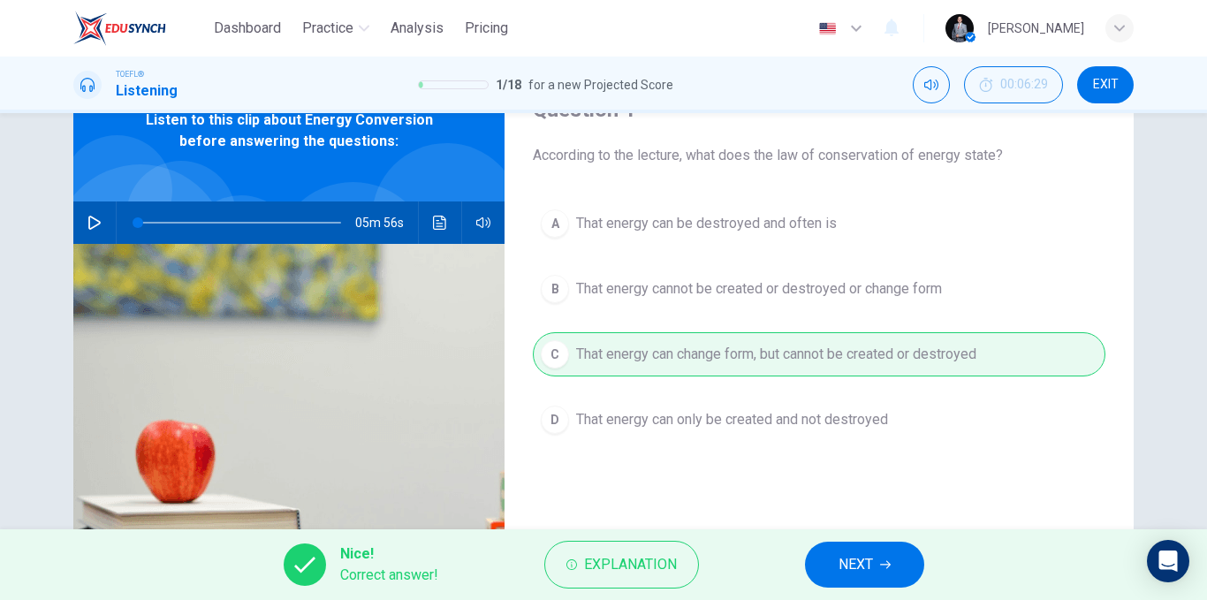
click at [852, 560] on span "NEXT" at bounding box center [855, 564] width 34 height 25
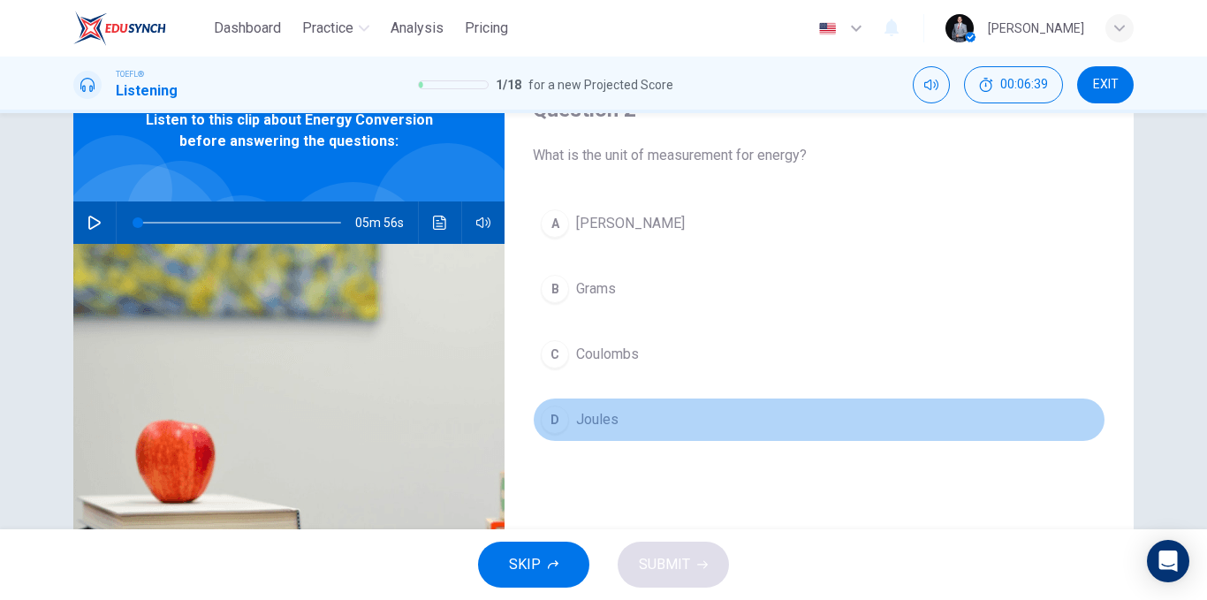
click at [626, 422] on button "D Joules" at bounding box center [819, 419] width 572 height 44
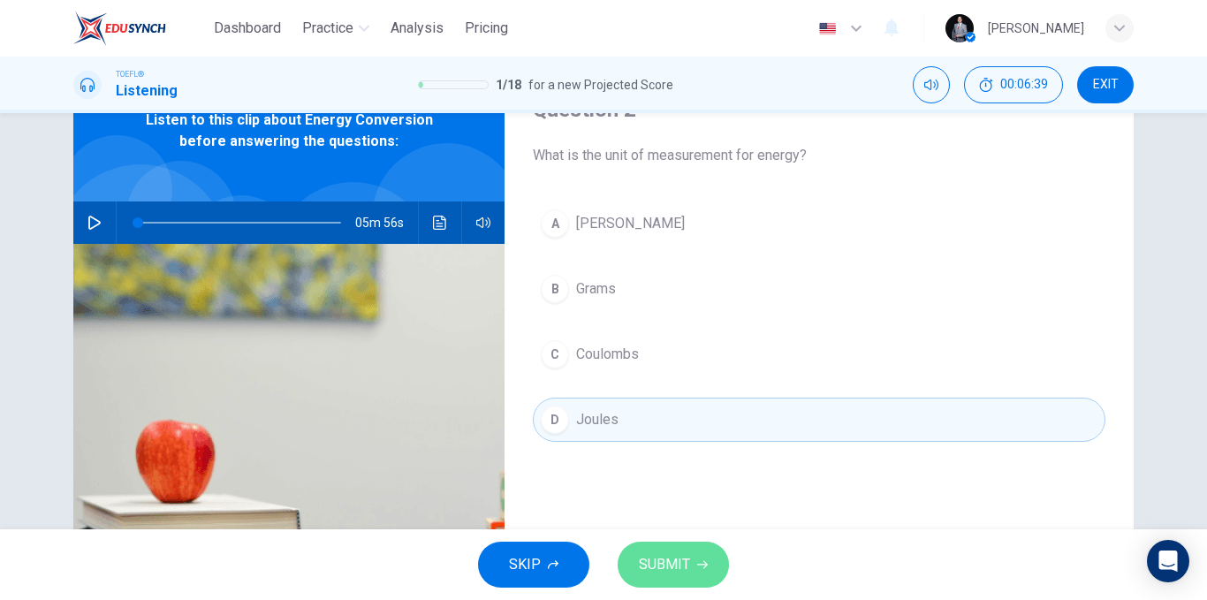
click at [673, 556] on span "SUBMIT" at bounding box center [664, 564] width 51 height 25
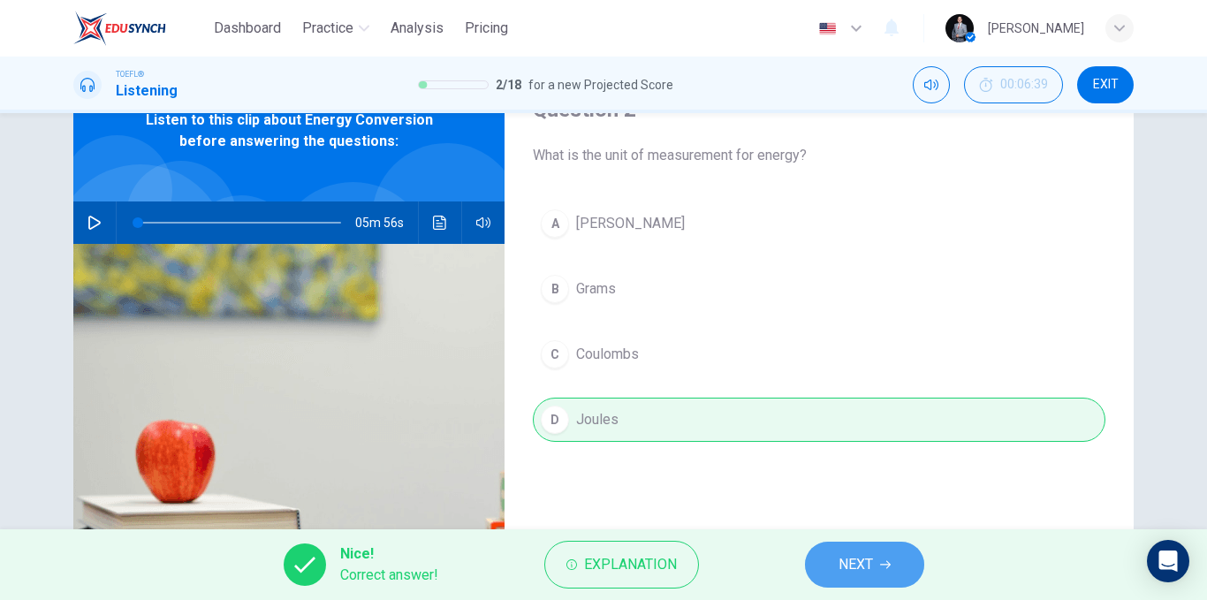
click at [818, 555] on button "NEXT" at bounding box center [864, 564] width 119 height 46
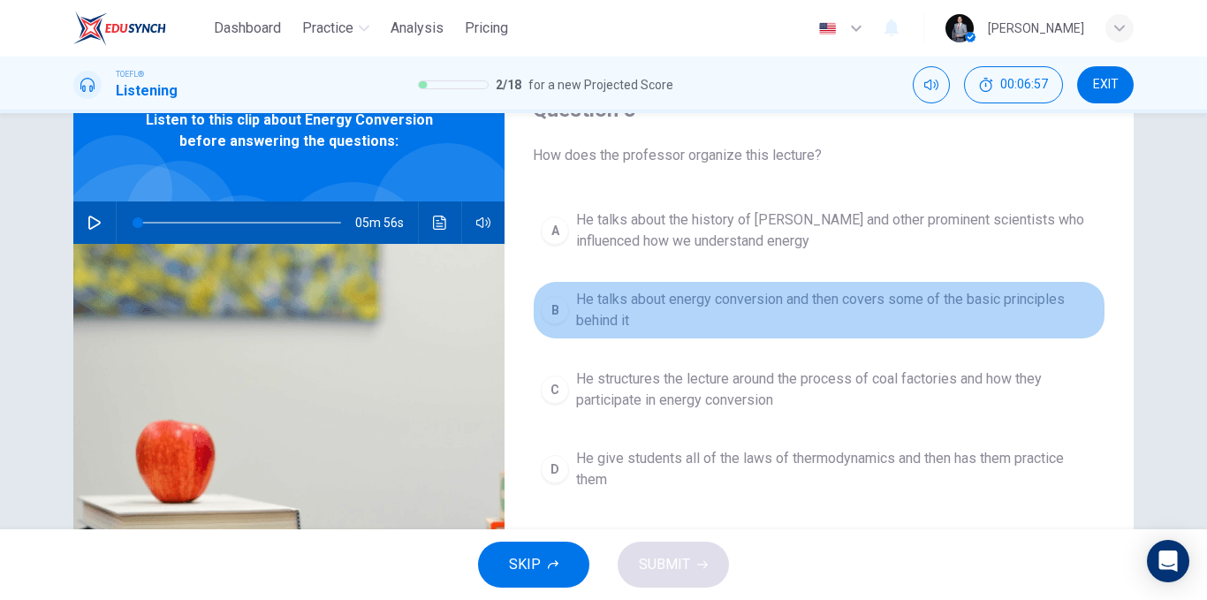
click at [743, 300] on span "He talks about energy conversion and then covers some of the basic principles b…" at bounding box center [836, 310] width 521 height 42
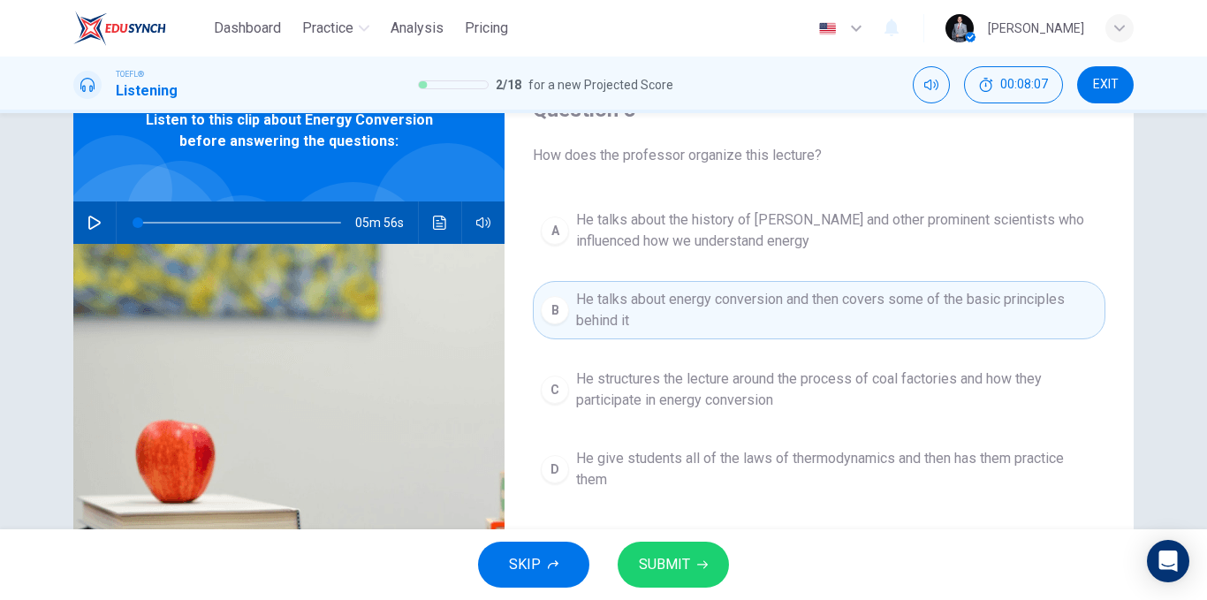
click at [692, 556] on button "SUBMIT" at bounding box center [672, 564] width 111 height 46
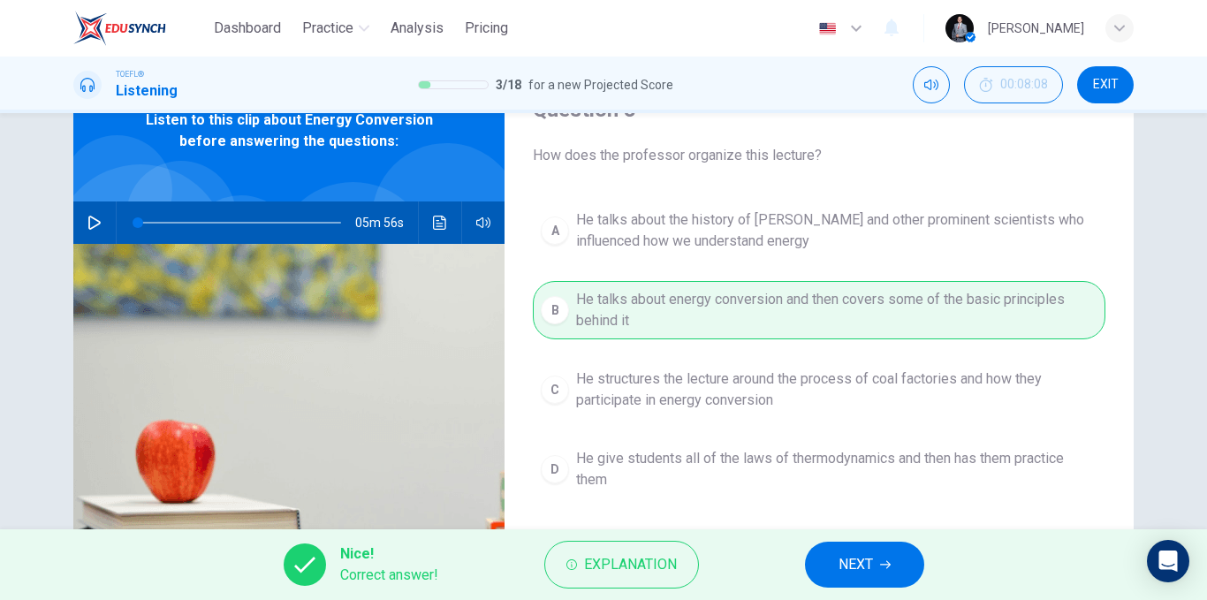
click at [852, 561] on span "NEXT" at bounding box center [855, 564] width 34 height 25
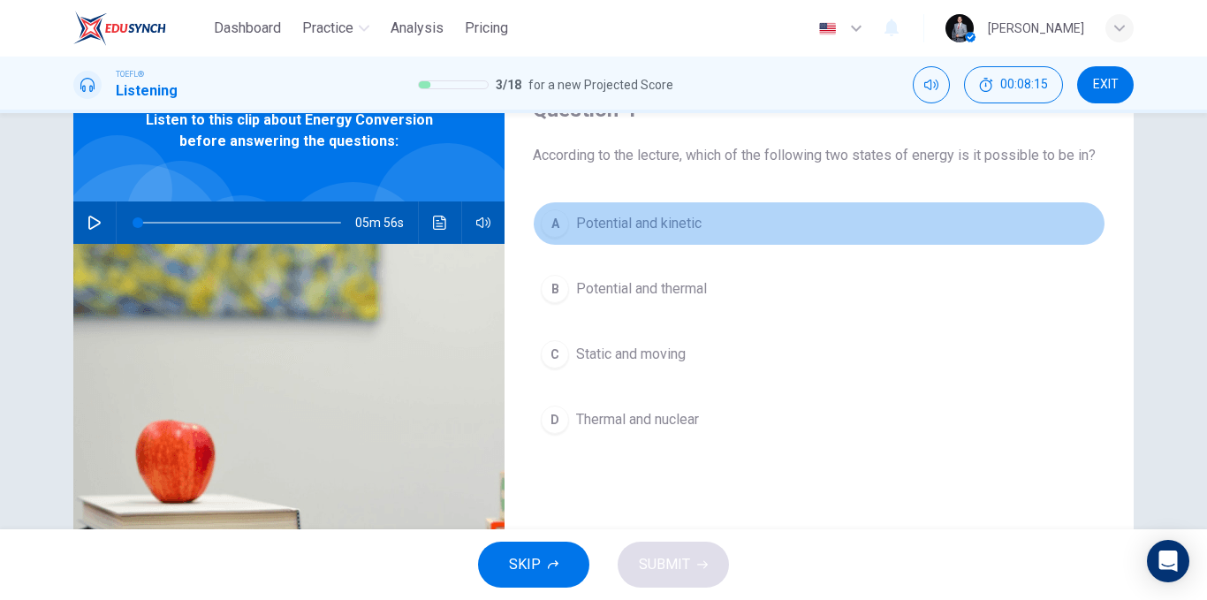
click at [679, 231] on span "Potential and kinetic" at bounding box center [638, 223] width 125 height 21
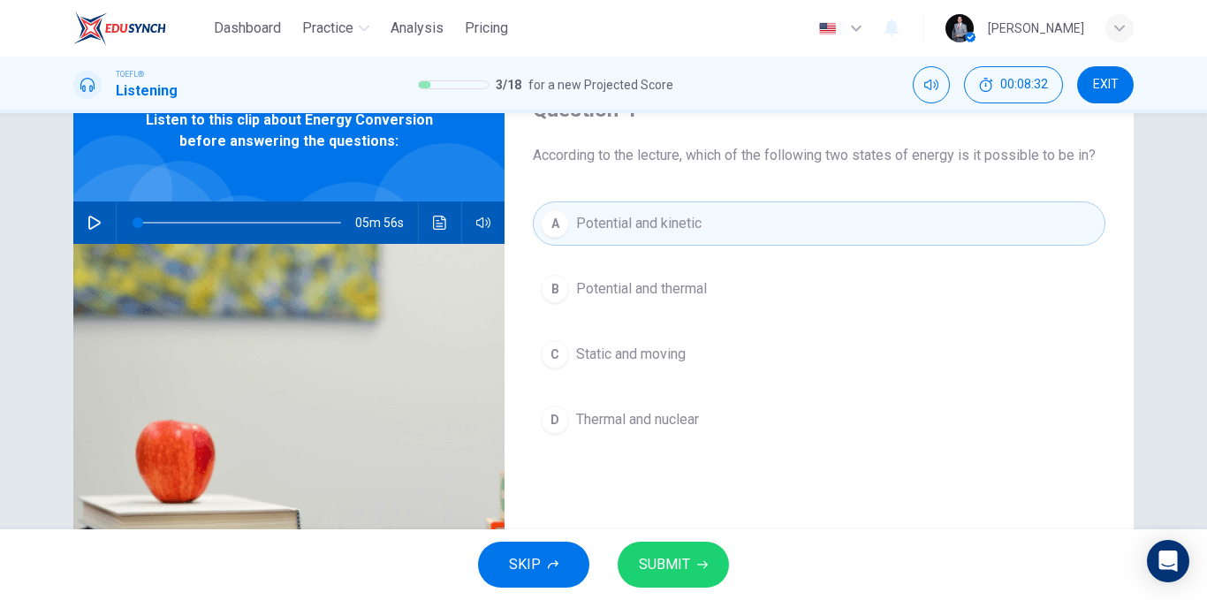
click at [670, 566] on span "SUBMIT" at bounding box center [664, 564] width 51 height 25
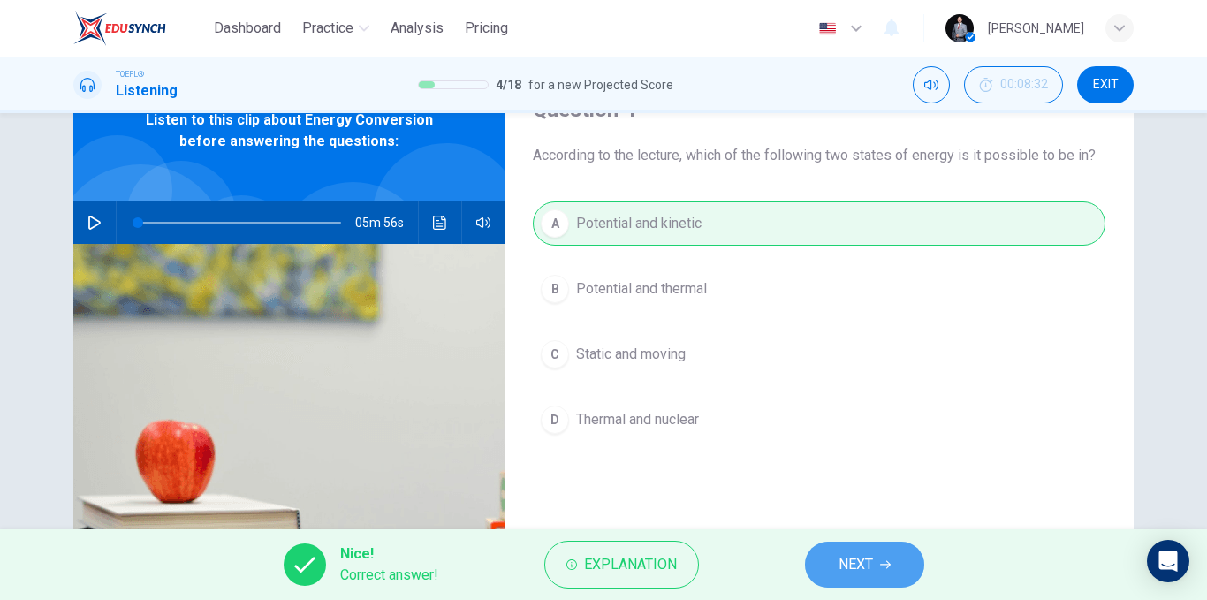
click at [852, 553] on span "NEXT" at bounding box center [855, 564] width 34 height 25
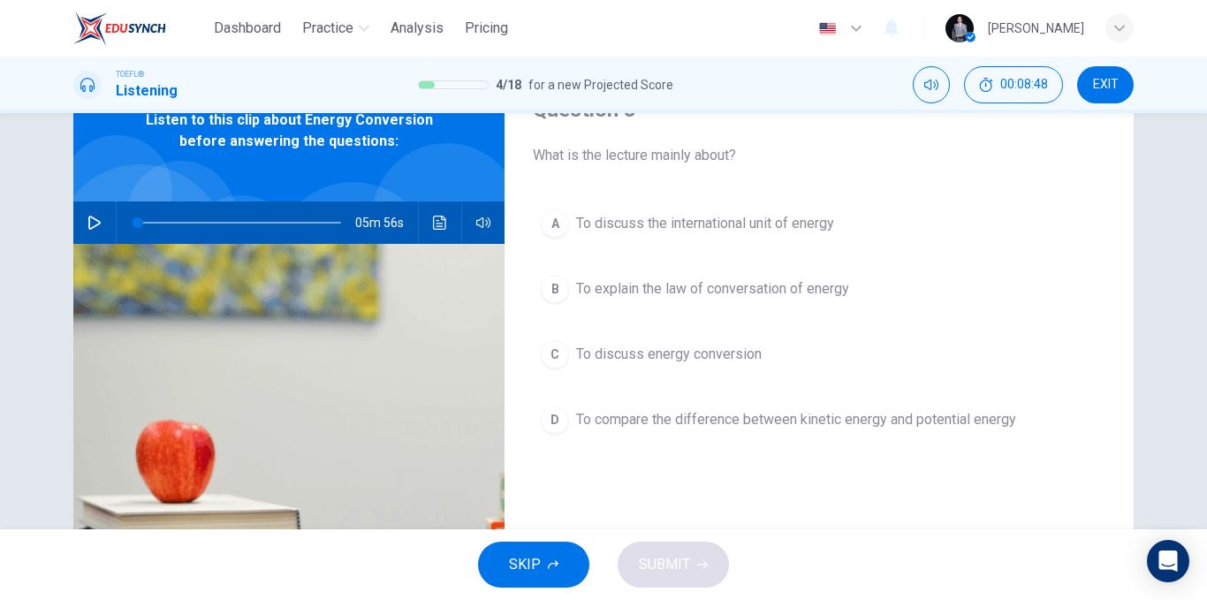
click at [816, 296] on span "To explain the law of conversation of energy" at bounding box center [712, 288] width 273 height 21
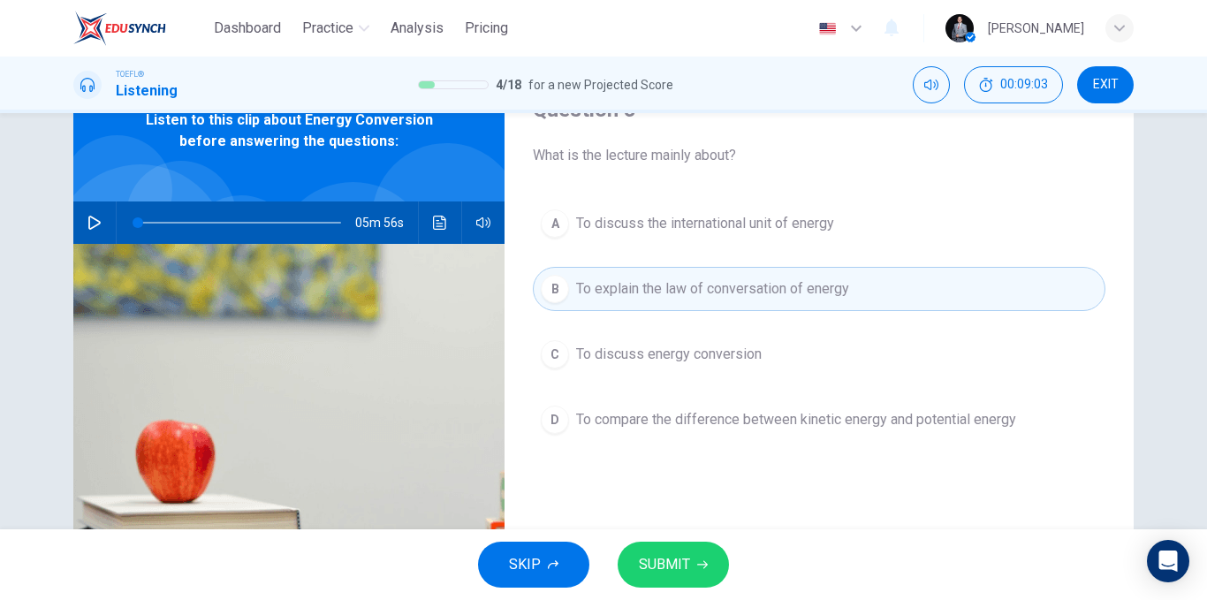
drag, startPoint x: 907, startPoint y: 425, endPoint x: 896, endPoint y: 428, distance: 11.8
click at [905, 425] on span "To compare the difference between kinetic energy and potential energy" at bounding box center [796, 419] width 440 height 21
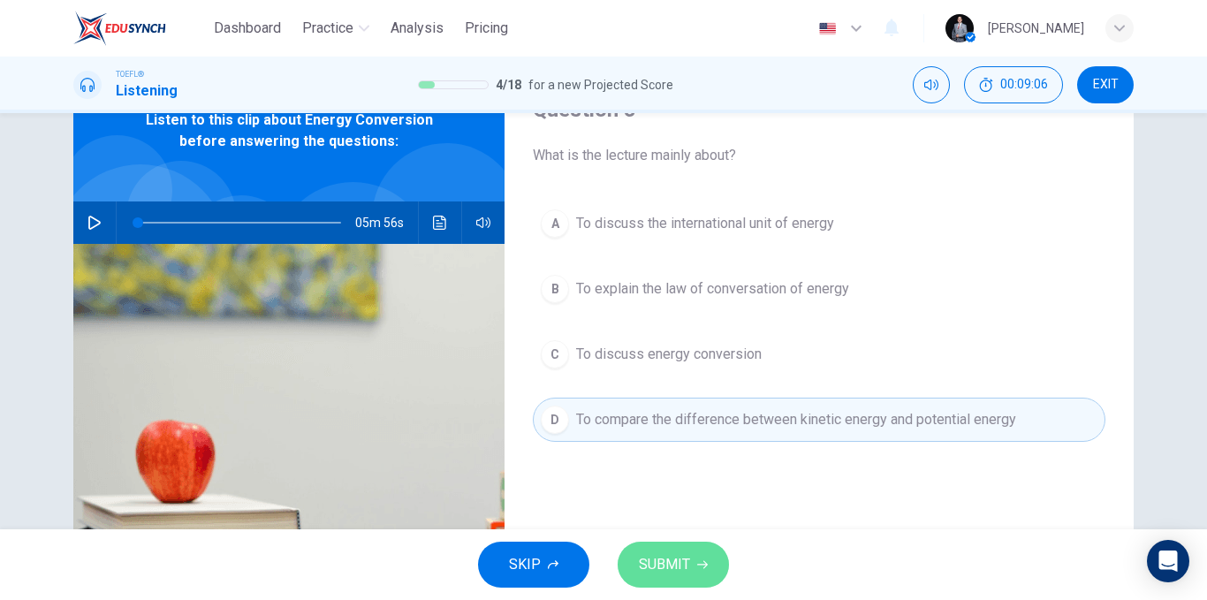
click at [701, 548] on button "SUBMIT" at bounding box center [672, 564] width 111 height 46
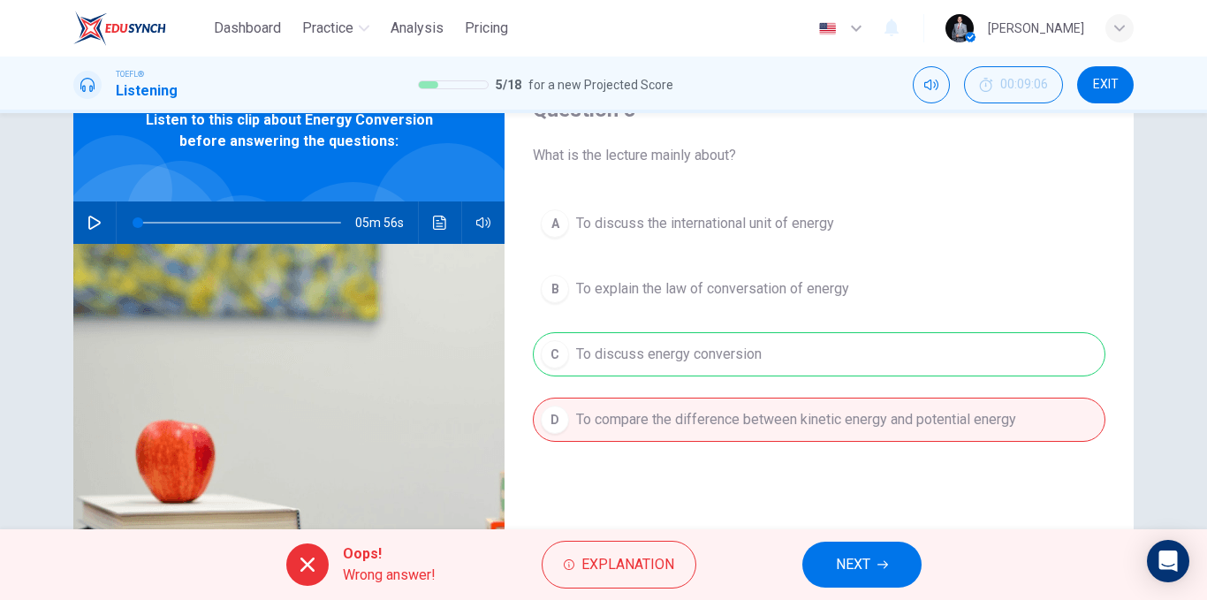
click at [876, 568] on button "NEXT" at bounding box center [861, 564] width 119 height 46
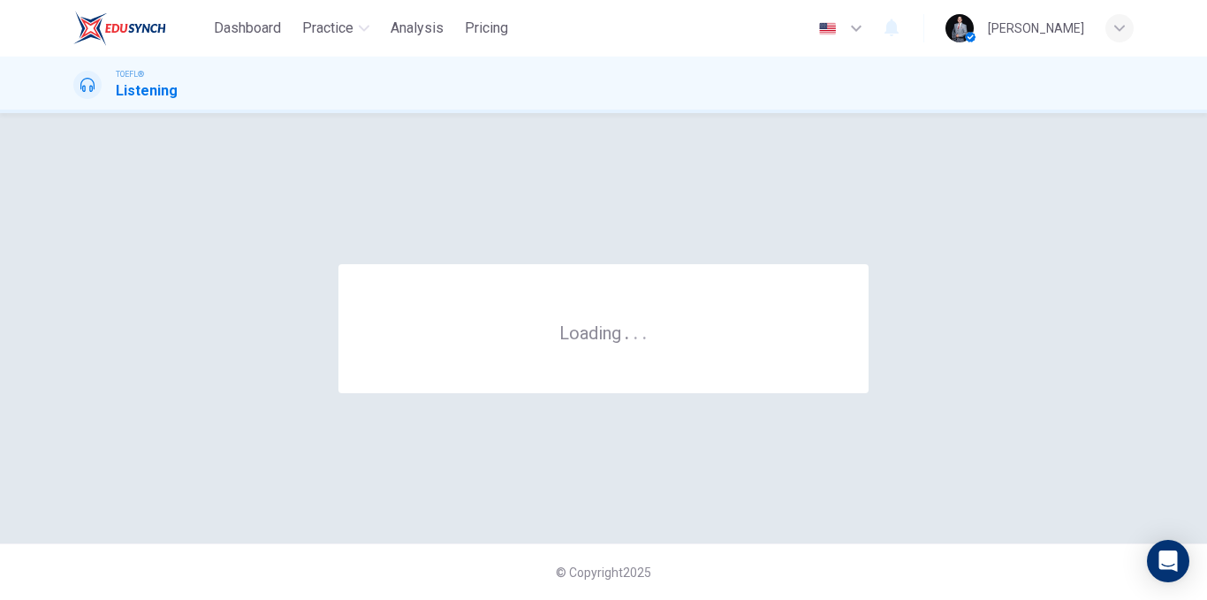
scroll to position [0, 0]
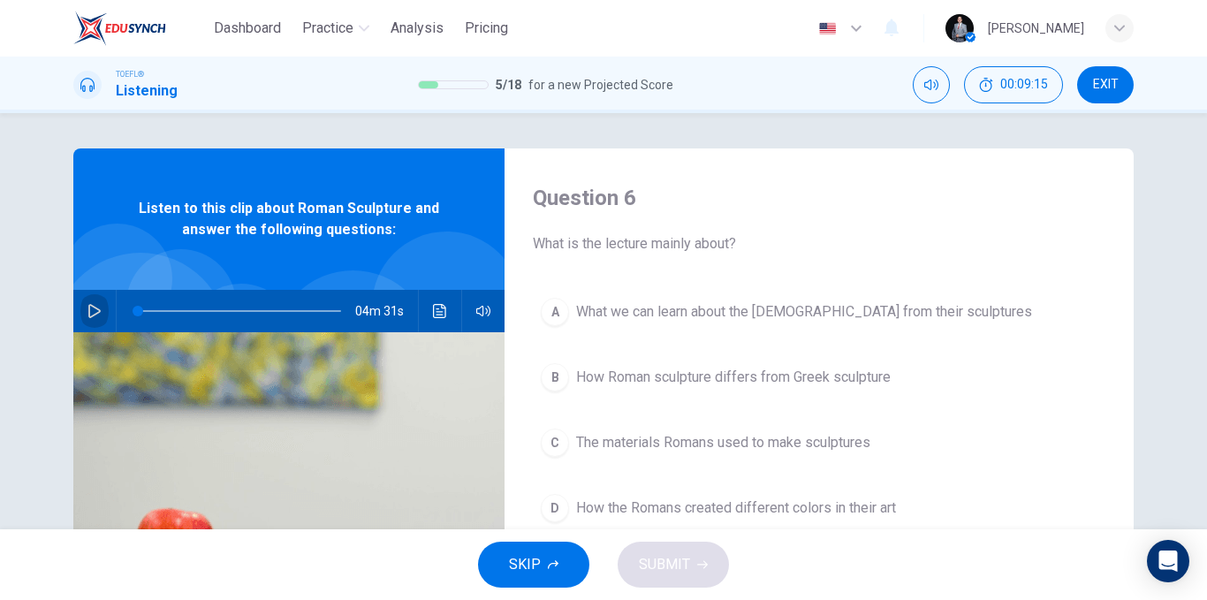
click at [101, 306] on button "button" at bounding box center [94, 311] width 28 height 42
type input "0"
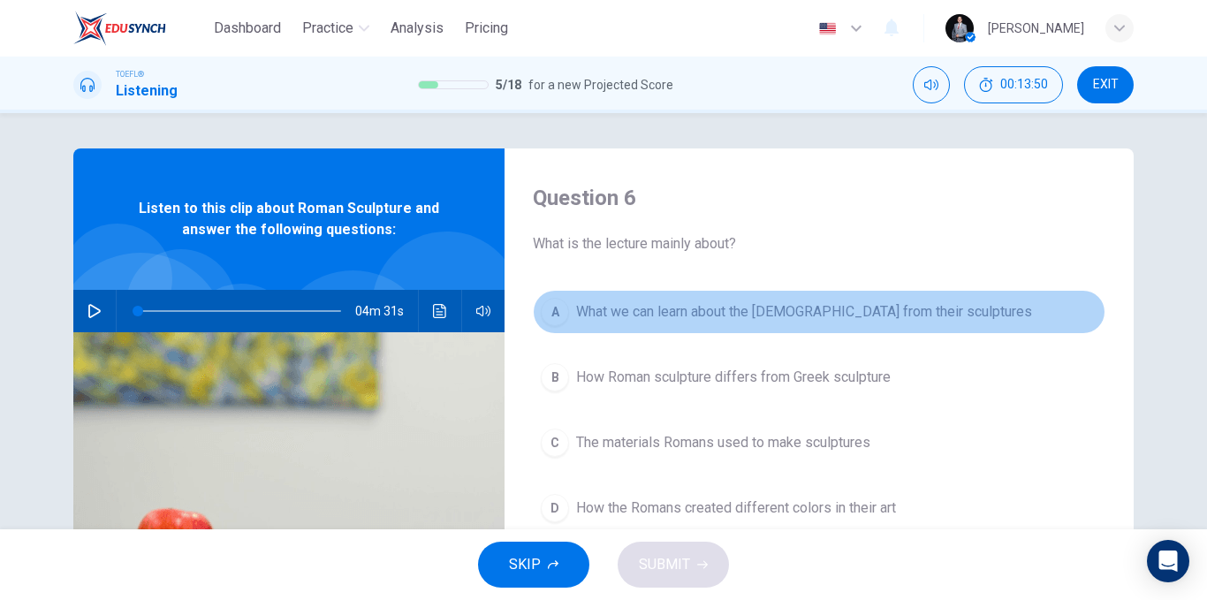
click at [842, 310] on span "What we can learn about the Romans from their sculptures" at bounding box center [804, 311] width 456 height 21
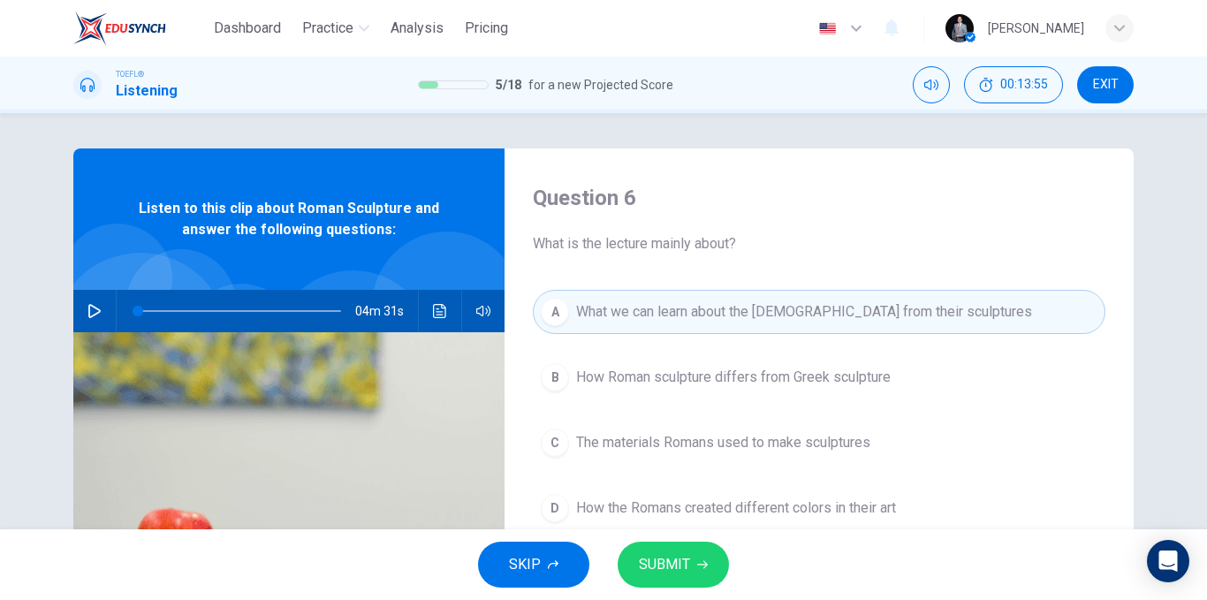
scroll to position [88, 0]
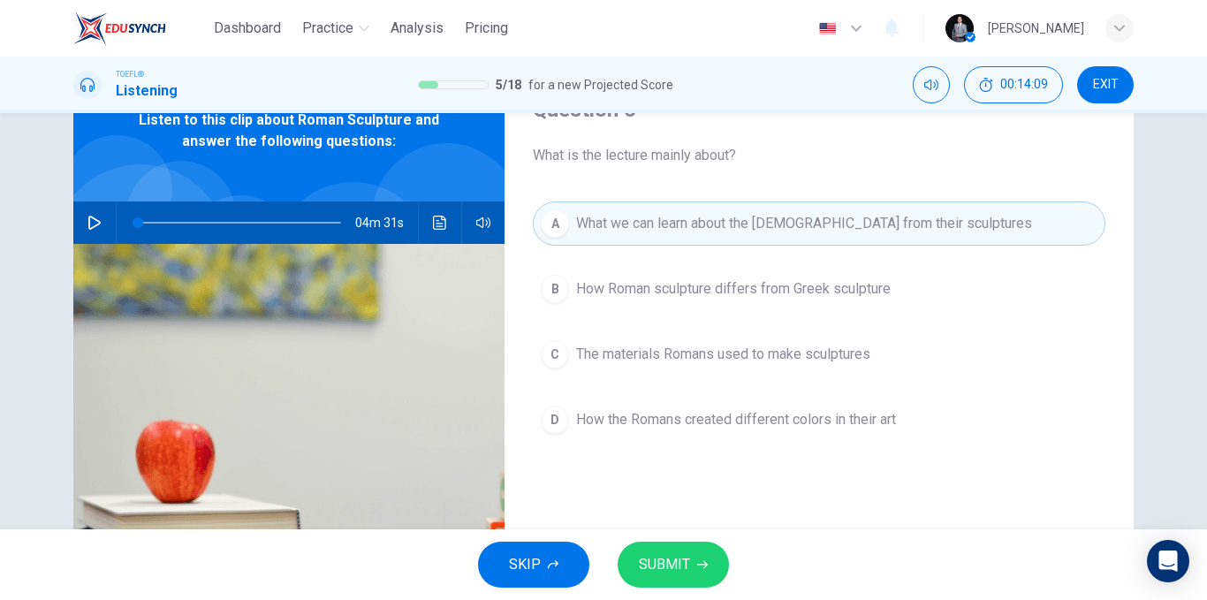
drag, startPoint x: 794, startPoint y: 282, endPoint x: 789, endPoint y: 299, distance: 18.4
click at [794, 283] on span "How Roman sculpture differs from Greek sculpture" at bounding box center [733, 288] width 314 height 21
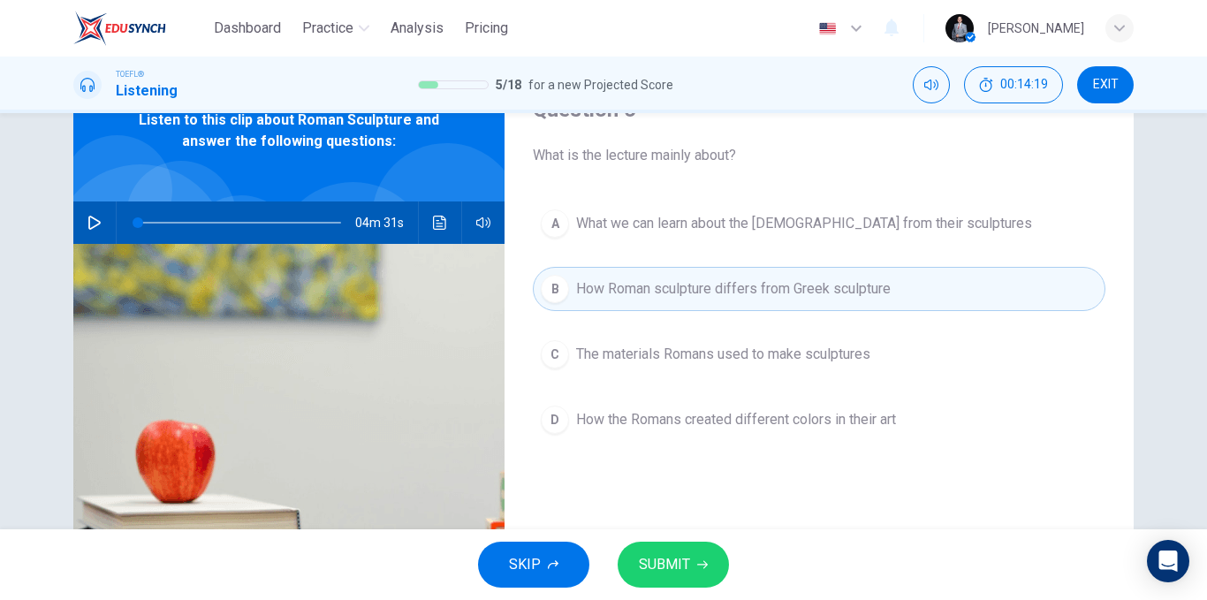
click at [679, 564] on span "SUBMIT" at bounding box center [664, 564] width 51 height 25
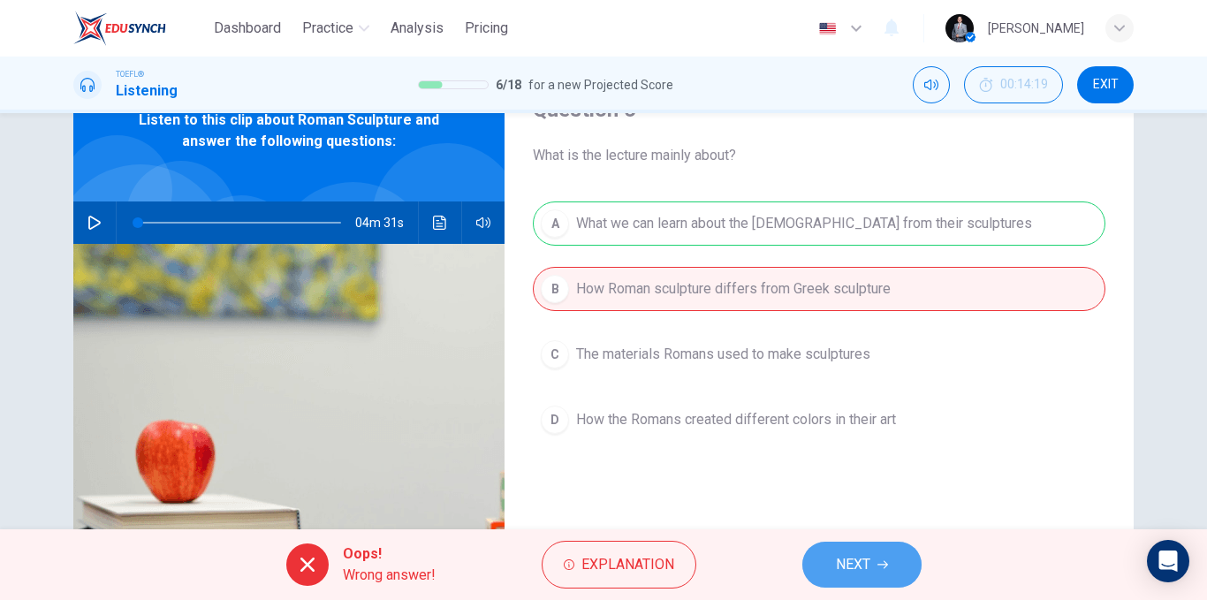
click at [813, 560] on button "NEXT" at bounding box center [861, 564] width 119 height 46
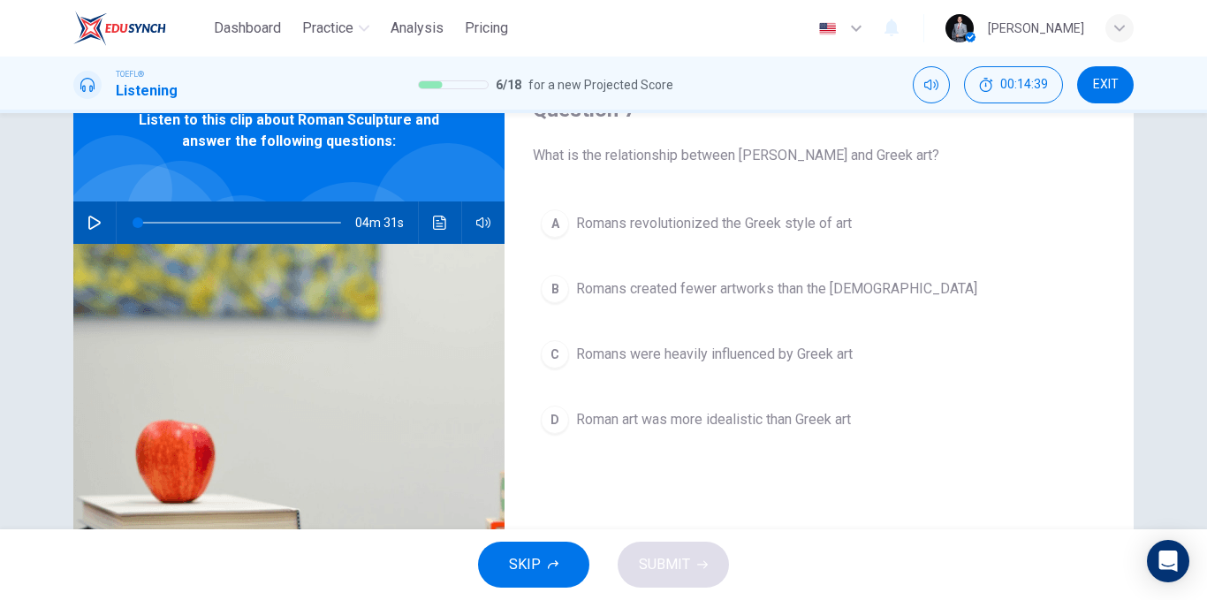
click at [831, 354] on span "Romans were heavily influenced by Greek art" at bounding box center [714, 354] width 276 height 21
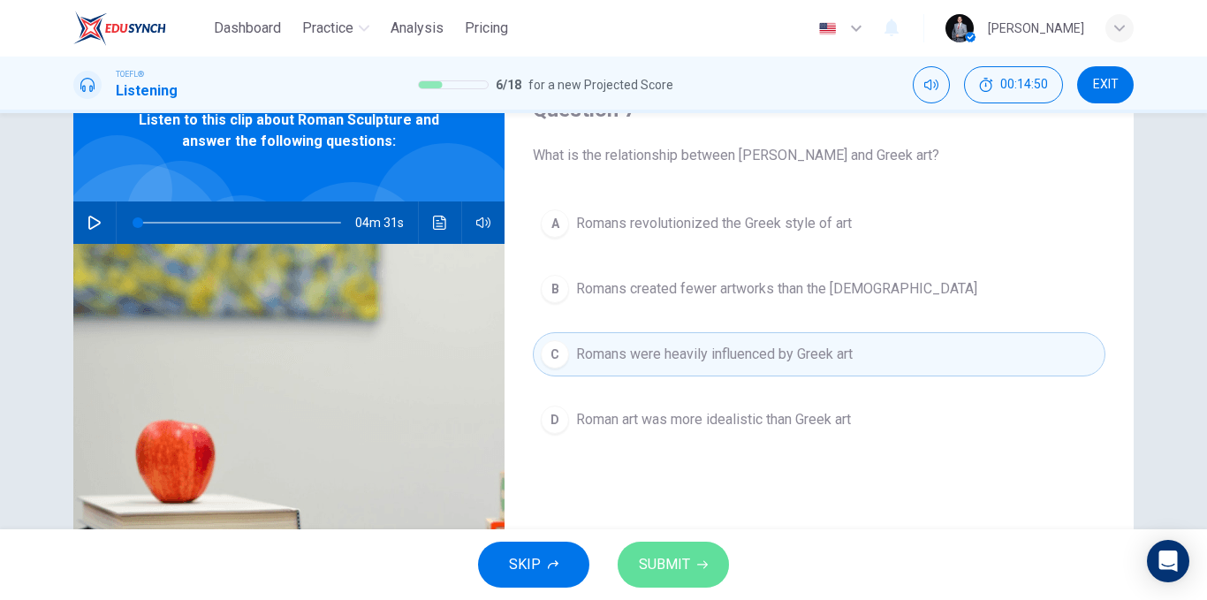
click at [685, 568] on span "SUBMIT" at bounding box center [664, 564] width 51 height 25
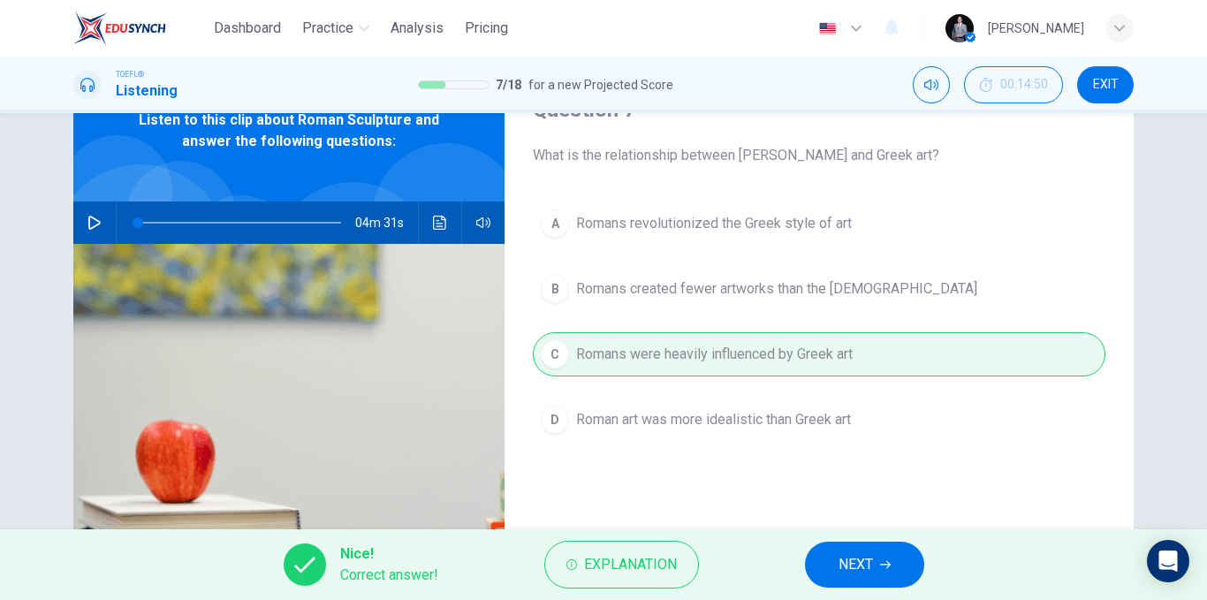
click at [831, 556] on button "NEXT" at bounding box center [864, 564] width 119 height 46
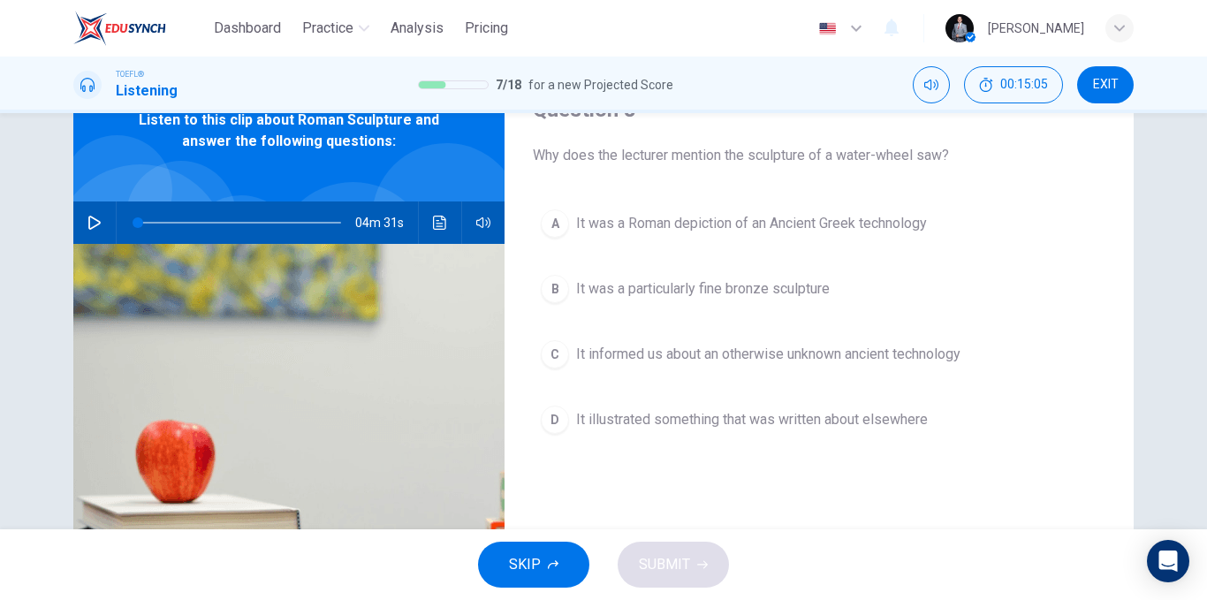
click at [905, 227] on span "It was a Roman depiction of an Ancient Greek technology" at bounding box center [751, 223] width 351 height 21
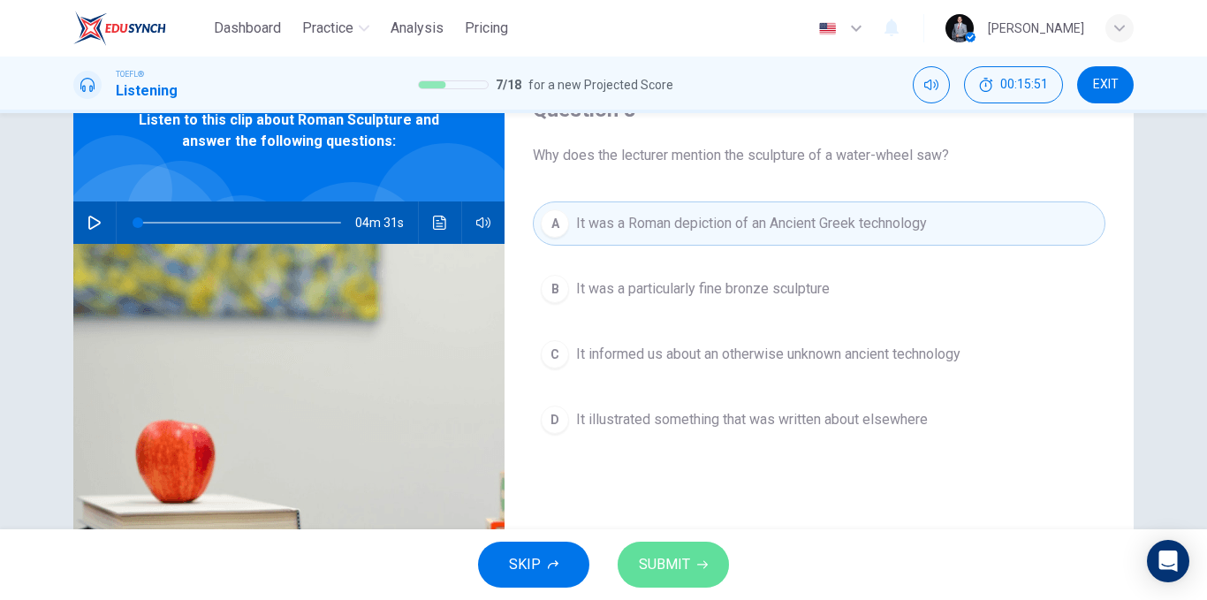
click at [670, 543] on button "SUBMIT" at bounding box center [672, 564] width 111 height 46
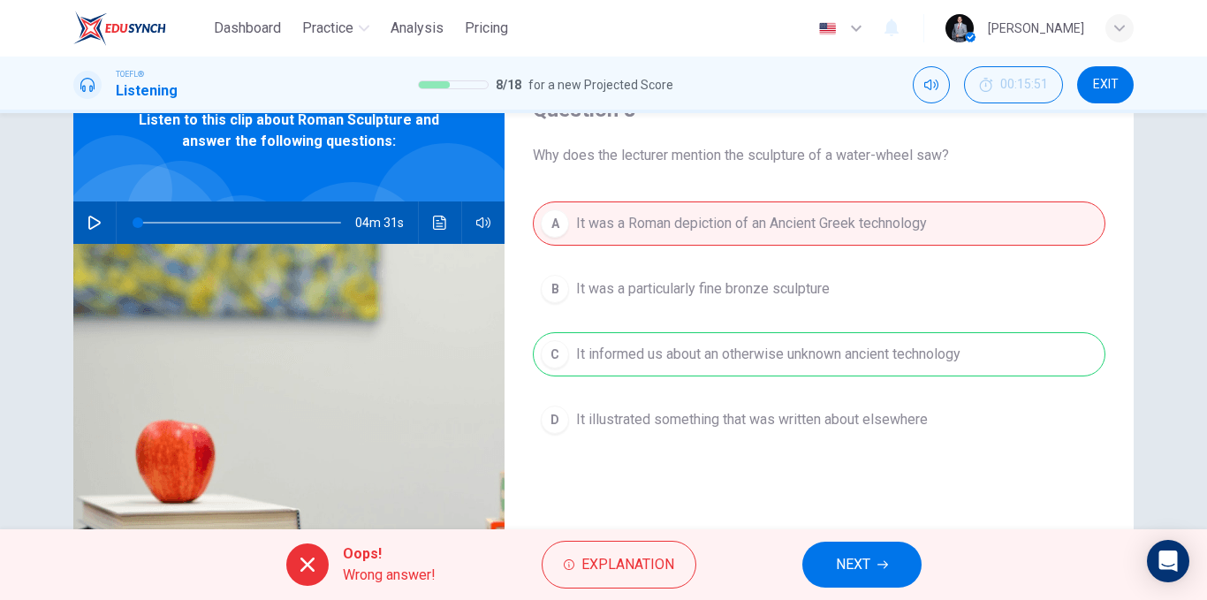
click at [842, 551] on button "NEXT" at bounding box center [861, 564] width 119 height 46
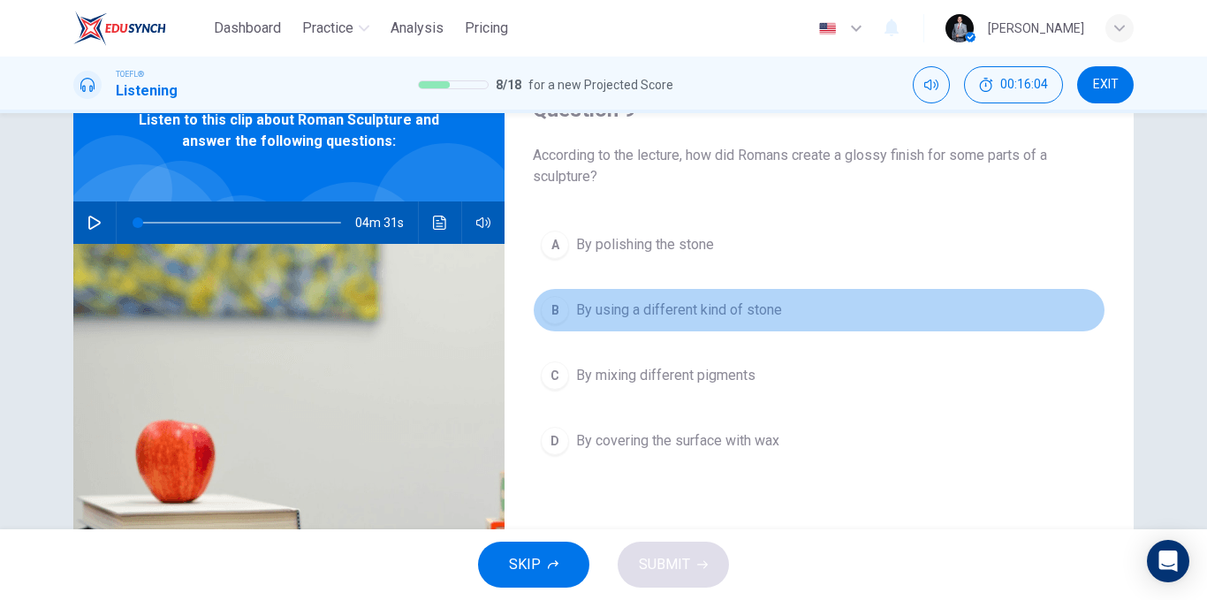
click at [653, 318] on span "By using a different kind of stone" at bounding box center [679, 309] width 206 height 21
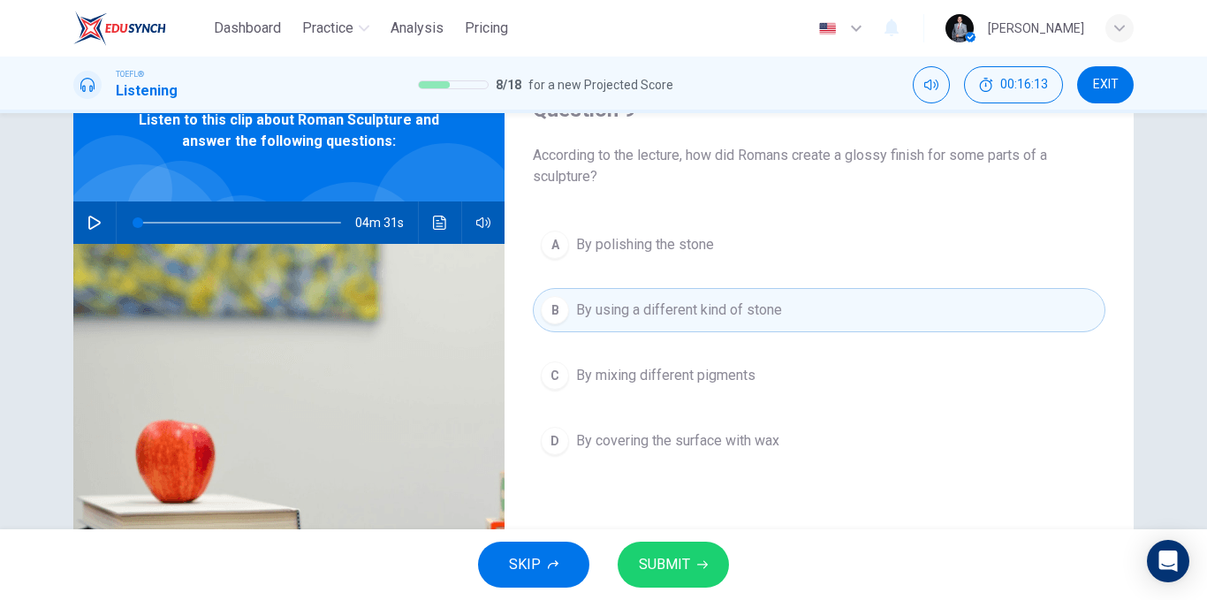
click at [684, 556] on span "SUBMIT" at bounding box center [664, 564] width 51 height 25
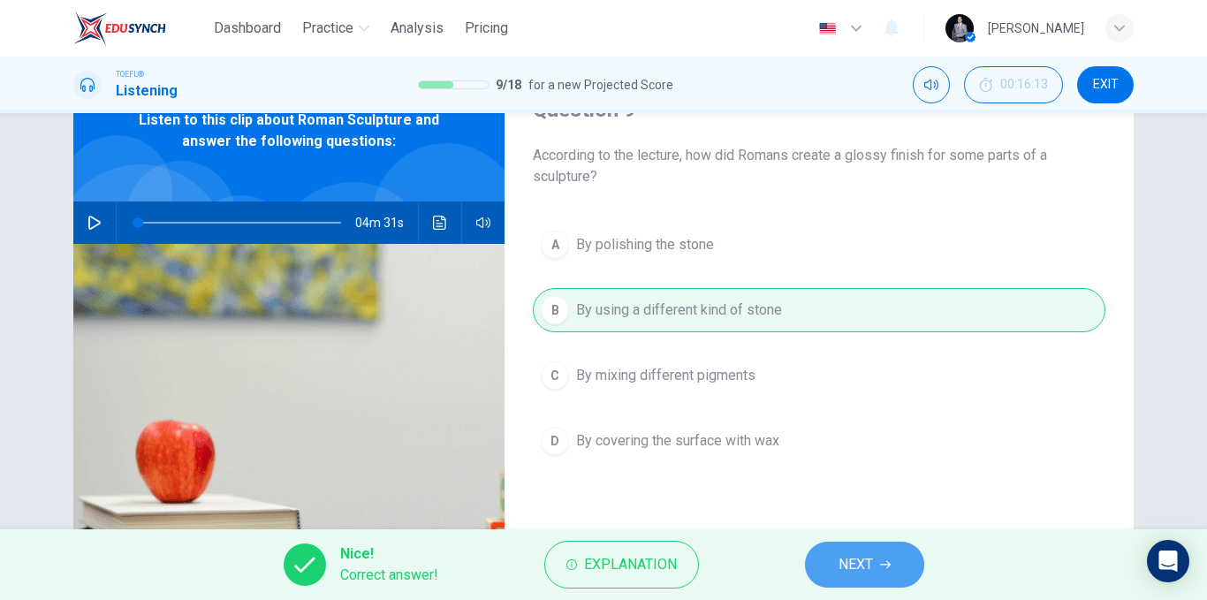
click at [853, 564] on span "NEXT" at bounding box center [855, 564] width 34 height 25
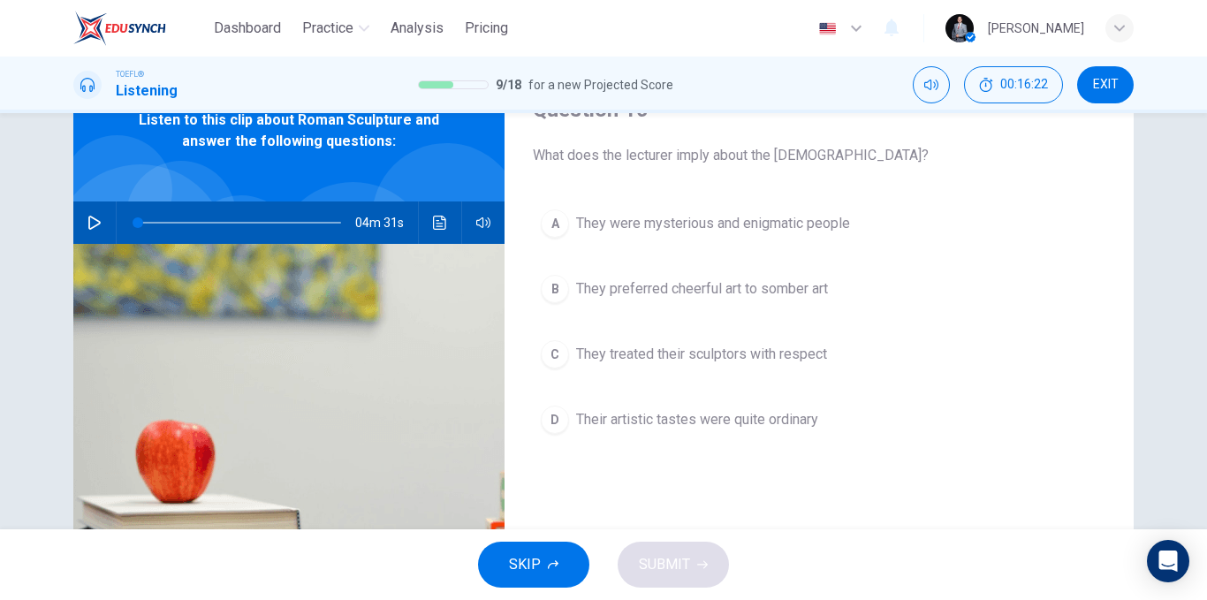
click at [776, 291] on span "They preferred cheerful art to somber art" at bounding box center [702, 288] width 252 height 21
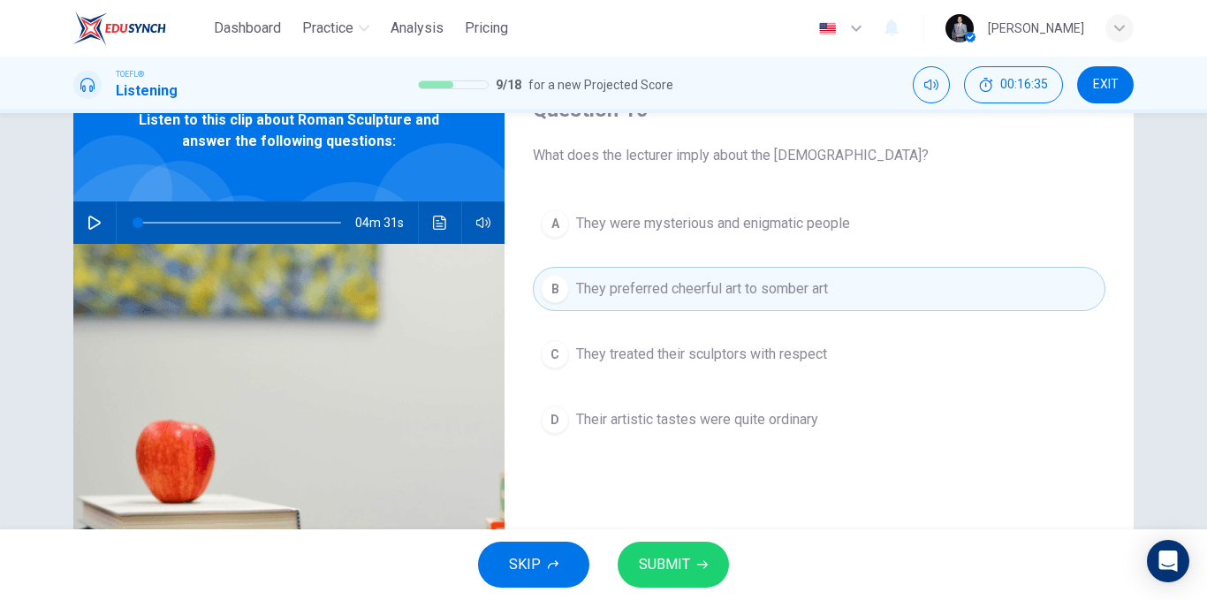
click at [703, 554] on button "SUBMIT" at bounding box center [672, 564] width 111 height 46
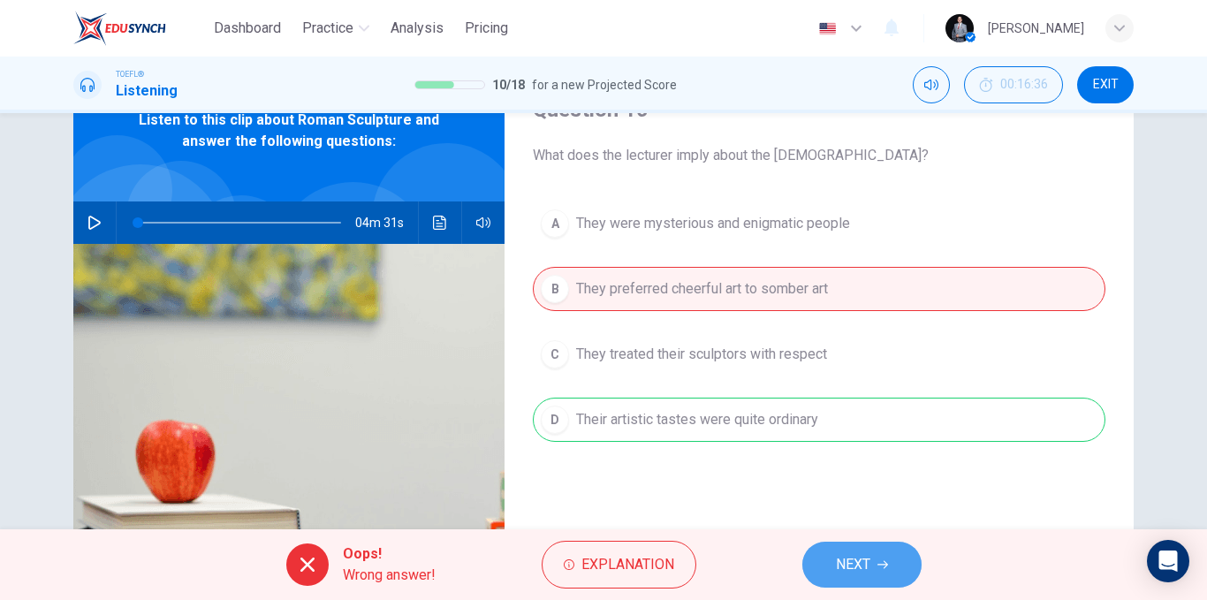
click at [853, 565] on span "NEXT" at bounding box center [853, 564] width 34 height 25
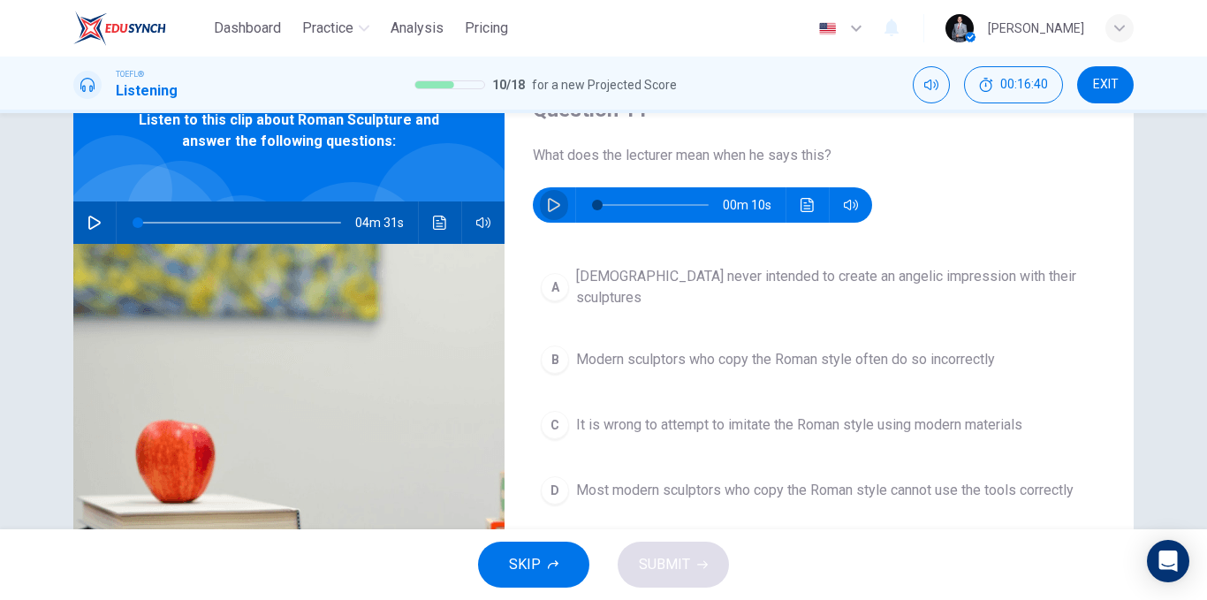
click at [547, 196] on button "button" at bounding box center [554, 204] width 28 height 35
type input "0"
click at [969, 358] on button "B Modern sculptors who copy the Roman style often do so incorrectly" at bounding box center [819, 359] width 572 height 44
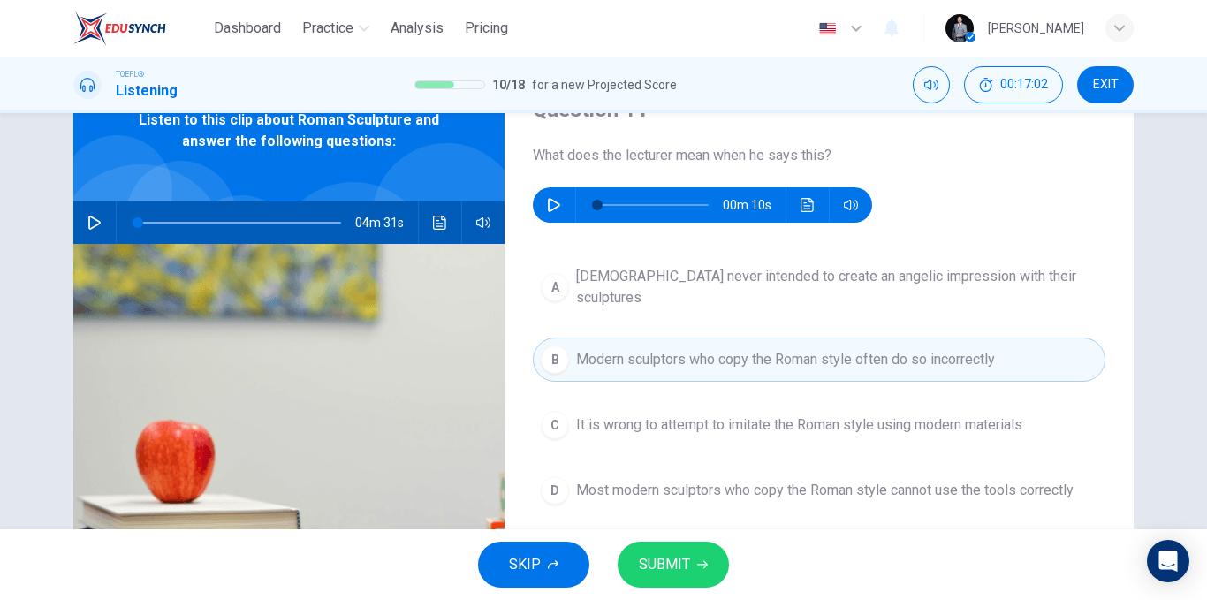
click at [700, 564] on icon "button" at bounding box center [702, 564] width 11 height 11
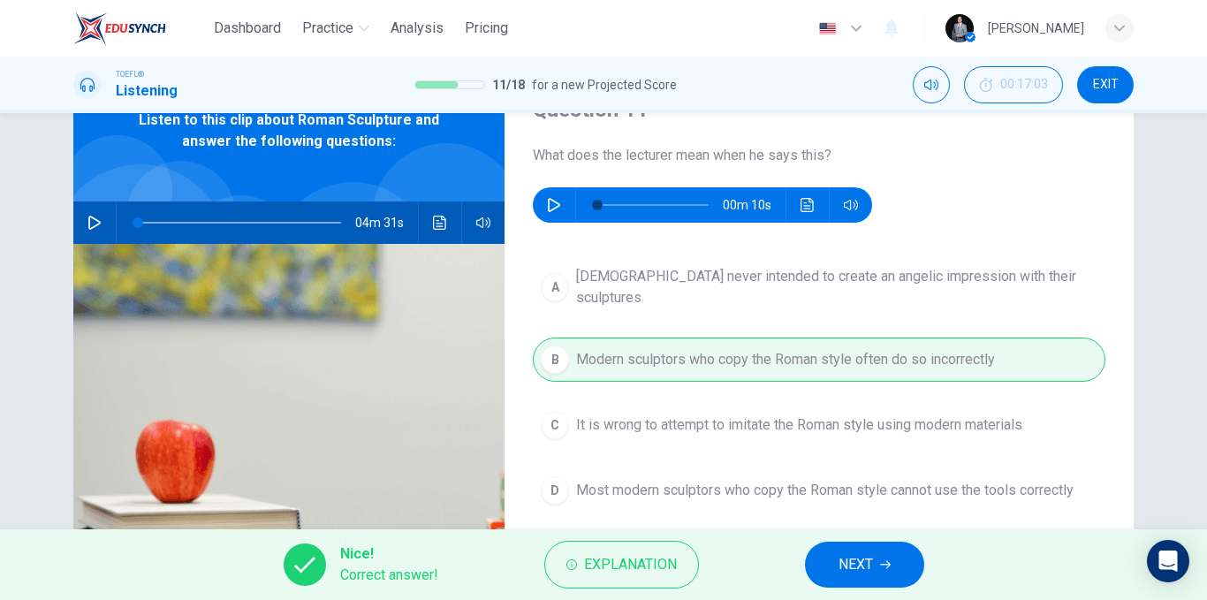
drag, startPoint x: 854, startPoint y: 565, endPoint x: 787, endPoint y: 513, distance: 85.0
click at [855, 565] on span "NEXT" at bounding box center [855, 564] width 34 height 25
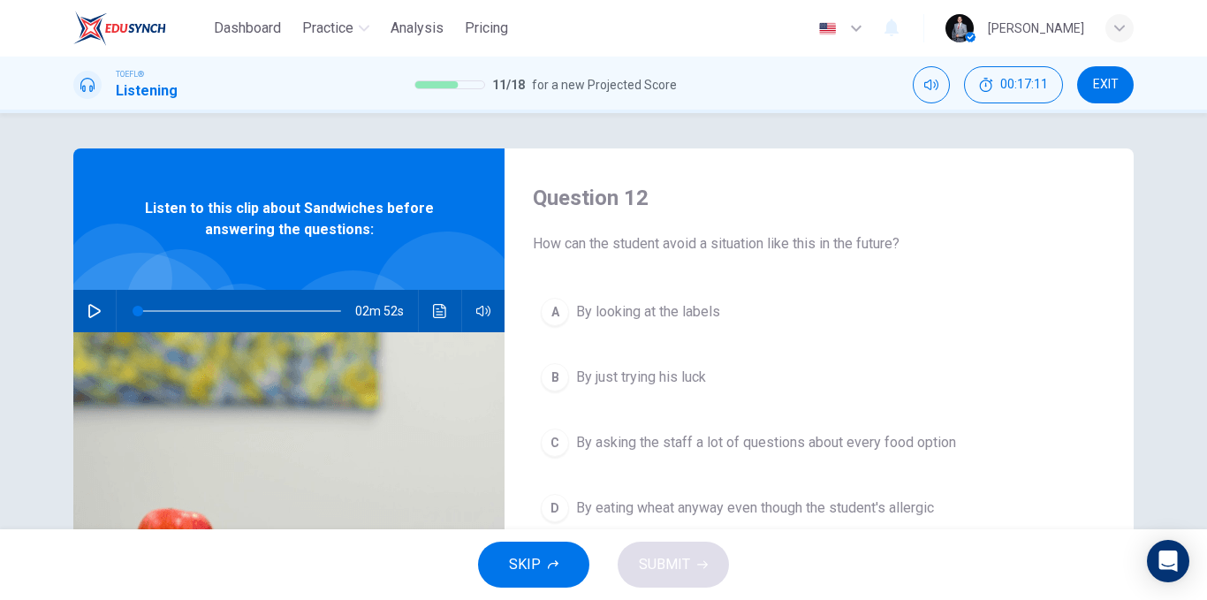
click at [91, 311] on icon "button" at bounding box center [94, 311] width 14 height 14
click at [231, 306] on span at bounding box center [235, 311] width 11 height 11
click at [225, 311] on span at bounding box center [229, 311] width 11 height 11
click at [221, 313] on span at bounding box center [225, 311] width 11 height 11
type input "0"
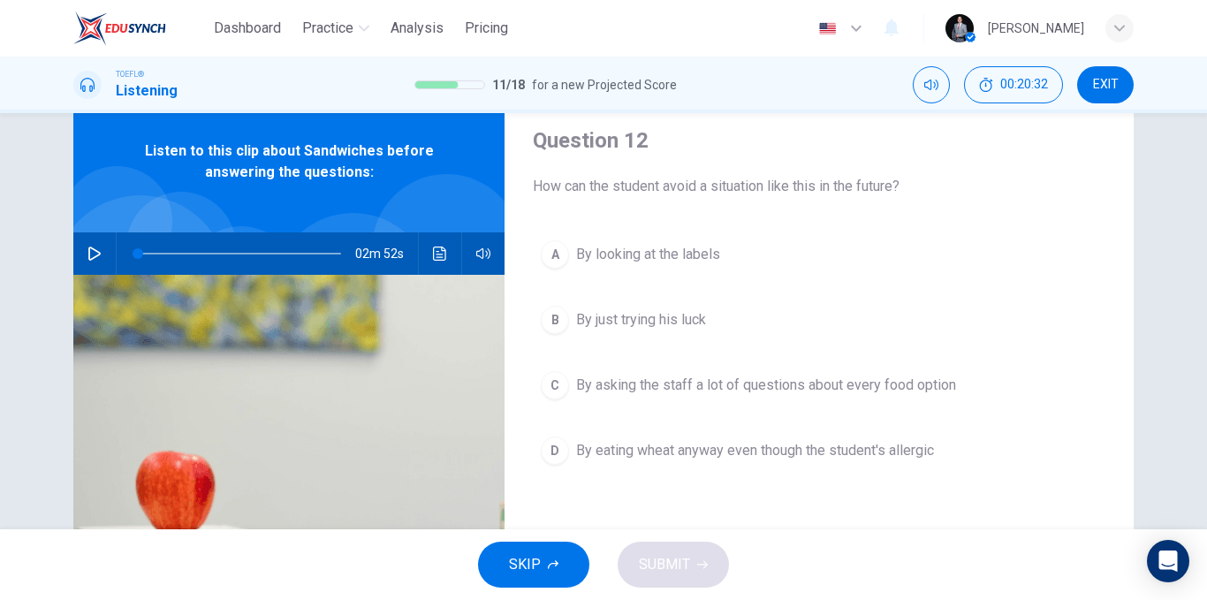
scroll to position [88, 0]
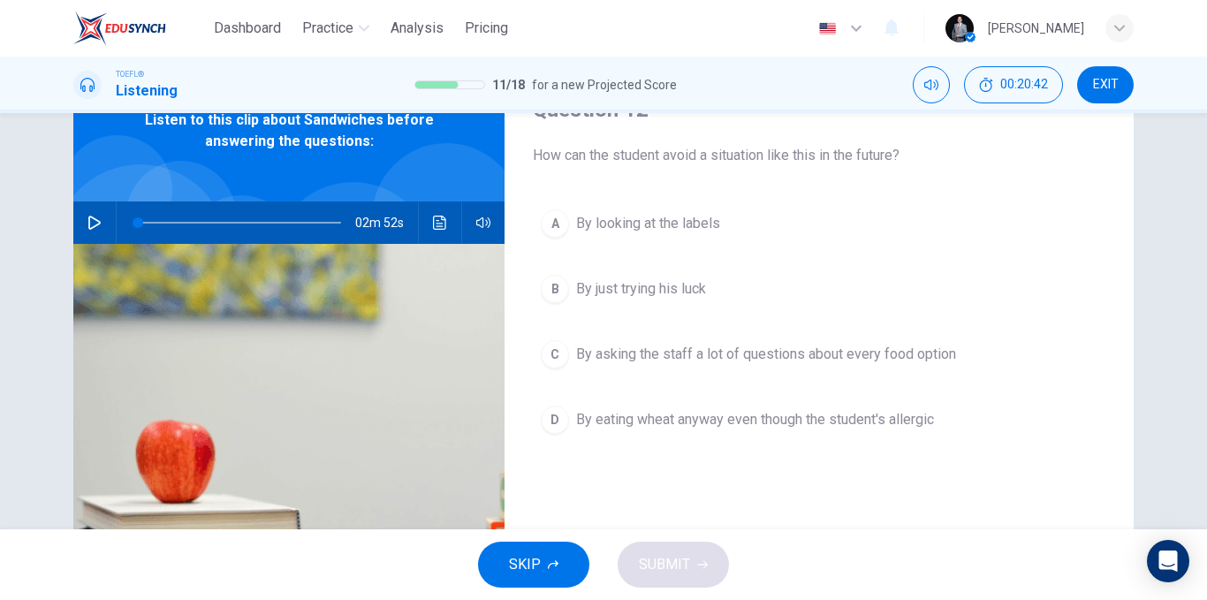
drag, startPoint x: 688, startPoint y: 221, endPoint x: 699, endPoint y: 247, distance: 28.5
click at [688, 221] on span "By looking at the labels" at bounding box center [648, 223] width 144 height 21
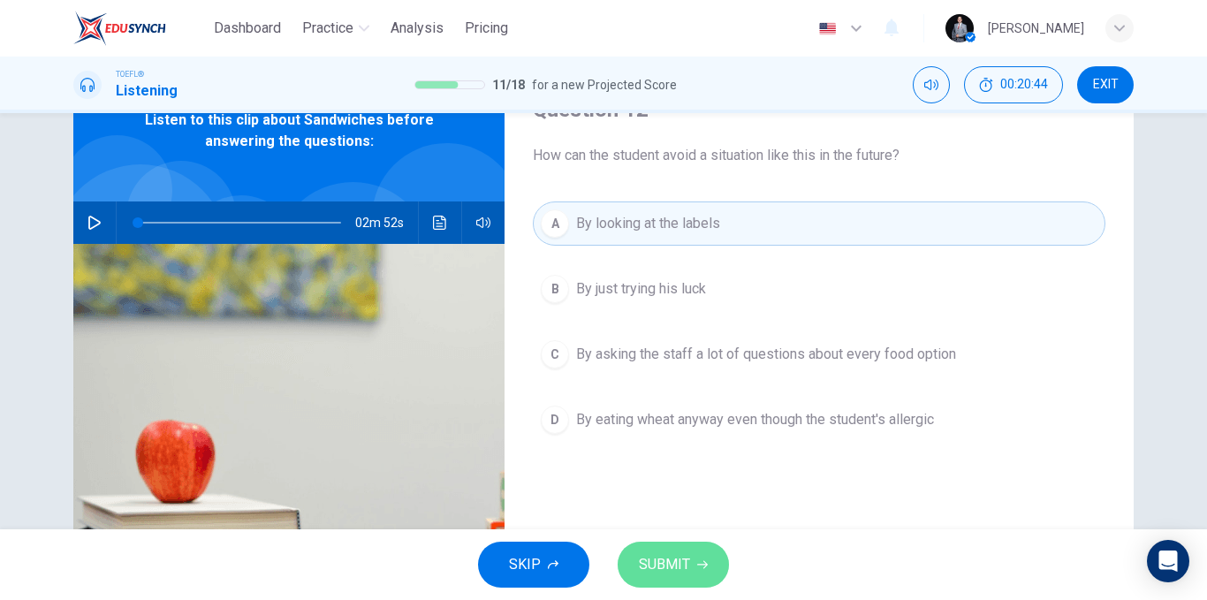
click at [706, 546] on button "SUBMIT" at bounding box center [672, 564] width 111 height 46
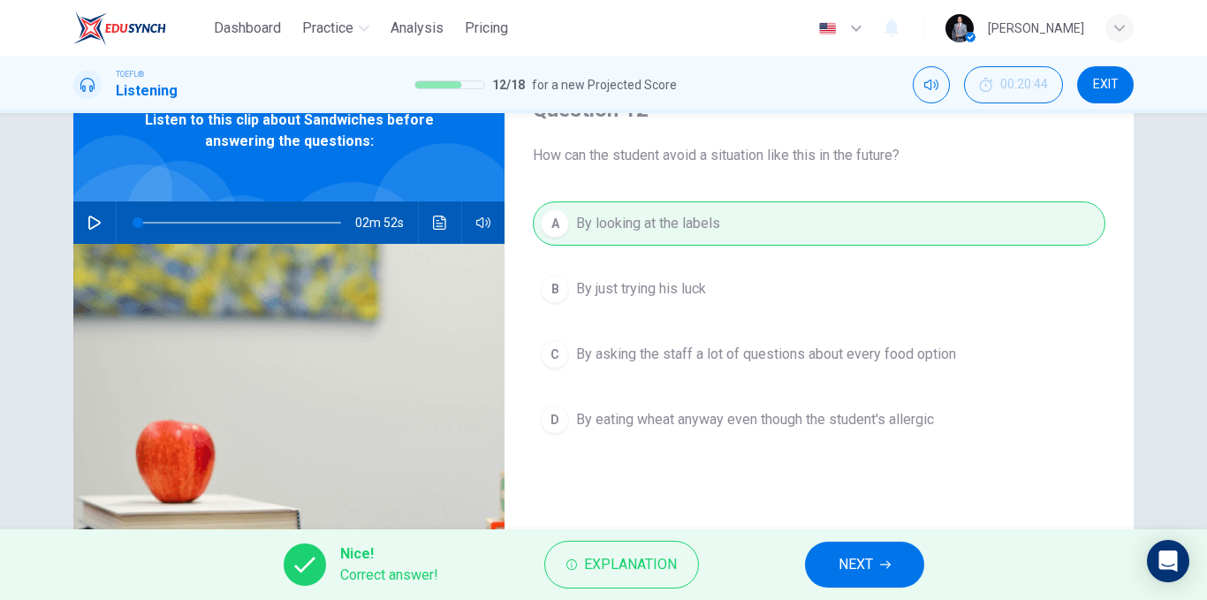
click at [880, 568] on icon "button" at bounding box center [885, 564] width 11 height 11
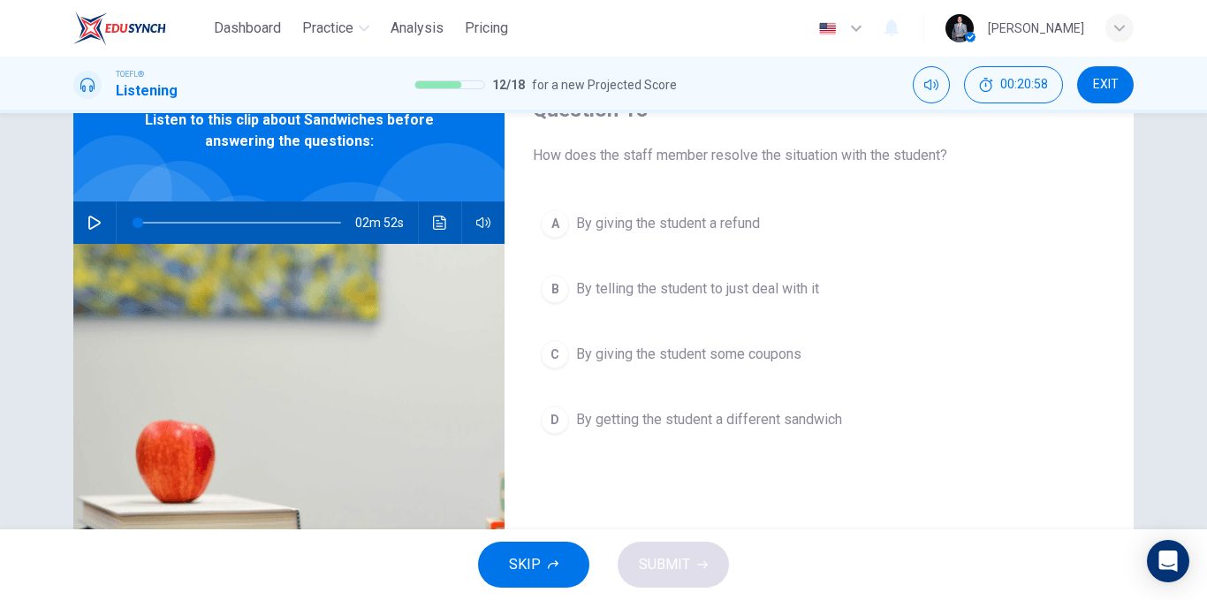
click at [702, 419] on span "By getting the student a different sandwich" at bounding box center [709, 419] width 266 height 21
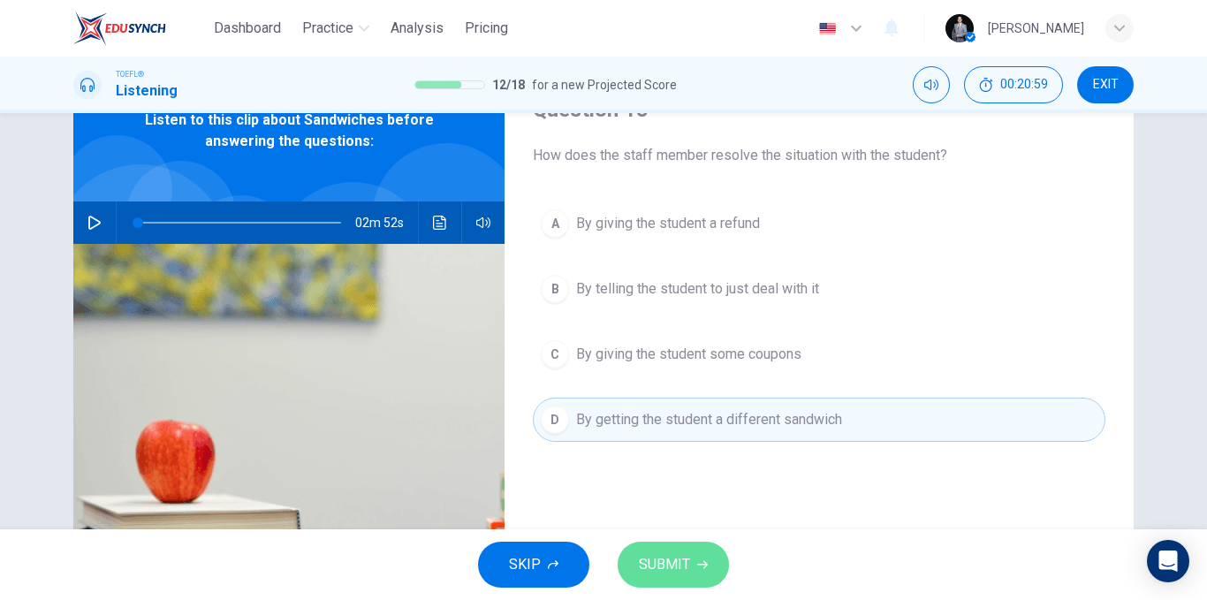
click at [705, 552] on button "SUBMIT" at bounding box center [672, 564] width 111 height 46
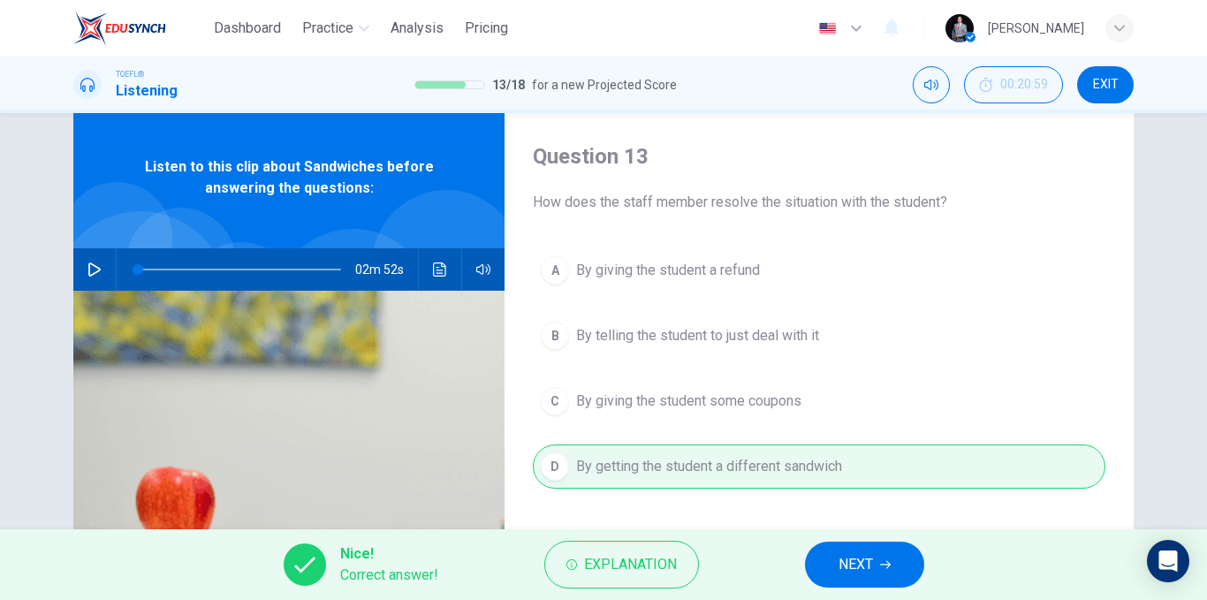
scroll to position [0, 0]
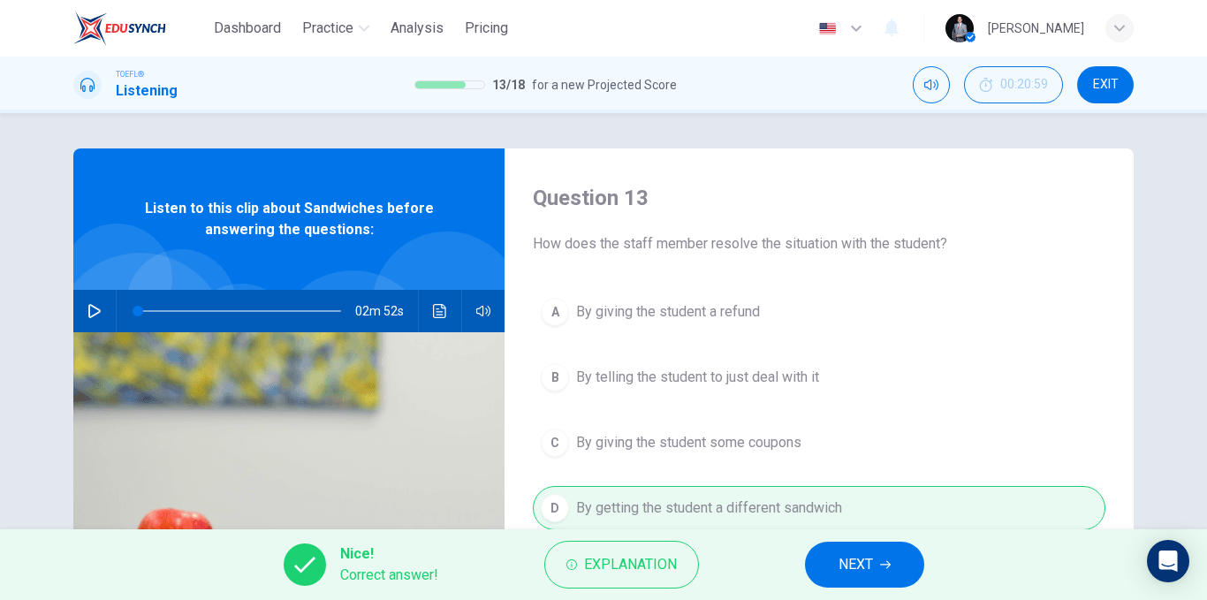
click at [882, 578] on button "NEXT" at bounding box center [864, 564] width 119 height 46
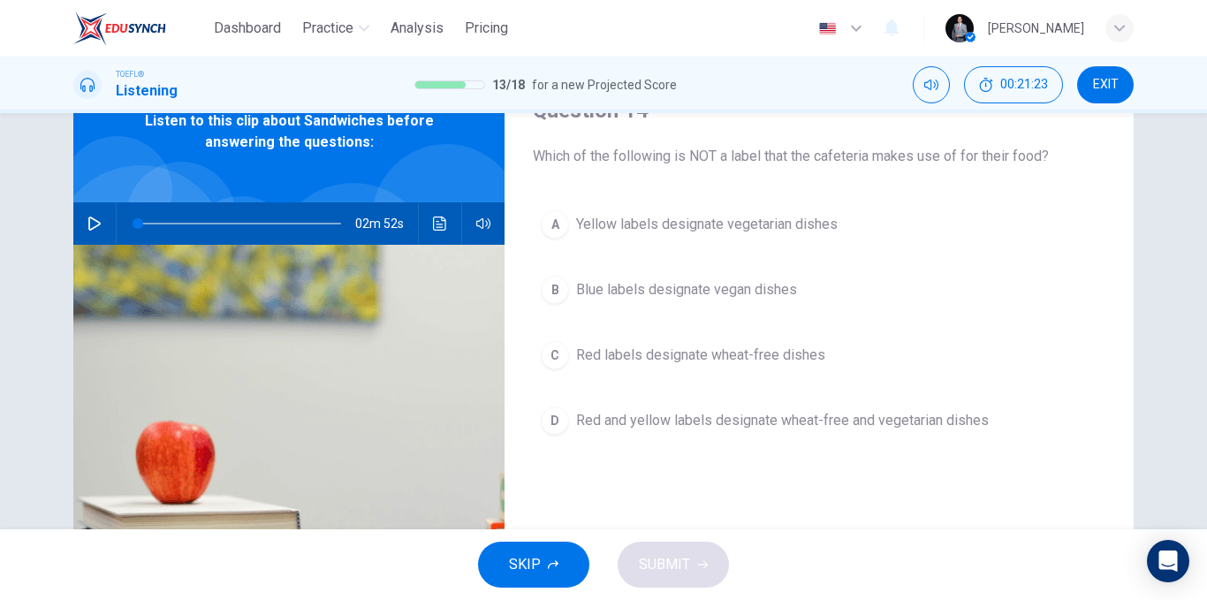
scroll to position [88, 0]
click at [874, 424] on span "Red and yellow labels designate wheat-free and vegetarian dishes" at bounding box center [782, 419] width 412 height 21
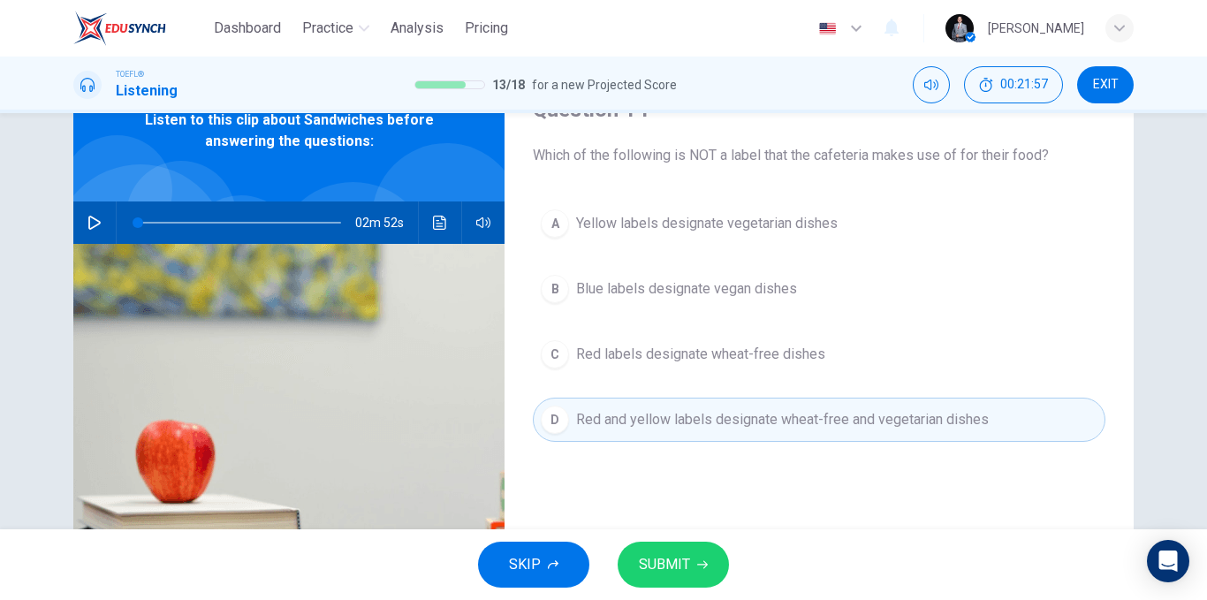
click at [686, 551] on button "SUBMIT" at bounding box center [672, 564] width 111 height 46
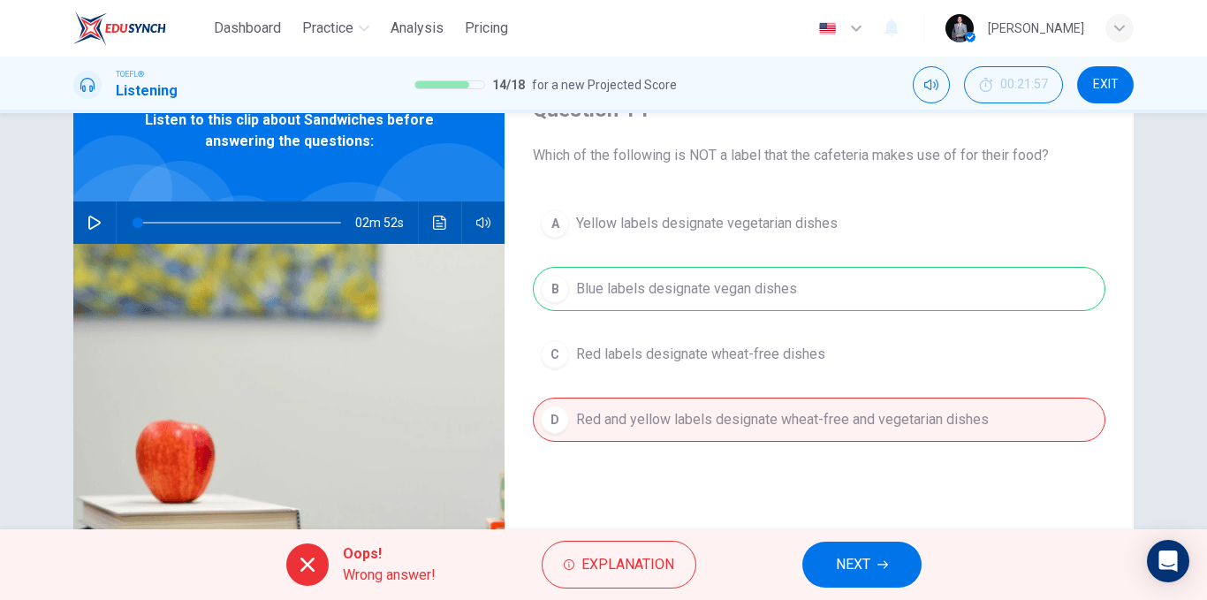
click at [878, 560] on icon "button" at bounding box center [882, 564] width 11 height 11
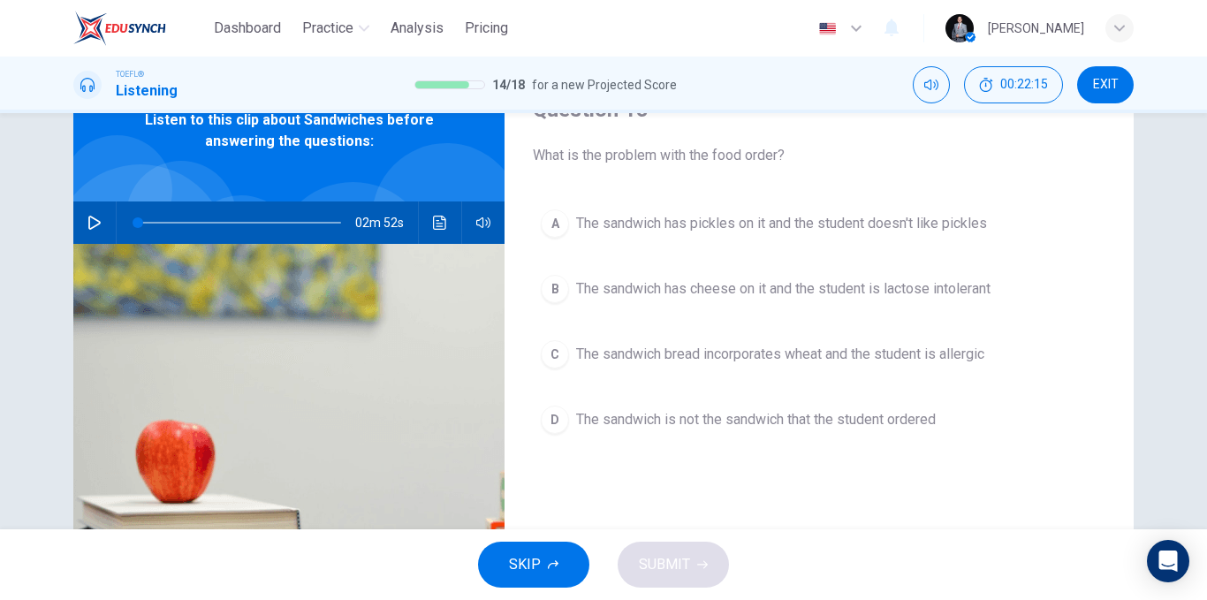
click at [857, 426] on span "The sandwich is not the sandwich that the student ordered" at bounding box center [755, 419] width 359 height 21
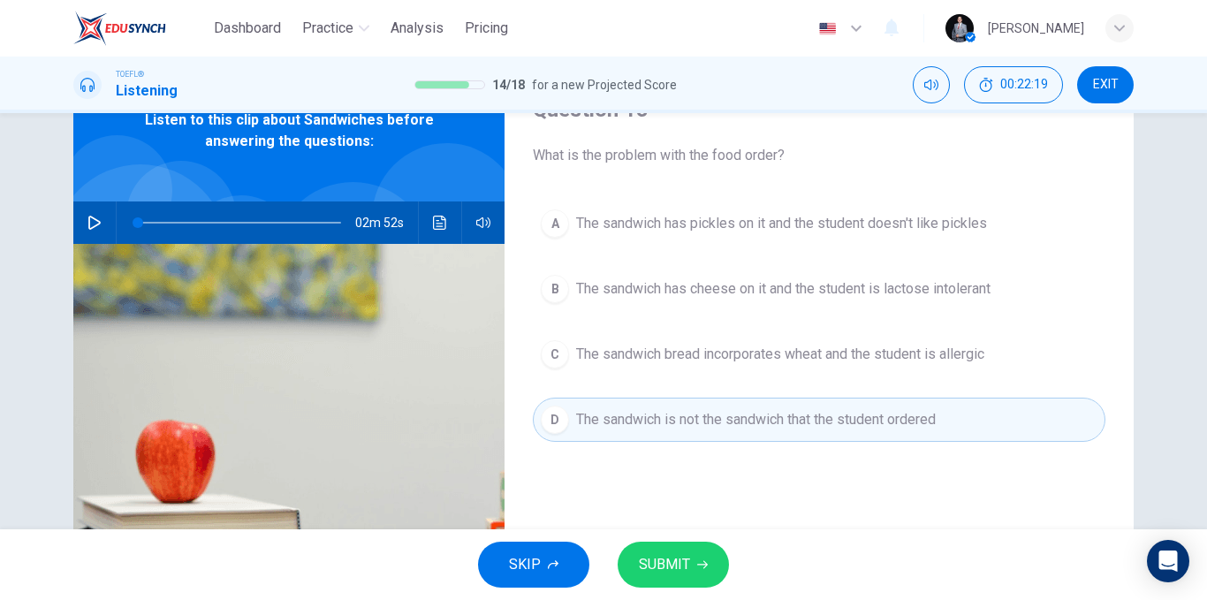
click at [806, 357] on span "The sandwich bread incorporates wheat and the student is allergic" at bounding box center [780, 354] width 408 height 21
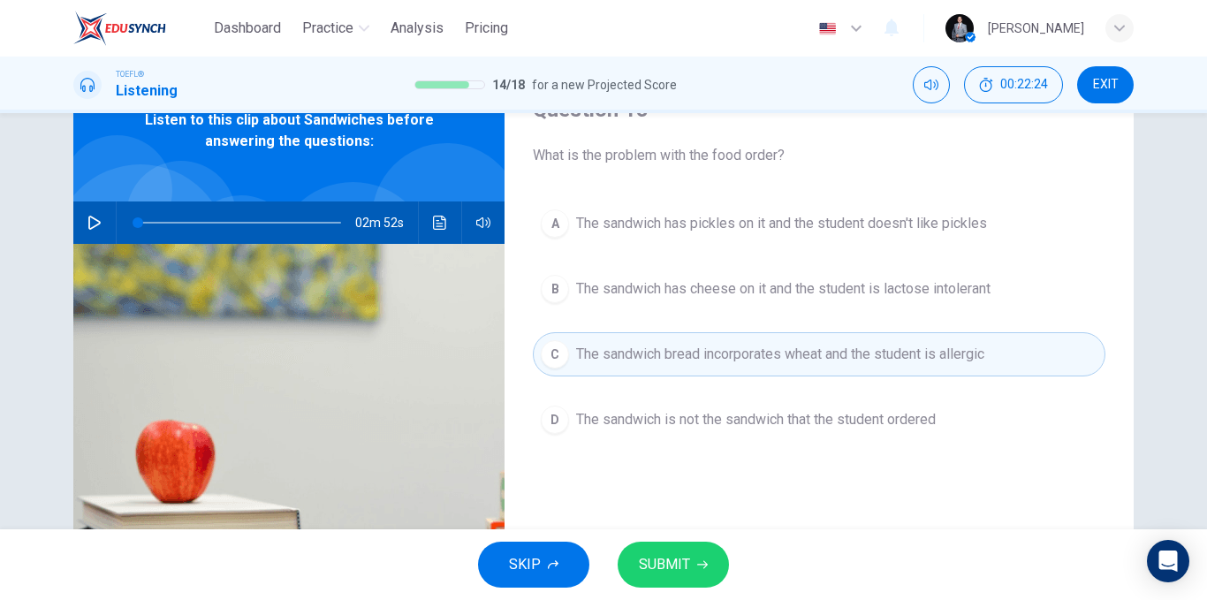
click at [685, 568] on span "SUBMIT" at bounding box center [664, 564] width 51 height 25
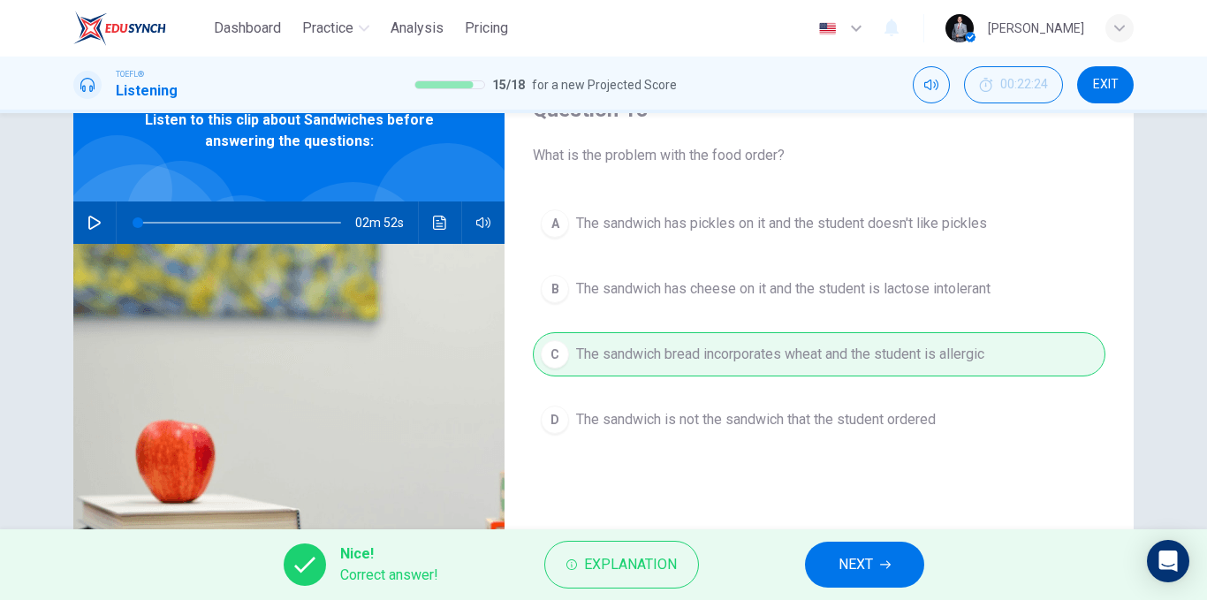
click at [844, 560] on span "NEXT" at bounding box center [855, 564] width 34 height 25
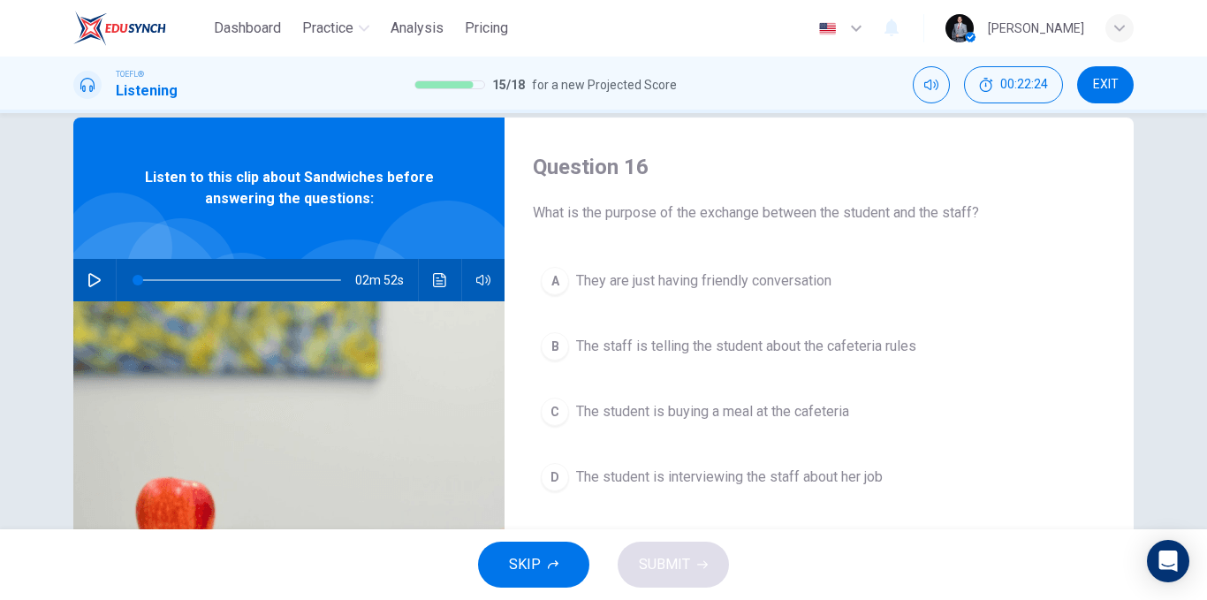
scroll to position [0, 0]
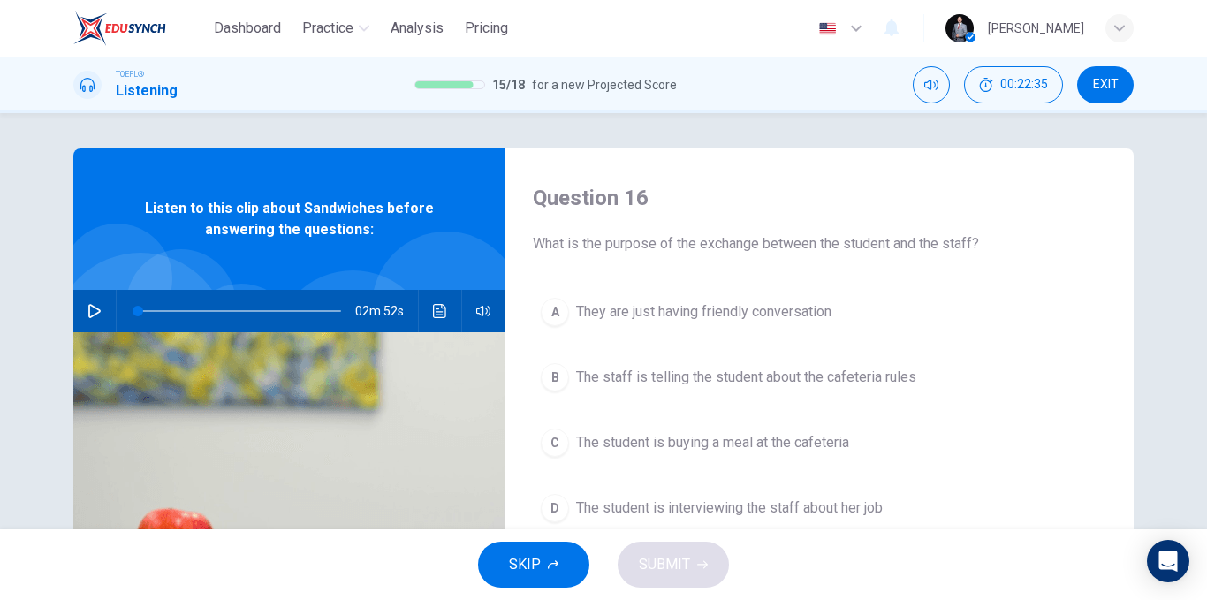
click at [801, 317] on span "They are just having friendly conversation" at bounding box center [703, 311] width 255 height 21
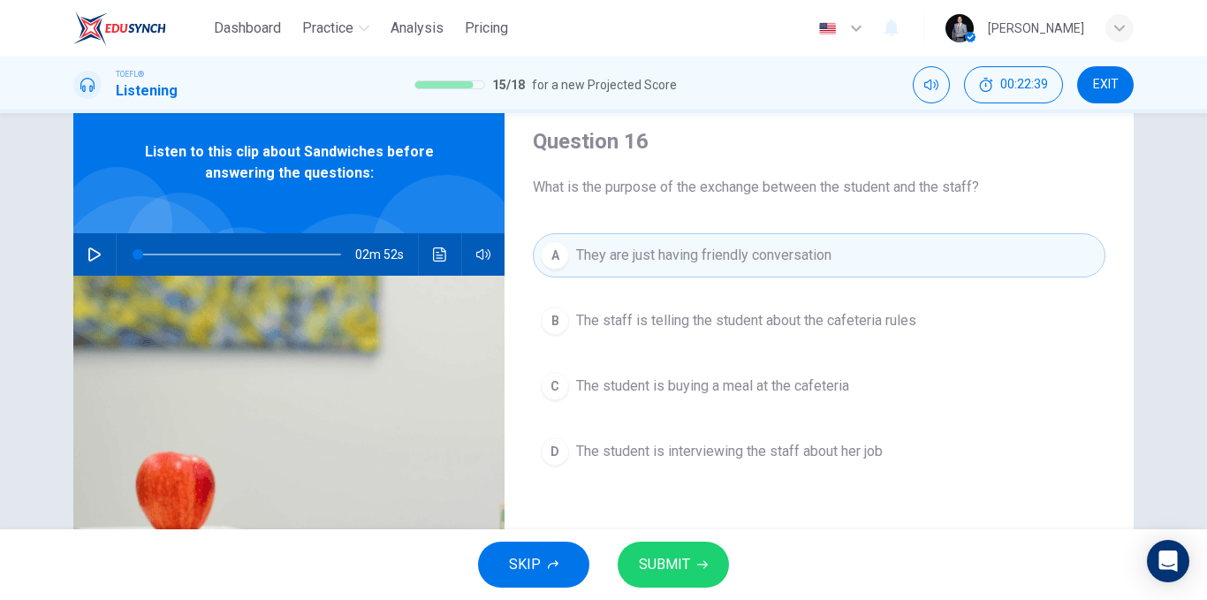
scroll to position [88, 0]
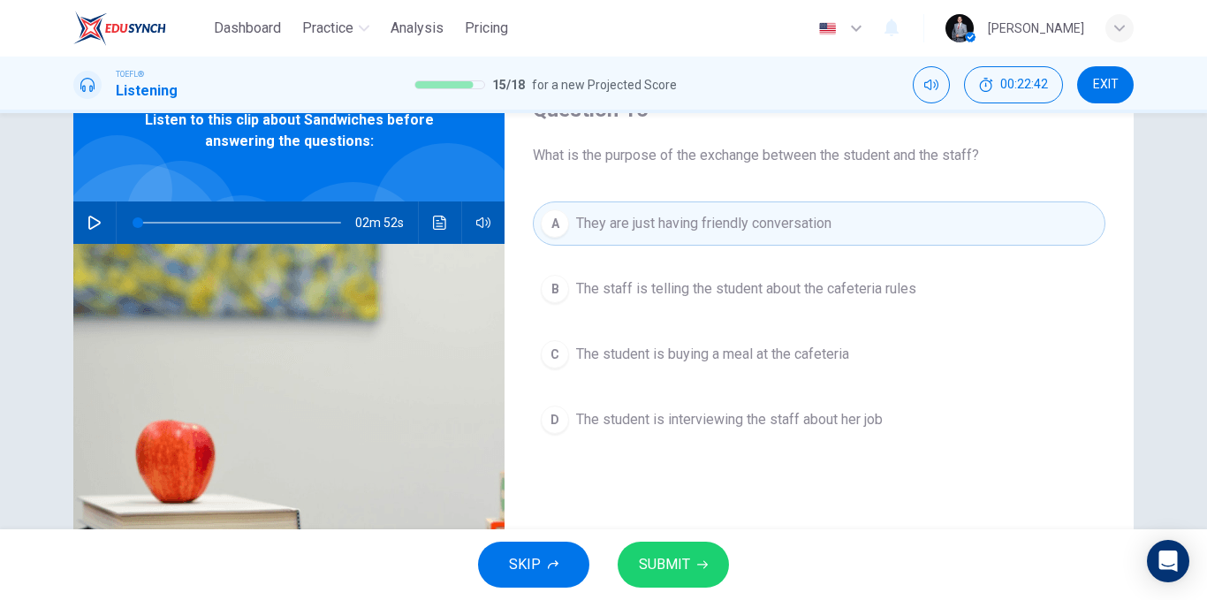
click at [905, 290] on span "The staff is telling the student about the cafeteria rules" at bounding box center [746, 288] width 340 height 21
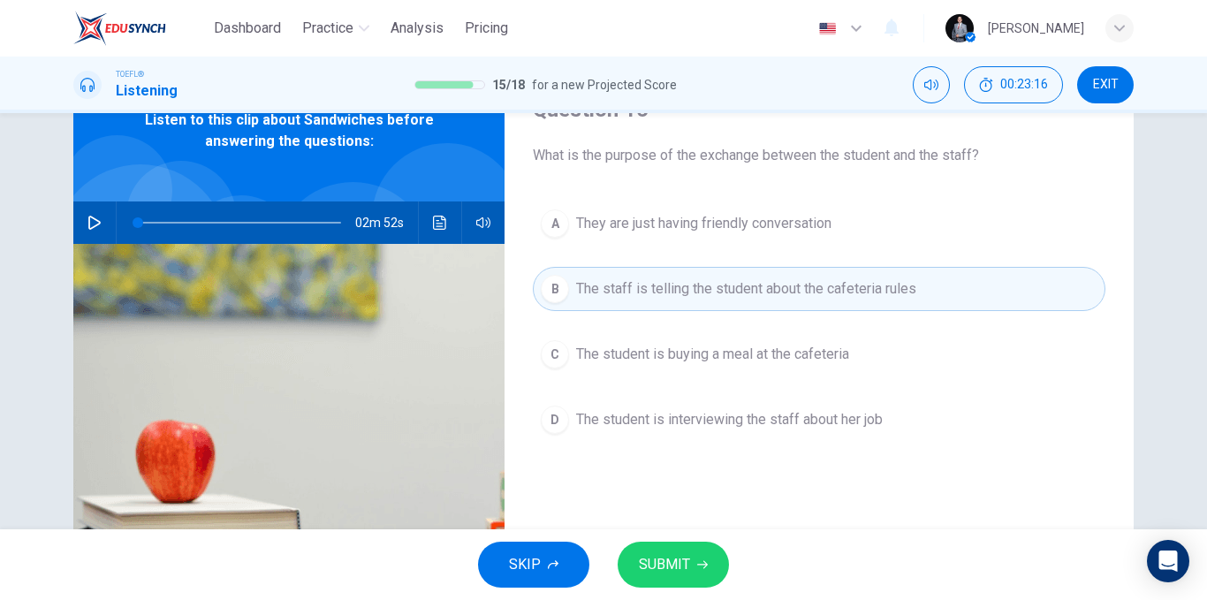
click at [659, 576] on span "SUBMIT" at bounding box center [664, 564] width 51 height 25
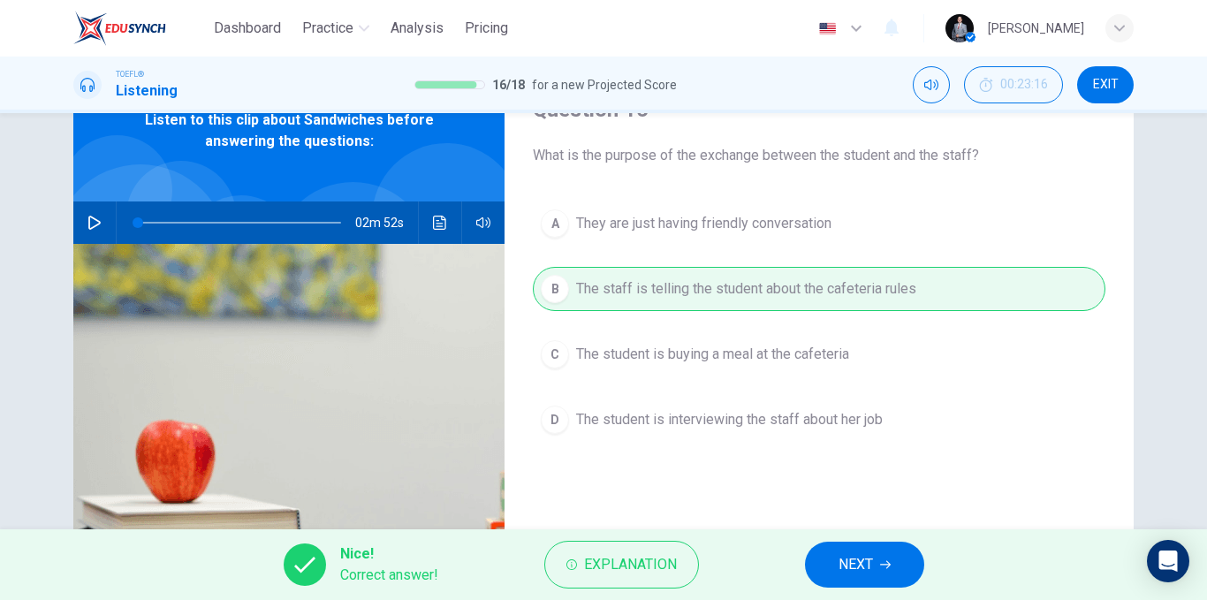
click at [838, 560] on span "NEXT" at bounding box center [855, 564] width 34 height 25
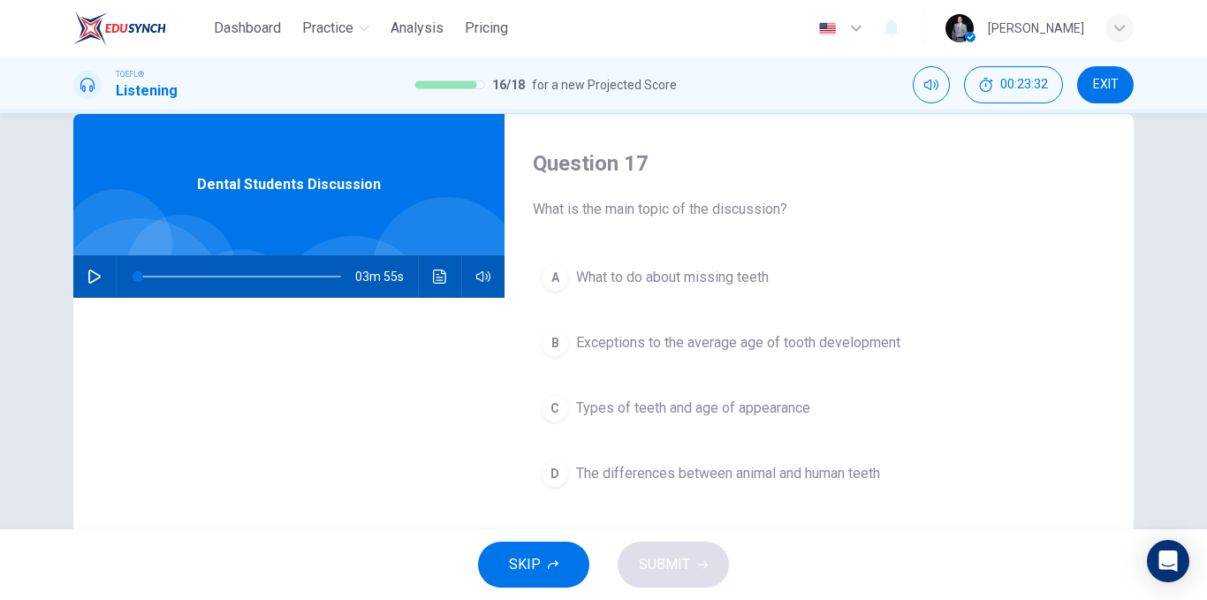
scroll to position [0, 0]
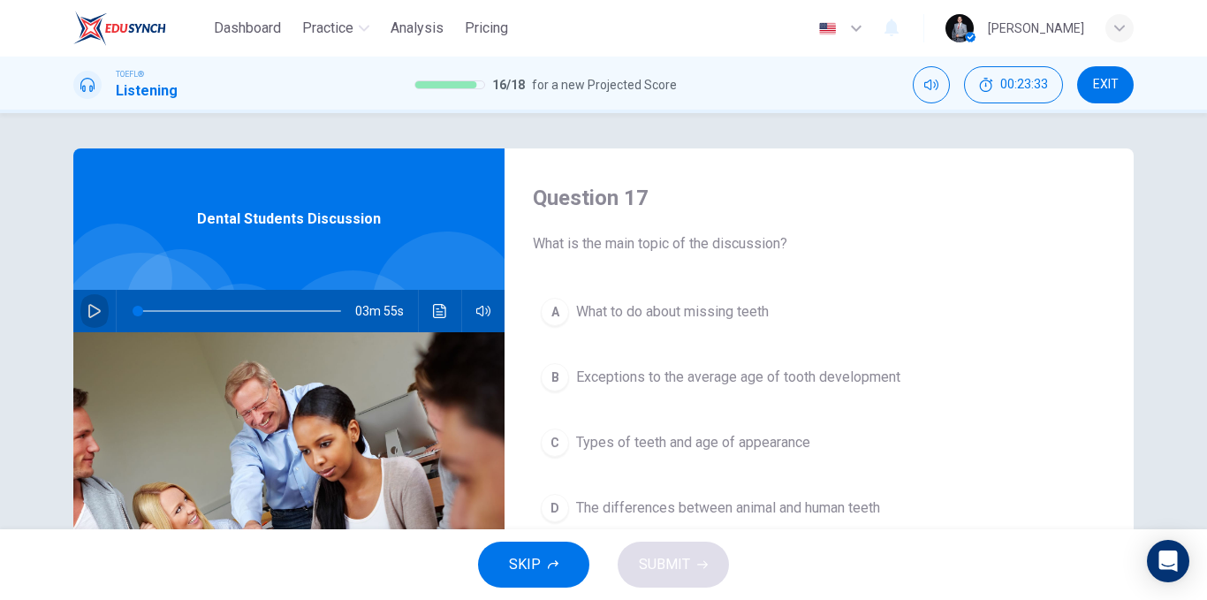
click at [87, 309] on icon "button" at bounding box center [94, 311] width 14 height 14
type input "0"
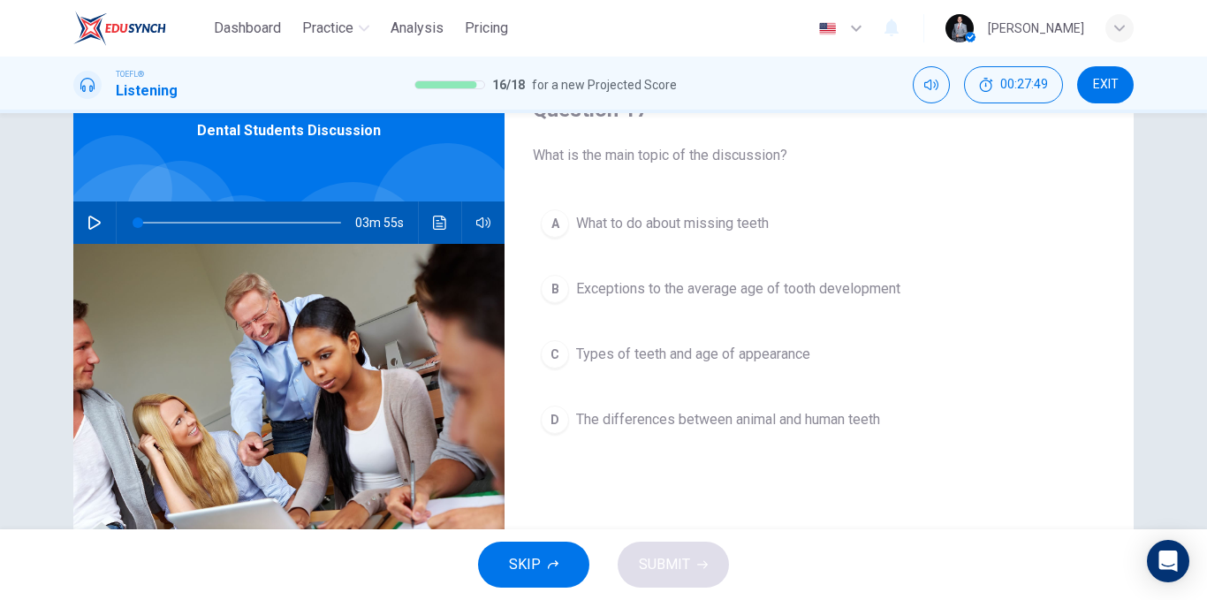
click at [745, 419] on span "The differences between animal and human teeth" at bounding box center [728, 419] width 304 height 21
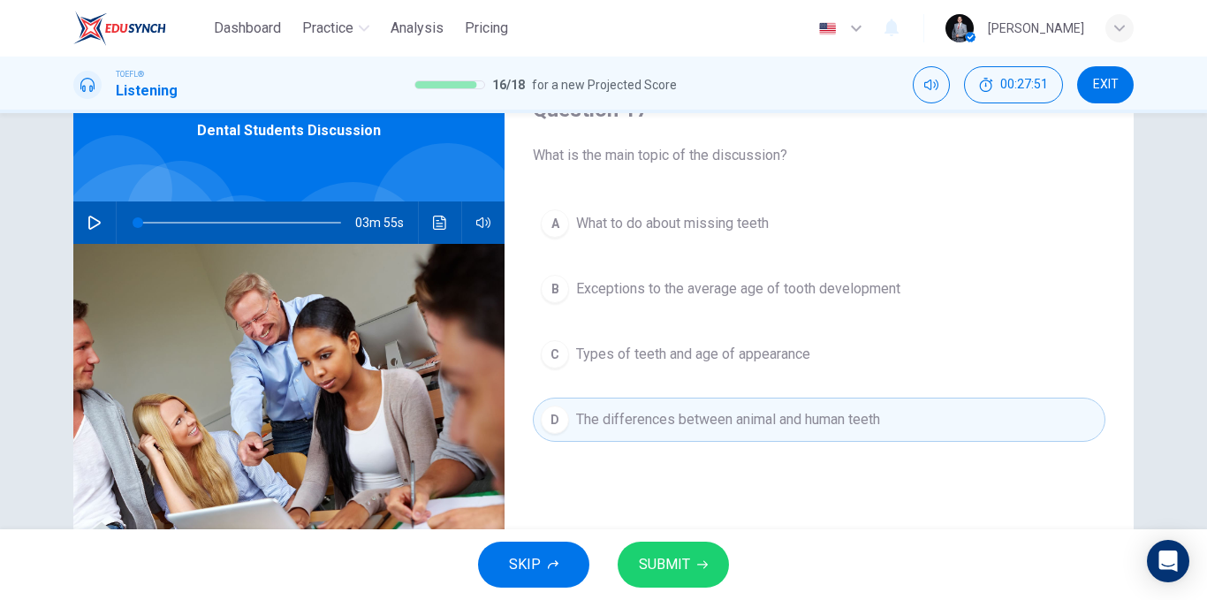
click at [697, 556] on button "SUBMIT" at bounding box center [672, 564] width 111 height 46
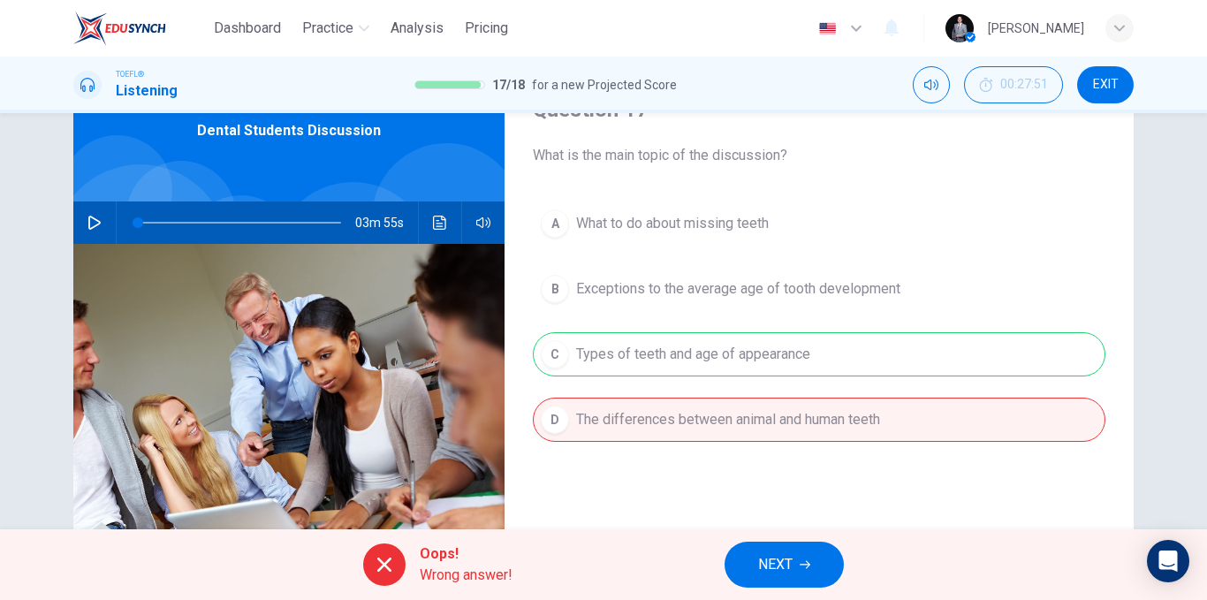
click at [783, 546] on button "NEXT" at bounding box center [783, 564] width 119 height 46
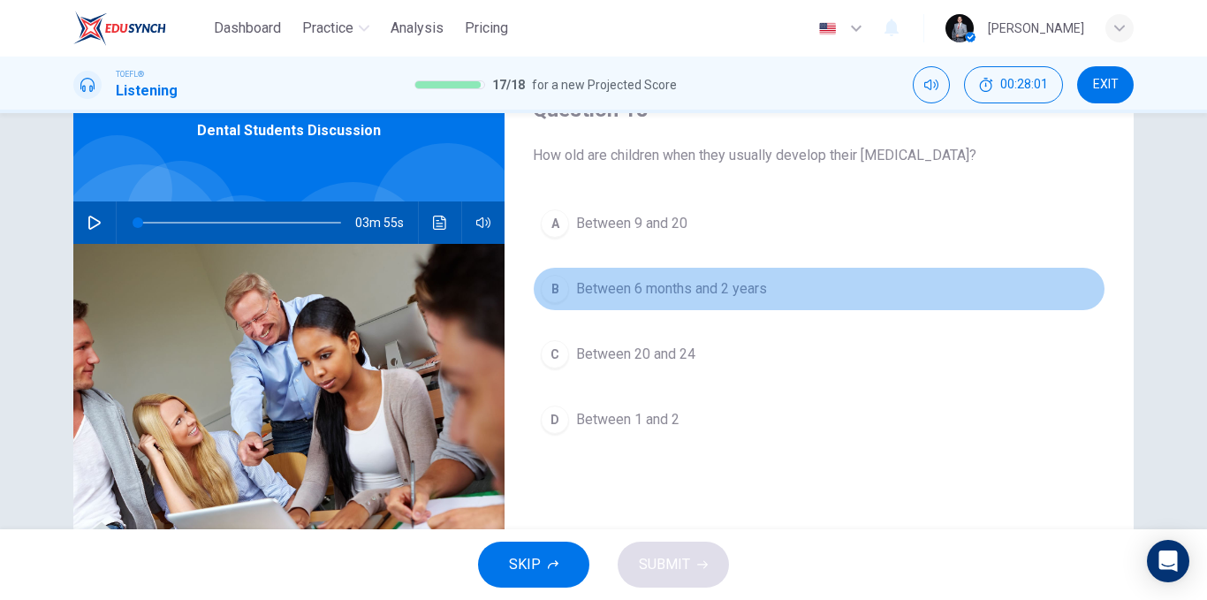
drag, startPoint x: 707, startPoint y: 283, endPoint x: 661, endPoint y: 415, distance: 140.2
click at [706, 283] on span "Between 6 months and 2 years" at bounding box center [671, 288] width 191 height 21
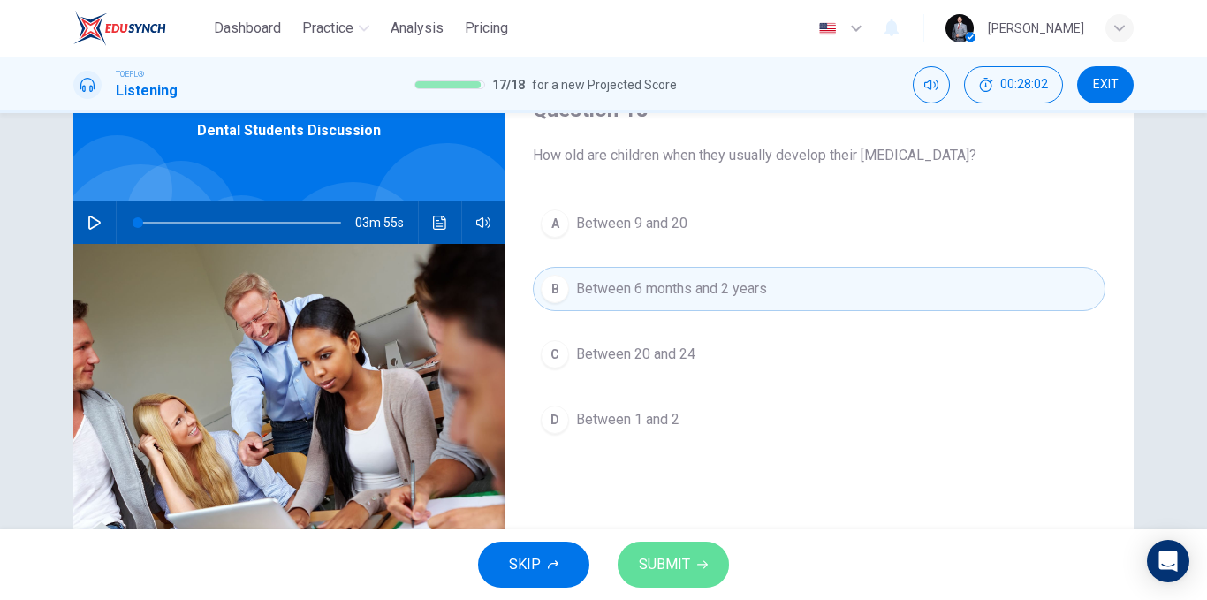
click at [691, 545] on button "SUBMIT" at bounding box center [672, 564] width 111 height 46
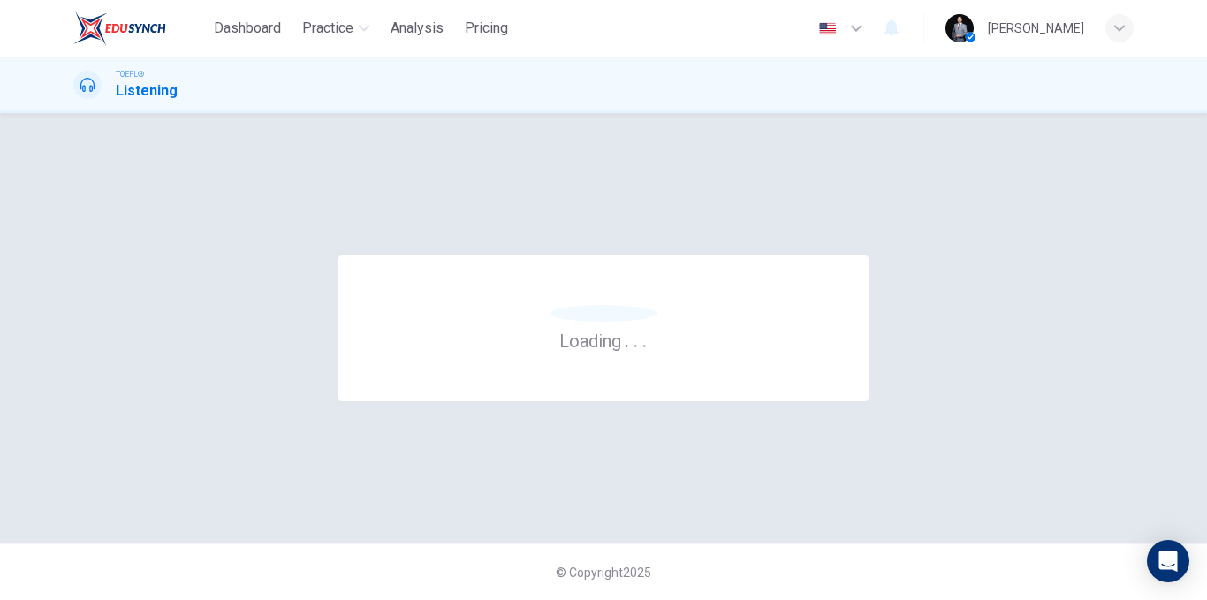
scroll to position [0, 0]
